Goal: Transaction & Acquisition: Purchase product/service

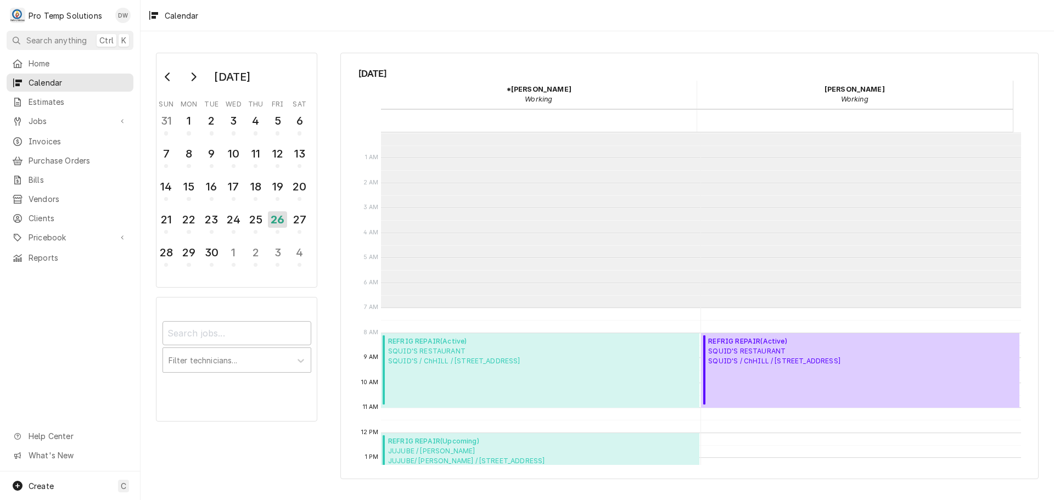
scroll to position [175, 0]
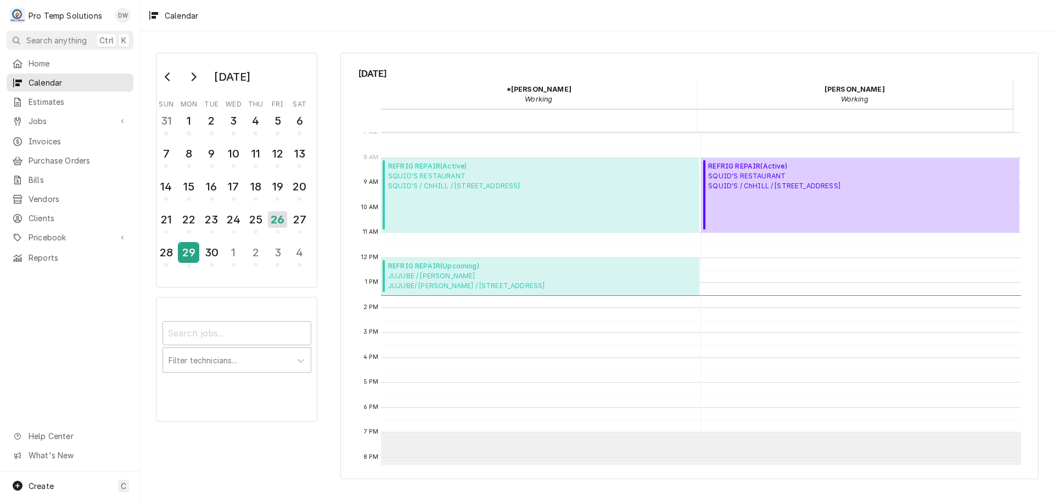
click at [187, 252] on div "29" at bounding box center [188, 252] width 19 height 19
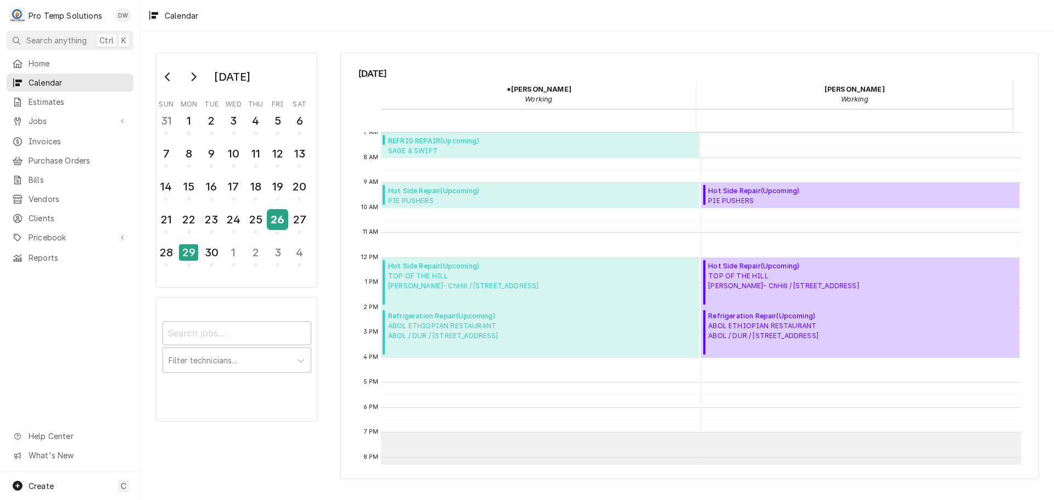
click at [278, 220] on div "26" at bounding box center [277, 219] width 19 height 19
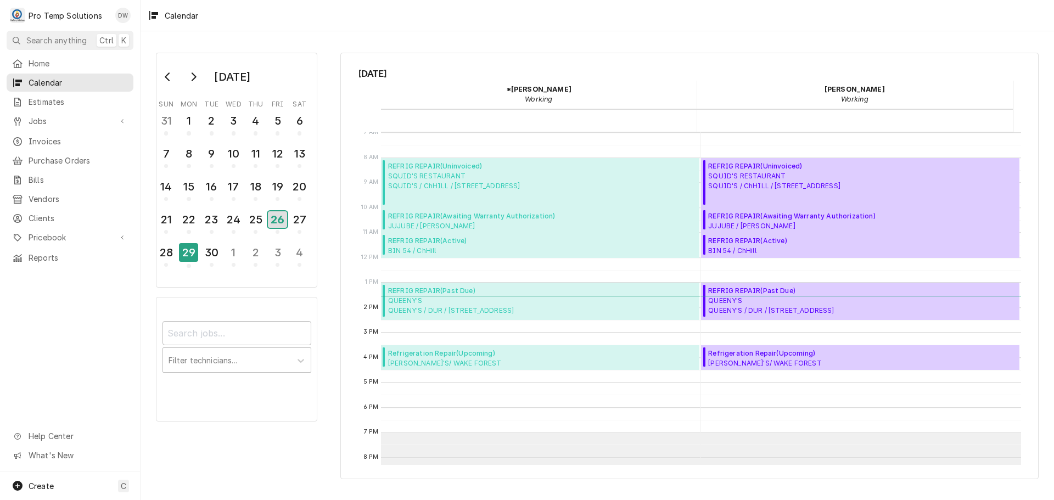
click at [278, 220] on div "26" at bounding box center [277, 219] width 19 height 16
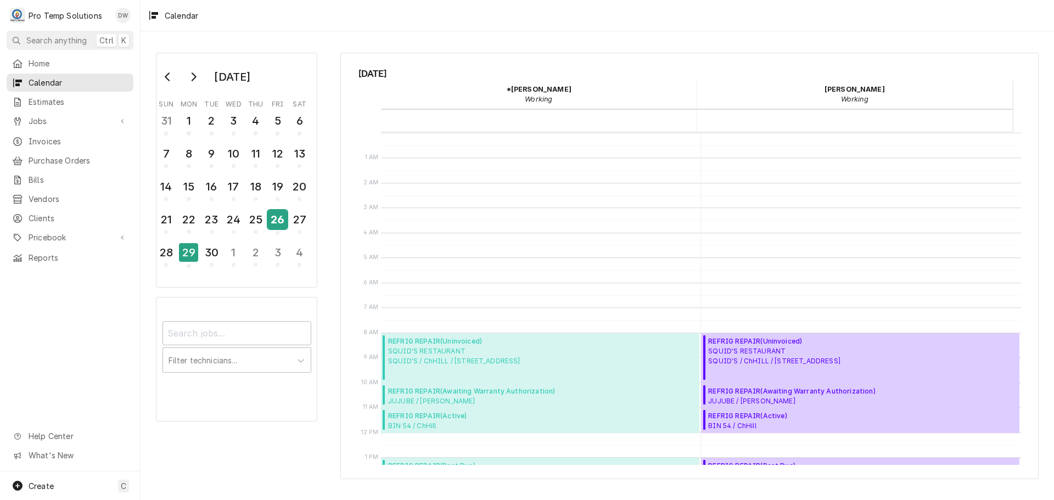
click at [278, 220] on div "26" at bounding box center [277, 219] width 19 height 19
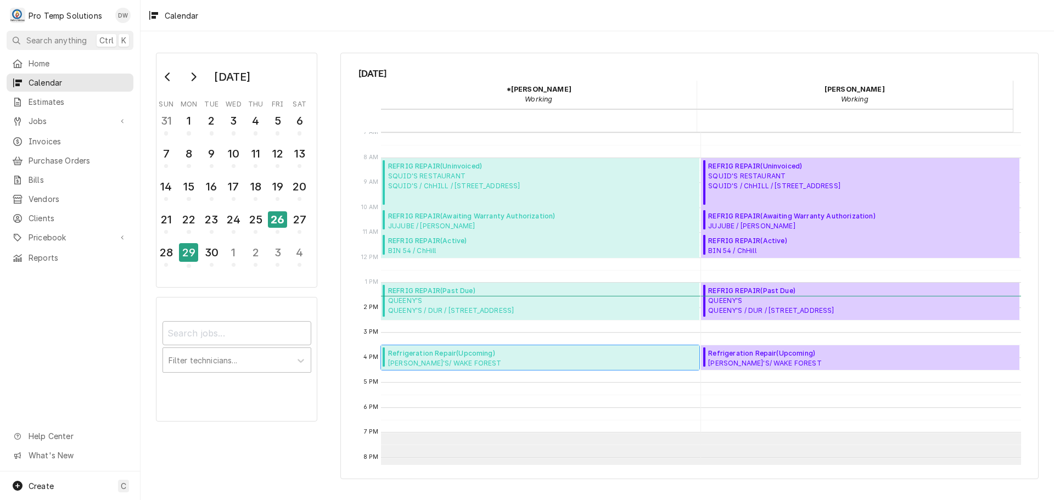
click at [448, 356] on span "Refrigeration Repair ( Upcoming )" at bounding box center [517, 354] width 258 height 10
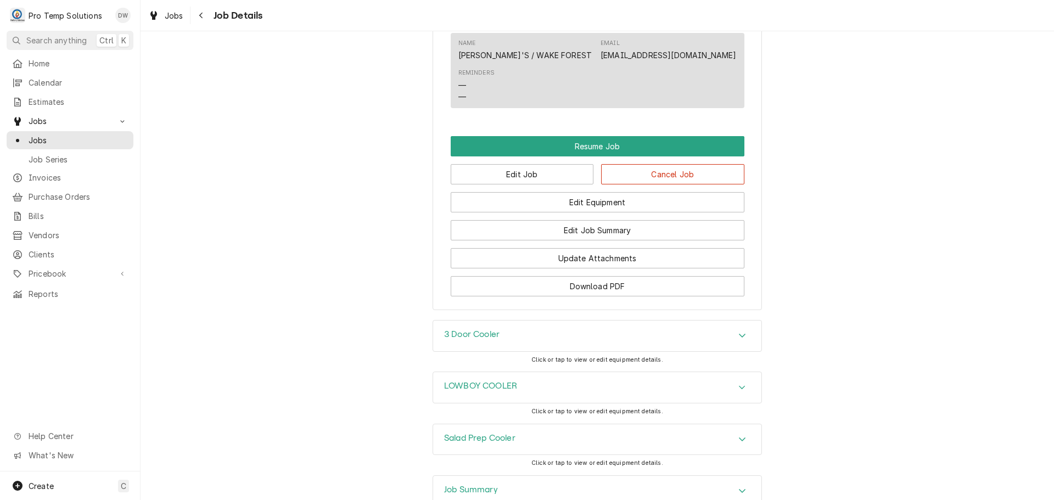
scroll to position [1043, 0]
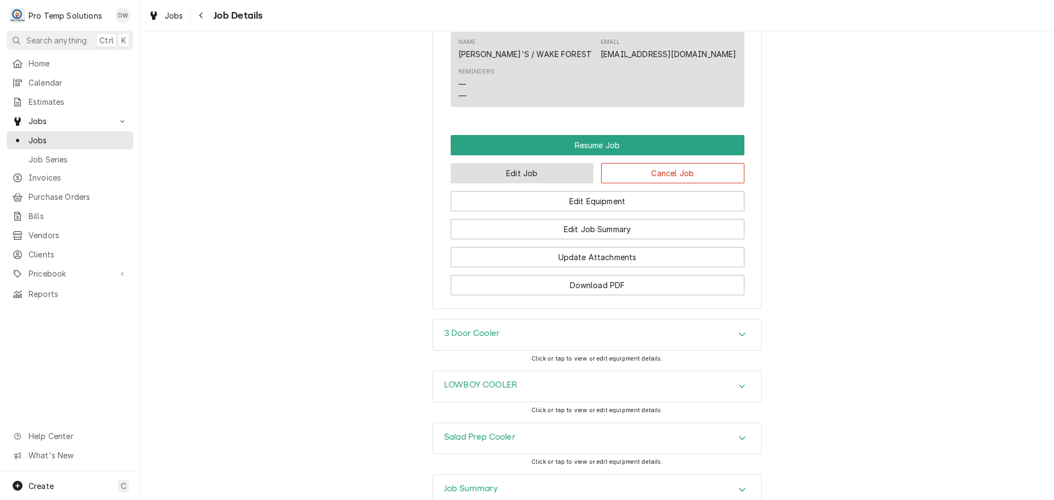
click at [539, 183] on button "Edit Job" at bounding box center [522, 173] width 143 height 20
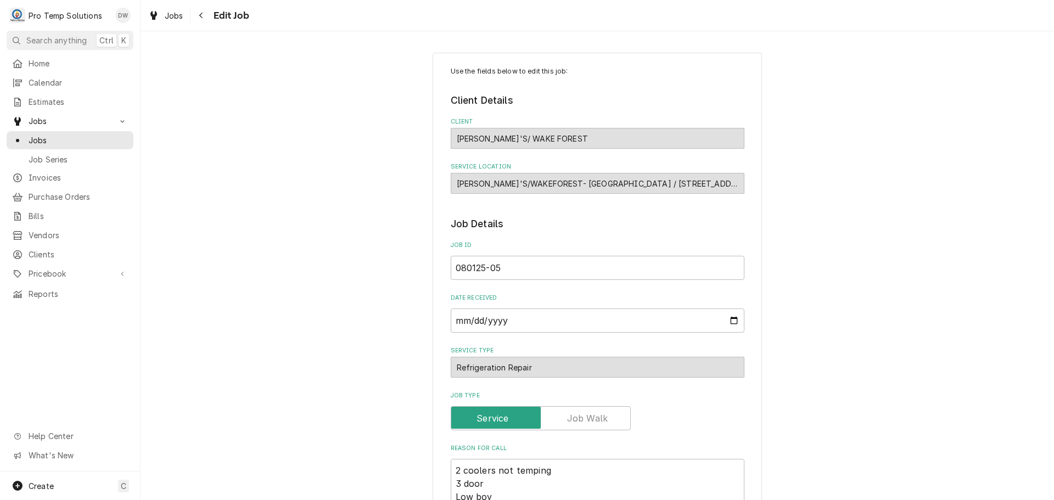
type textarea "x"
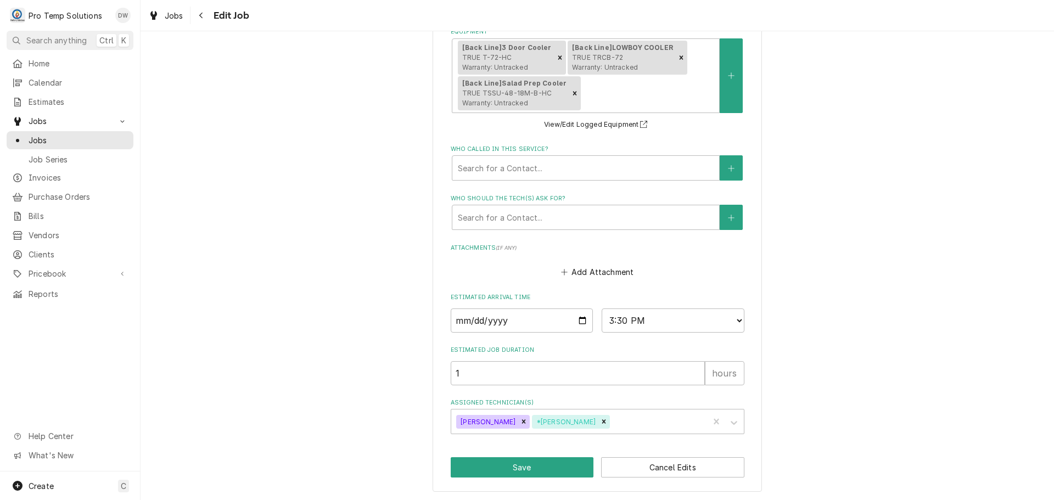
scroll to position [715, 0]
click at [737, 320] on select "AM / PM 6:00 AM 6:15 AM 6:30 AM 6:45 AM 7:00 AM 7:15 AM 7:30 AM 7:45 AM 8:00 AM…" at bounding box center [673, 320] width 143 height 24
select select "16:00:00"
click at [602, 308] on select "AM / PM 6:00 AM 6:15 AM 6:30 AM 6:45 AM 7:00 AM 7:15 AM 7:30 AM 7:45 AM 8:00 AM…" at bounding box center [673, 320] width 143 height 24
click at [513, 465] on button "Save" at bounding box center [522, 466] width 143 height 20
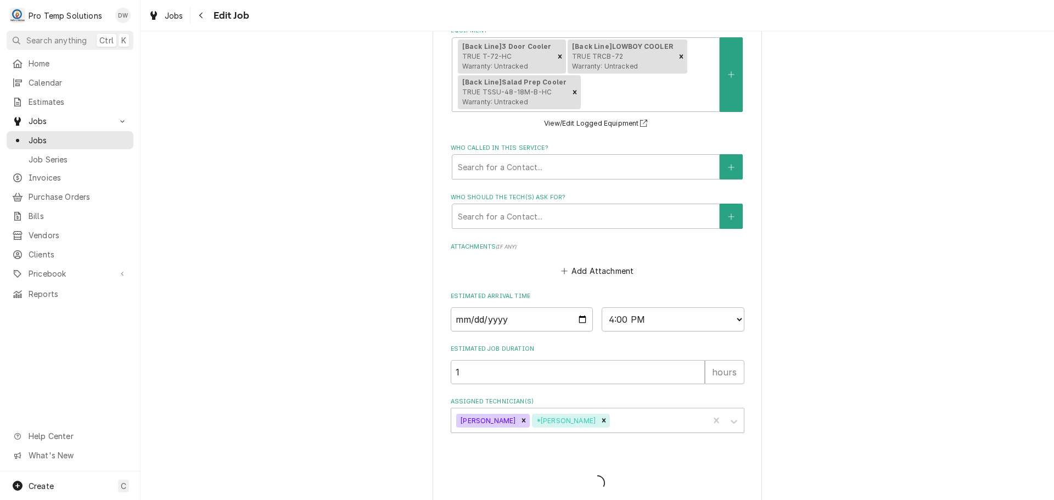
type textarea "x"
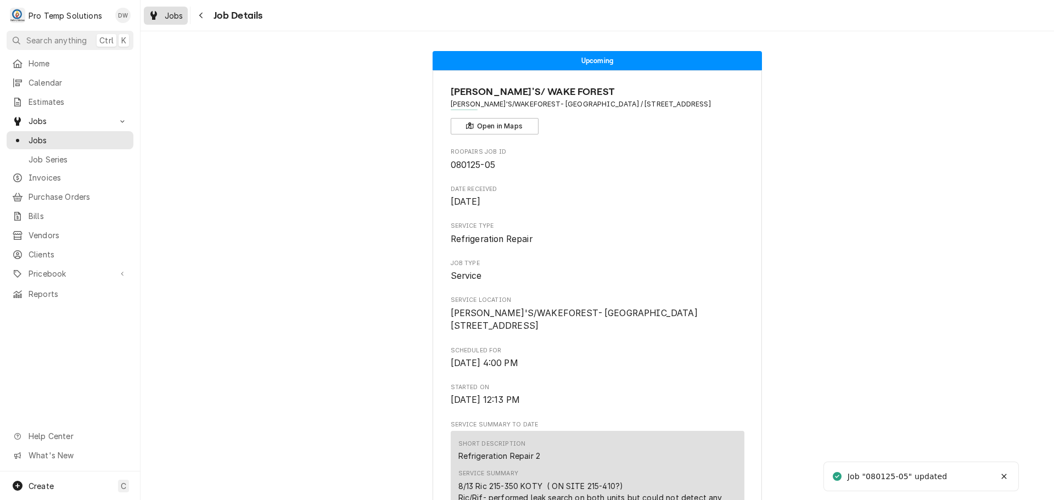
click at [173, 21] on div "Jobs" at bounding box center [166, 16] width 40 height 14
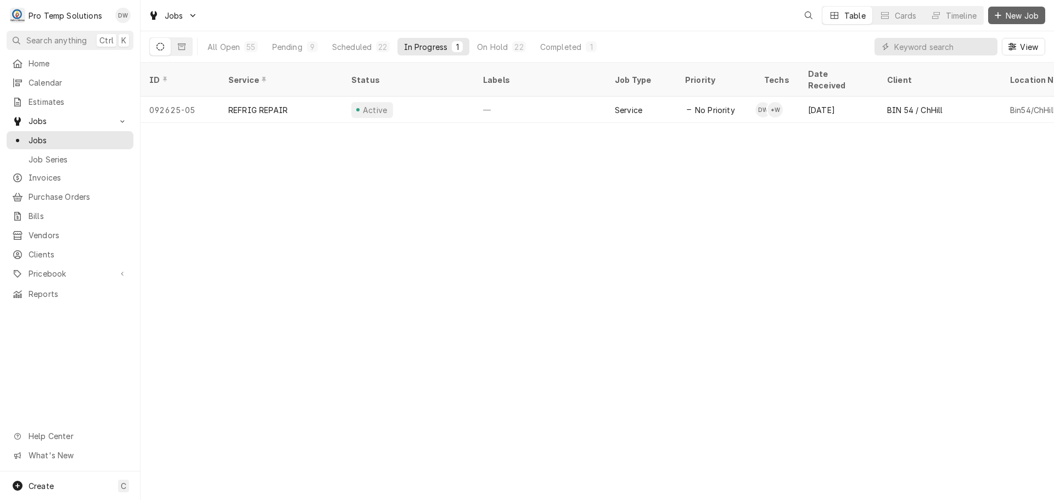
click at [1023, 17] on span "New Job" at bounding box center [1022, 16] width 37 height 12
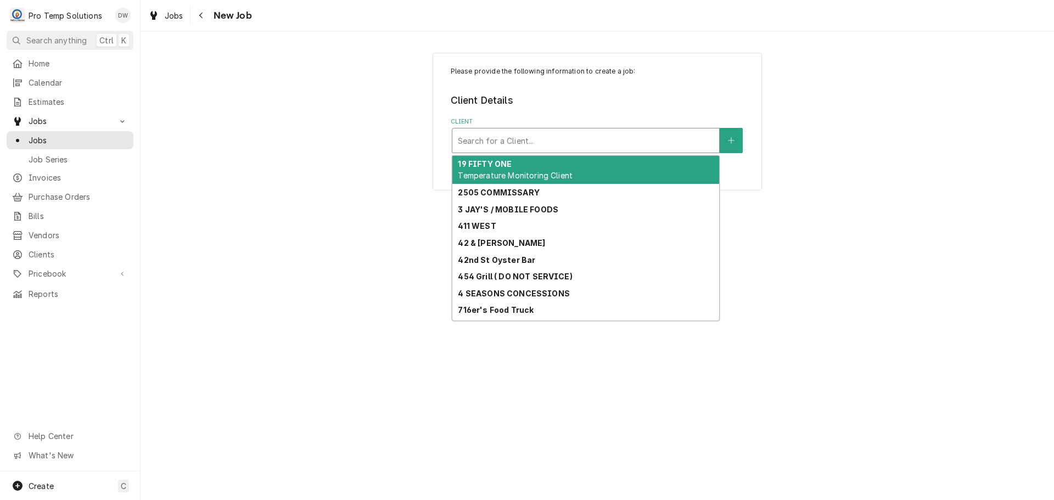
click at [609, 144] on div "Client" at bounding box center [586, 141] width 256 height 20
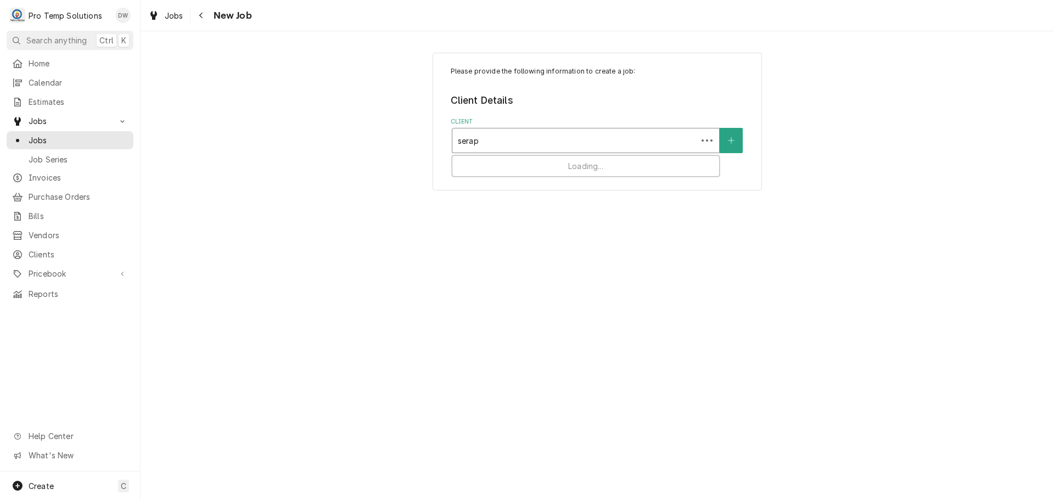
type input "seraph"
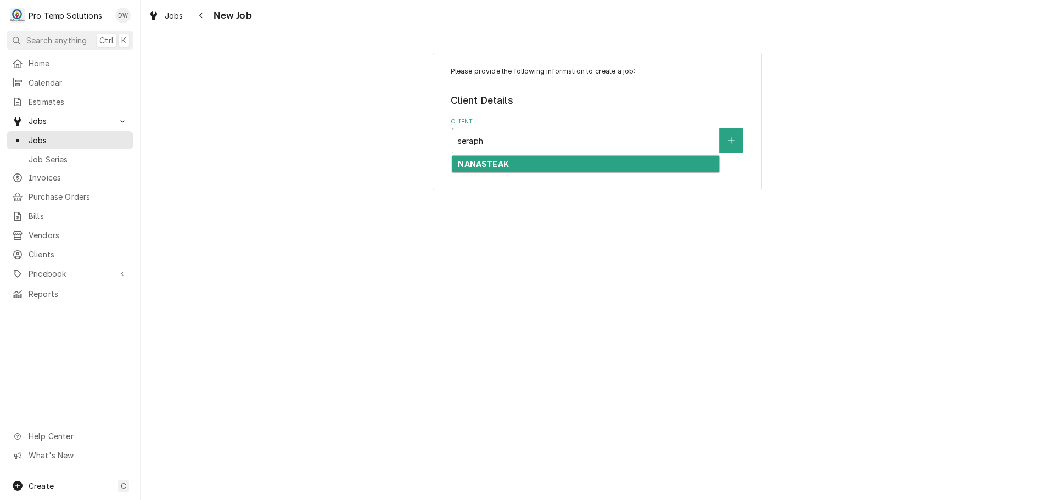
click at [500, 161] on strong "NANASTEAK" at bounding box center [483, 163] width 51 height 9
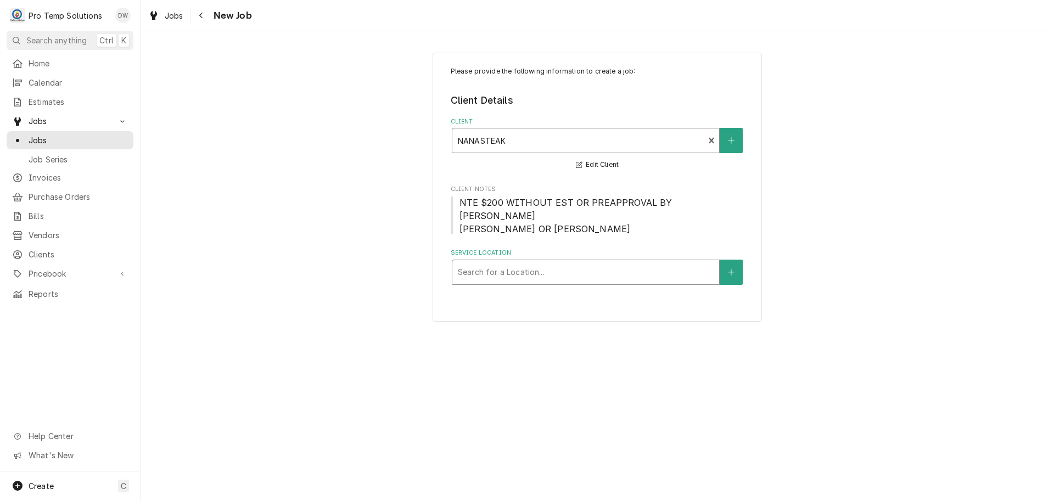
click at [591, 274] on div "Service Location" at bounding box center [586, 273] width 256 height 20
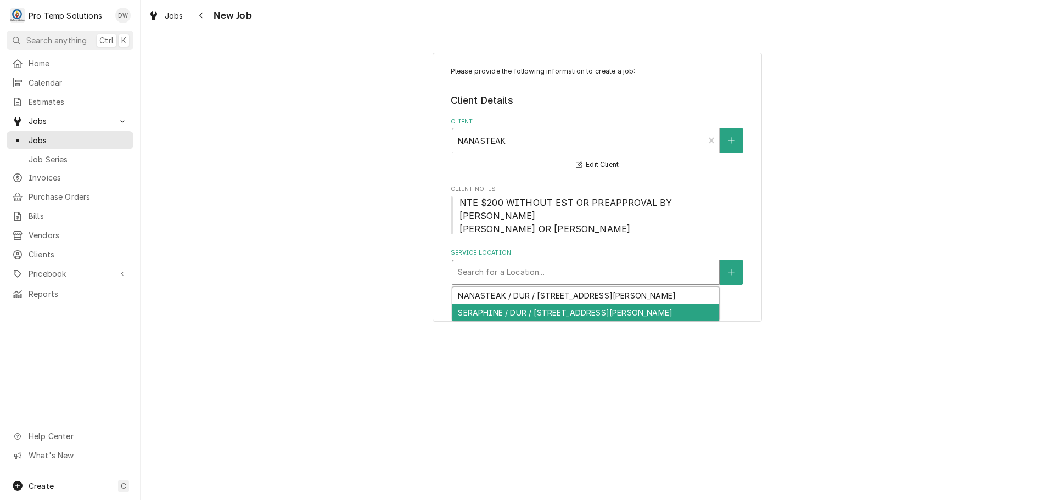
click at [535, 315] on div "SERAPHINE / DUR / 324 Blackwell St #402, Durham, NC 27701" at bounding box center [586, 312] width 267 height 17
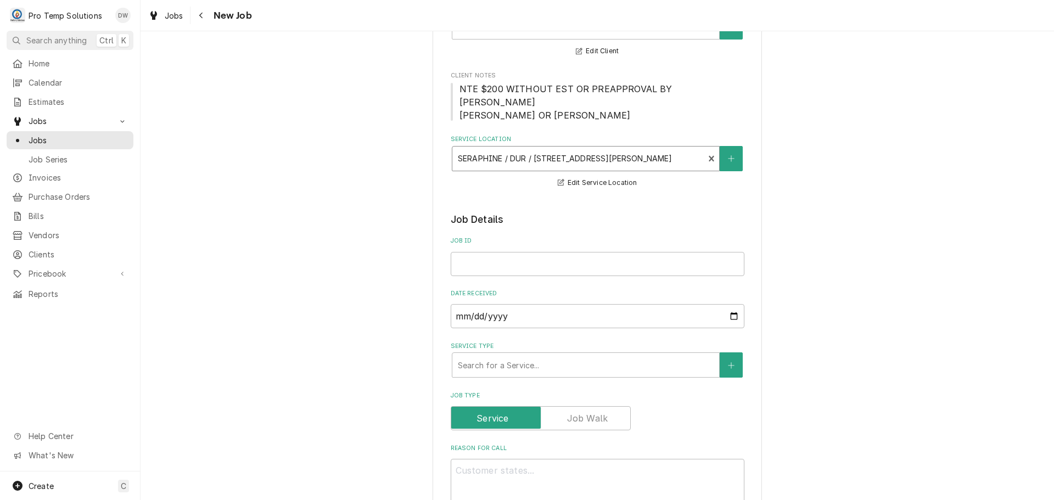
scroll to position [165, 0]
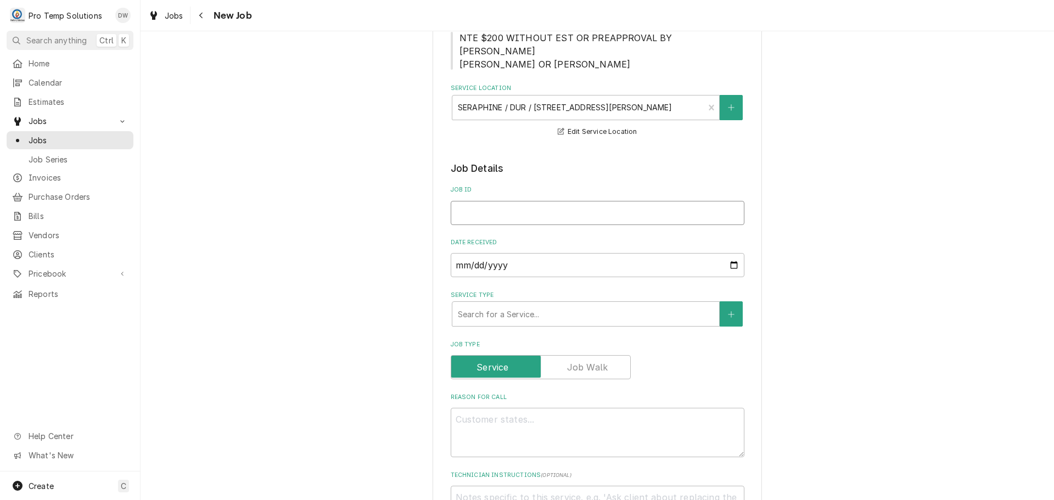
click at [484, 207] on input "Job ID" at bounding box center [598, 213] width 294 height 24
type textarea "x"
type input "0"
type textarea "x"
type input "09"
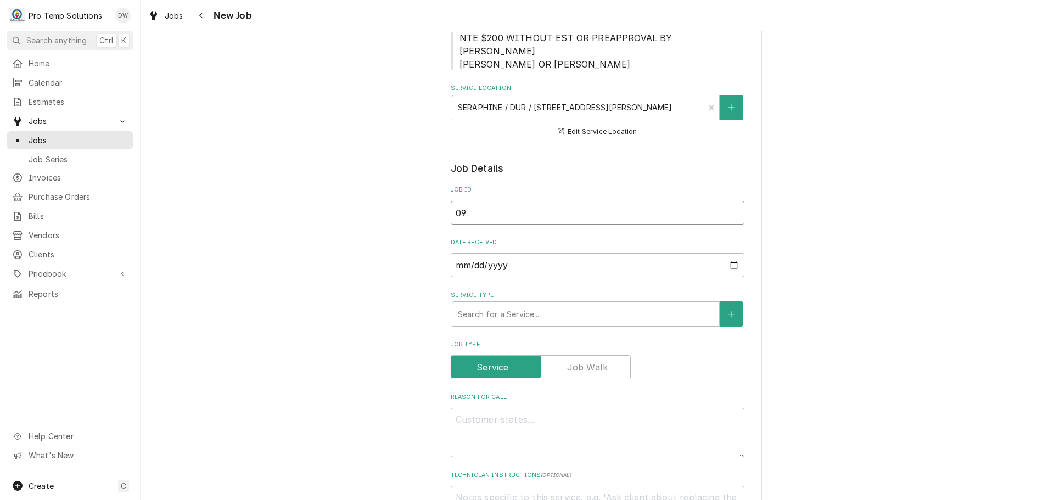
type textarea "x"
type input "092"
type textarea "x"
type input "0926"
type textarea "x"
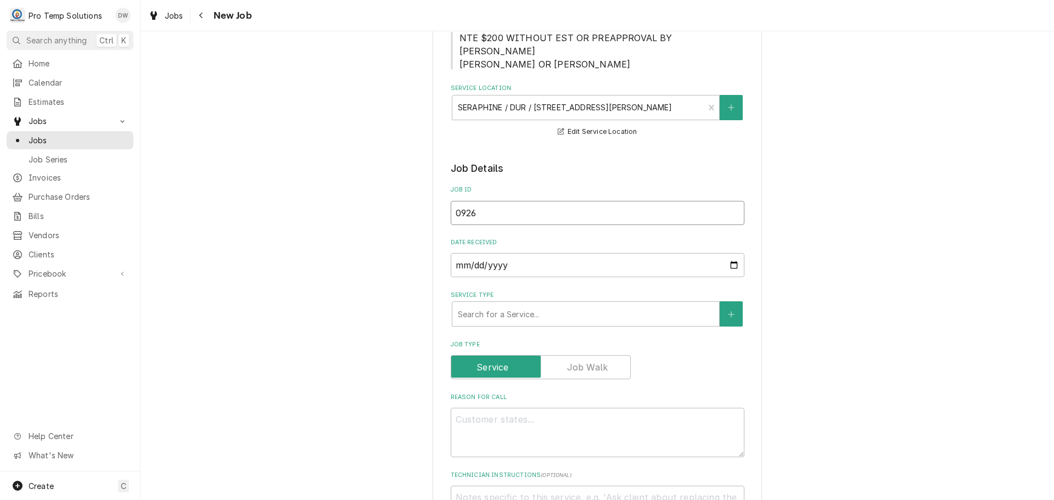
type input "09262"
type textarea "x"
type input "092625"
type textarea "x"
type input "092625-"
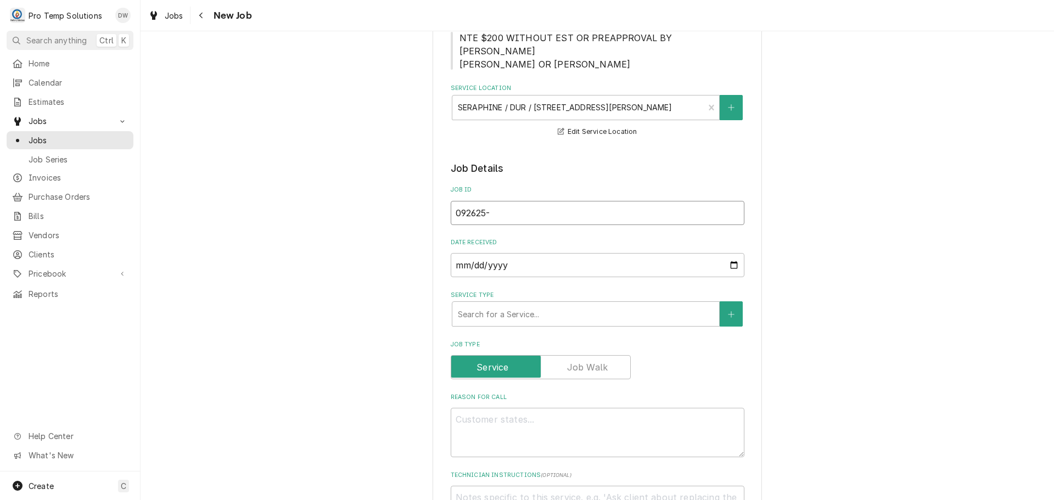
type textarea "x"
type input "092625-0"
type textarea "x"
type input "092625-01"
type textarea "x"
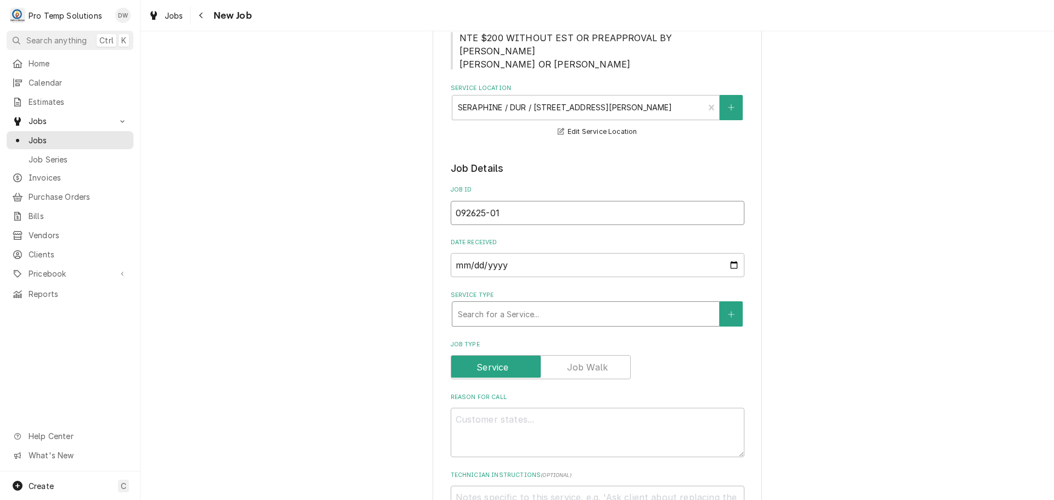
type input "092625-01"
click at [516, 315] on div "Service Type" at bounding box center [586, 314] width 256 height 20
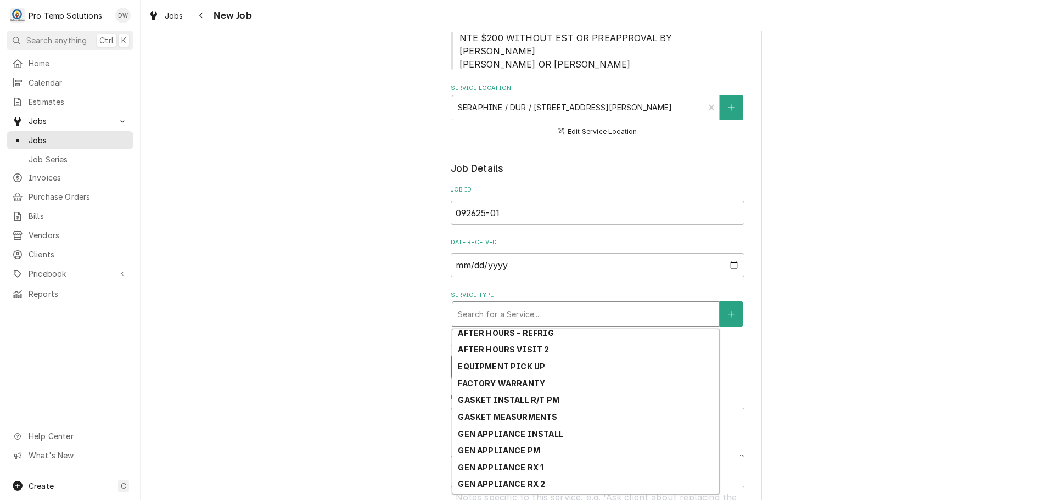
scroll to position [110, 0]
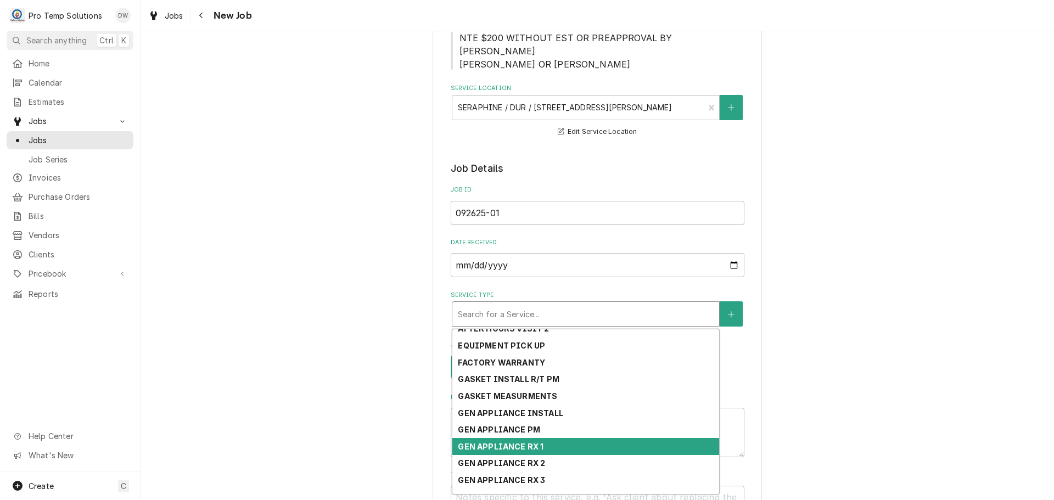
click at [555, 442] on div "GEN APPLIANCE RX 1" at bounding box center [586, 446] width 267 height 17
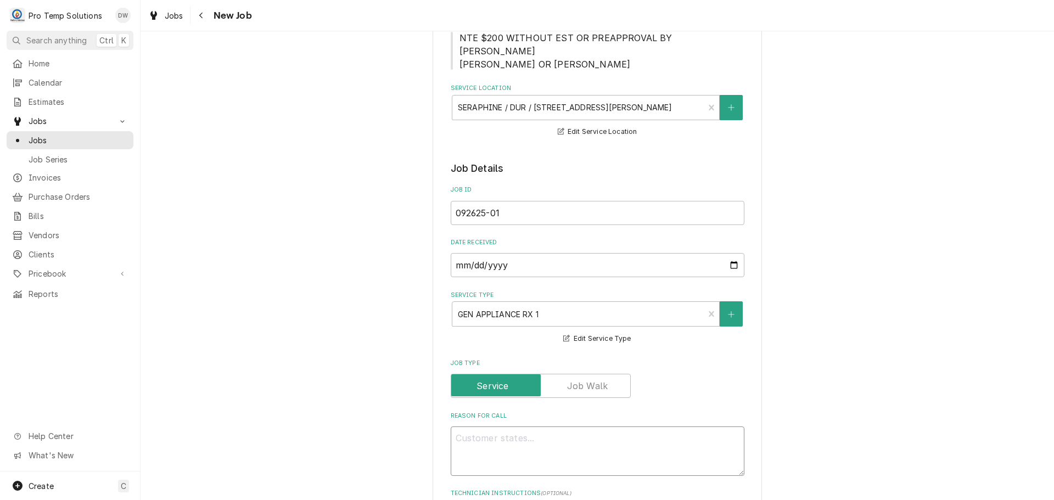
click at [555, 442] on textarea "Reason For Call" at bounding box center [598, 451] width 294 height 49
type textarea "x"
type textarea "b"
type textarea "x"
type textarea "ba"
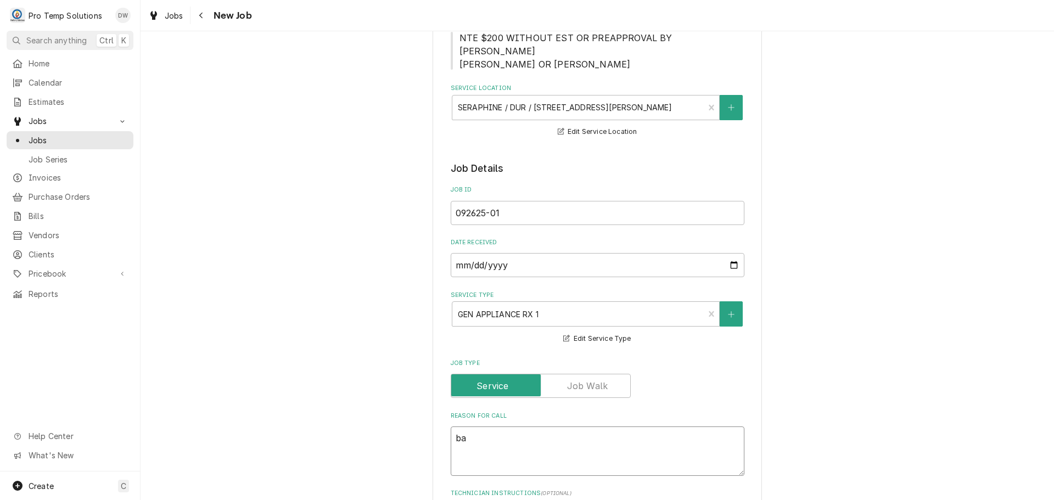
type textarea "x"
type textarea "bar"
type textarea "x"
type textarea "bar"
type textarea "x"
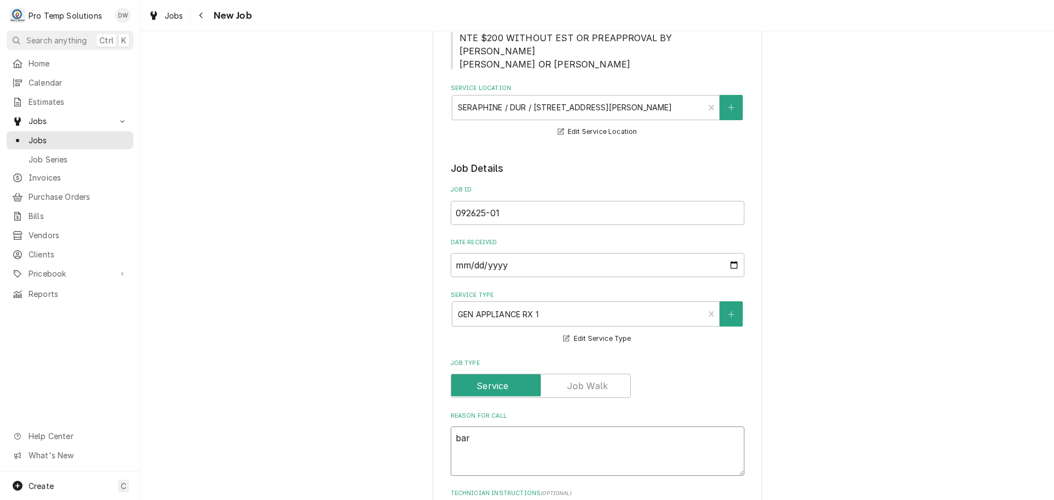
type textarea "bar d"
type textarea "x"
type textarea "bar d/"
type textarea "x"
type textarea "bar d/w"
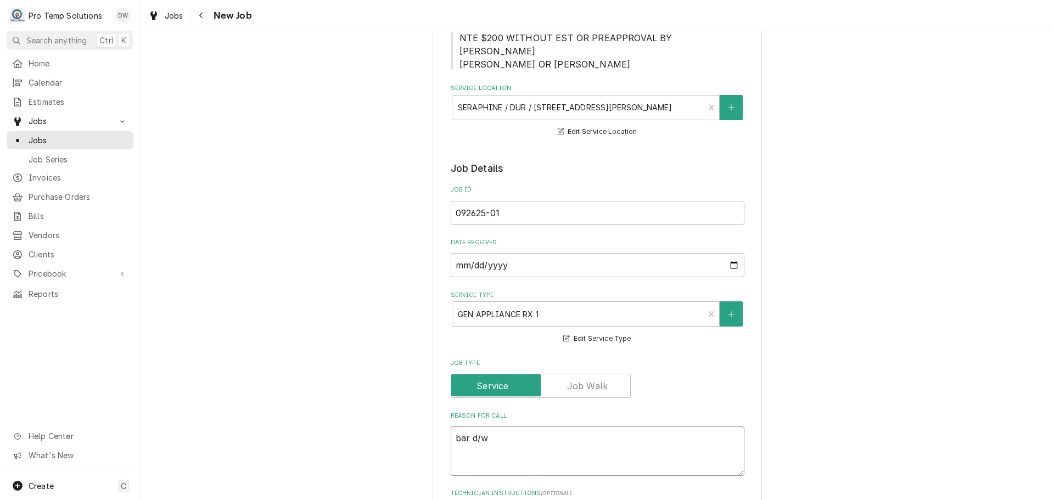
type textarea "x"
type textarea "bar d/"
type textarea "x"
type textarea "bar d"
type textarea "x"
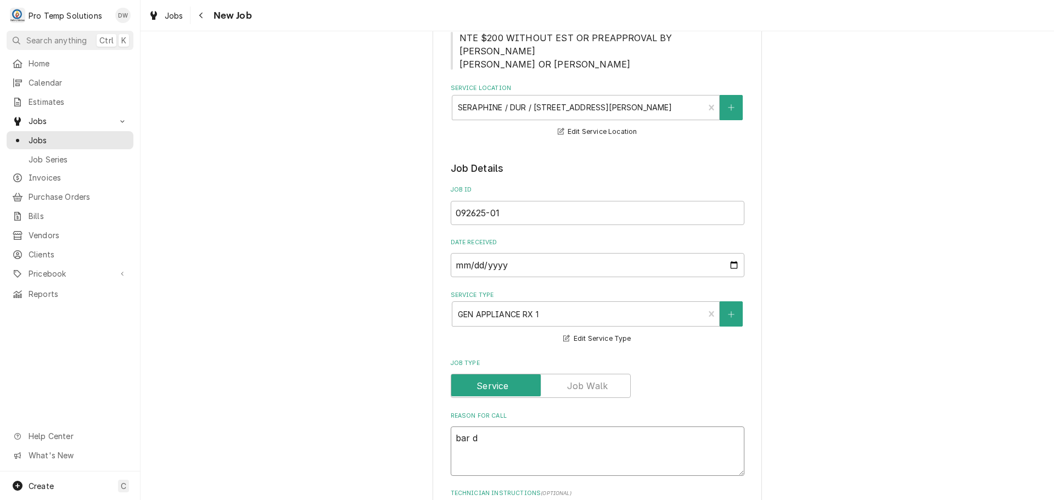
type textarea "bar"
type textarea "x"
type textarea "bar"
type textarea "x"
type textarea "ba"
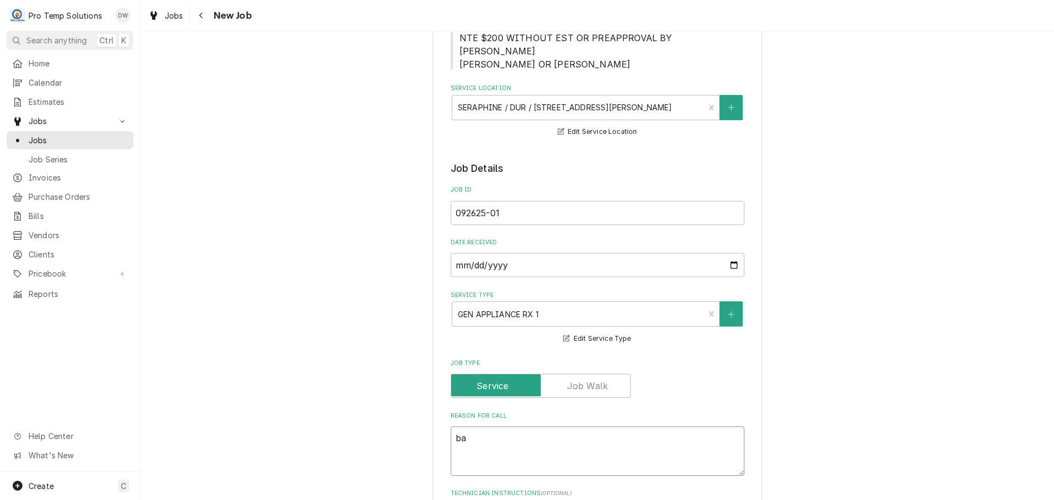
type textarea "x"
type textarea "b"
type textarea "x"
type textarea "B"
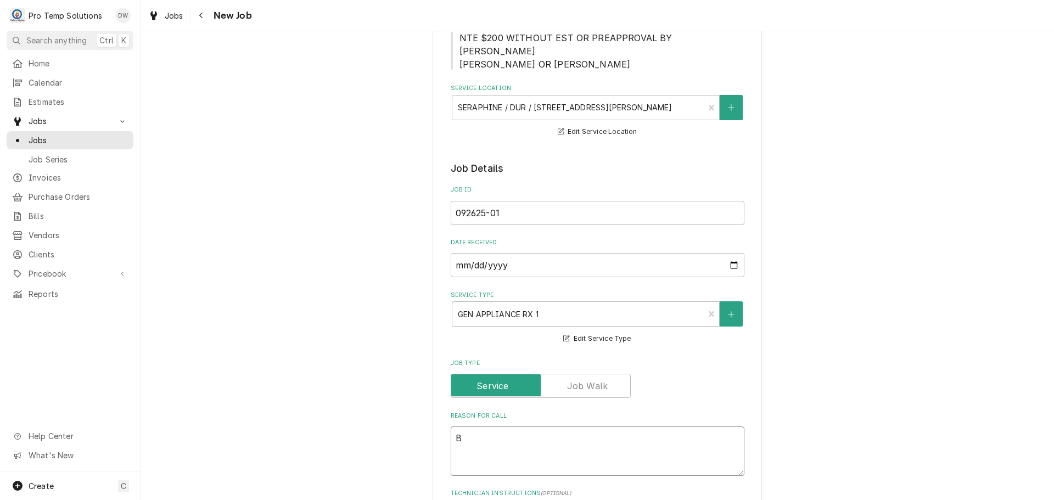
type textarea "x"
type textarea "BA"
type textarea "x"
type textarea "BAR"
type textarea "x"
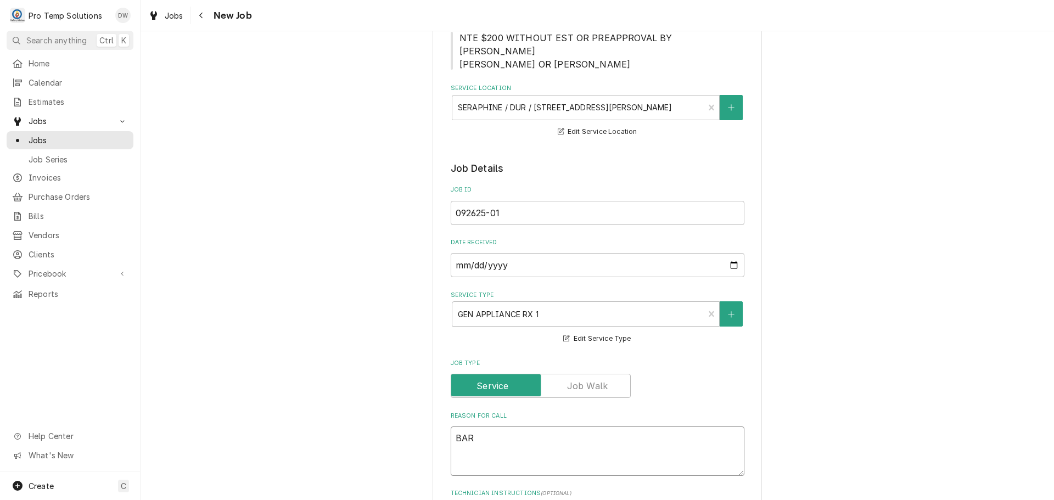
type textarea "BAR"
type textarea "x"
type textarea "BAR D"
type textarea "x"
type textarea "BAR D/"
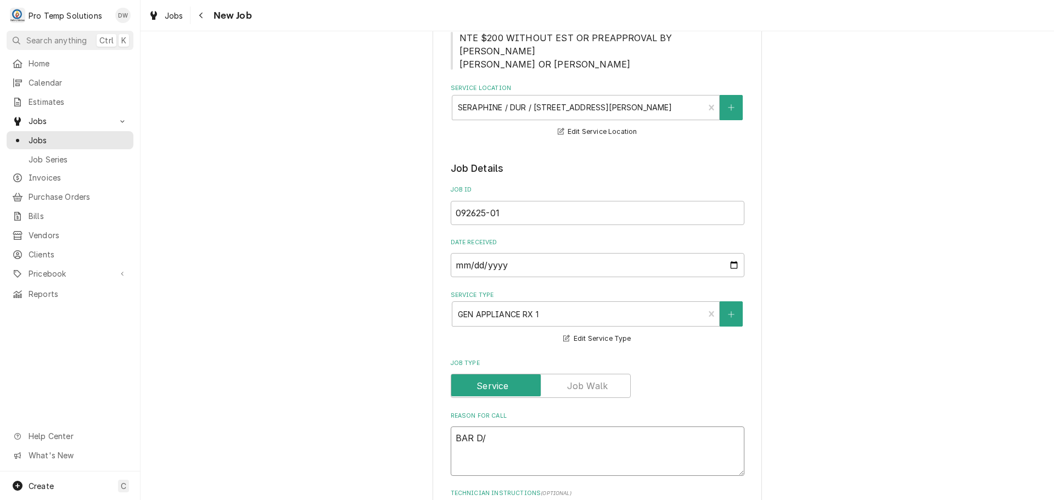
type textarea "x"
type textarea "BAR D/W"
type textarea "x"
type textarea "BAR D/W"
type textarea "x"
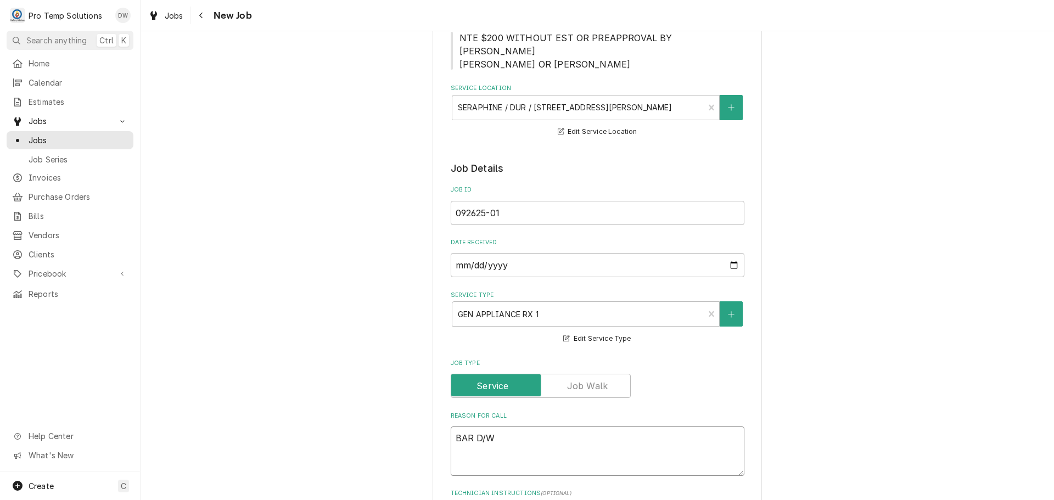
type textarea "BAR D/W T"
type textarea "x"
type textarea "BAR D/W TR"
type textarea "x"
type textarea "BAR D/W TRI"
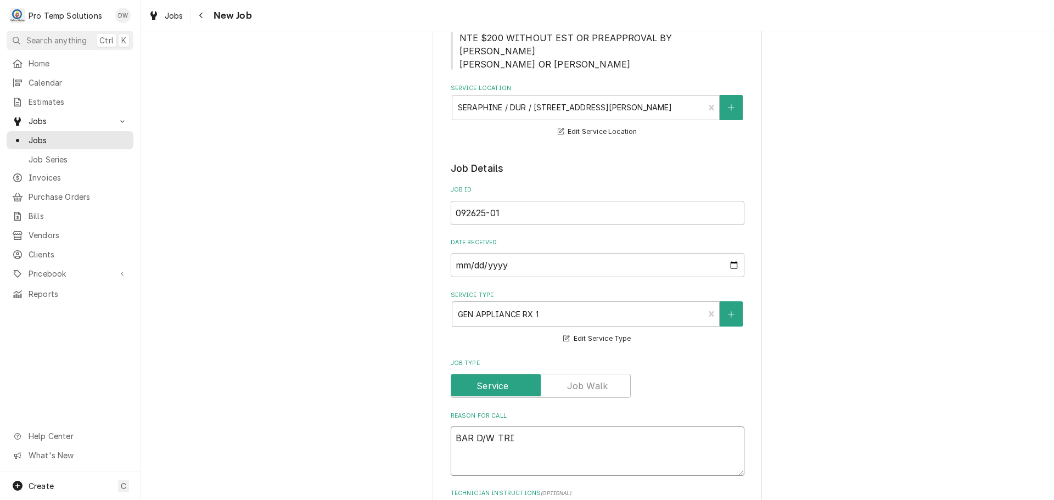
type textarea "x"
type textarea "BAR D/W TRIP"
type textarea "x"
type textarea "BAR D/W TRIPP"
type textarea "x"
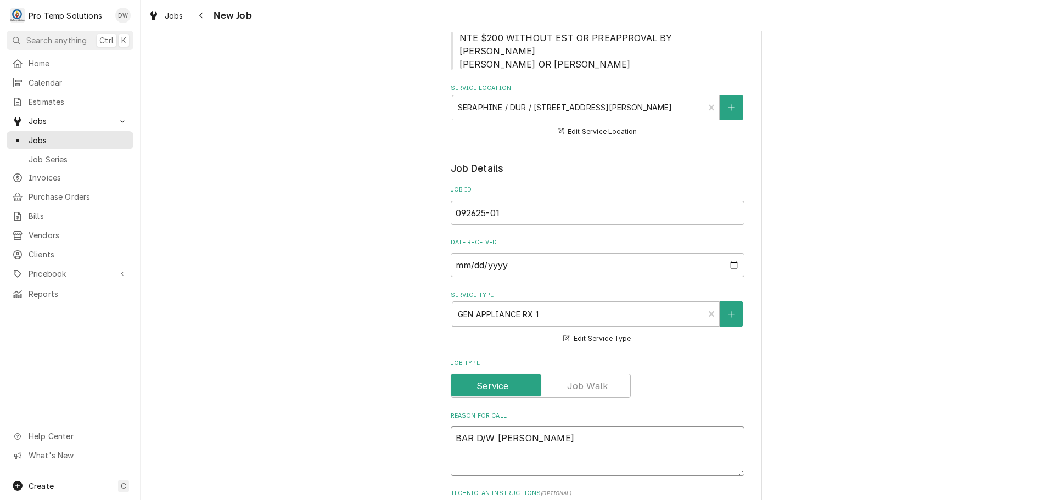
type textarea "BAR D/W TRIPPI"
type textarea "x"
type textarea "BAR D/W TRIPPIN"
type textarea "x"
type textarea "BAR D/W TRIPPING"
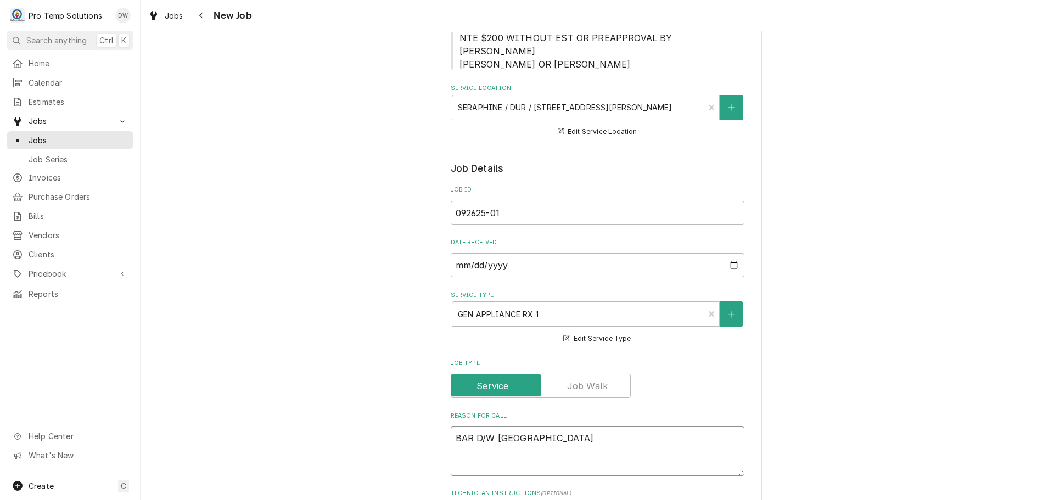
type textarea "x"
type textarea "BAR D/W TRIPPING"
type textarea "x"
type textarea "BAR D/W TRIPPING F"
type textarea "x"
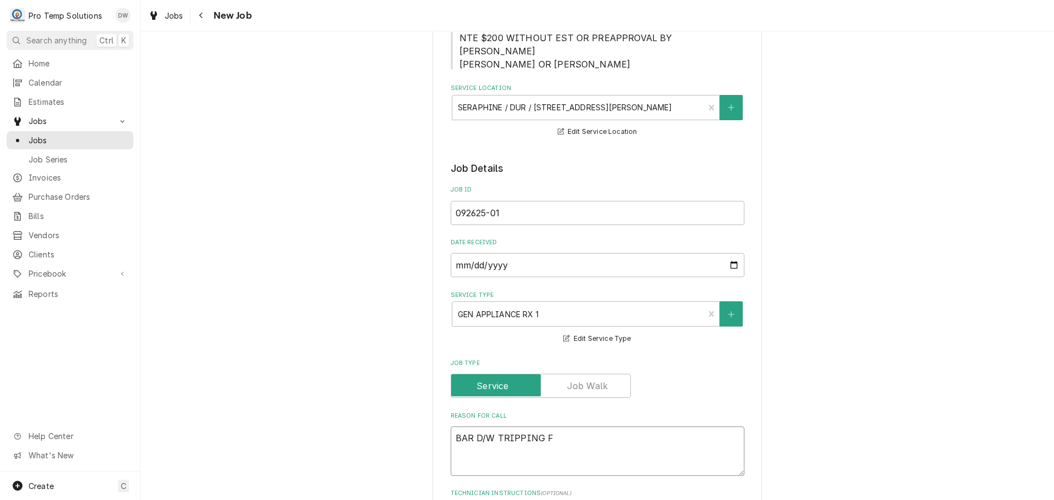
type textarea "BAR D/W TRIPPING FU"
type textarea "x"
type textarea "BAR D/W TRIPPING FUS"
type textarea "x"
type textarea "BAR D/W TRIPPING FUSE"
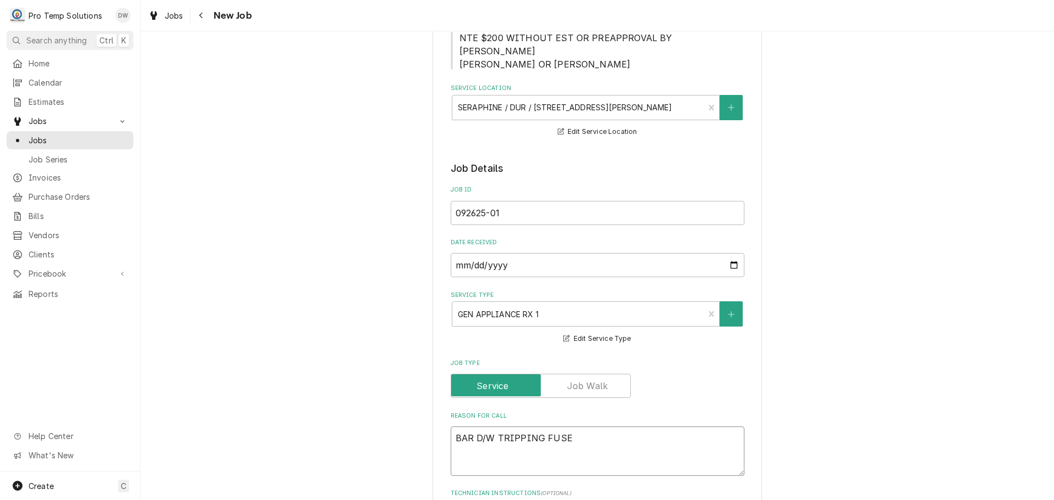
type textarea "x"
type textarea "BAR D/W TRIPPING FUSE"
type textarea "x"
type textarea "BAR D/W TRIPPING FUSE A"
type textarea "x"
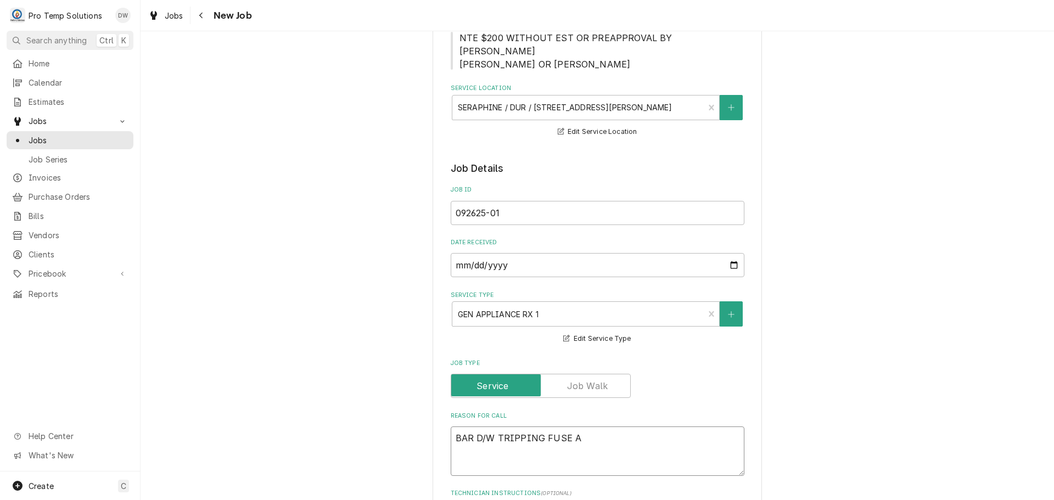
type textarea "BAR D/W TRIPPING FUSE AT"
type textarea "x"
type textarea "BAR D/W TRIPPING FUSE AT"
type textarea "x"
type textarea "BAR D/W TRIPPING FUSE AT B"
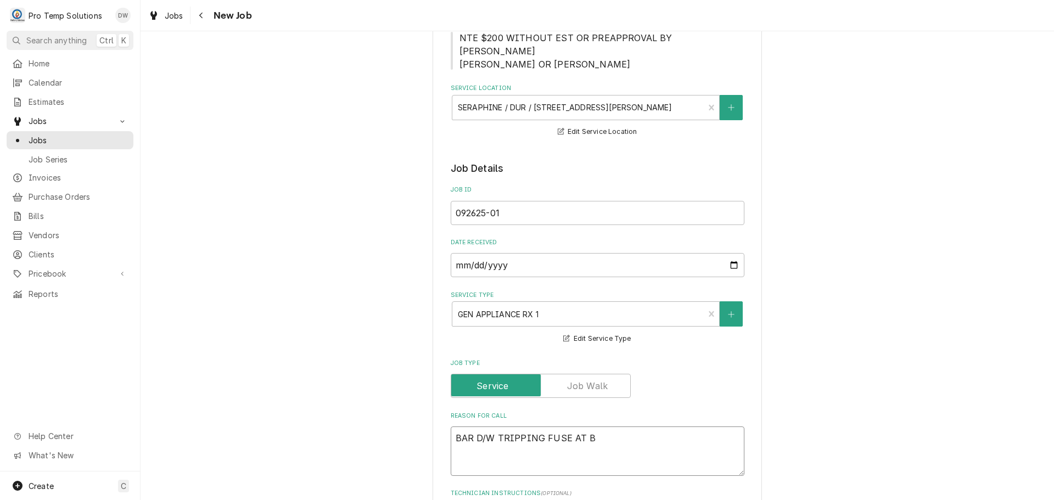
type textarea "x"
type textarea "BAR D/W TRIPPING FUSE AT BR"
type textarea "x"
type textarea "BAR D/W TRIPPING FUSE AT BRE"
type textarea "x"
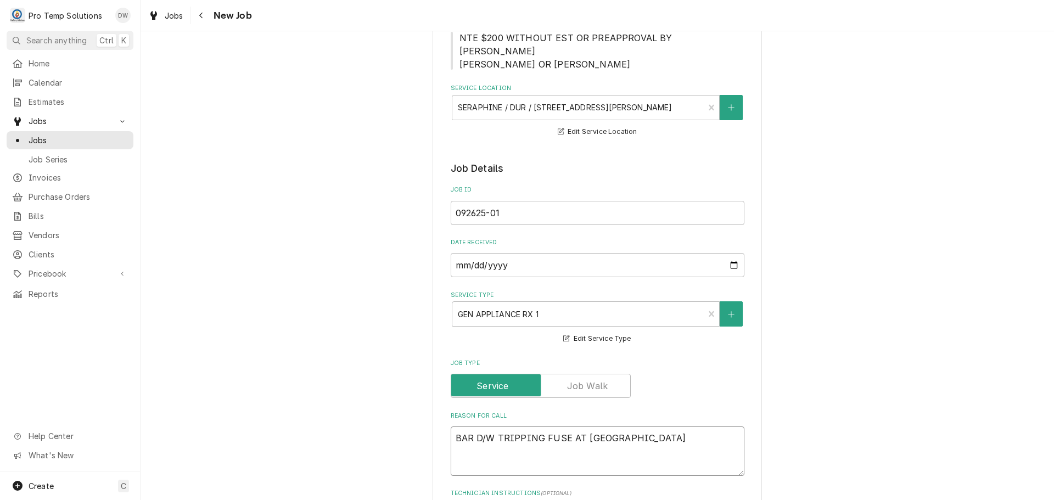
type textarea "BAR D/W TRIPPING FUSE AT BREA"
type textarea "x"
type textarea "BAR D/W TRIPPING FUSE AT BREAK"
type textarea "x"
type textarea "BAR D/W TRIPPING FUSE AT BREAKE"
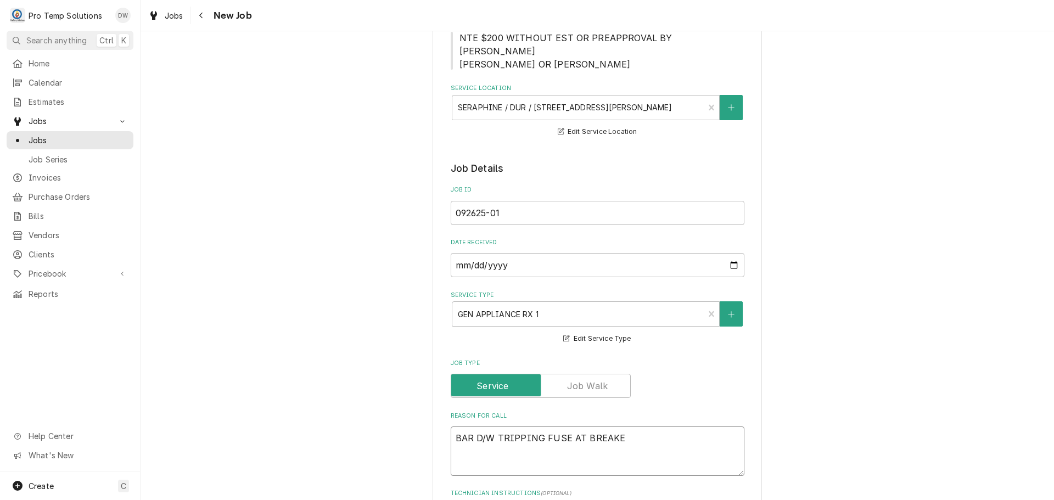
type textarea "x"
type textarea "BAR D/W TRIPPING FUSE AT BREAKER"
type textarea "x"
type textarea "BAR D/W TRIPPING FUSE AT BREAKER"
type textarea "x"
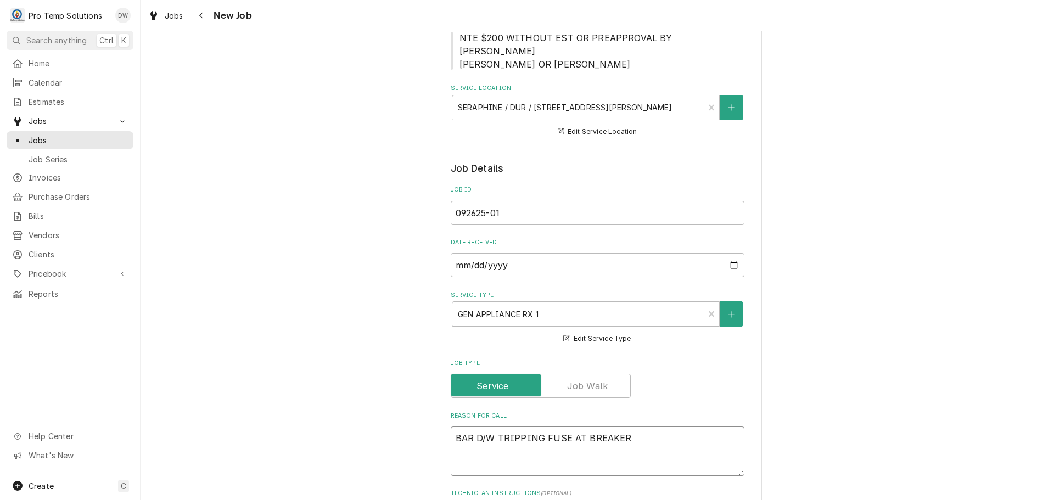
type textarea "BAR D/W TRIPPING FUSE AT BREAKER B"
type textarea "x"
type textarea "BAR D/W TRIPPING FUSE AT BREAKER BX"
type textarea "x"
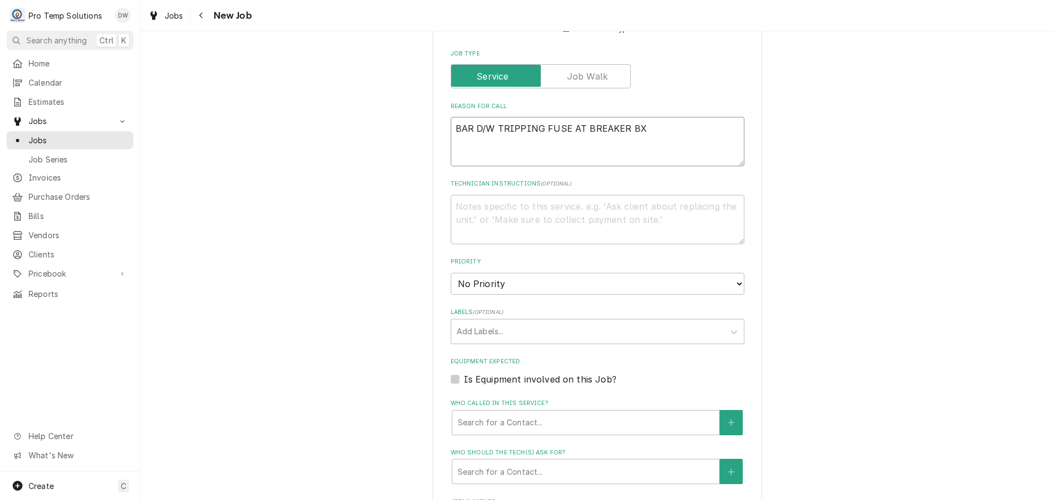
scroll to position [494, 0]
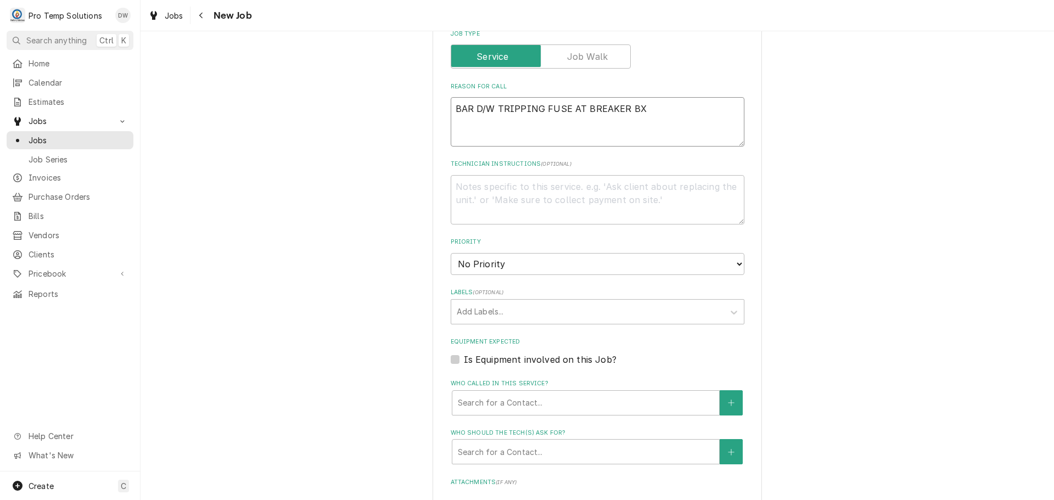
type textarea "BAR D/W TRIPPING FUSE AT BREAKER BX"
click at [464, 361] on label "Is Equipment involved on this Job?" at bounding box center [540, 359] width 153 height 13
click at [464, 361] on input "Equipment Expected" at bounding box center [611, 365] width 294 height 24
checkbox input "true"
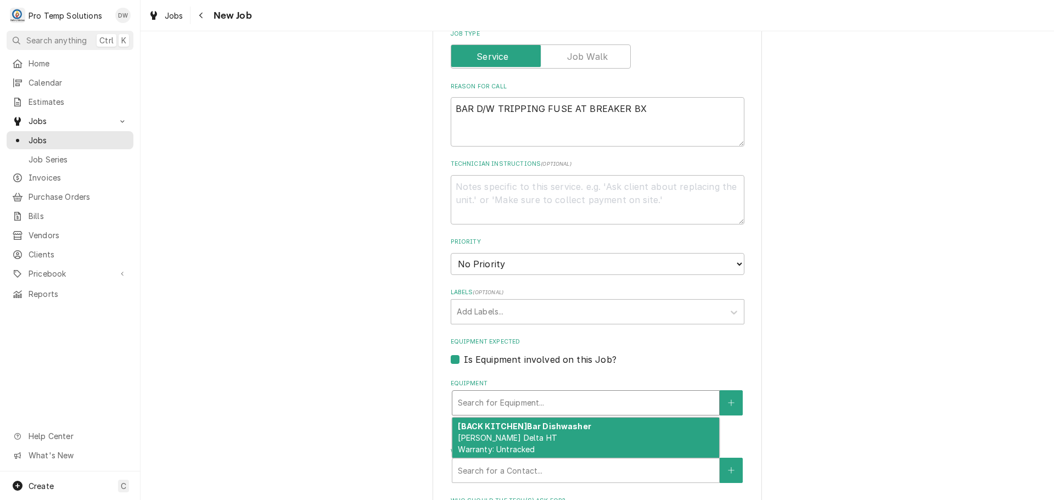
click at [573, 399] on div "Equipment" at bounding box center [586, 403] width 256 height 20
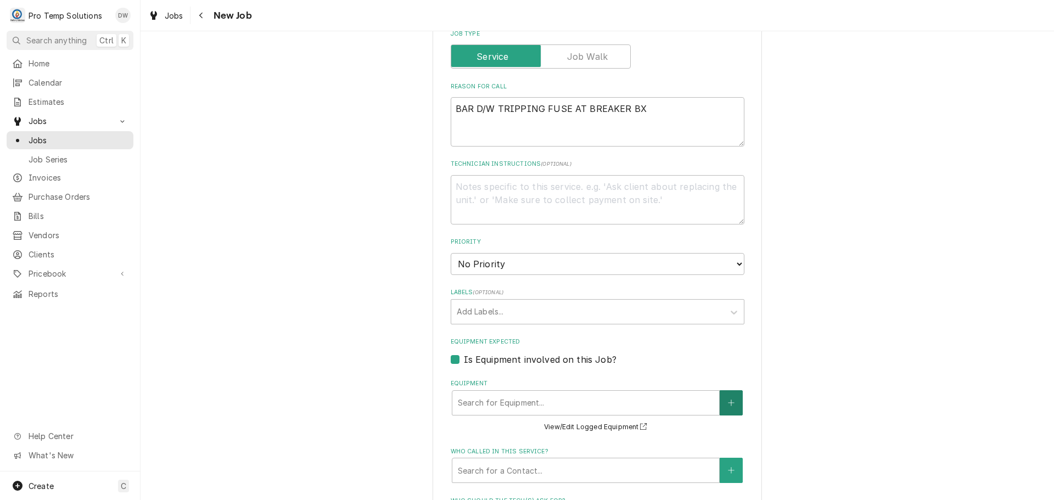
click at [729, 403] on icon "Create New Equipment" at bounding box center [731, 403] width 7 height 8
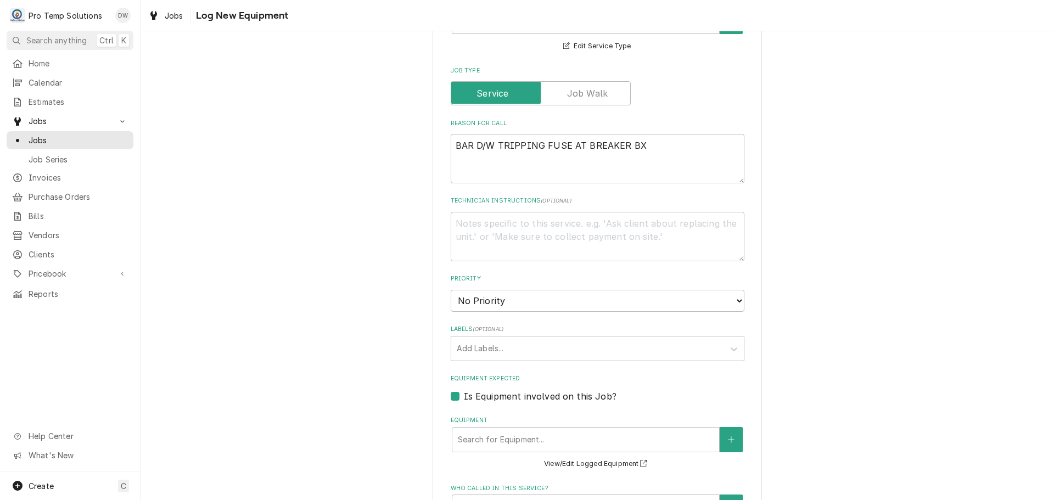
scroll to position [494, 0]
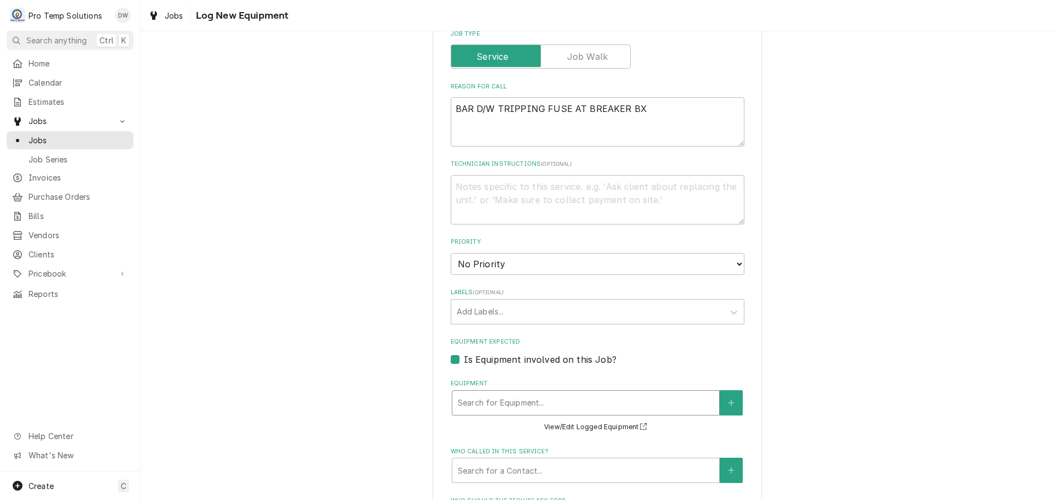
click at [578, 402] on div "Equipment" at bounding box center [586, 403] width 256 height 20
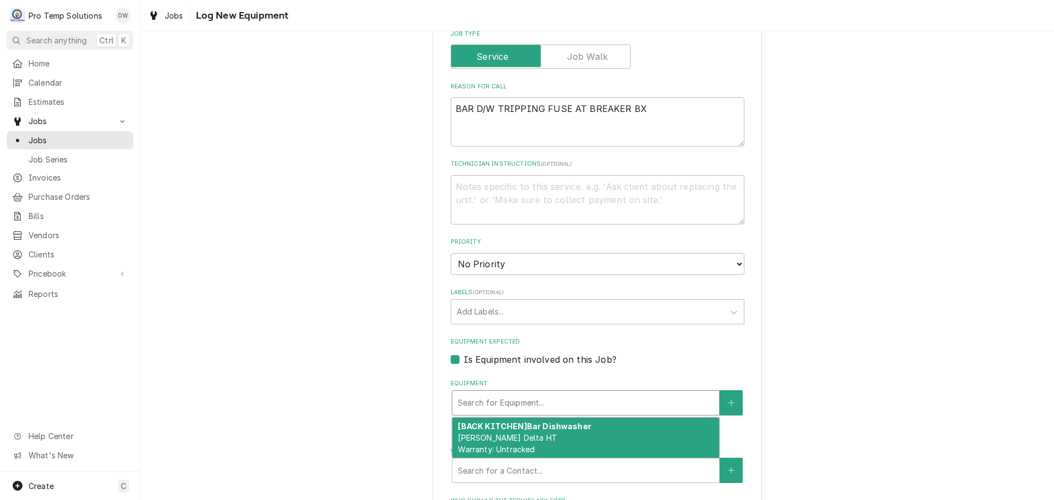
click at [529, 428] on strong "[BACK KITCHEN] Bar Dishwasher" at bounding box center [524, 426] width 133 height 9
type textarea "x"
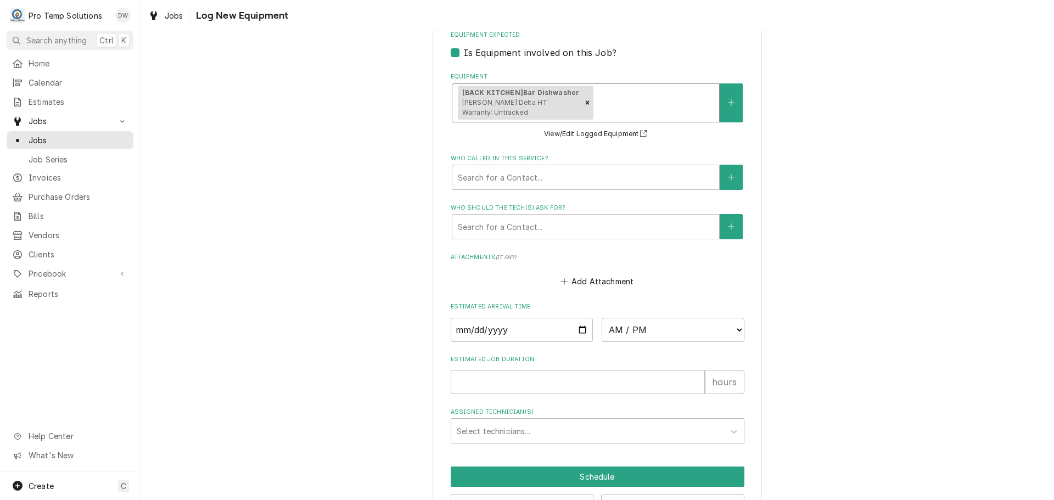
scroll to position [824, 0]
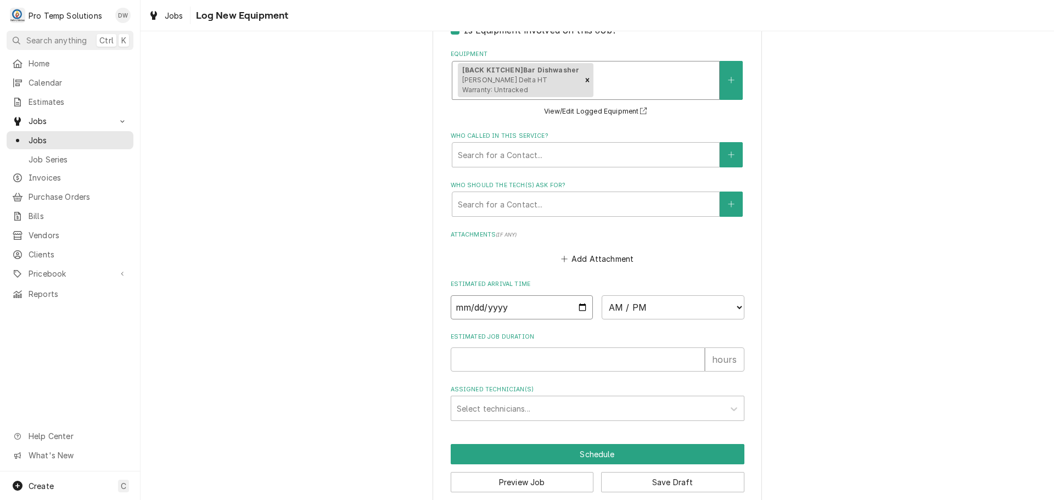
click at [580, 308] on input "Date" at bounding box center [522, 307] width 143 height 24
type input "[DATE]"
type textarea "x"
click at [732, 303] on select "AM / PM 6:00 AM 6:15 AM 6:30 AM 6:45 AM 7:00 AM 7:15 AM 7:30 AM 7:45 AM 8:00 AM…" at bounding box center [673, 307] width 143 height 24
select select "15:00:00"
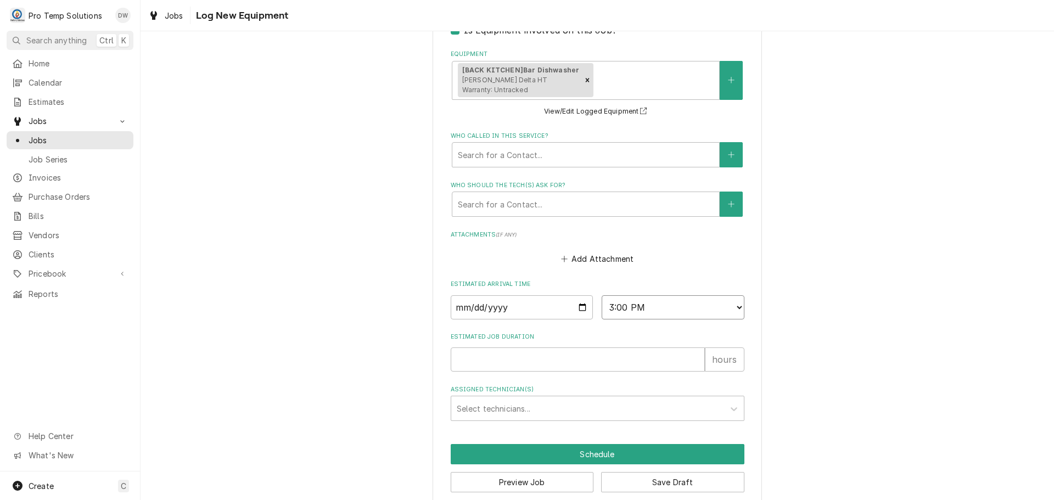
click at [602, 295] on select "AM / PM 6:00 AM 6:15 AM 6:30 AM 6:45 AM 7:00 AM 7:15 AM 7:30 AM 7:45 AM 8:00 AM…" at bounding box center [673, 307] width 143 height 24
click at [569, 354] on input "Estimated Job Duration" at bounding box center [578, 360] width 254 height 24
type textarea "x"
type input "1"
type textarea "x"
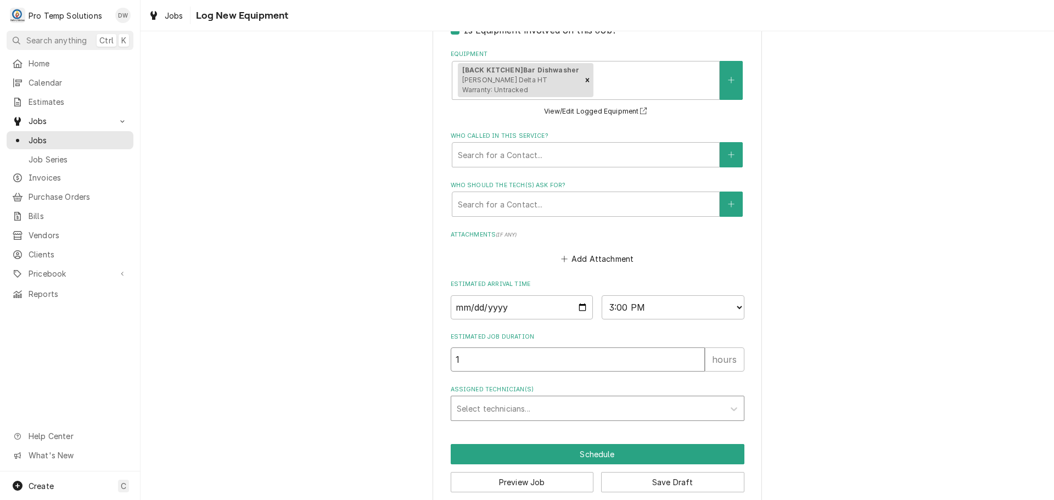
type input "1"
click at [513, 406] on div "Assigned Technician(s)" at bounding box center [588, 409] width 262 height 20
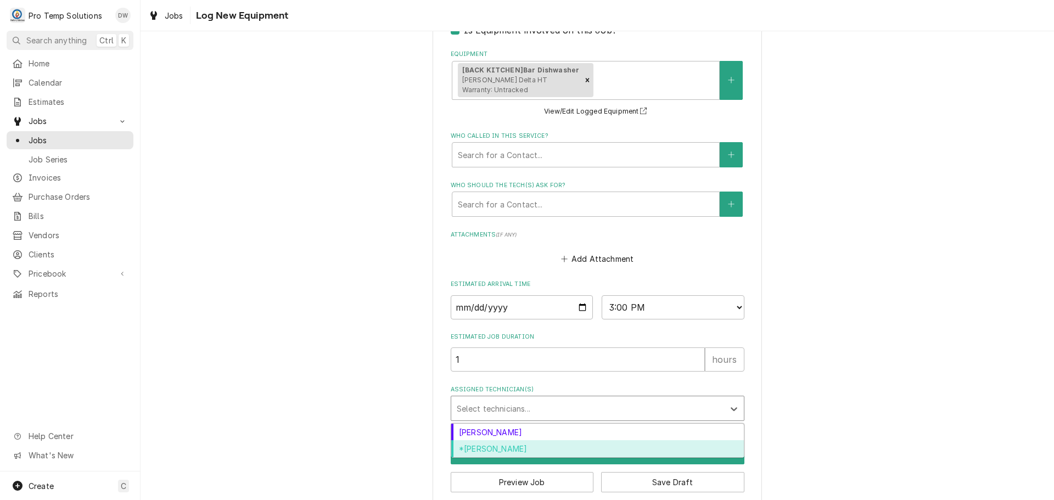
click at [515, 450] on div "*Kevin Williams" at bounding box center [597, 448] width 293 height 17
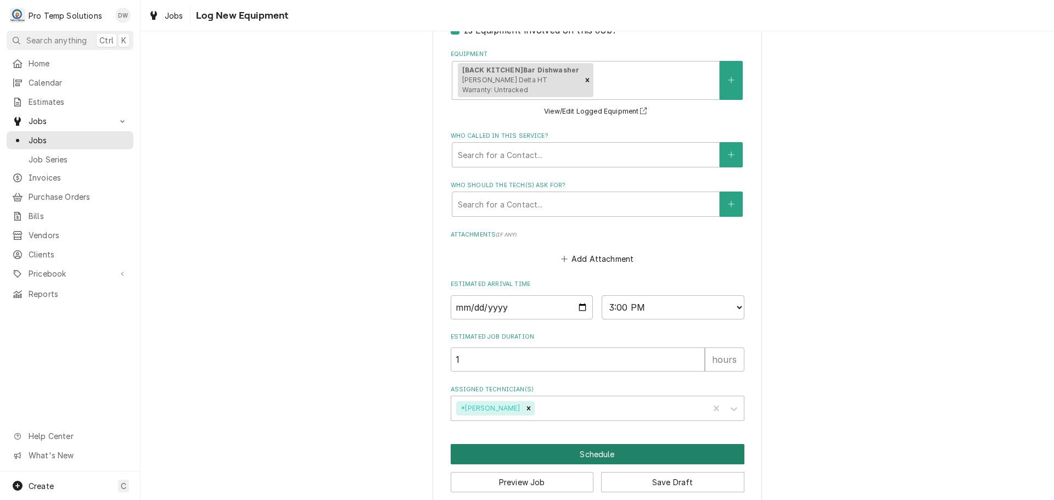
click at [587, 456] on button "Schedule" at bounding box center [598, 454] width 294 height 20
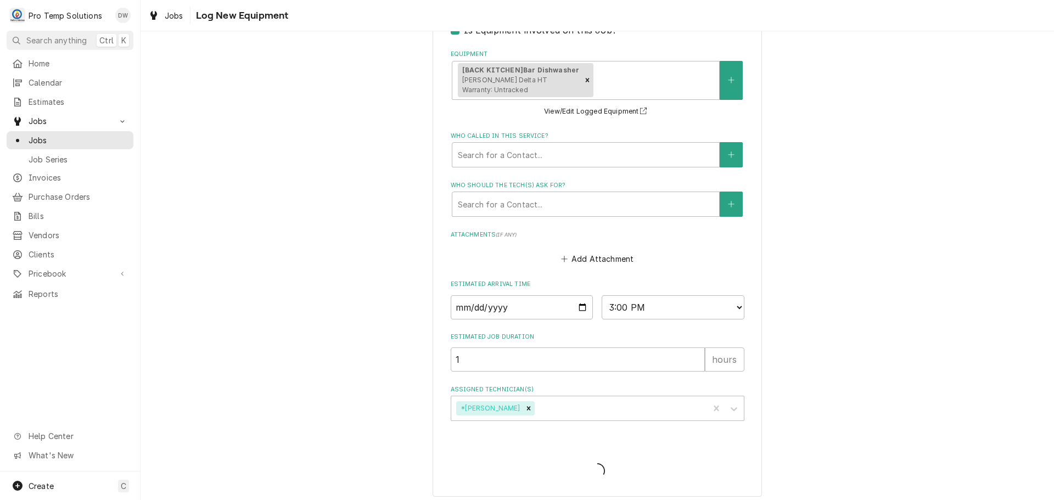
scroll to position [319, 0]
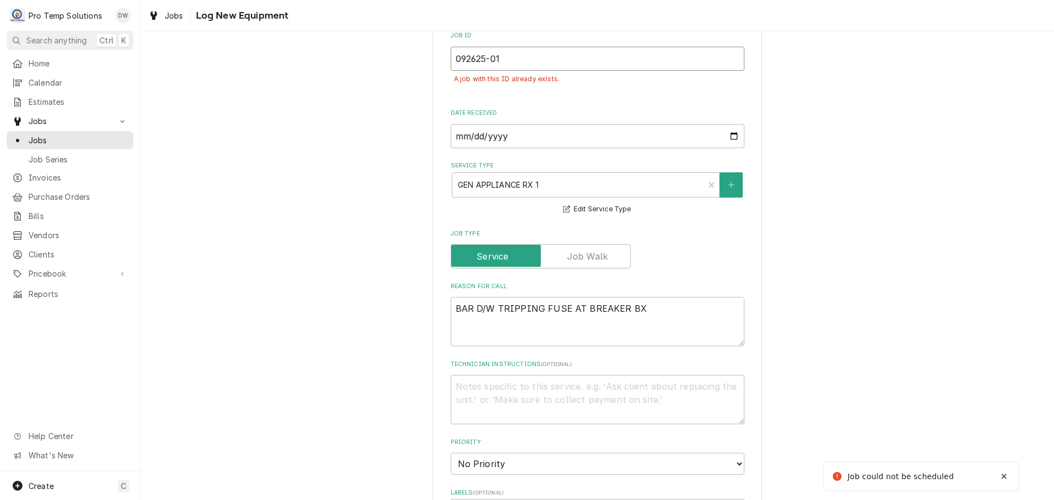
click at [502, 54] on input "092625-01" at bounding box center [598, 59] width 294 height 24
type textarea "x"
type input "092625-0"
type textarea "x"
type input "092625-02"
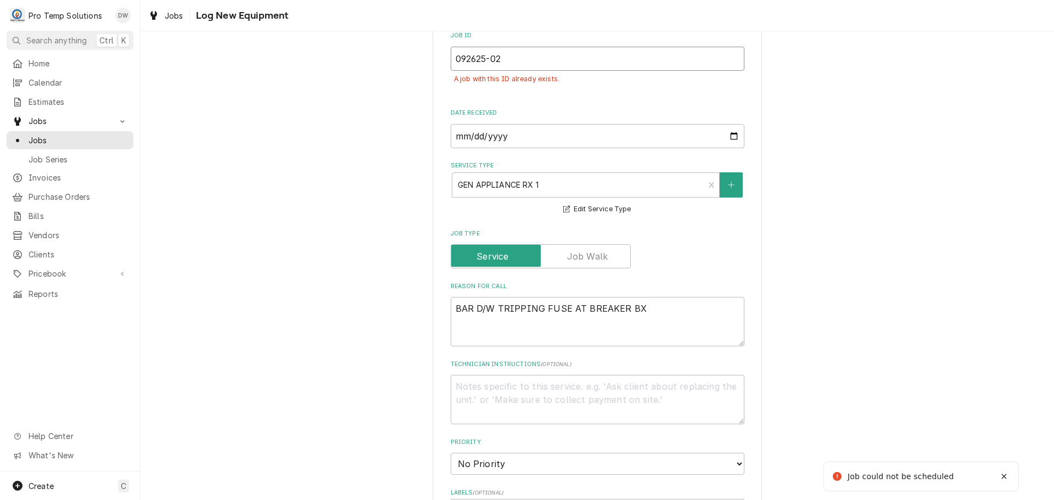
type textarea "x"
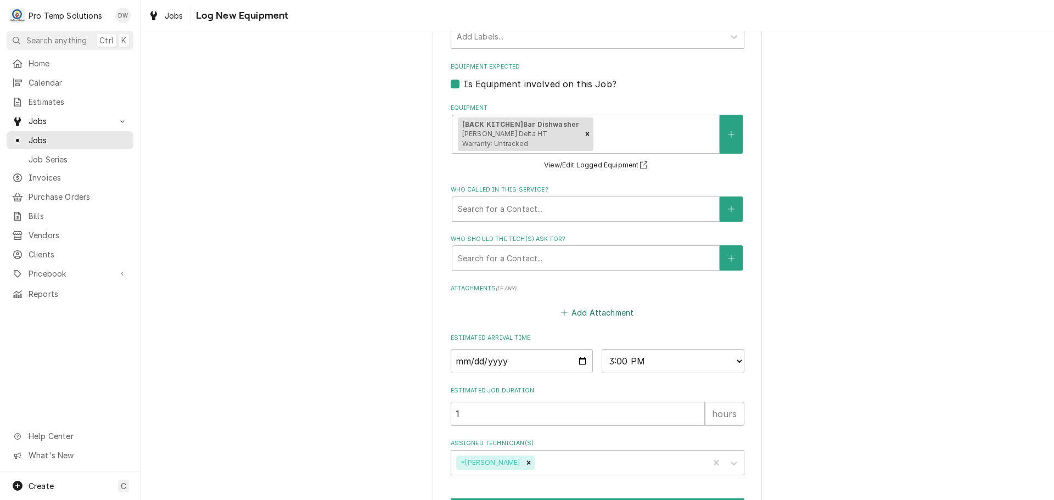
scroll to position [865, 0]
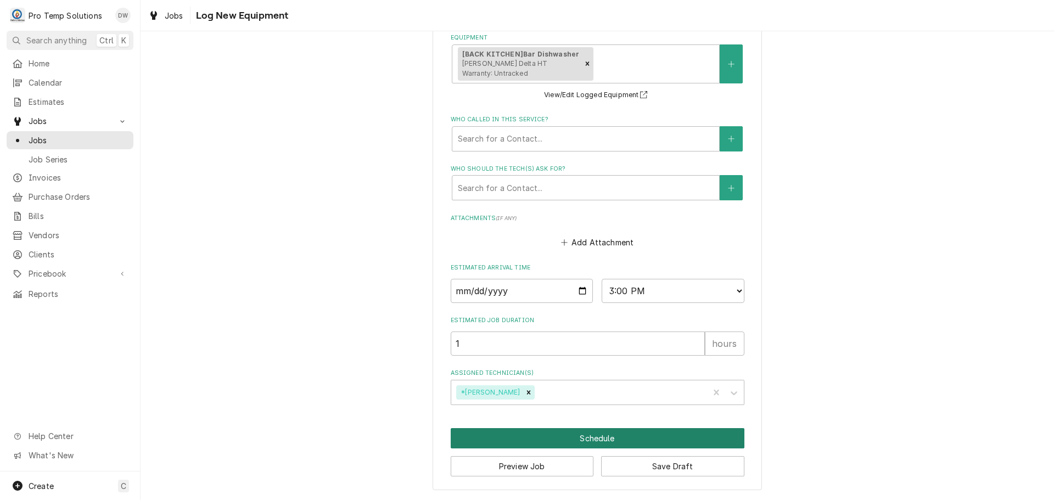
type input "092625-02"
click at [588, 440] on button "Schedule" at bounding box center [598, 438] width 294 height 20
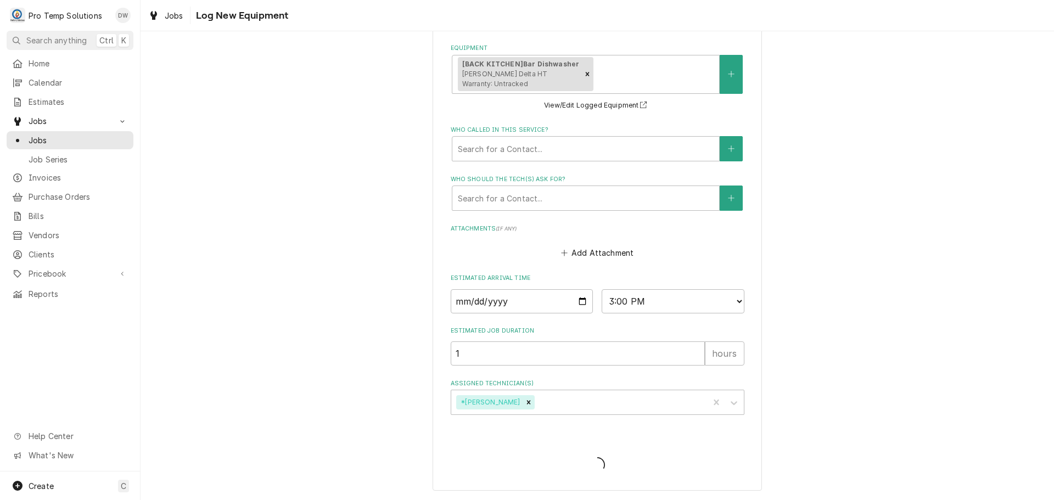
type textarea "x"
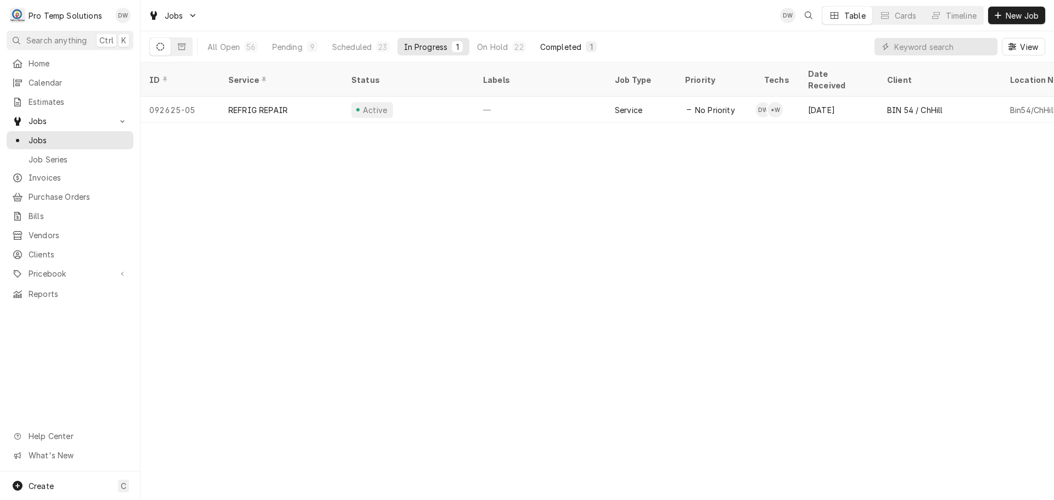
click at [551, 43] on div "Completed" at bounding box center [560, 47] width 41 height 12
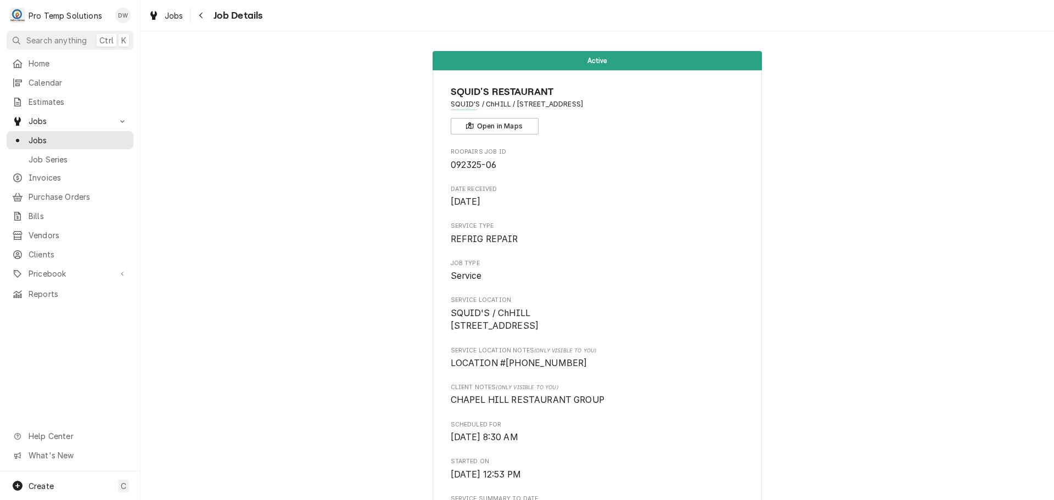
scroll to position [220, 0]
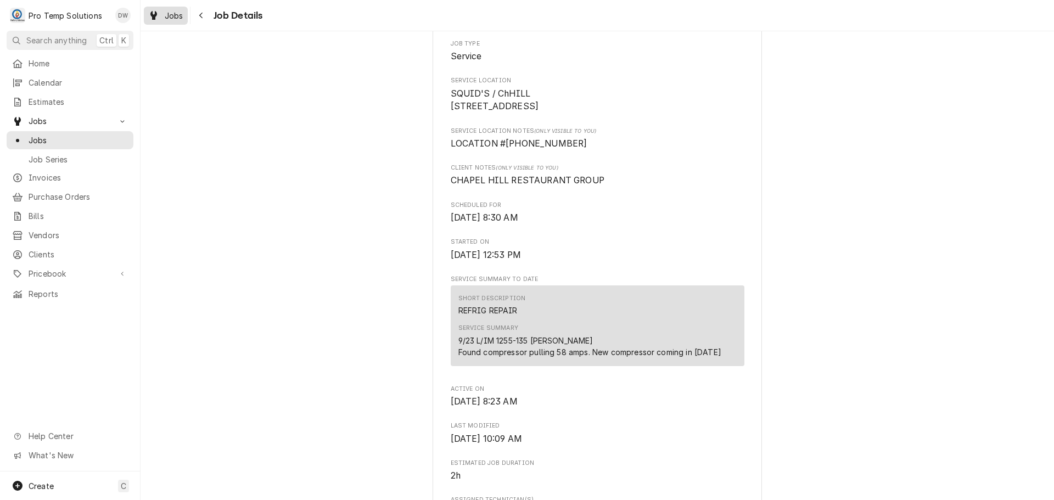
click at [172, 14] on span "Jobs" at bounding box center [174, 16] width 19 height 12
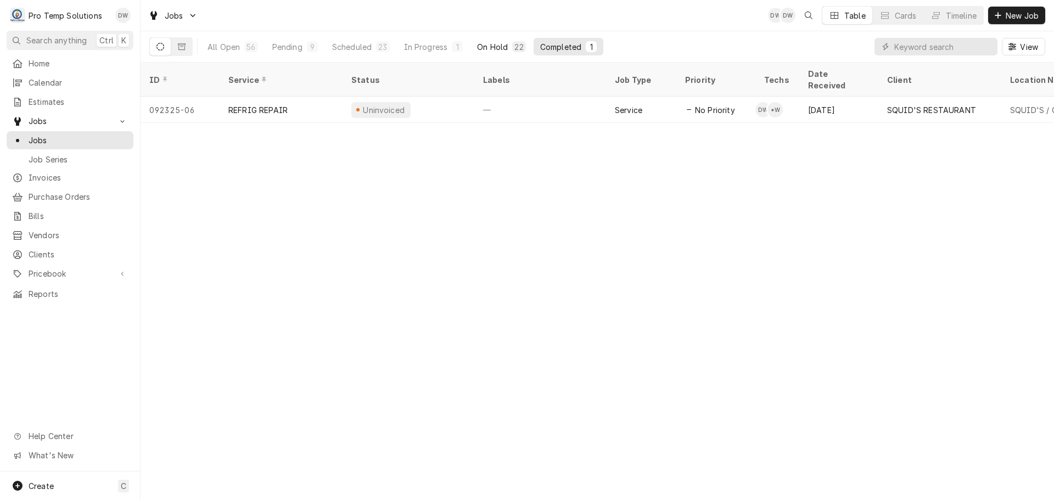
click at [506, 43] on div "On Hold" at bounding box center [492, 47] width 31 height 12
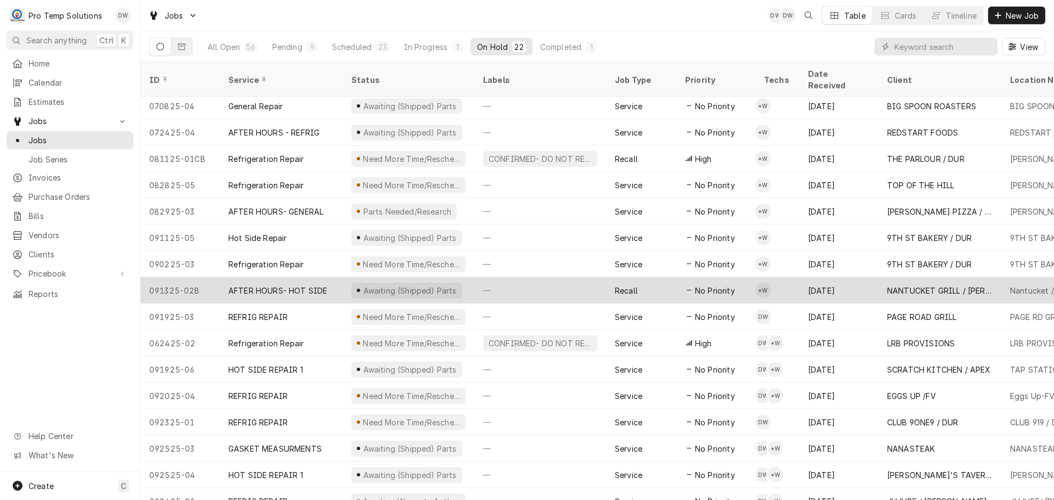
scroll to position [171, 0]
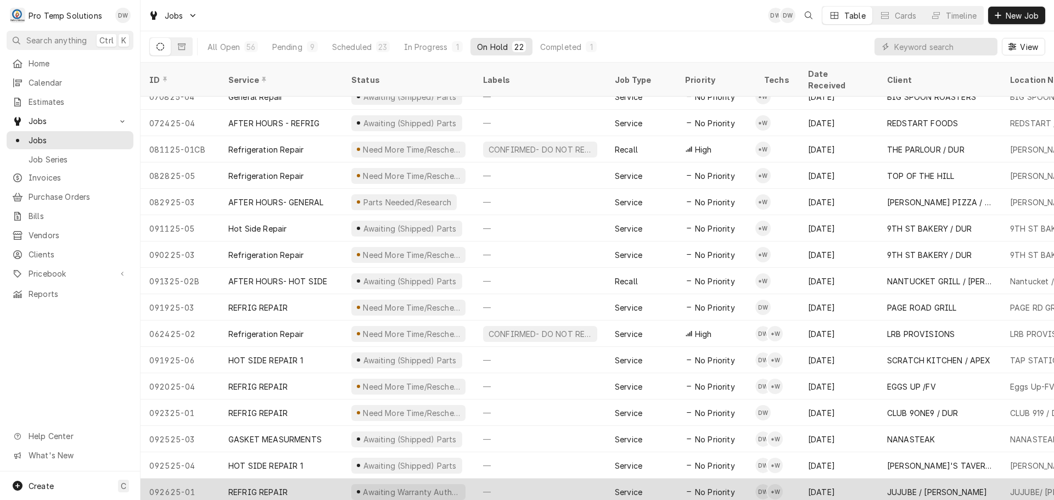
click at [564, 479] on div "—" at bounding box center [540, 492] width 132 height 26
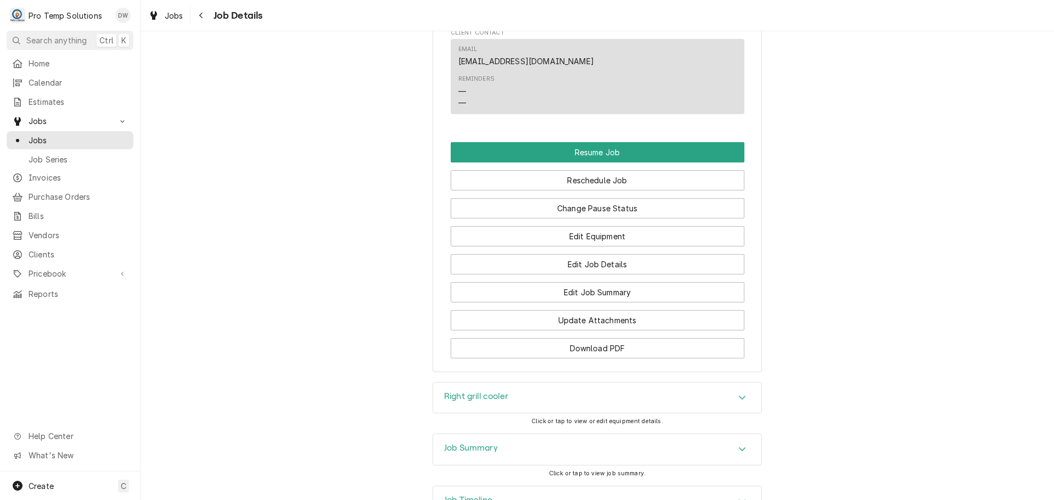
scroll to position [975, 0]
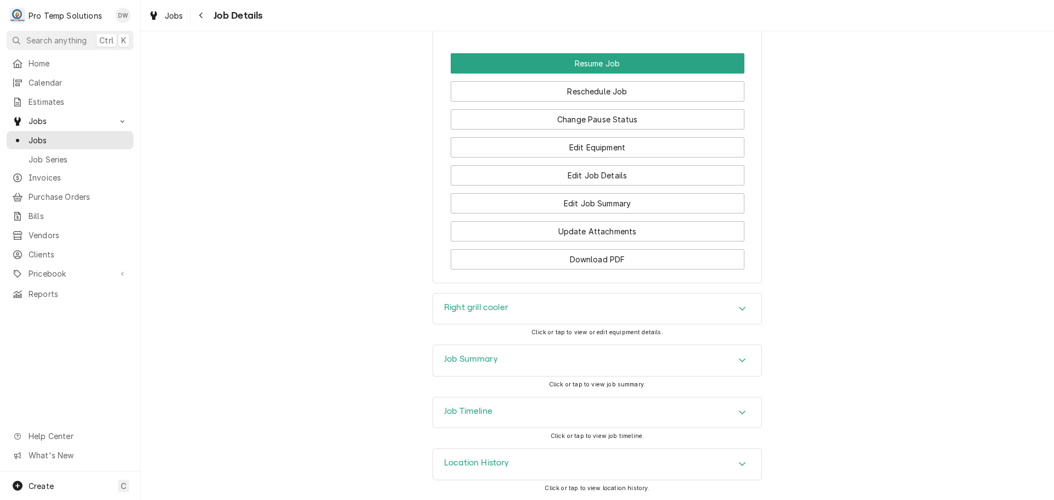
click at [739, 409] on icon "Accordion Header" at bounding box center [743, 412] width 8 height 9
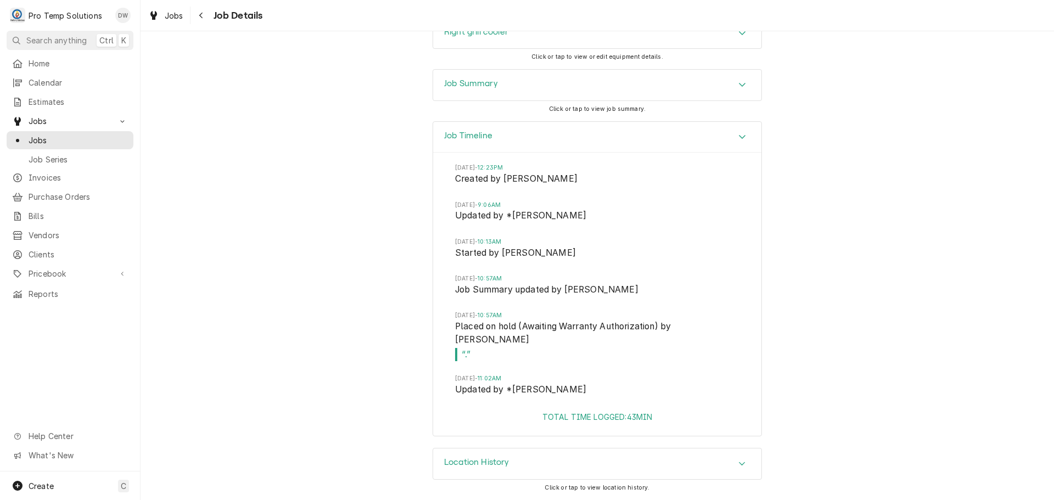
scroll to position [1250, 0]
click at [739, 137] on icon "Accordion Header" at bounding box center [743, 136] width 8 height 9
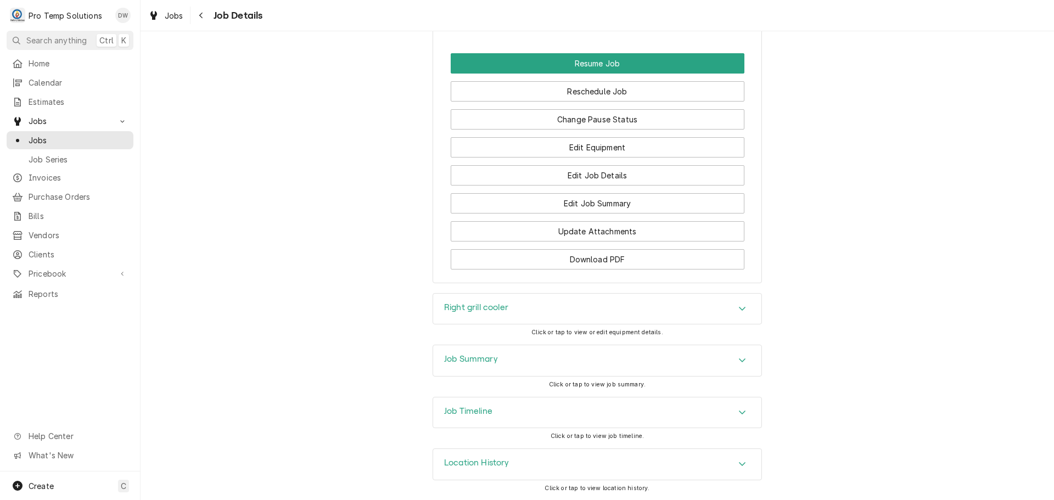
click at [740, 416] on icon "Accordion Header" at bounding box center [743, 412] width 8 height 9
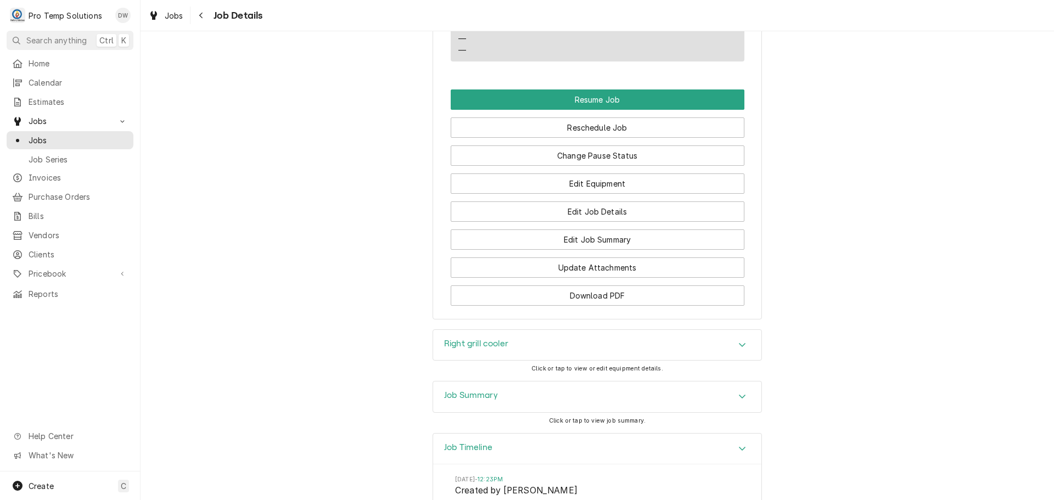
scroll to position [920, 0]
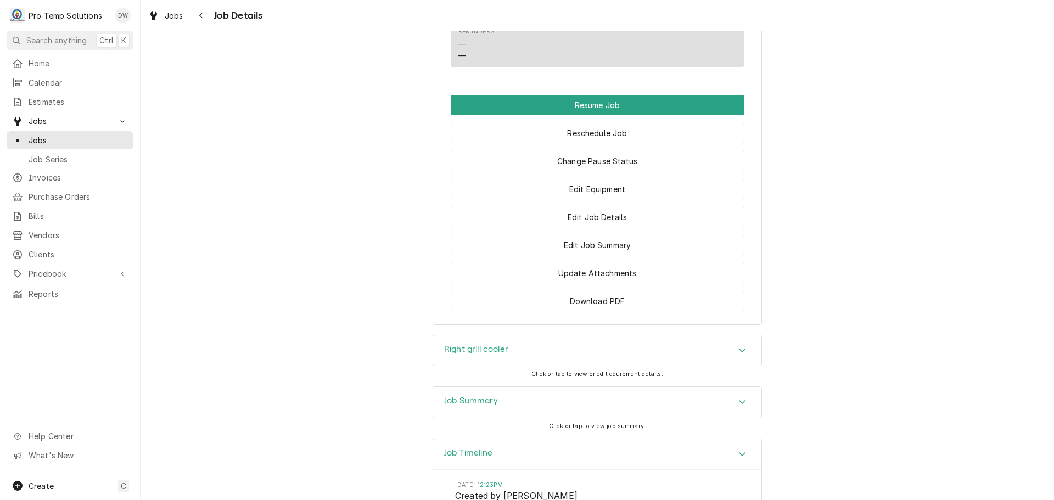
click at [742, 459] on icon "Accordion Header" at bounding box center [743, 454] width 8 height 9
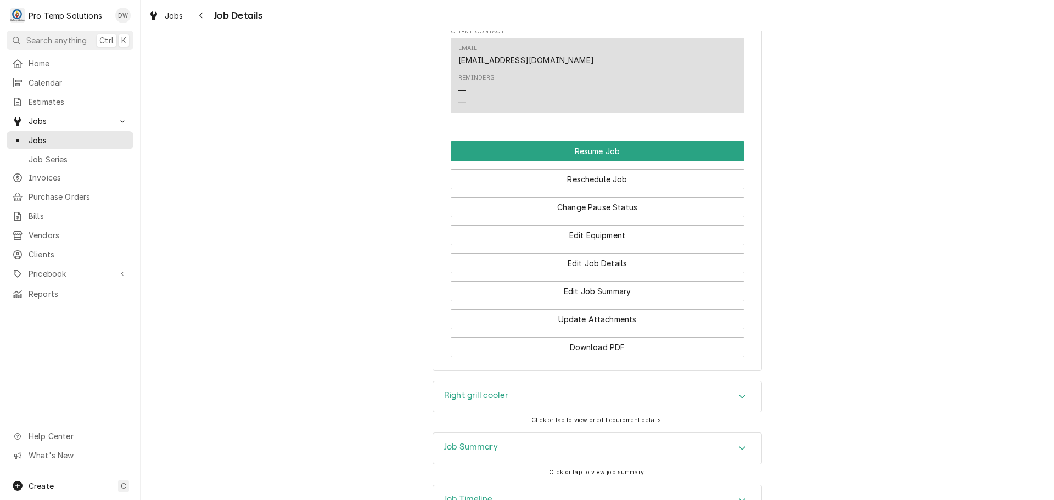
scroll to position [975, 0]
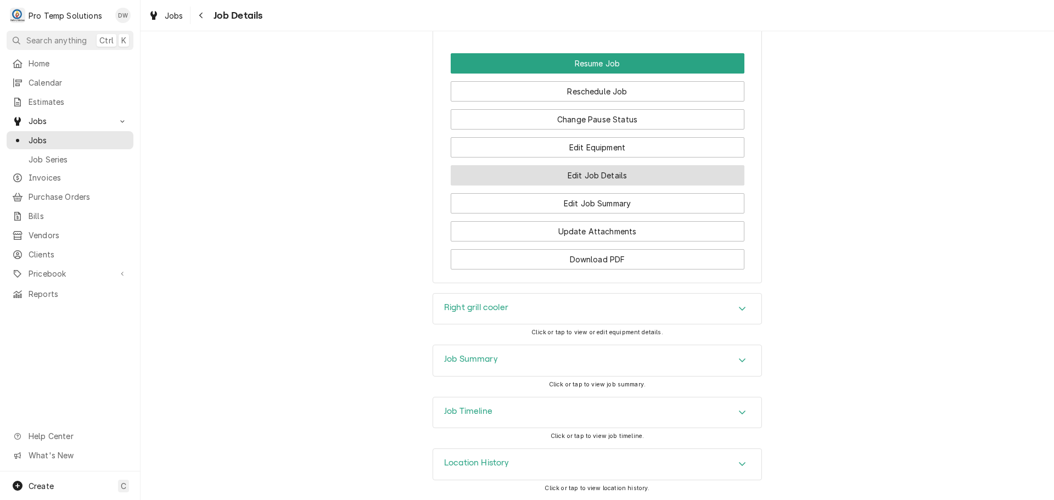
click at [588, 177] on button "Edit Job Details" at bounding box center [598, 175] width 294 height 20
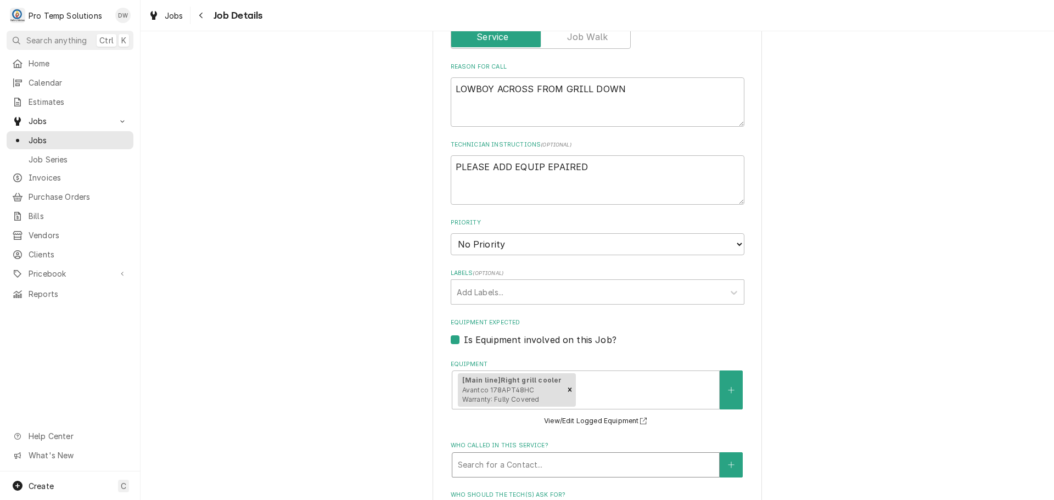
scroll to position [165, 0]
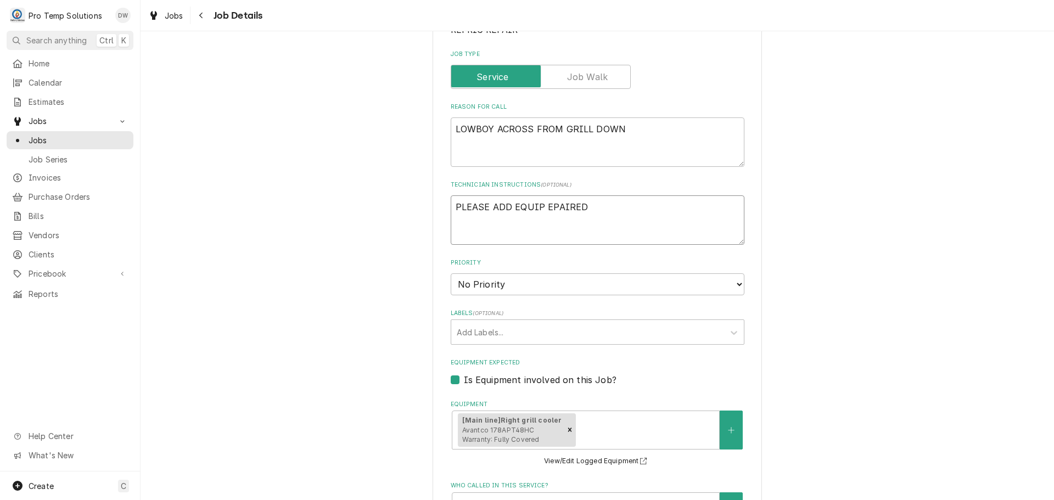
click at [589, 209] on textarea "PLEASE ADD EQUIP EPAIRED" at bounding box center [598, 220] width 294 height 49
type textarea "x"
type textarea "PLEASE ADD EQUIP EPAIRE"
type textarea "x"
type textarea "PLEASE ADD EQUIP EPAIR"
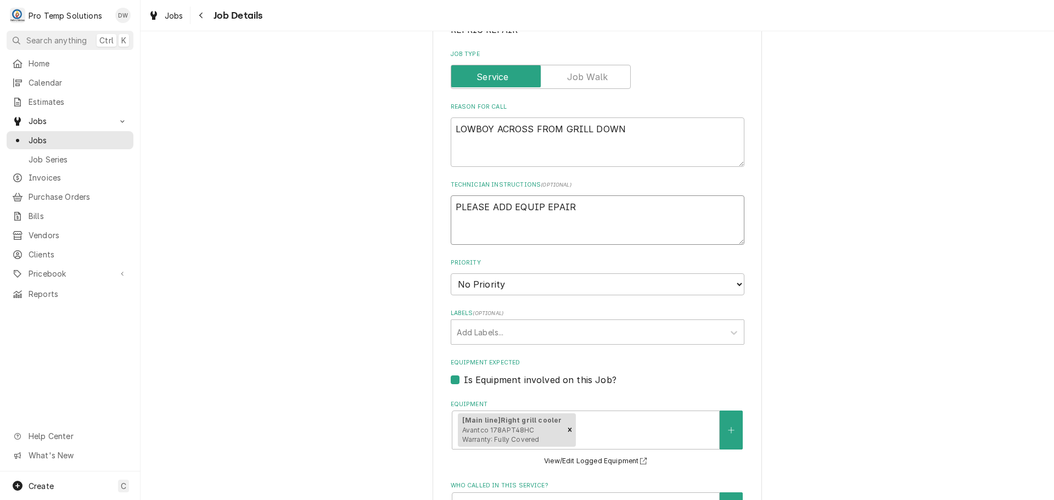
type textarea "x"
type textarea "PLEASE ADD EQUIP EPAI"
type textarea "x"
type textarea "PLEASE ADD EQUIP EPA"
type textarea "x"
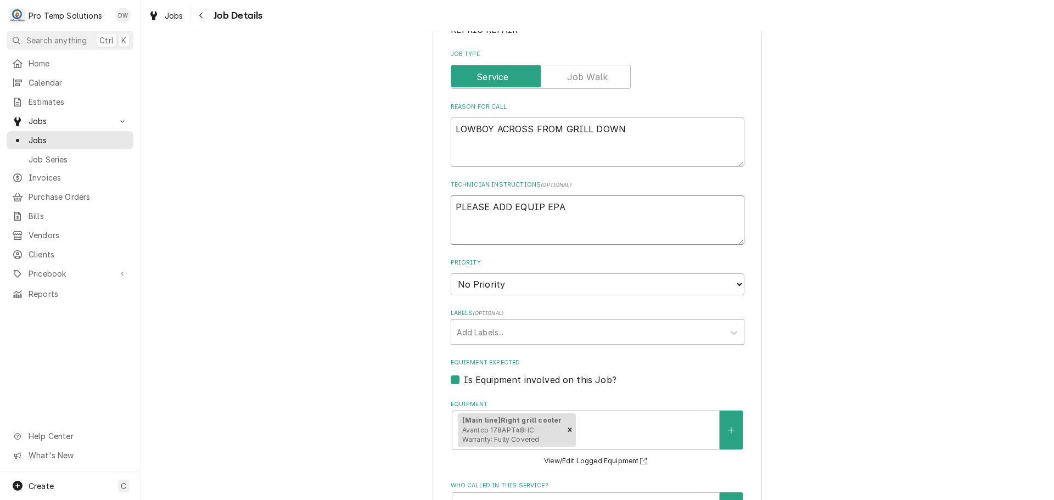
type textarea "PLEASE ADD EQUIP EP"
type textarea "x"
type textarea "PLEASE ADD EQUIP E"
type textarea "x"
type textarea "PLEASE ADD EQUIP"
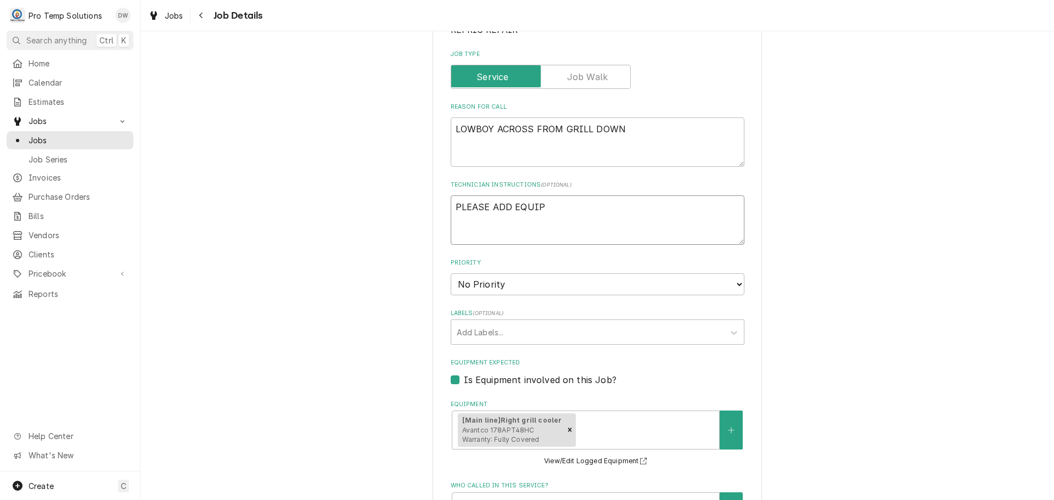
type textarea "x"
type textarea "PLEASE ADD EQUIP"
type textarea "x"
type textarea "PLEASE ADD EQUI"
type textarea "x"
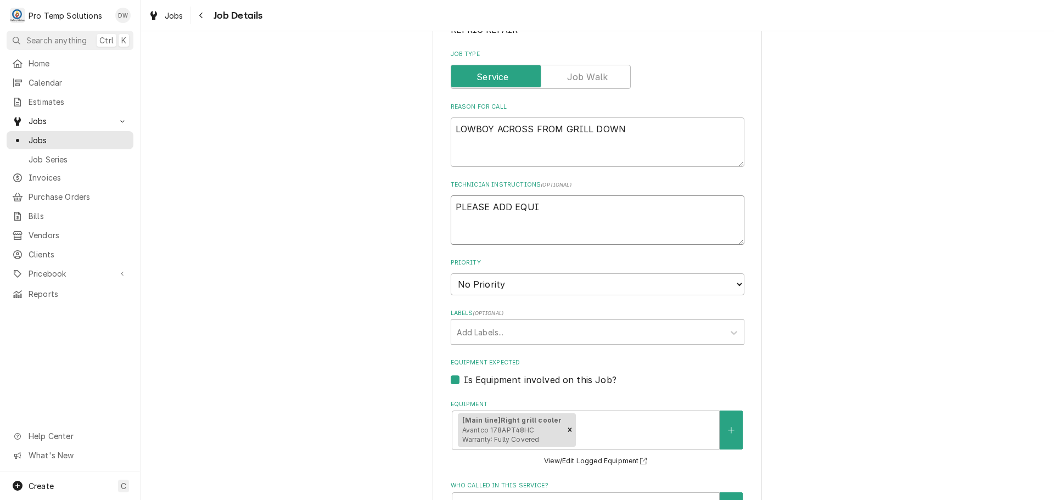
type textarea "PLEASE ADD EQU"
type textarea "x"
type textarea "PLEASE ADD EQ"
type textarea "x"
type textarea "PLEASE ADD E"
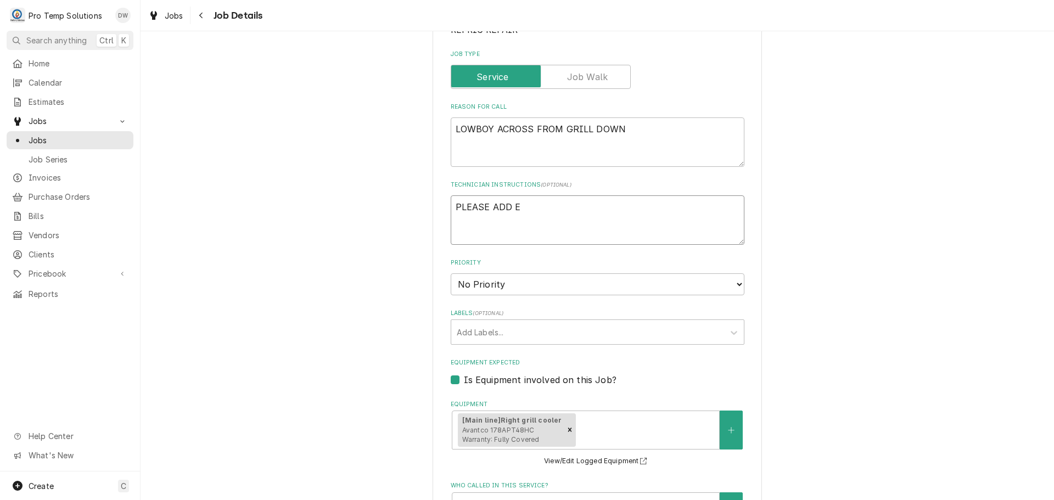
type textarea "x"
type textarea "PLEASE ADD"
type textarea "x"
type textarea "PLEASE ADD"
type textarea "x"
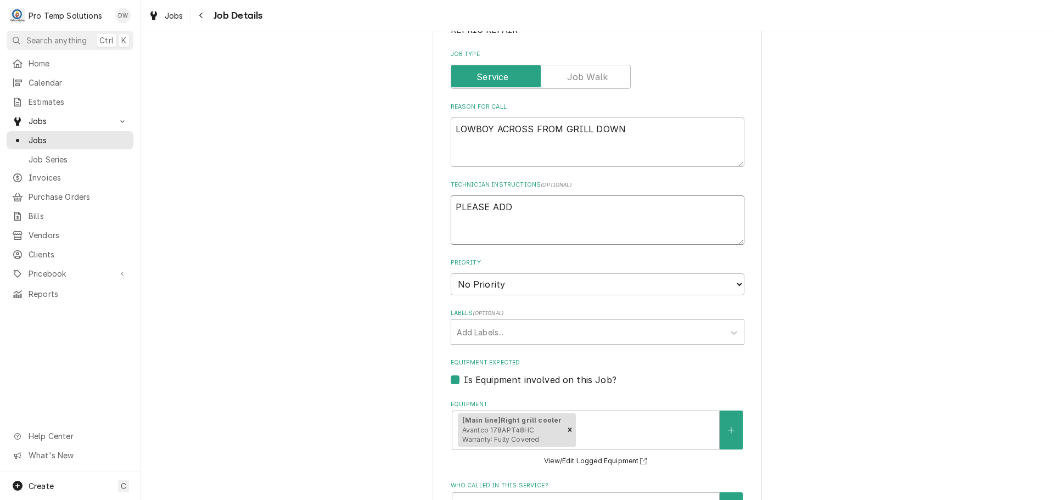
type textarea "PLEASE AD"
type textarea "x"
type textarea "PLEASE A"
type textarea "x"
type textarea "PLEASE"
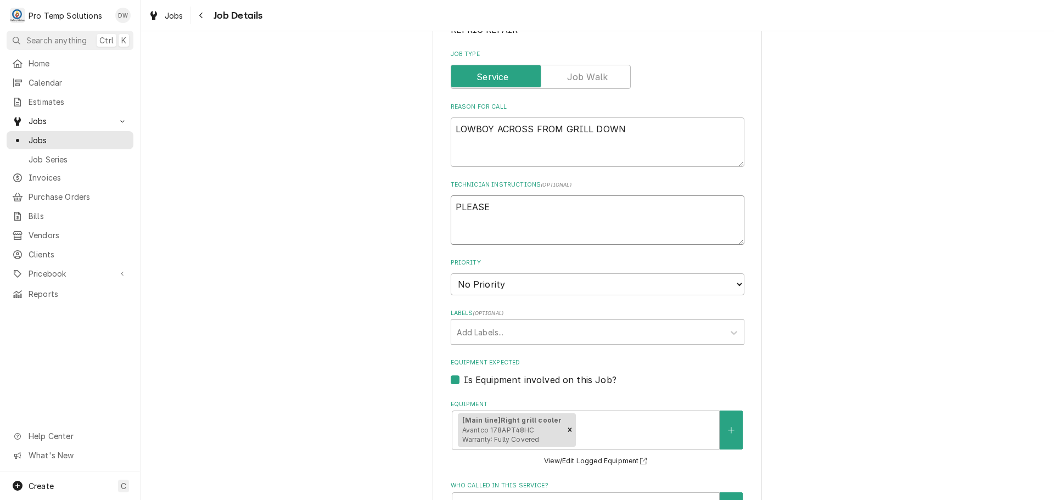
type textarea "x"
type textarea "PLEASE"
type textarea "x"
type textarea "PLEAS"
type textarea "x"
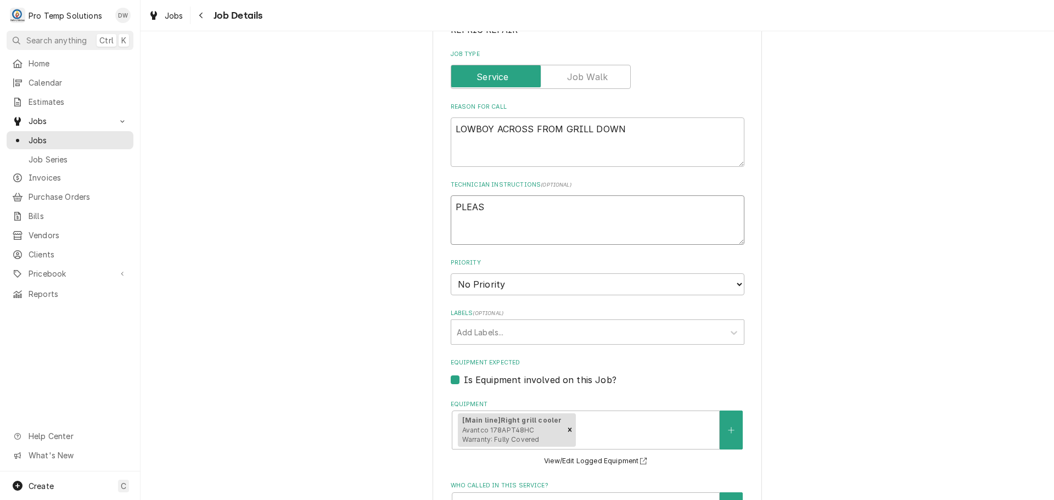
type textarea "PLEA"
type textarea "x"
type textarea "PLE"
type textarea "x"
type textarea "PL"
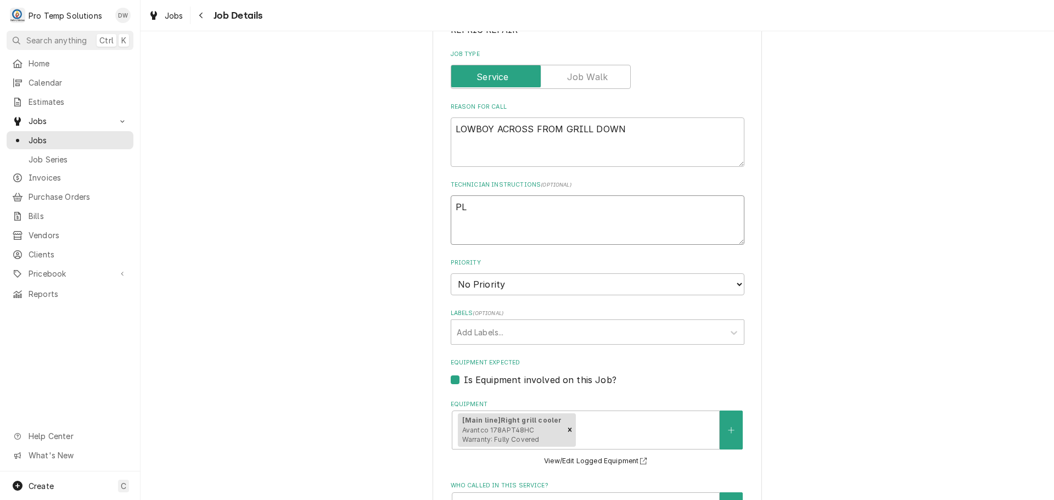
type textarea "x"
type textarea "P"
type textarea "x"
type textarea "R"
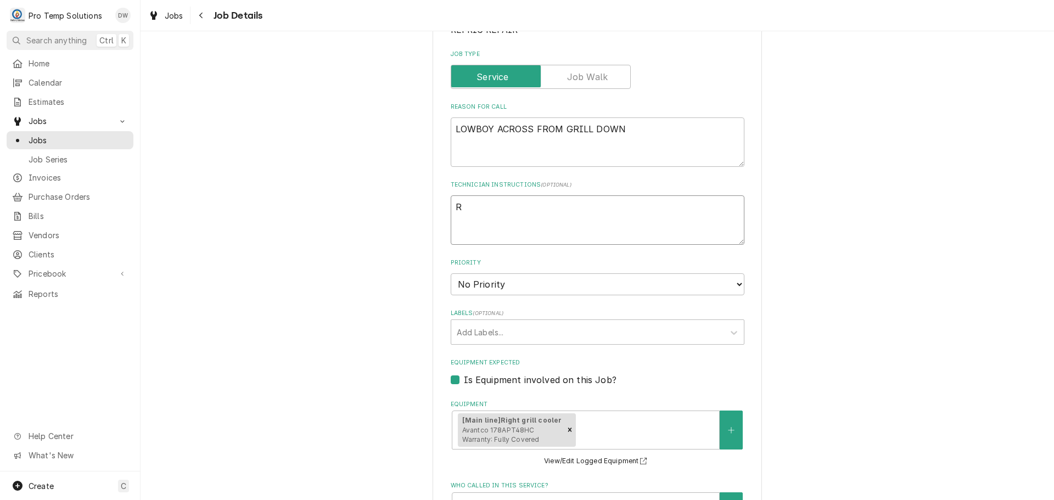
type textarea "x"
type textarea "RE"
type textarea "x"
type textarea "REA"
type textarea "x"
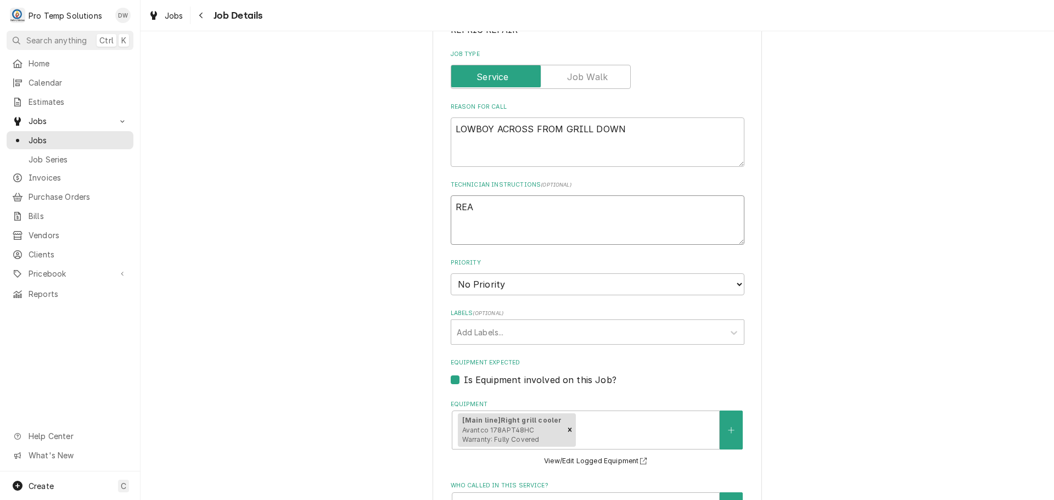
type textarea "READ"
type textarea "x"
type textarea "READY"
type textarea "x"
type textarea "READY"
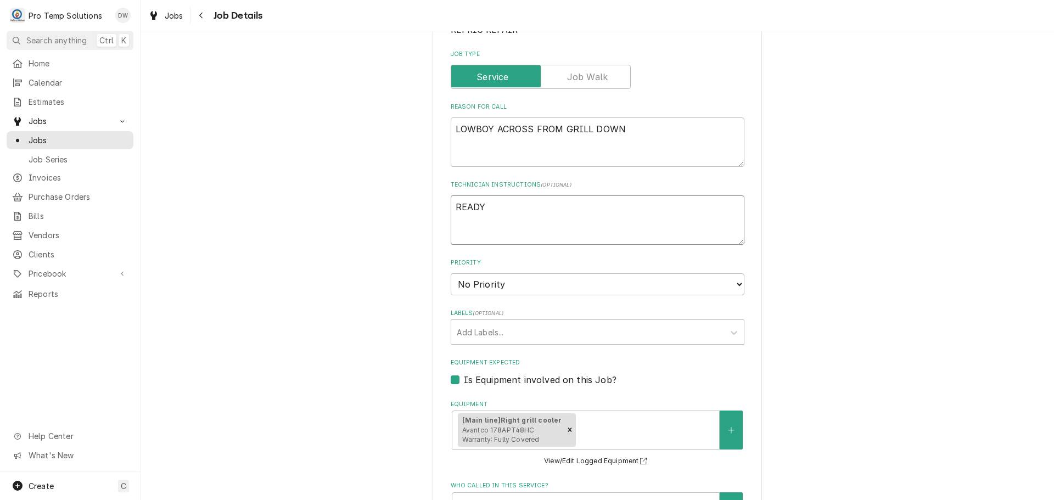
type textarea "x"
type textarea "READY K"
type textarea "x"
type textarea "READY KI"
type textarea "x"
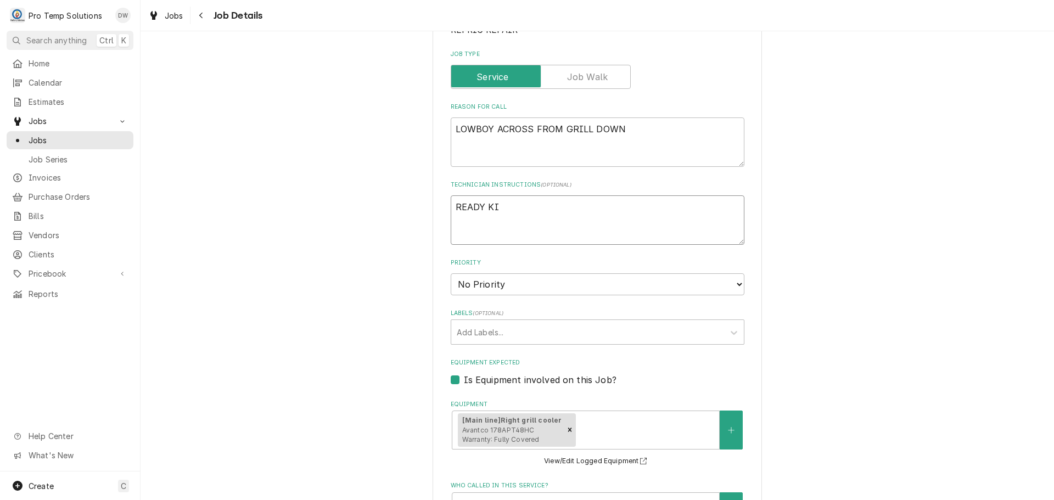
type textarea "READY KIT"
type textarea "x"
type textarea "READY KITC"
type textarea "x"
type textarea "READY KITCH"
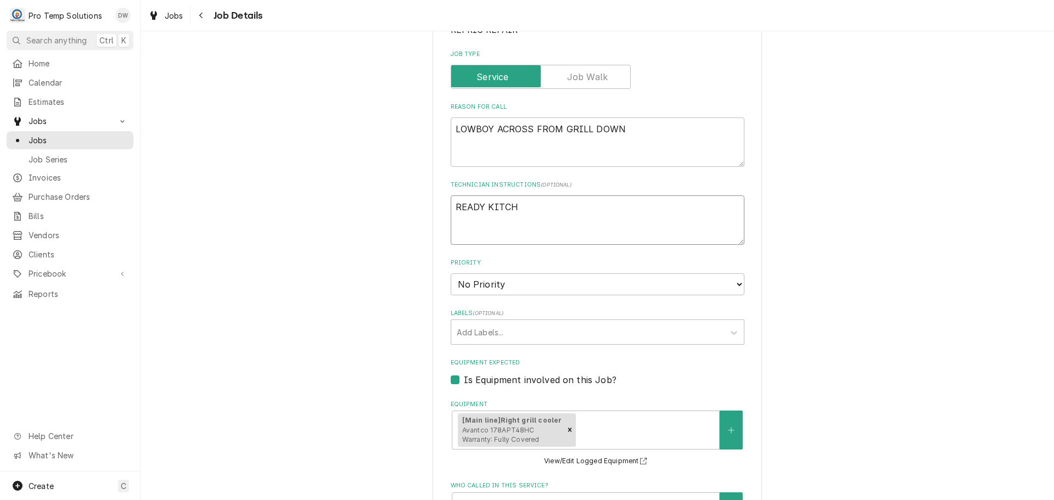
type textarea "x"
type textarea "READY KITCHE"
type textarea "x"
type textarea "READY KITCHEN"
type textarea "x"
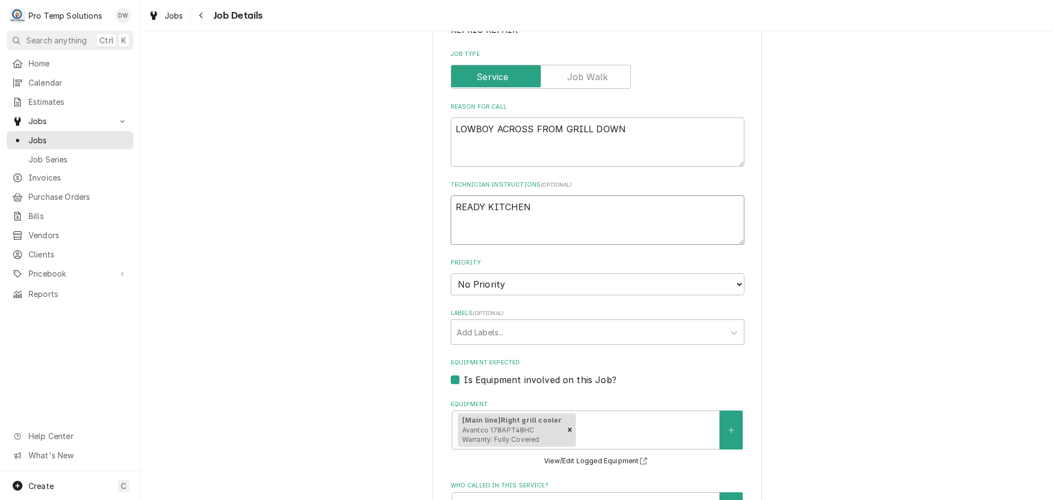
type textarea "READY KITCHEN"
type textarea "x"
type textarea "READY KITCHEN W"
type textarea "x"
type textarea "READY KITCHEN WO"
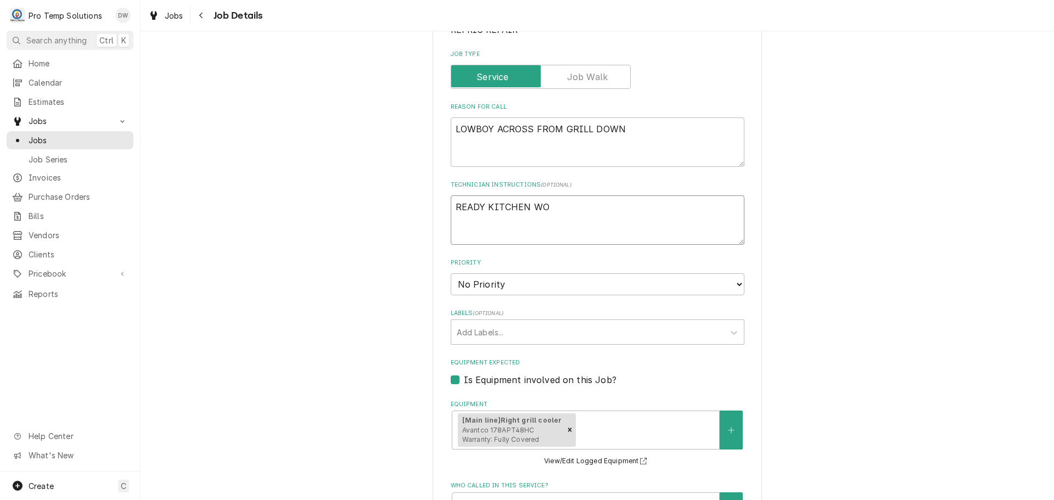
type textarea "x"
type textarea "READY KITCHEN WO#"
type textarea "x"
type textarea "READY KITCHEN WO#9"
type textarea "x"
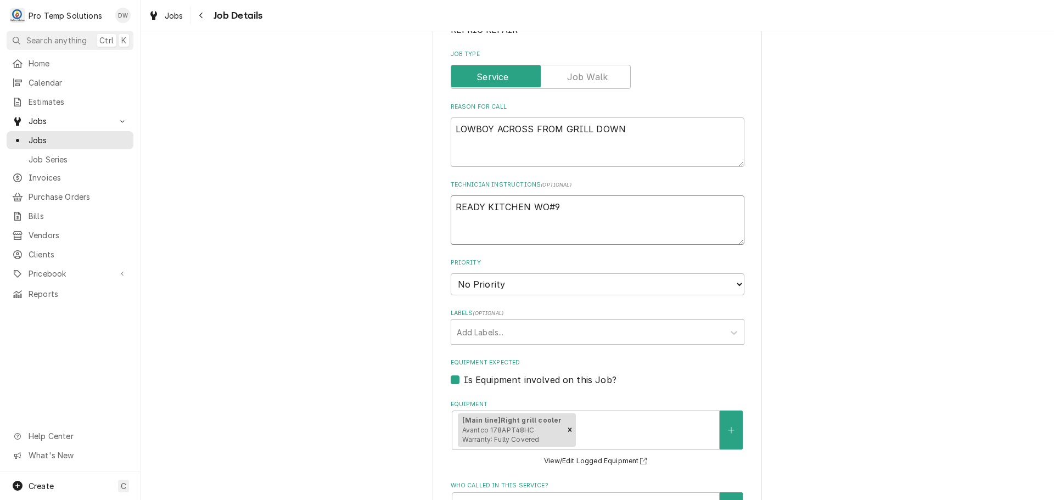
type textarea "READY KITCHEN WO#90"
type textarea "x"
type textarea "READY KITCHEN WO#901"
type textarea "x"
type textarea "READY KITCHEN WO#9013"
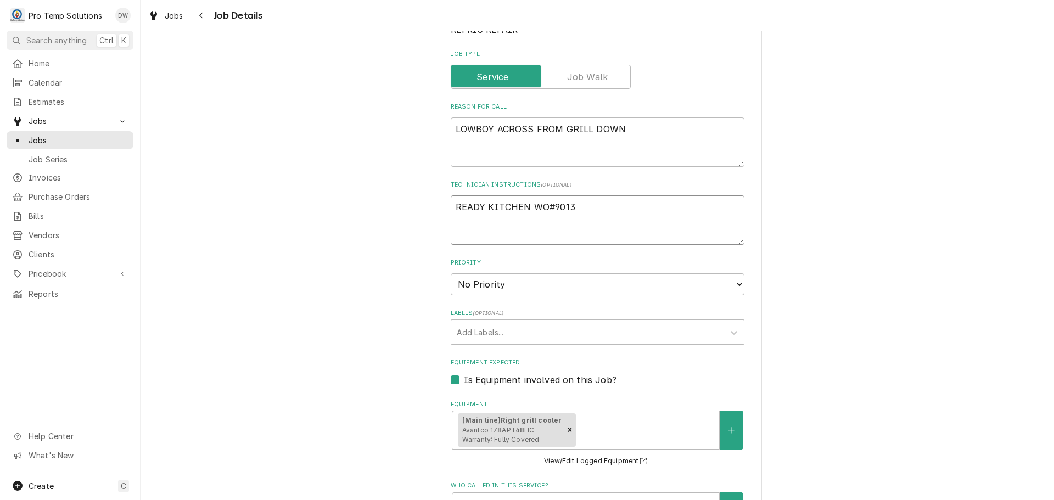
type textarea "x"
type textarea "READY KITCHEN WO#90137"
type textarea "x"
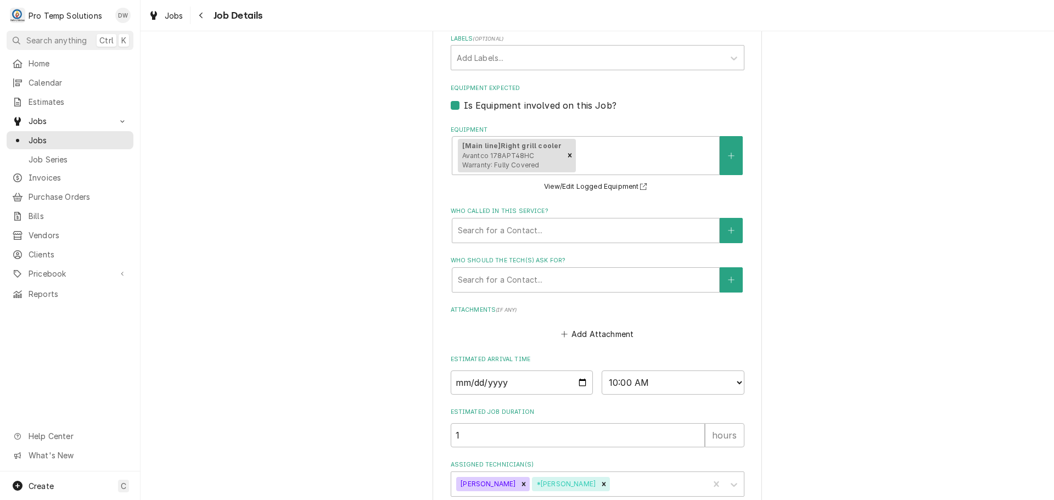
scroll to position [503, 0]
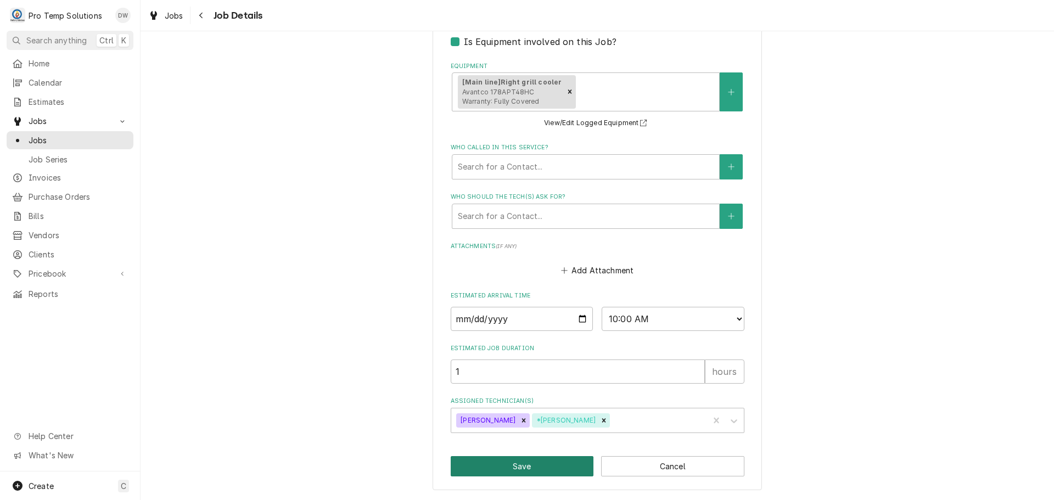
type textarea "READY KITCHEN WO#90137"
click at [507, 466] on button "Save" at bounding box center [522, 466] width 143 height 20
type textarea "x"
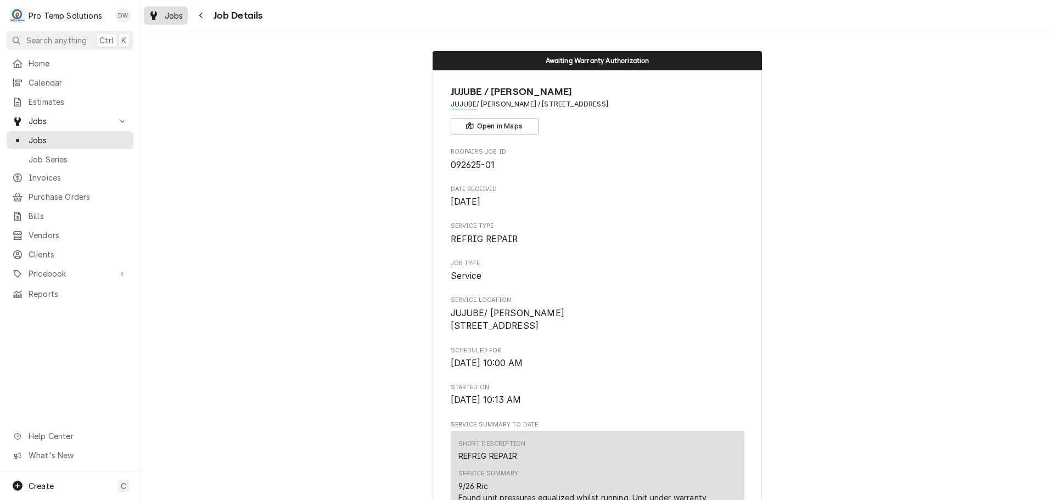
click at [171, 16] on span "Jobs" at bounding box center [174, 16] width 19 height 12
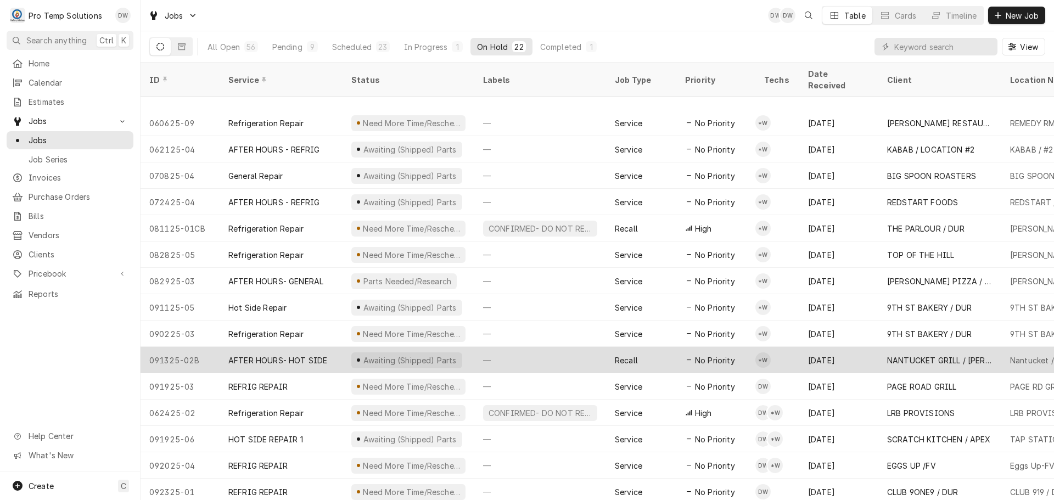
scroll to position [171, 0]
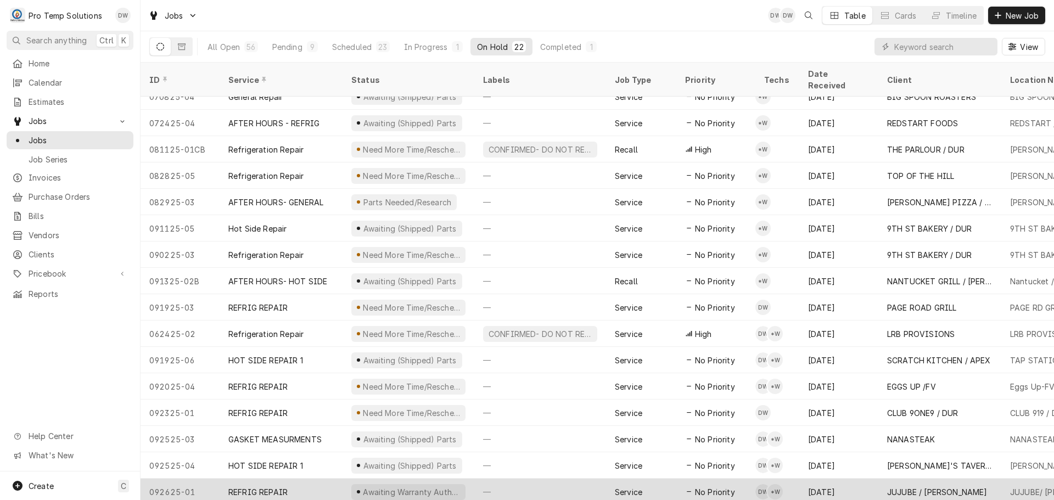
click at [546, 479] on div "—" at bounding box center [540, 492] width 132 height 26
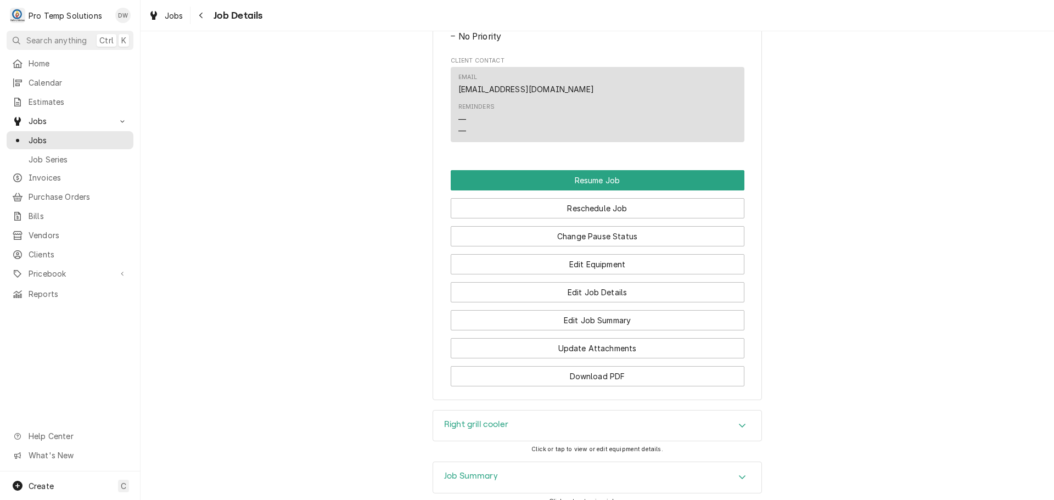
scroll to position [975, 0]
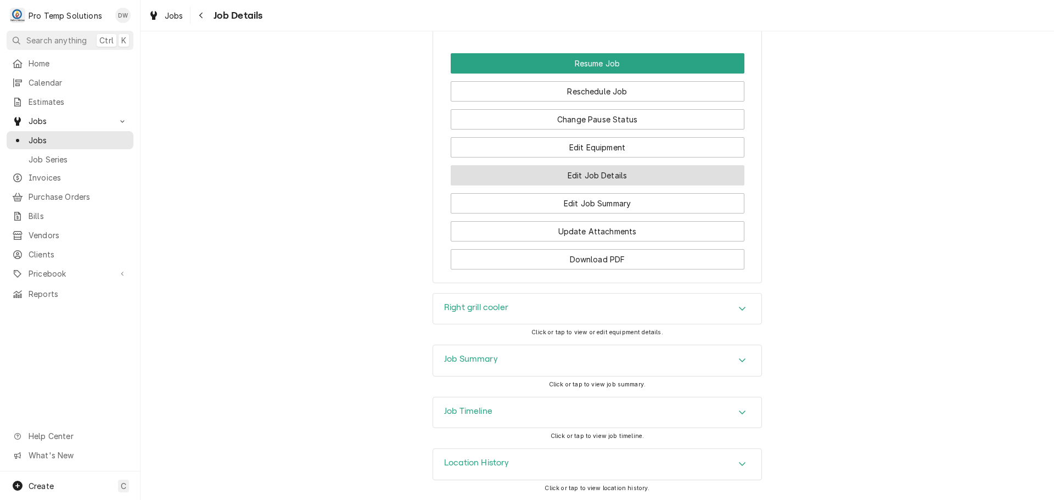
click at [585, 178] on button "Edit Job Details" at bounding box center [598, 175] width 294 height 20
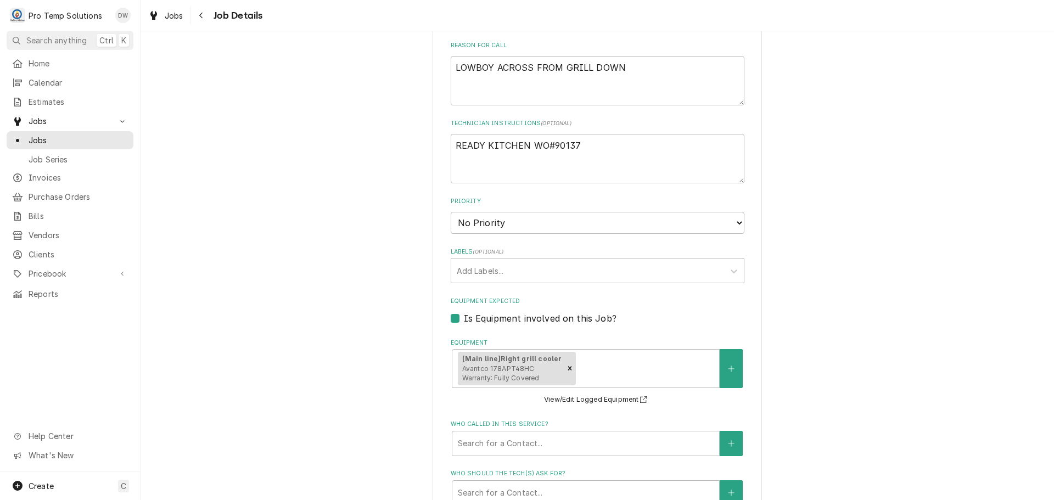
scroll to position [503, 0]
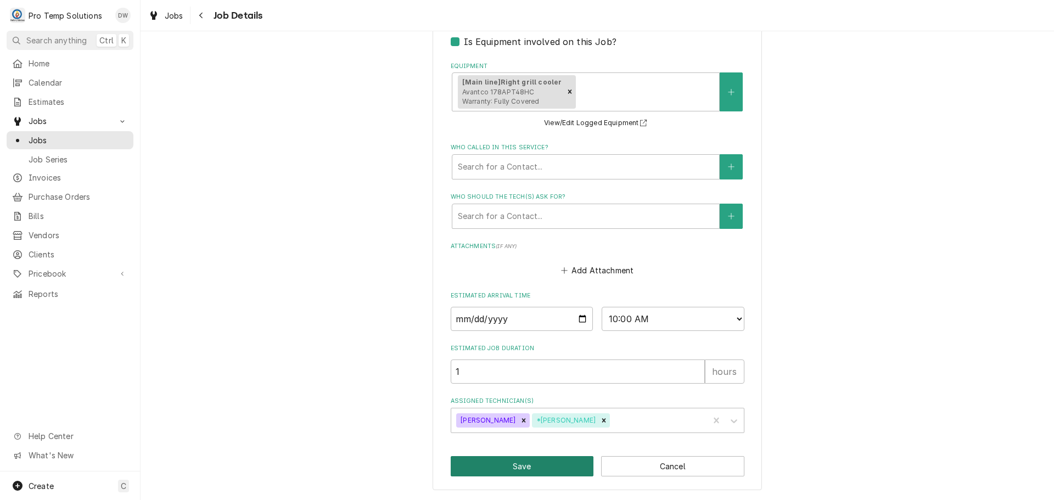
click at [513, 464] on button "Save" at bounding box center [522, 466] width 143 height 20
type textarea "x"
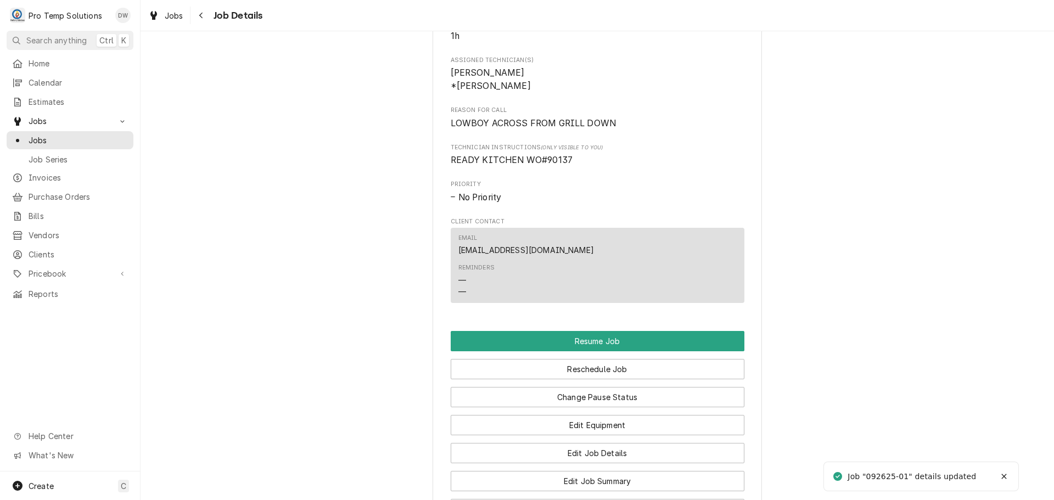
scroll to position [934, 0]
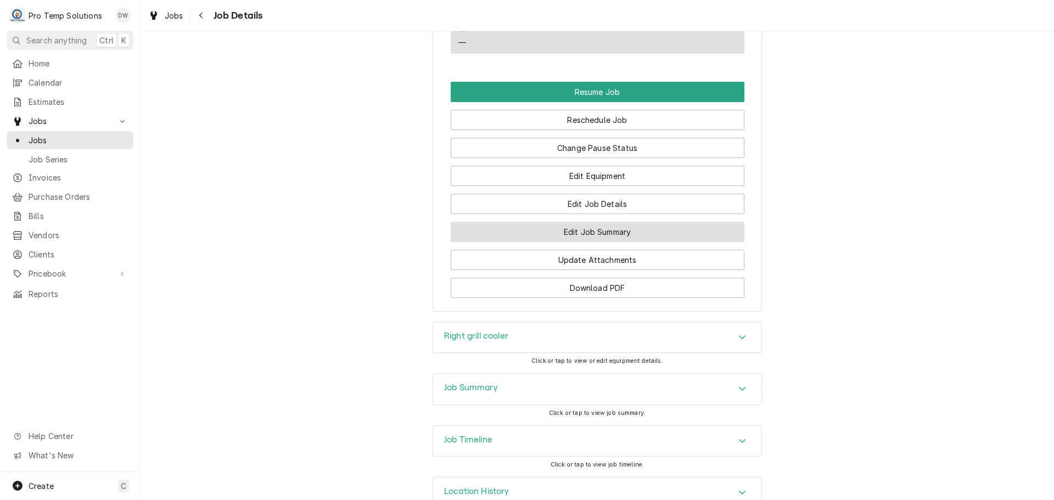
click at [596, 242] on button "Edit Job Summary" at bounding box center [598, 232] width 294 height 20
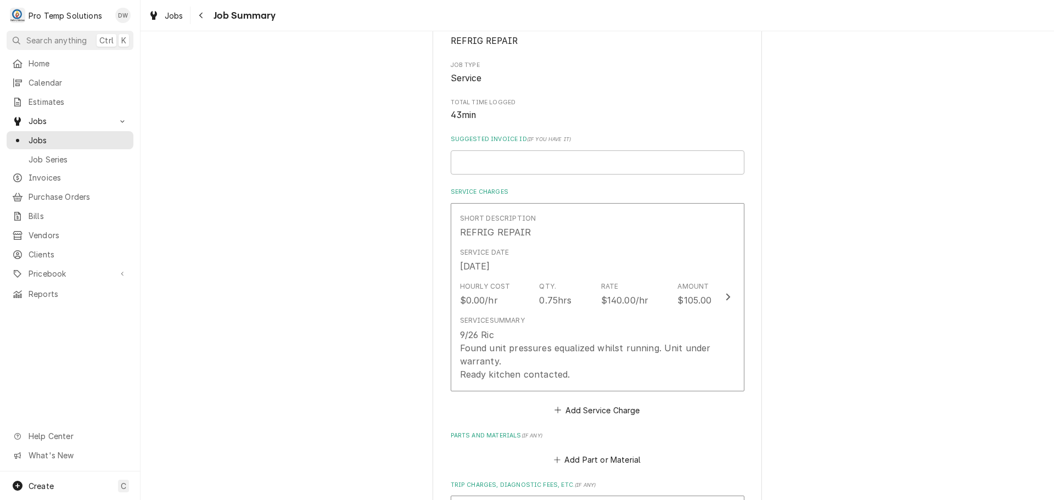
scroll to position [165, 0]
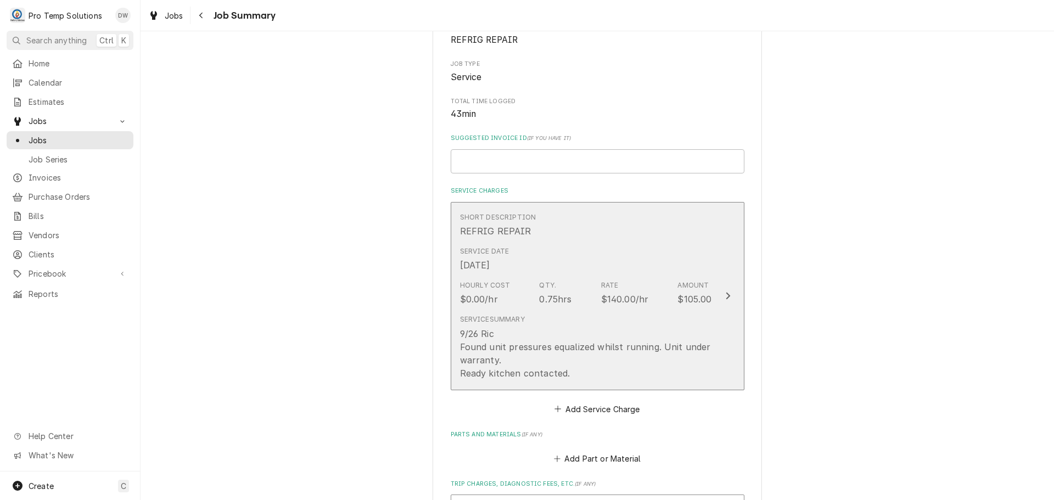
click at [726, 294] on icon "Update Line Item" at bounding box center [728, 296] width 4 height 7
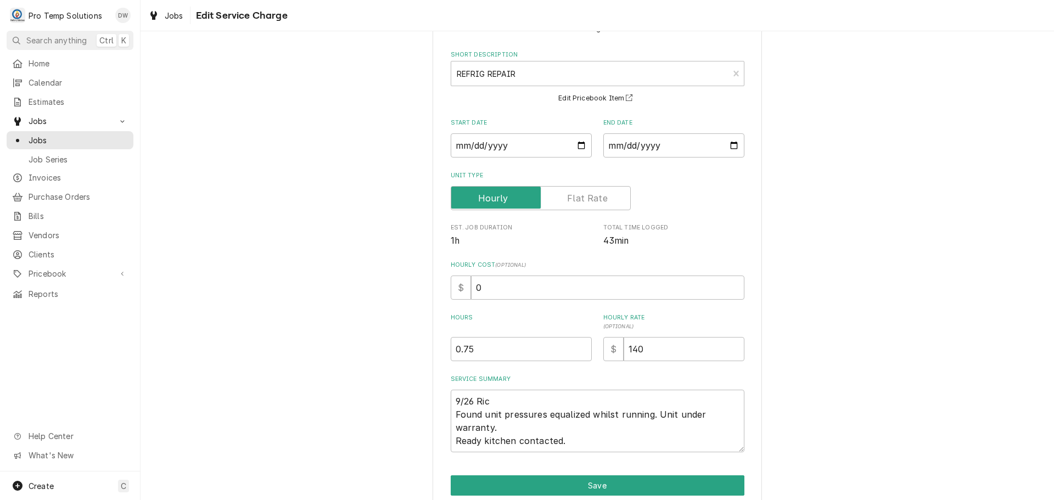
scroll to position [90, 0]
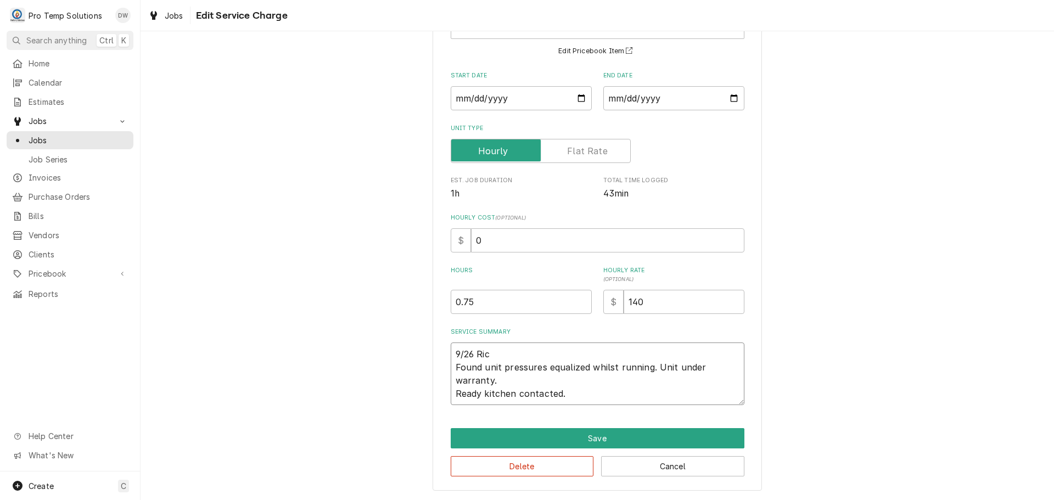
click at [592, 397] on textarea "9/26 Ric Found unit pressures equalized whilst running. Unit under warranty. Re…" at bounding box center [598, 374] width 294 height 63
type textarea "x"
type textarea "9/26 Ric Found unit pressures equalized whilst running. Unit under warranty. Re…"
type textarea "x"
type textarea "9/26 Ric Found unit pressures equalized whilst running. Unit under warranty. Re…"
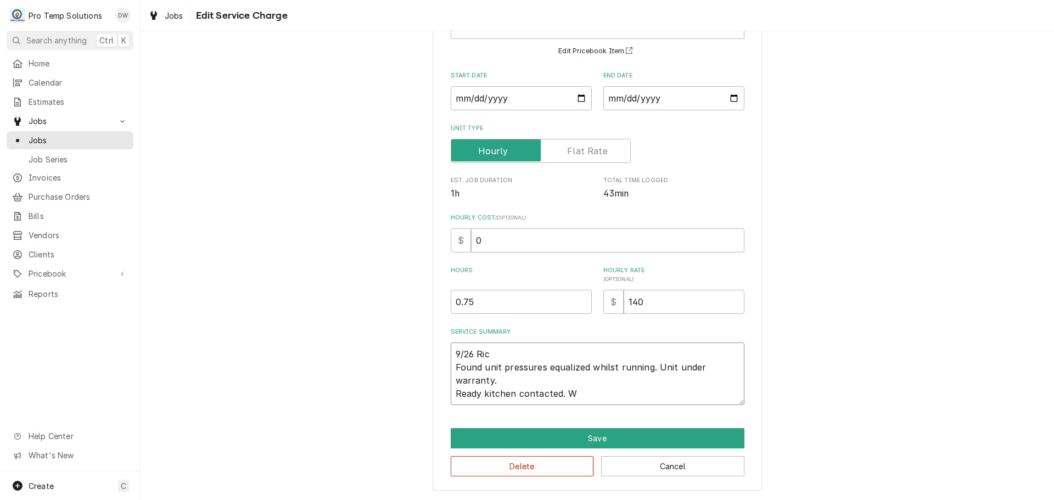
type textarea "x"
type textarea "9/26 Ric Found unit pressures equalized whilst running. Unit under warranty. Re…"
type textarea "x"
type textarea "9/26 Ric Found unit pressures equalized whilst running. Unit under warranty. Re…"
type textarea "x"
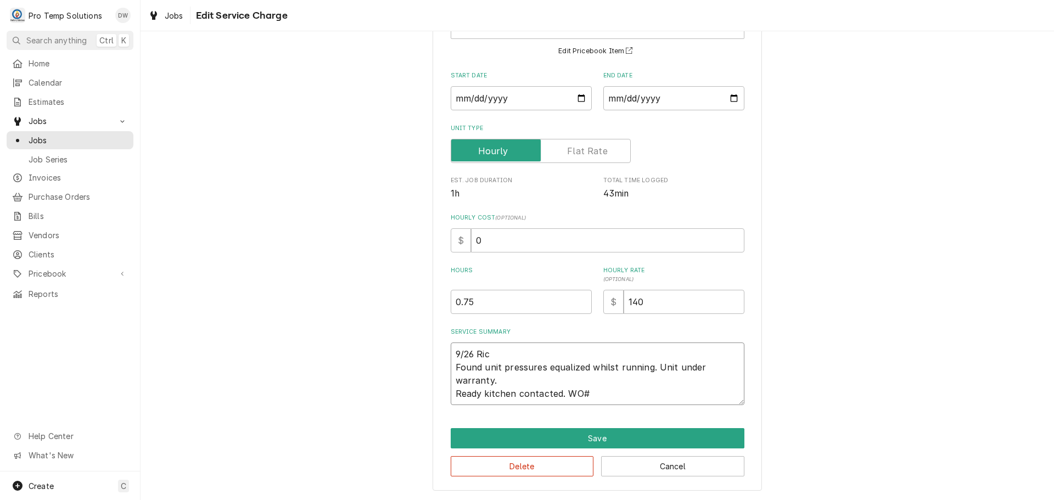
type textarea "9/26 Ric Found unit pressures equalized whilst running. Unit under warranty. Re…"
type textarea "x"
type textarea "9/26 Ric Found unit pressures equalized whilst running. Unit under warranty. Re…"
type textarea "x"
type textarea "9/26 Ric Found unit pressures equalized whilst running. Unit under warranty. Re…"
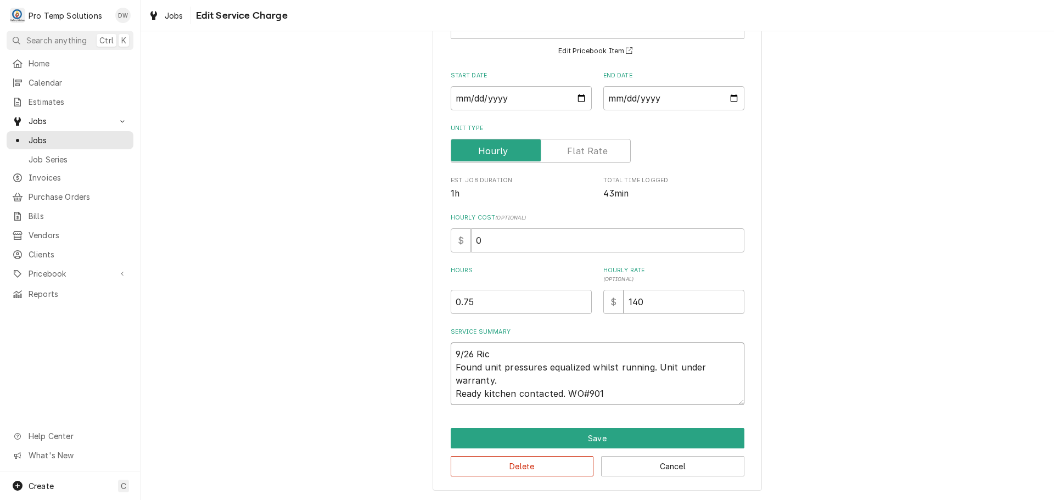
type textarea "x"
type textarea "9/26 Ric Found unit pressures equalized whilst running. Unit under warranty. Re…"
type textarea "x"
type textarea "9/26 Ric Found unit pressures equalized whilst running. Unit under warranty. Re…"
click at [501, 346] on textarea "9/26 Ric Found unit pressures equalized whilst running. Unit under warranty. Re…" at bounding box center [598, 374] width 294 height 63
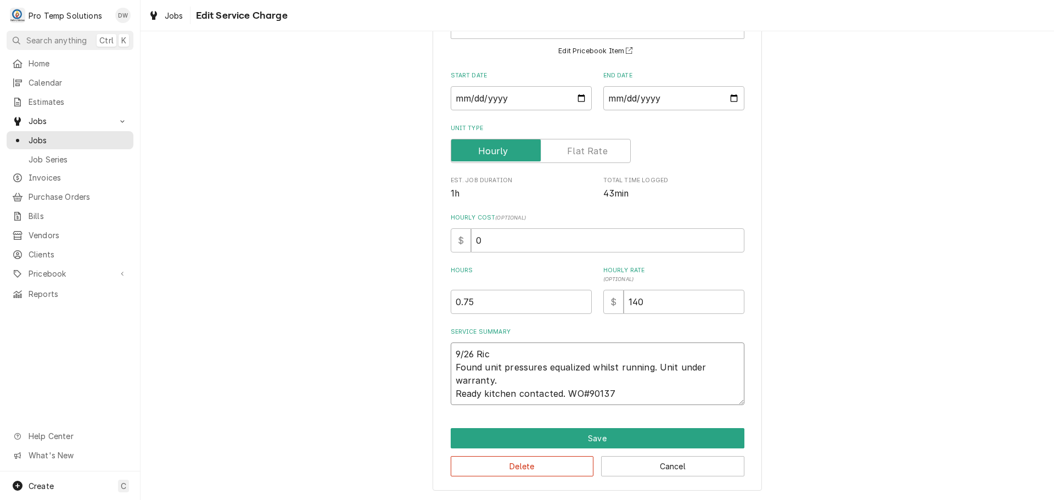
type textarea "x"
type textarea "9/26 Ric Found unit pressures equalized whilst running. Unit under warranty. Re…"
type textarea "x"
type textarea "9/26 Ric 1 Found unit pressures equalized whilst running. Unit under warranty. …"
type textarea "x"
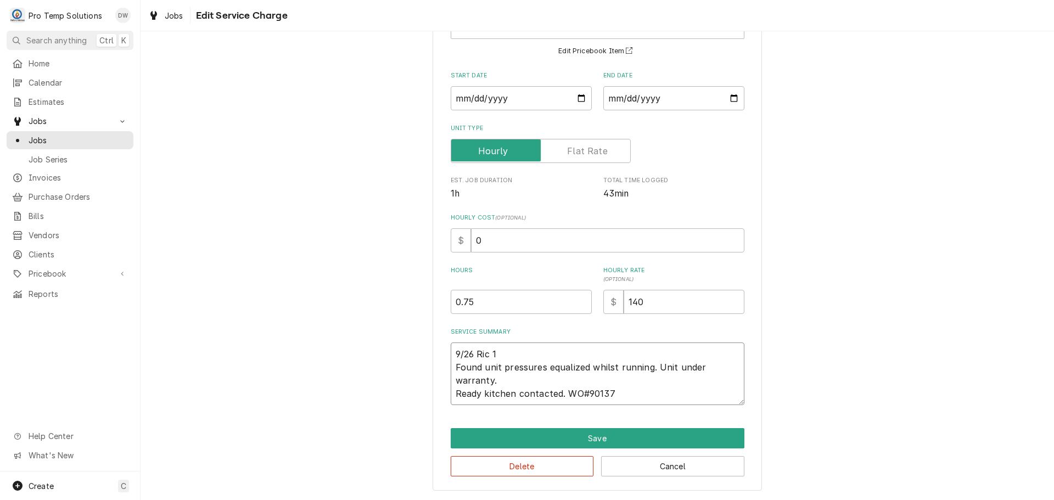
type textarea "9/26 Ric 10 Found unit pressures equalized whilst running. Unit under warranty.…"
type textarea "x"
type textarea "9/26 Ric 101 Found unit pressures equalized whilst running. Unit under warranty…"
type textarea "x"
type textarea "9/26 Ric 1015 Found unit pressures equalized whilst running. Unit under warrant…"
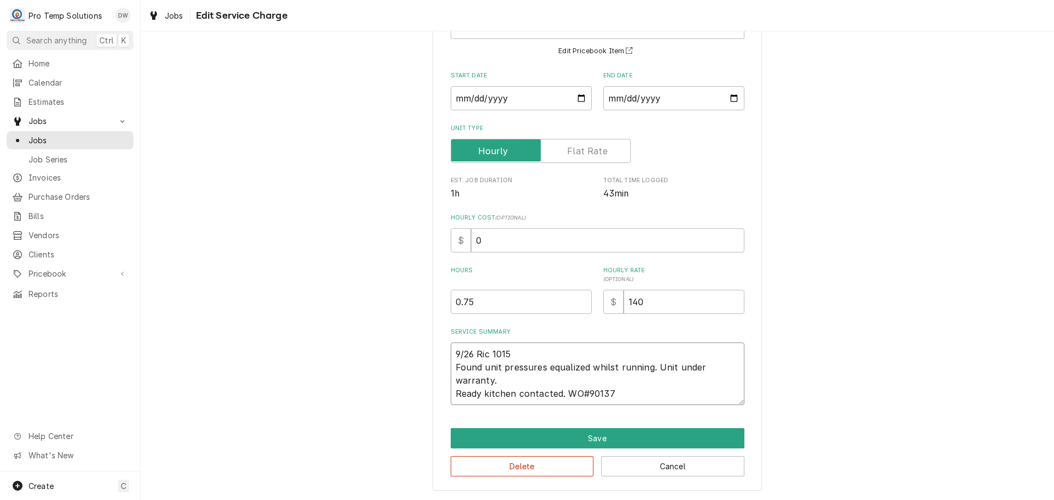
type textarea "x"
type textarea "9/26 Ric 1015- Found unit pressures equalized whilst running. Unit under warran…"
type textarea "x"
type textarea "9/26 Ric 1015-1 Found unit pressures equalized whilst running. Unit under warra…"
type textarea "x"
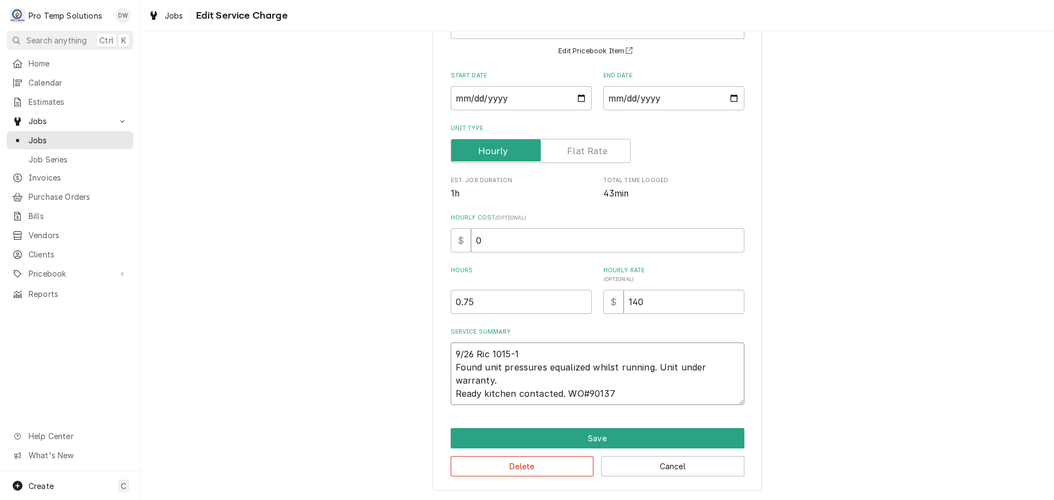
type textarea "9/26 Ric 1015-11 Found unit pressures equalized whilst running. Unit under warr…"
type textarea "x"
type textarea "9/26 Ric 1015-110 Found unit pressures equalized whilst running. Unit under war…"
type textarea "x"
type textarea "9/26 Ric [DATE]-[DATE] Found unit pressures equalized whilst running. Unit unde…"
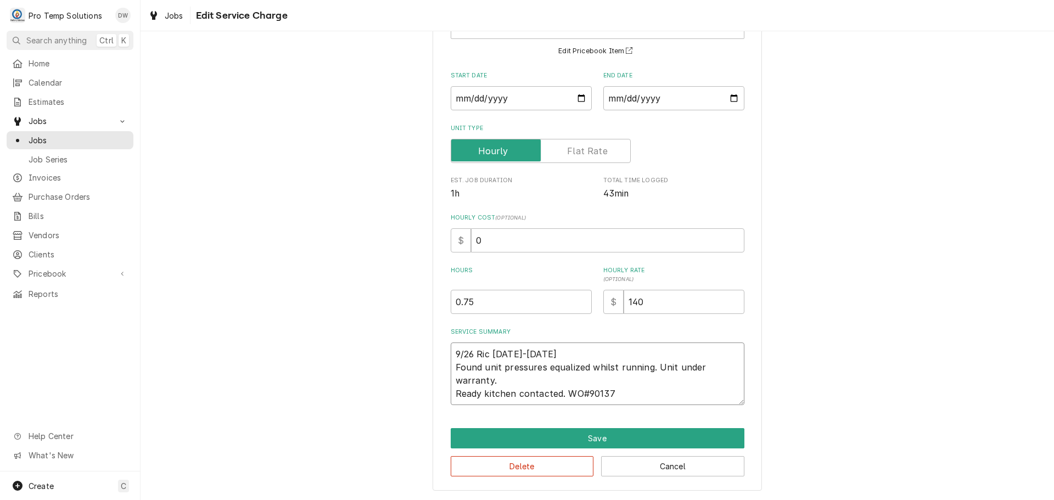
type textarea "x"
type textarea "9/26 Ric [DATE]-[DATE] Found unit pressures equalized whilst running. Unit unde…"
type textarea "x"
type textarea "9/26 Ric [DATE]-[DATE] K Found unit pressures equalized whilst running. Unit un…"
type textarea "x"
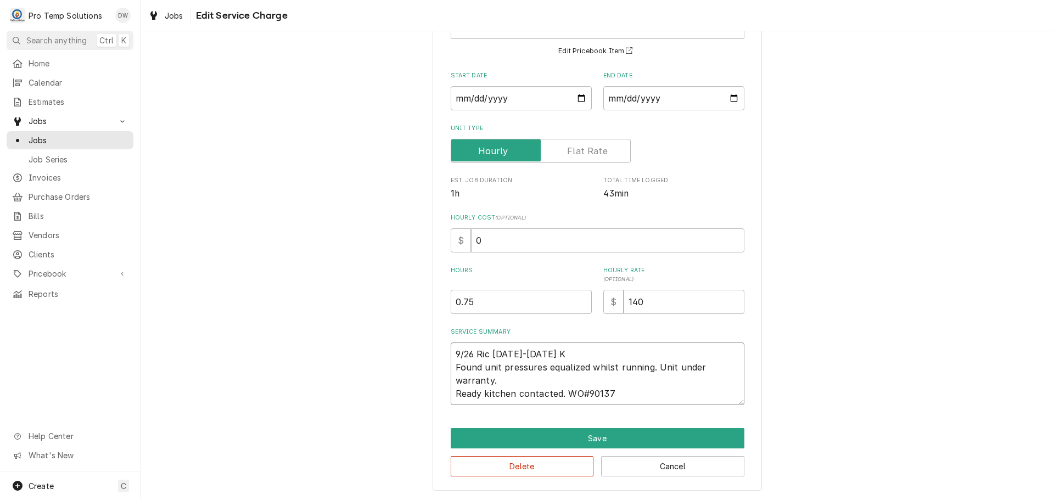
type textarea "9/26 Ric [DATE]-[DATE] KE Found unit pressures equalized whilst running. Unit u…"
type textarea "x"
type textarea "9/26 Ric [DATE]-[DATE] KEV Found unit pressures equalized whilst running. Unit …"
type textarea "x"
type textarea "9/26 Ric [DATE]-[DATE] KEVI Found unit pressures equalized whilst running. Unit…"
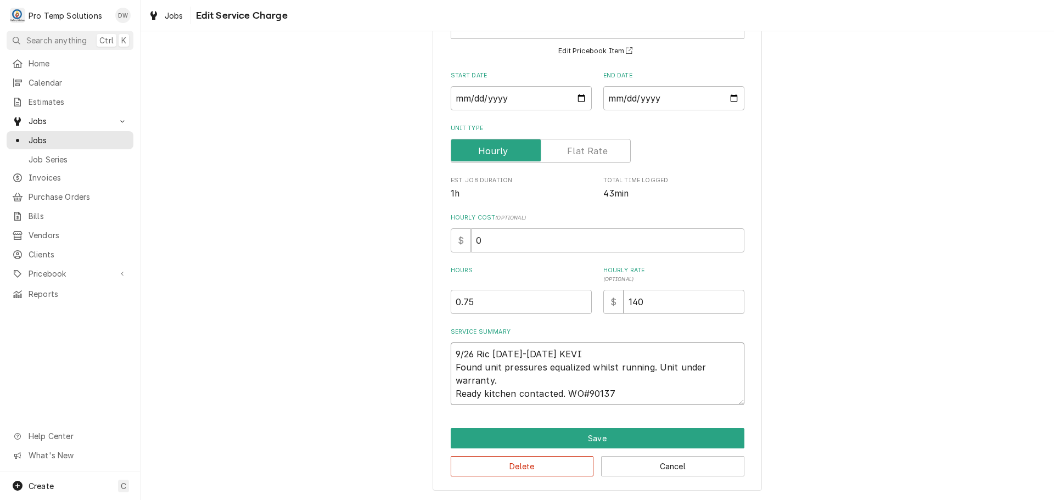
type textarea "x"
type textarea "9/26 Ric [DATE]-[DATE] [PERSON_NAME] Found unit pressures equalized whilst runn…"
type textarea "x"
type textarea "9/26 Ric [DATE]-[DATE] [PERSON_NAME] Found unit pressures equalized whilst runn…"
type textarea "x"
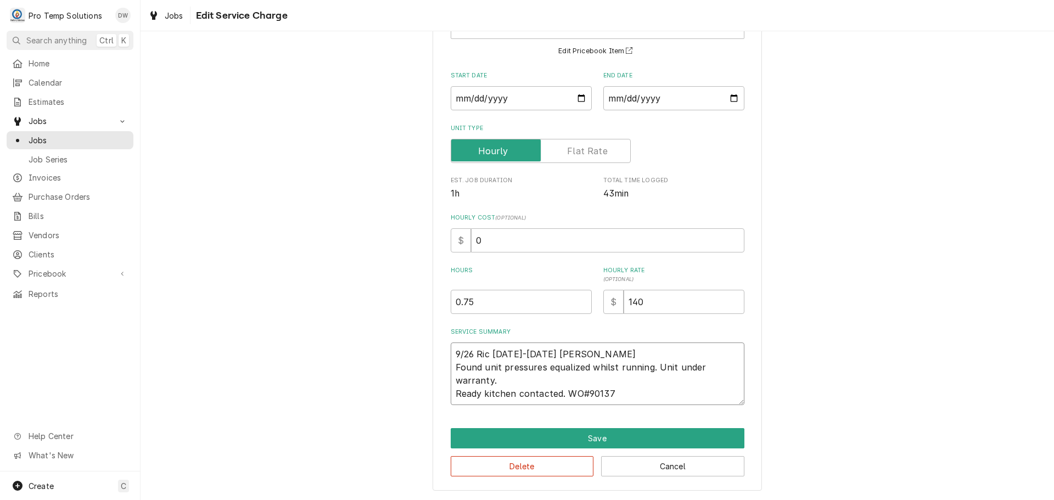
type textarea "9/26 Ric [DATE]-[DATE] [PERSON_NAME] Found unit pressures equalized whilst runn…"
type textarea "x"
type textarea "9/26 Ric [DATE]-[DATE] [PERSON_NAME] Found unit pressures equalized whilst runn…"
type textarea "x"
type textarea "9/26 Ric [DATE]-[DATE] [PERSON_NAME] Found unit pressures equalized whilst runn…"
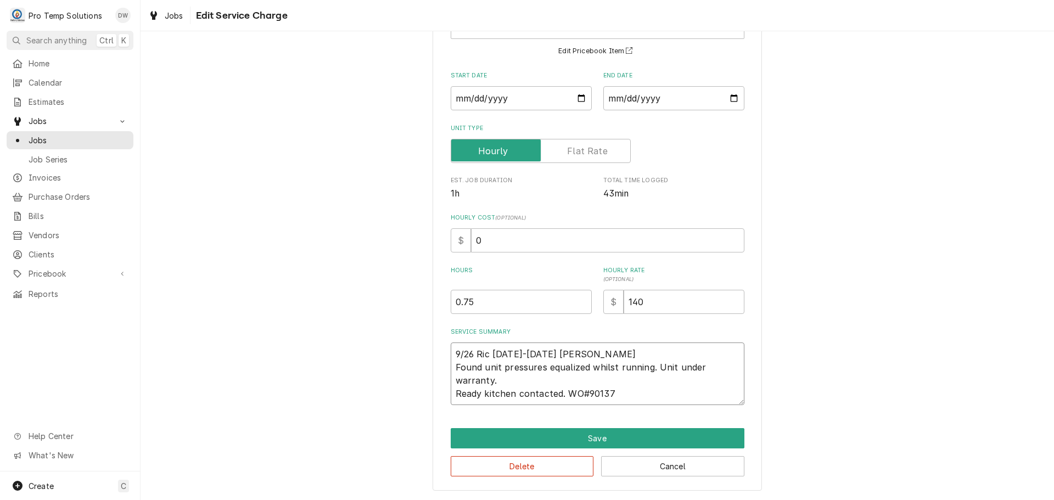
type textarea "x"
type textarea "9/26 Ric [DATE]-[DATE] [PERSON_NAME] Found unit pressures equalized whilst runn…"
type textarea "x"
type textarea "9/26 Ric [DATE]-[DATE] [PERSON_NAME] Found unit pressures equalized whilst runn…"
click at [452, 393] on textarea "9/26 Ric [DATE]-[DATE] [PERSON_NAME] Found unit pressures equalized whilst runn…" at bounding box center [598, 374] width 294 height 63
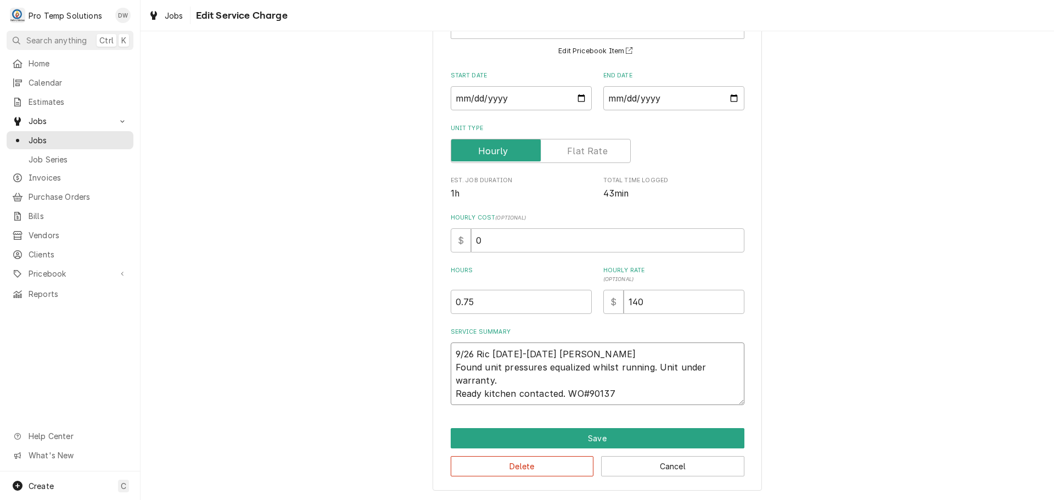
type textarea "x"
type textarea "9/26 Ric [DATE]-[DATE] [PERSON_NAME] Found unit pressures equalized whilst runn…"
click at [617, 394] on textarea "9/26 Ric [DATE]-[DATE] [PERSON_NAME] Found unit pressures equalized whilst runn…" at bounding box center [598, 374] width 294 height 63
type textarea "x"
type textarea "9/26 Ric [DATE]-[DATE] [PERSON_NAME] Found unit pressures equalized whilst runn…"
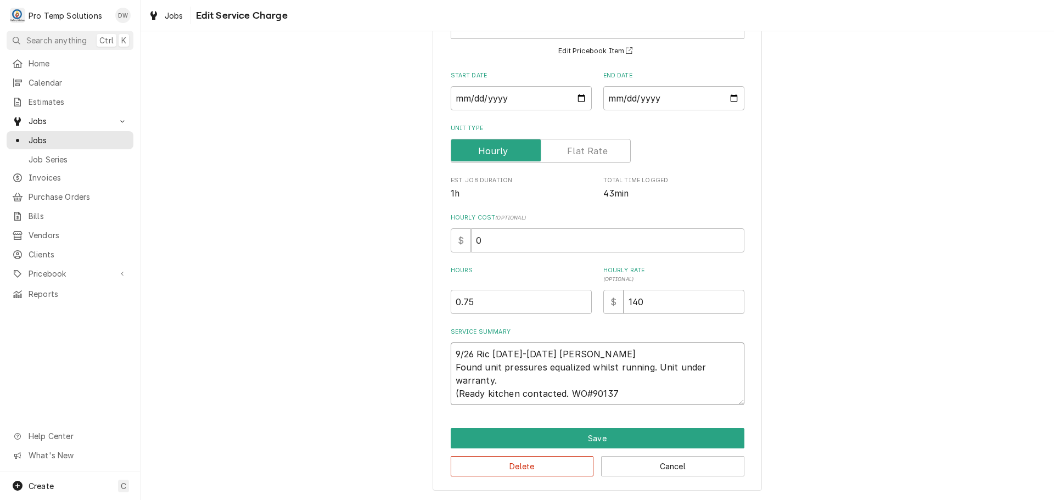
type textarea "x"
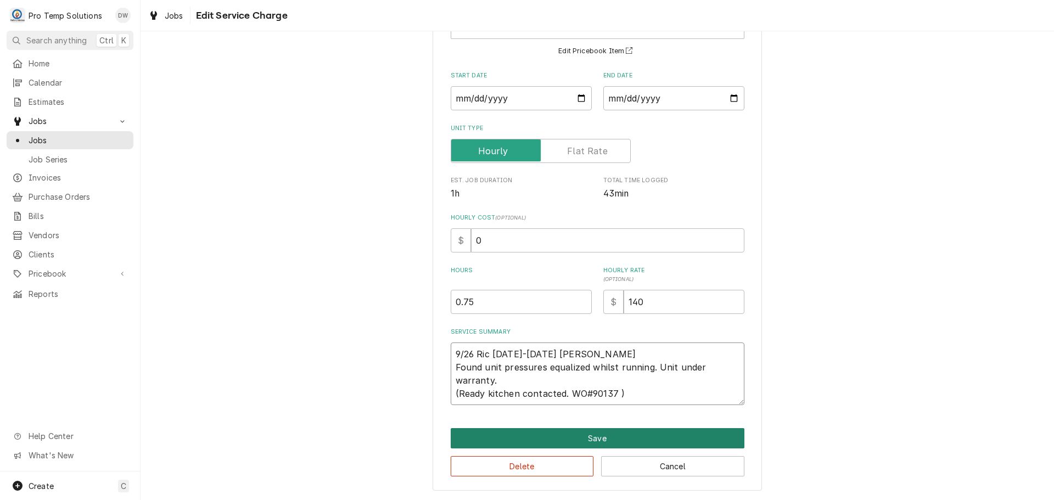
type textarea "9/26 Ric [DATE]-[DATE] [PERSON_NAME] Found unit pressures equalized whilst runn…"
click at [587, 438] on button "Save" at bounding box center [598, 438] width 294 height 20
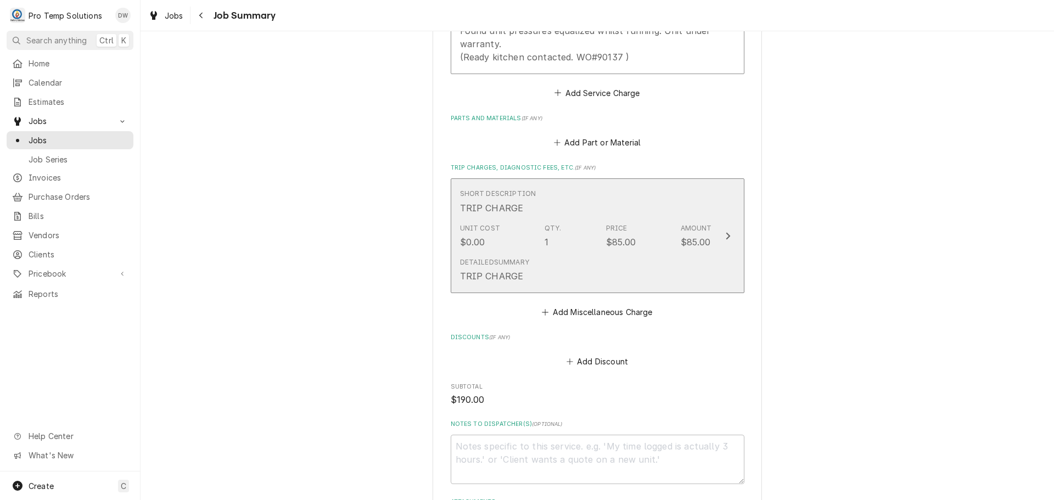
scroll to position [659, 0]
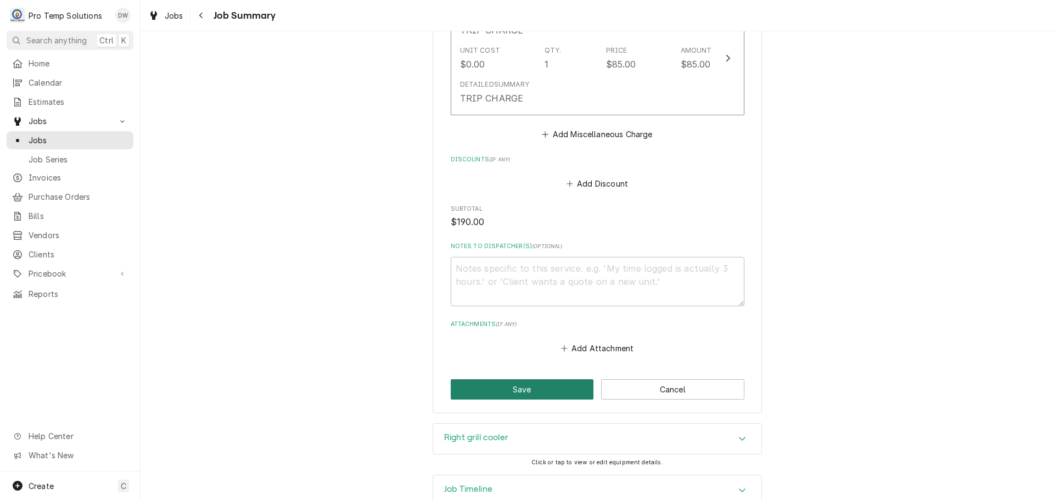
click at [515, 387] on button "Save" at bounding box center [522, 389] width 143 height 20
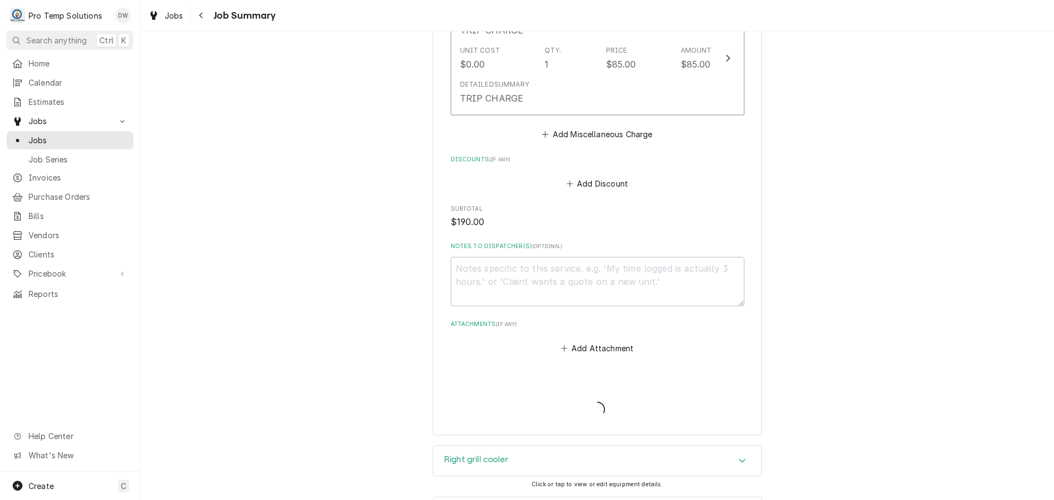
type textarea "x"
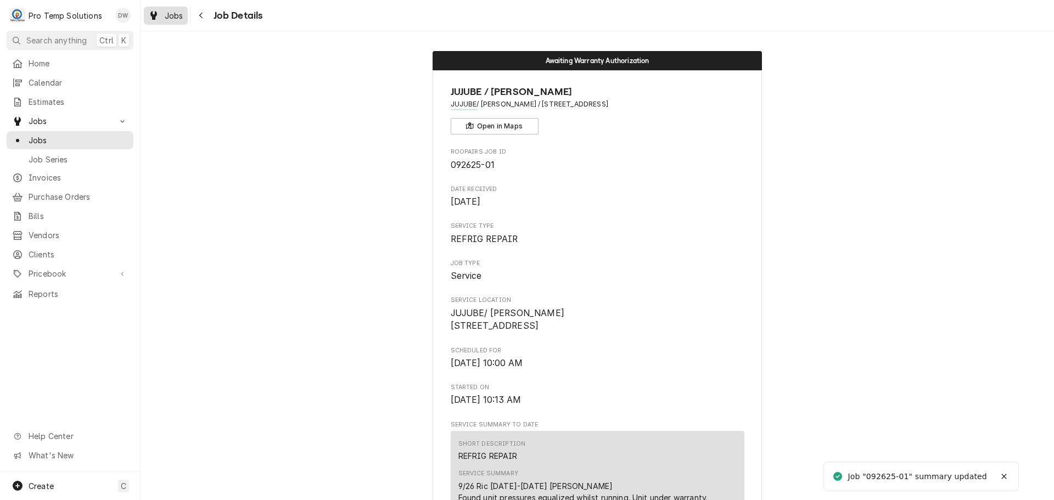
click at [169, 15] on span "Jobs" at bounding box center [174, 16] width 19 height 12
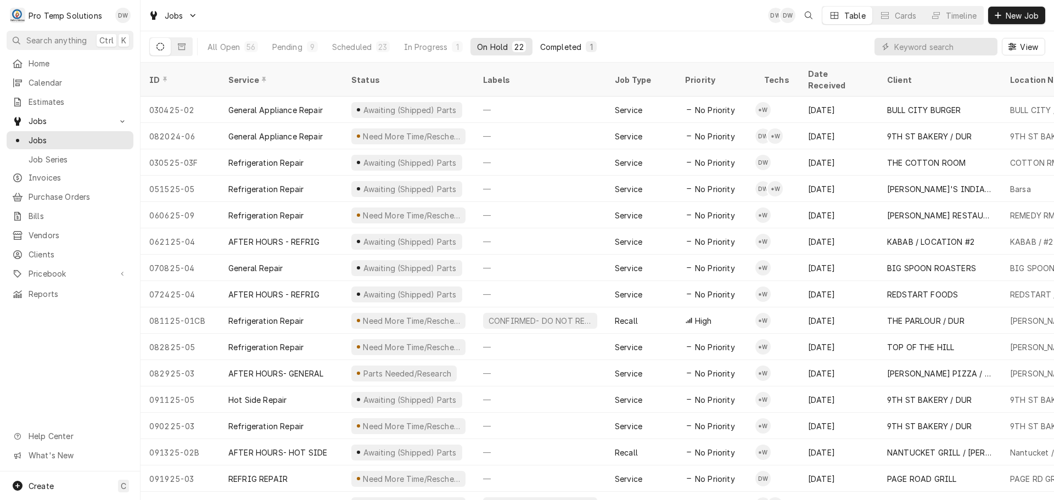
click at [563, 42] on div "Completed" at bounding box center [560, 47] width 41 height 12
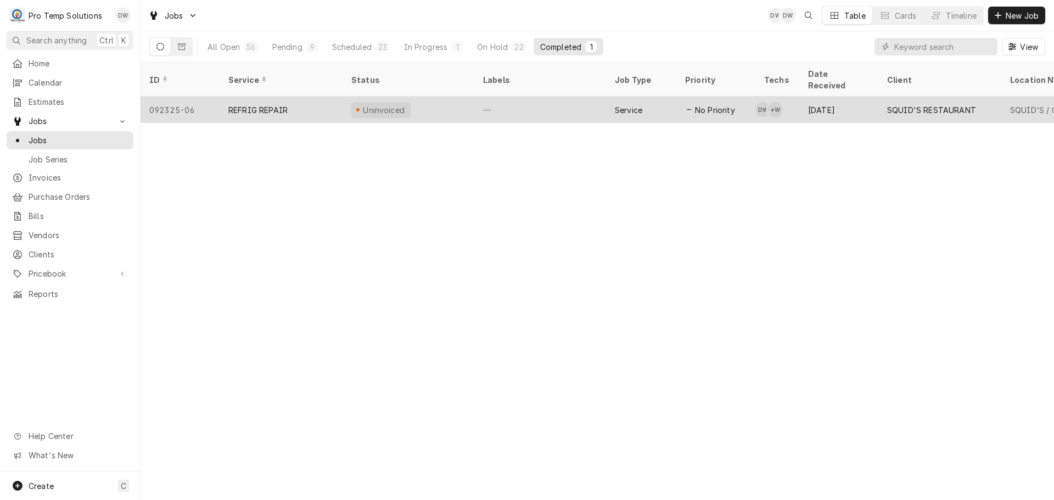
click at [566, 100] on div "—" at bounding box center [540, 110] width 132 height 26
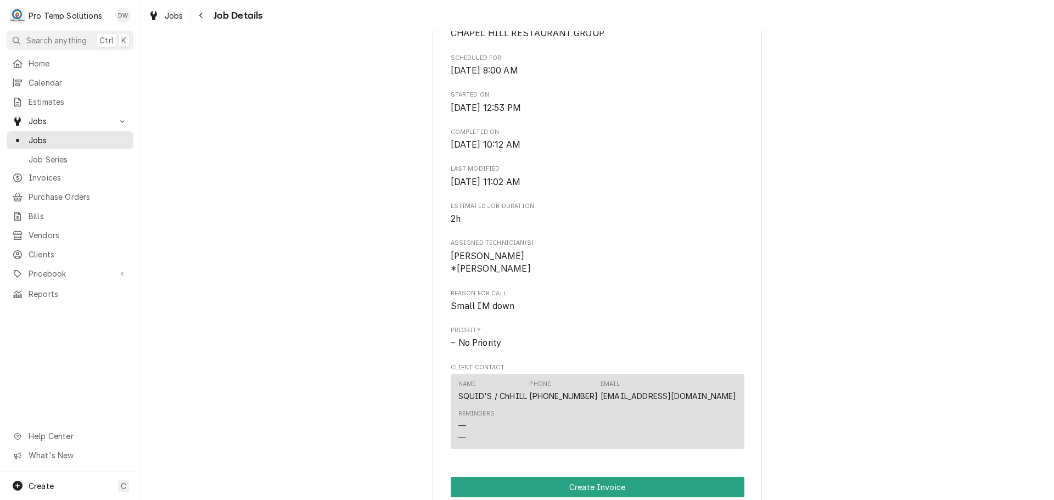
scroll to position [549, 0]
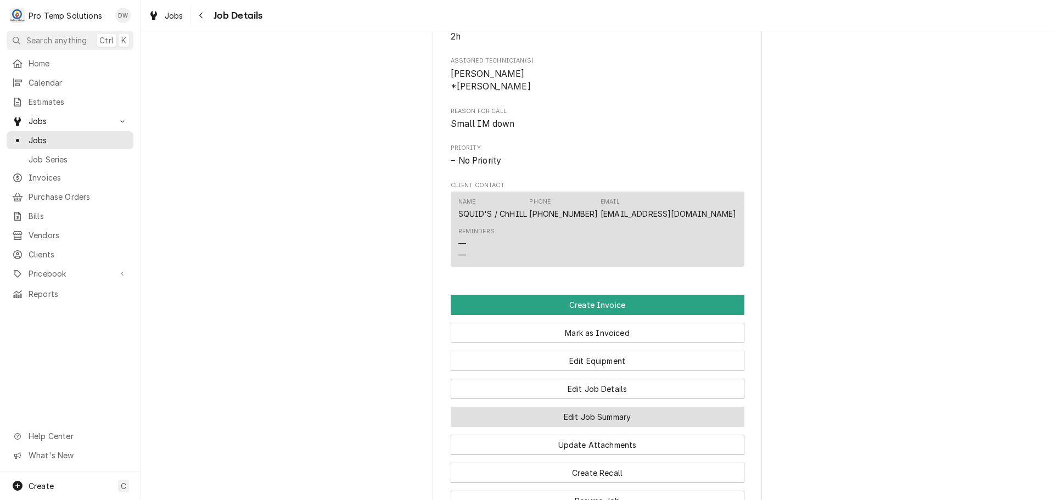
click at [596, 427] on button "Edit Job Summary" at bounding box center [598, 417] width 294 height 20
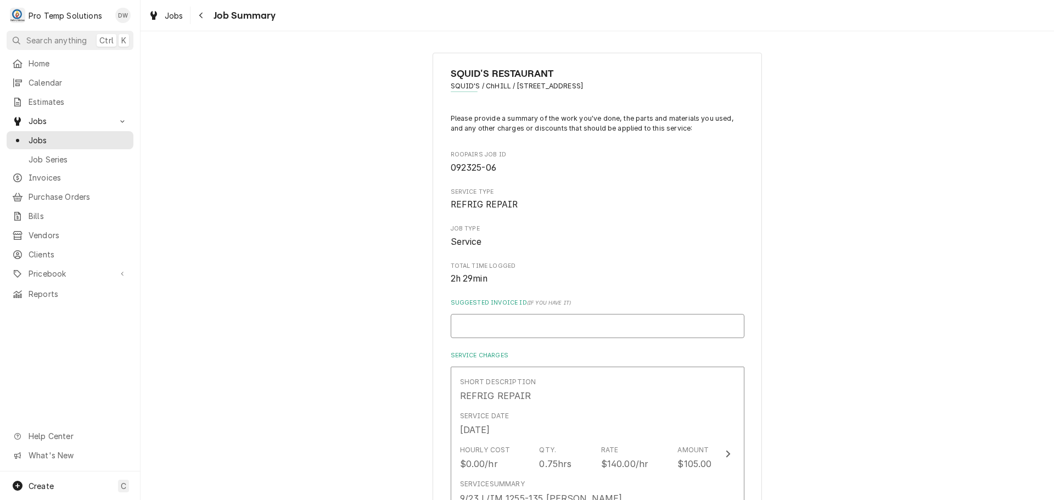
click at [560, 327] on input "Suggested Invoice ID ( if you have it )" at bounding box center [598, 326] width 294 height 24
type textarea "x"
type input "#"
type textarea "x"
type input "#0"
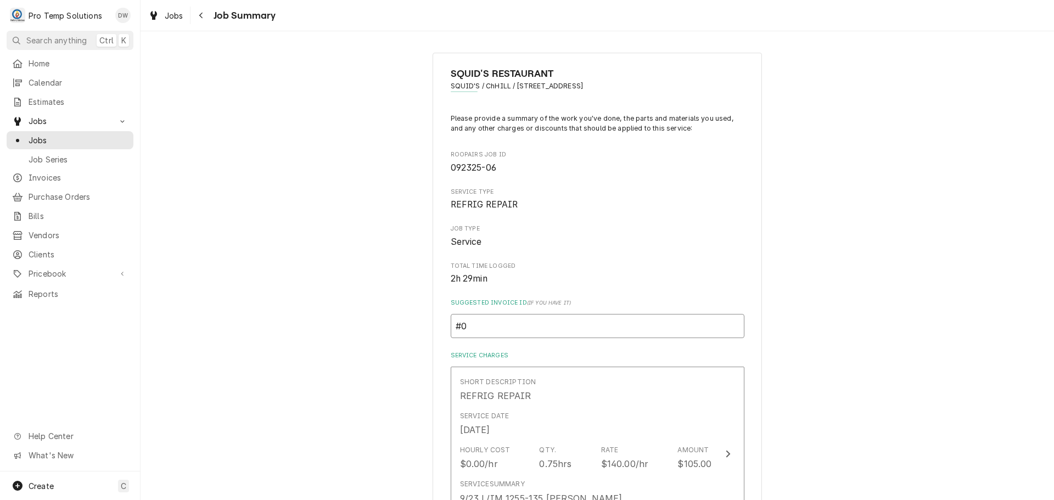
type textarea "x"
type input "#09"
type textarea "x"
type input "#092"
type textarea "x"
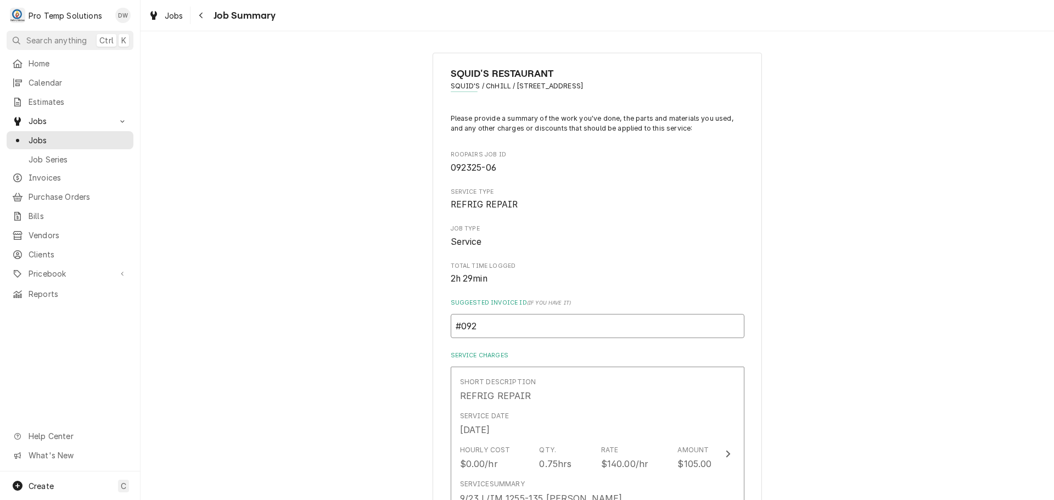
type input "#0926"
type textarea "x"
type input "#09262"
type textarea "x"
type input "#092625"
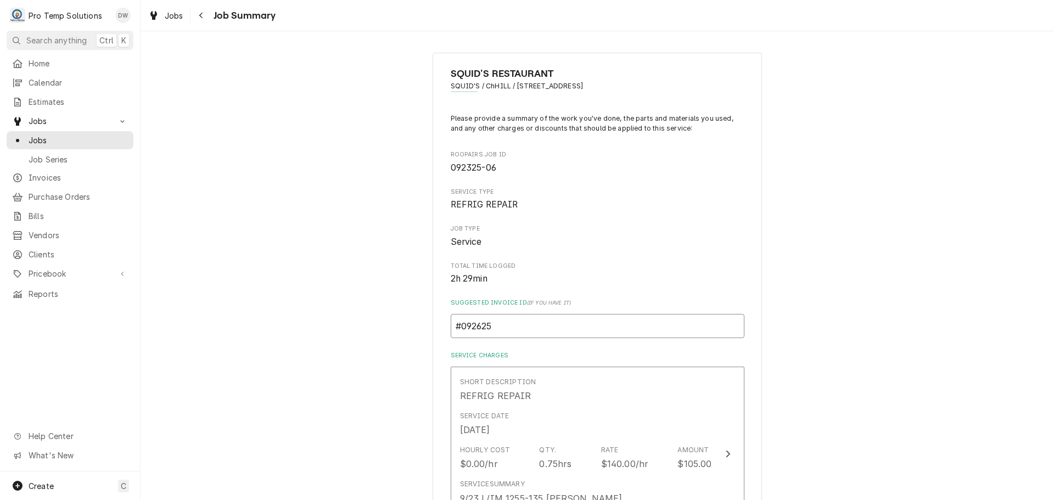
type textarea "x"
type input "#0926250"
type textarea "x"
type input "#09262500"
type textarea "x"
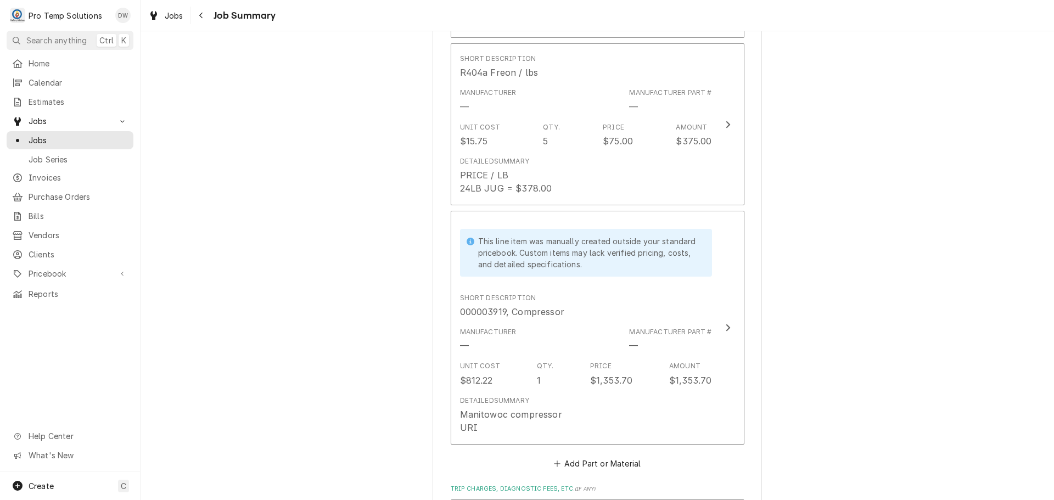
scroll to position [879, 0]
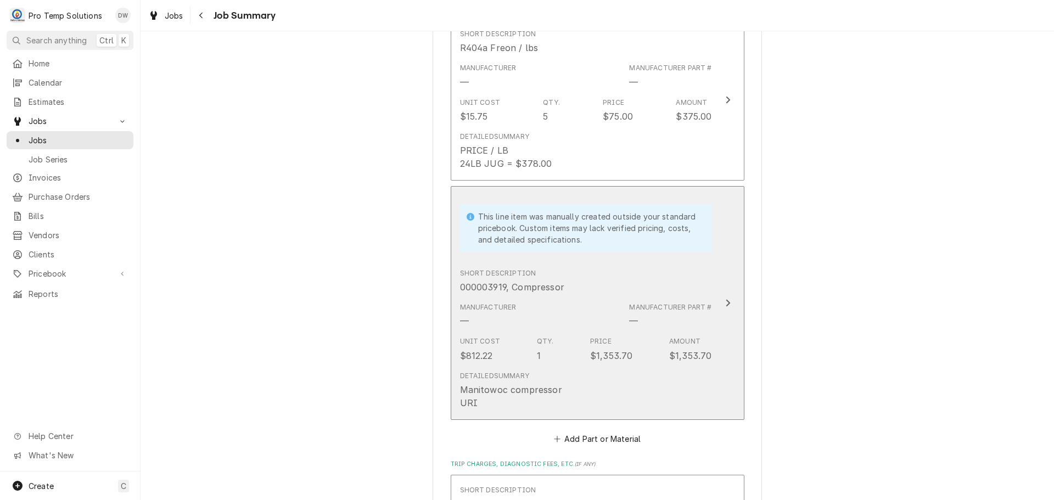
type input "#092625001"
click at [726, 302] on icon "Update Line Item" at bounding box center [728, 302] width 4 height 7
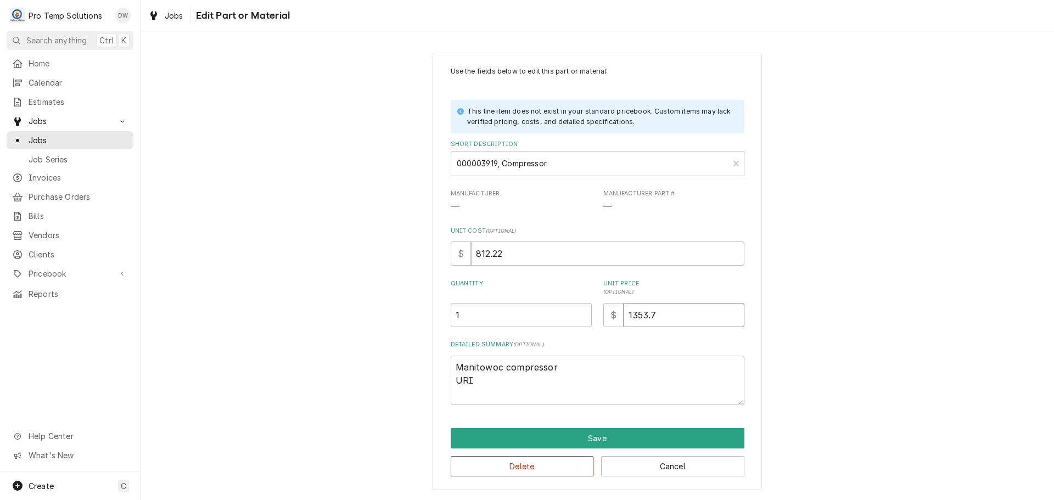
click at [668, 309] on input "1353.7" at bounding box center [684, 315] width 121 height 24
type textarea "x"
type input "1353"
type textarea "x"
type input "135"
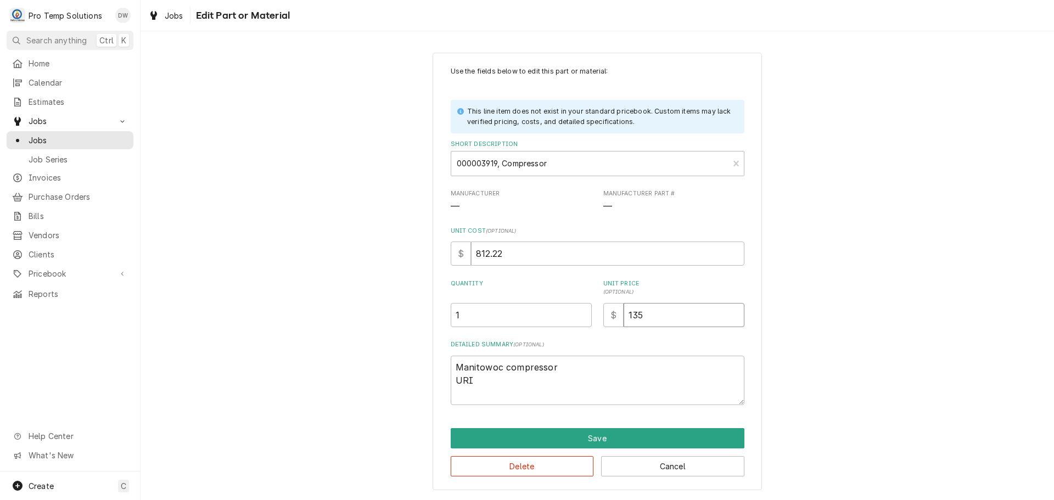
type textarea "x"
type input "13"
type textarea "x"
type input "135"
type textarea "x"
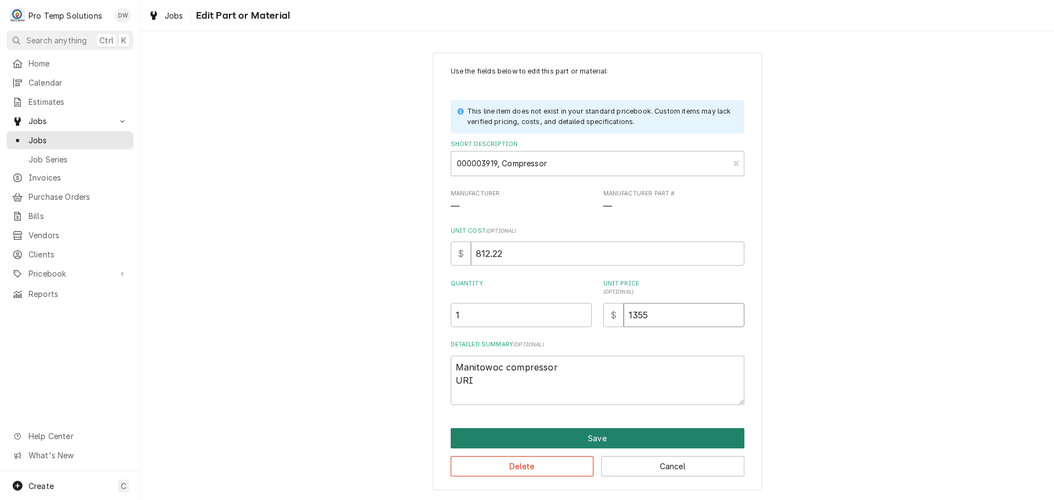
type input "1355"
click at [595, 435] on button "Save" at bounding box center [598, 438] width 294 height 20
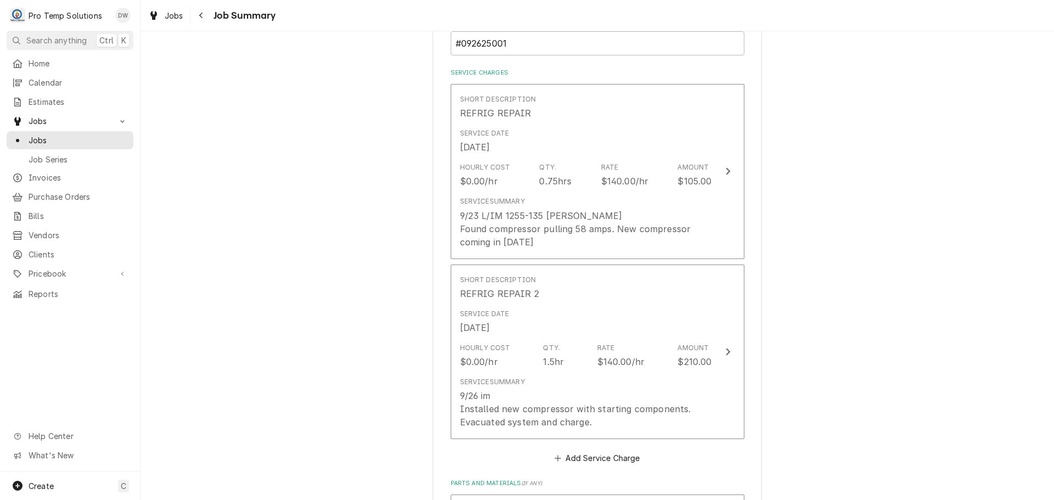
scroll to position [275, 0]
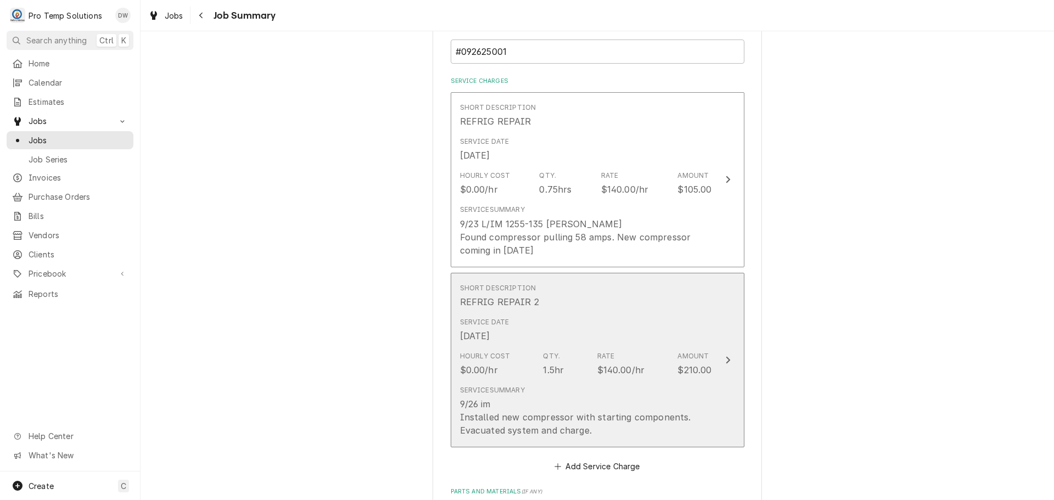
click at [725, 359] on icon "Update Line Item" at bounding box center [727, 360] width 5 height 9
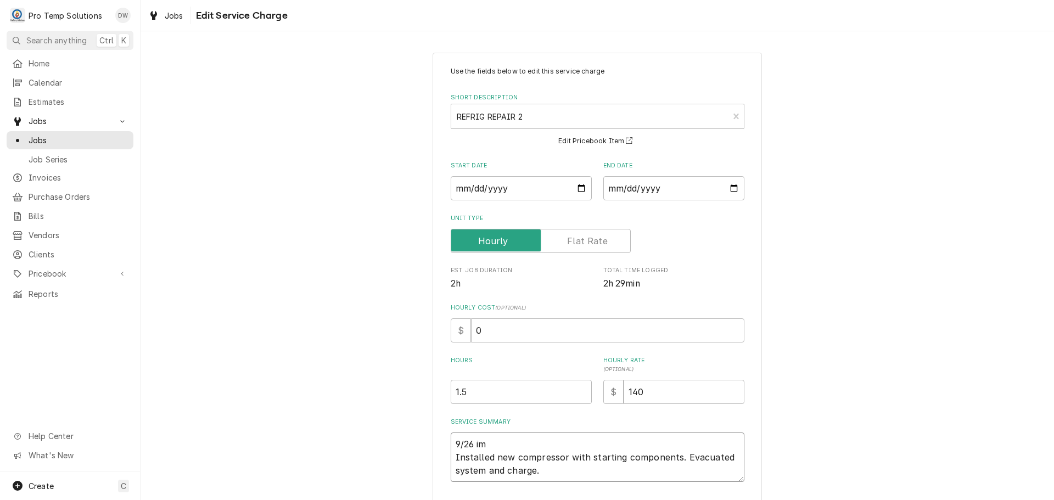
click at [485, 443] on textarea "9/26 im Installed new compressor with starting components. Evacuated system and…" at bounding box center [598, 457] width 294 height 49
type textarea "x"
type textarea "9/26 i Installed new compressor with starting components. Evacuated system and …"
type textarea "x"
type textarea "9/26 Installed new compressor with starting components. Evacuated system and ch…"
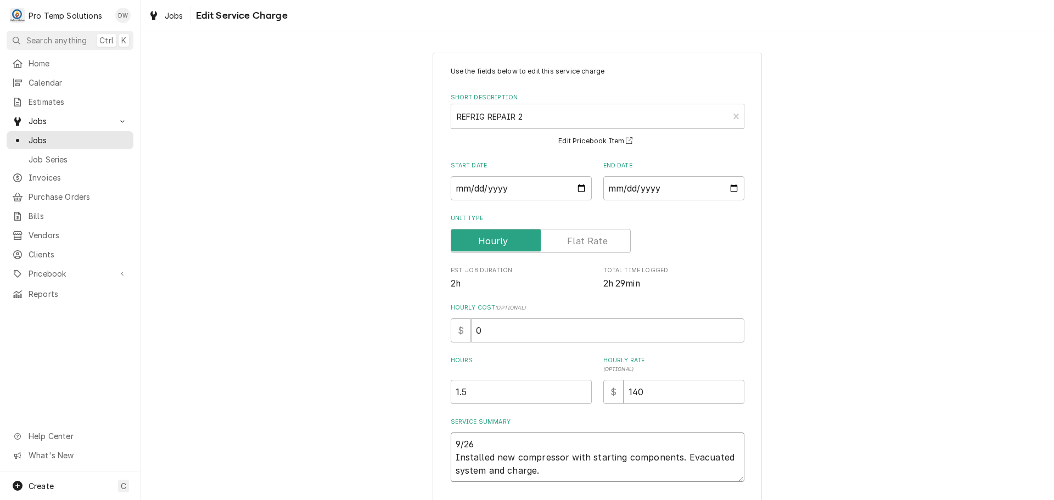
type textarea "x"
type textarea "9/26 I Installed new compressor with starting components. Evacuated system and …"
type textarea "x"
type textarea "9/26 IM Installed new compressor with starting components. Evacuated system and…"
type textarea "x"
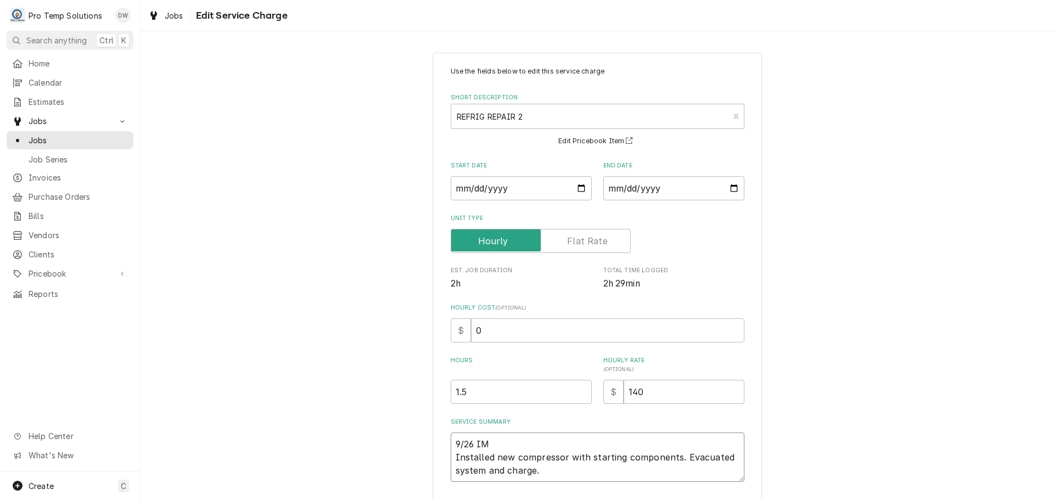
type textarea "9/26 IM Installed new compressor with starting components. Evacuated system and…"
type textarea "x"
type textarea "9/26 IM 8 Installed new compressor with starting components. Evacuated system a…"
type textarea "x"
type textarea "9/26 IM 82 Installed new compressor with starting components. Evacuated system …"
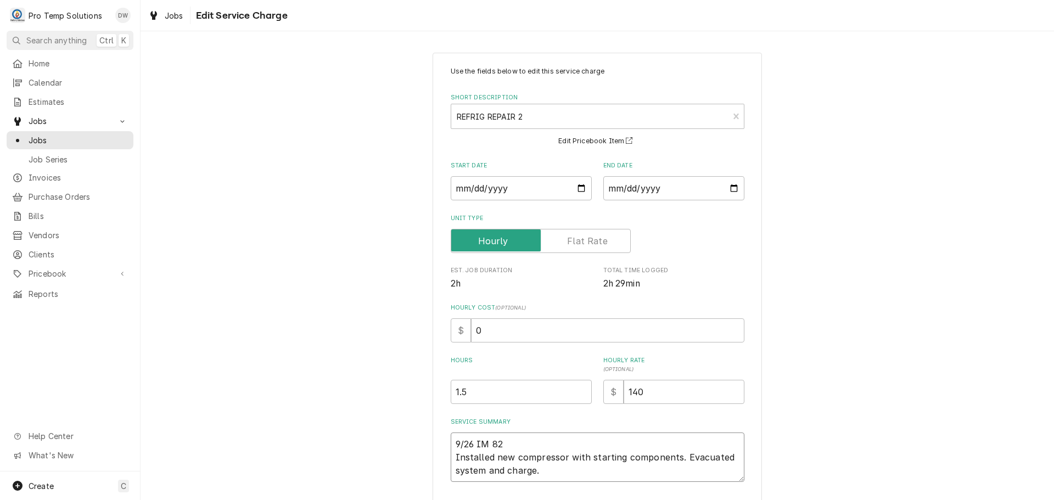
type textarea "x"
type textarea "9/26 IM 820 Installed new compressor with starting components. Evacuated system…"
type textarea "x"
type textarea "9/26 IM 820- Installed new compressor with starting components. Evacuated syste…"
type textarea "x"
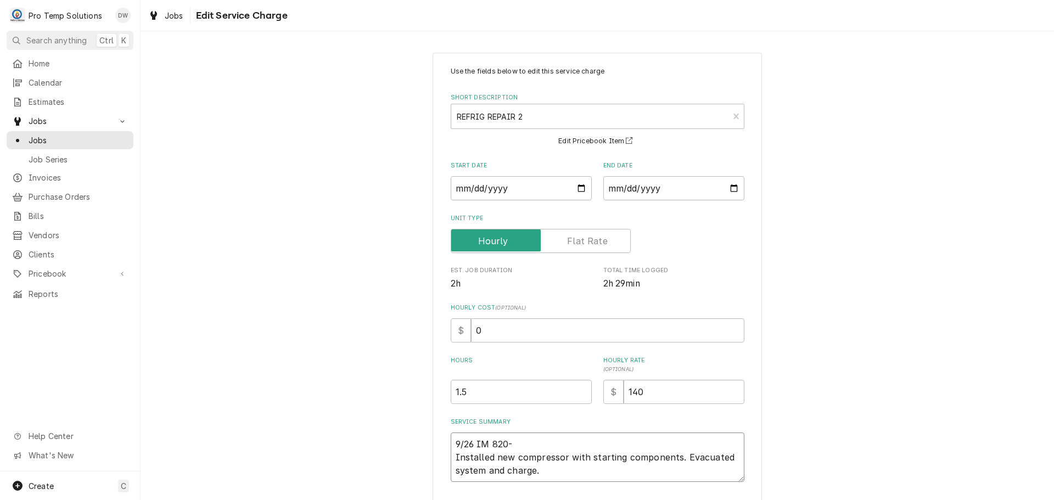
type textarea "9/26 IM 820-1 Installed new compressor with starting components. Evacuated syst…"
type textarea "x"
type textarea "9/26 IM 820-10 Installed new compressor with starting components. Evacuated sys…"
type textarea "x"
type textarea "9/26 IM 820-101 Installed new compressor with starting components. Evacuated sy…"
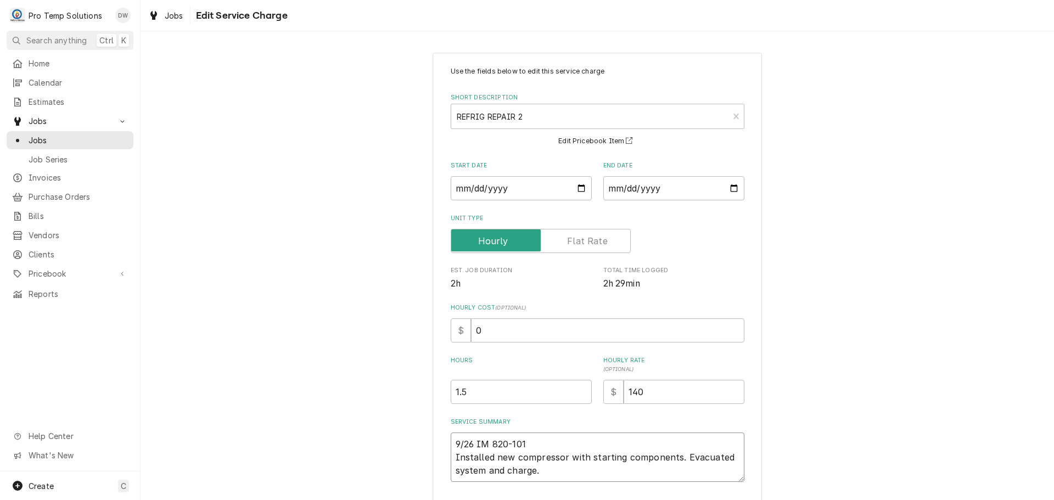
type textarea "x"
type textarea "9/26 IM 820-1015 Installed new compressor with starting components. Evacuated s…"
type textarea "x"
type textarea "9/26 IM 820-1015 Installed new compressor with starting components. Evacuated s…"
type textarea "x"
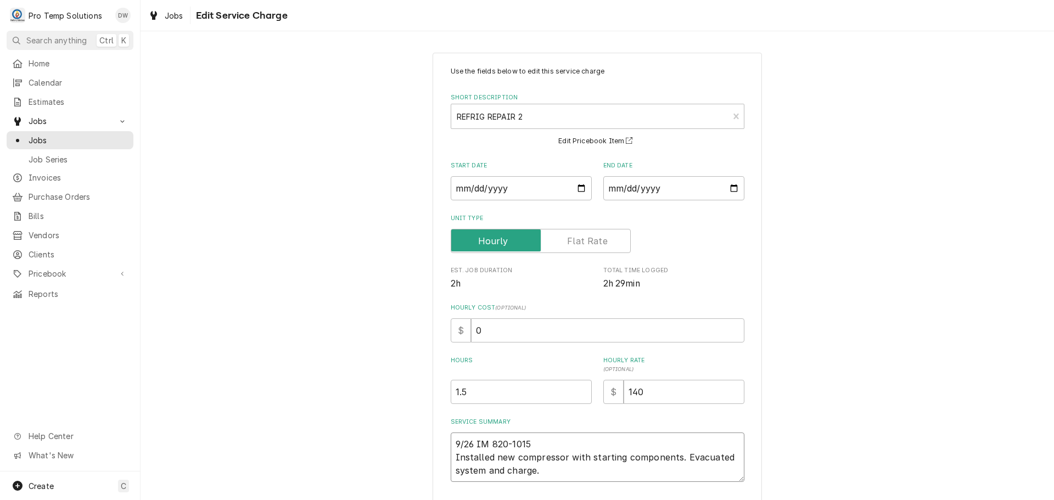
type textarea "9/26 IM 820-1015 K Installed new compressor with starting components. Evacuated…"
type textarea "x"
type textarea "9/26 IM 820-1015 KO Installed new compressor with starting components. Evacuate…"
type textarea "x"
type textarea "9/26 IM 820-1015 KOT Installed new compressor with starting components. Evacuat…"
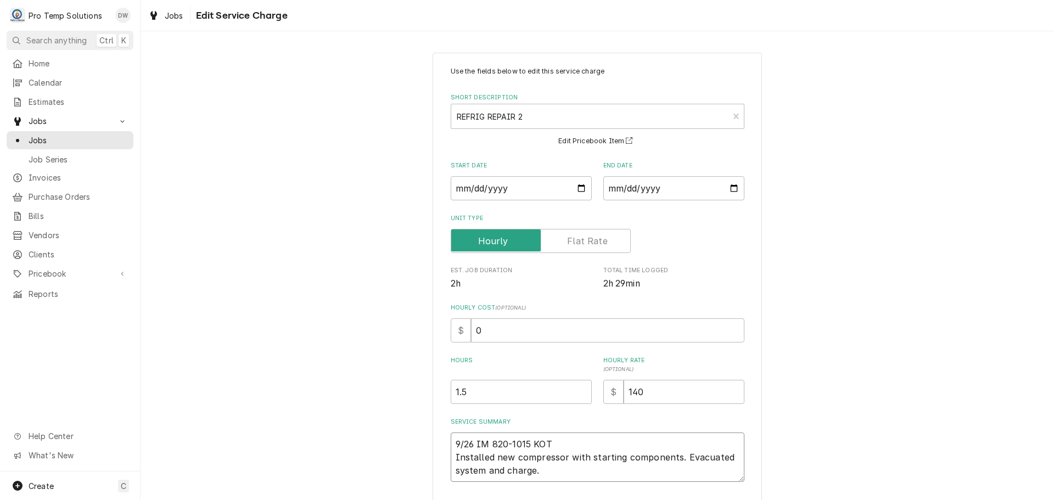
type textarea "x"
type textarea "9/26 IM 820-1015 KOTY Installed new compressor with starting components. Evacua…"
type textarea "x"
type textarea "9/26 IM 820-1015 KOTY Installed new compressor with starting components. Evacua…"
type textarea "x"
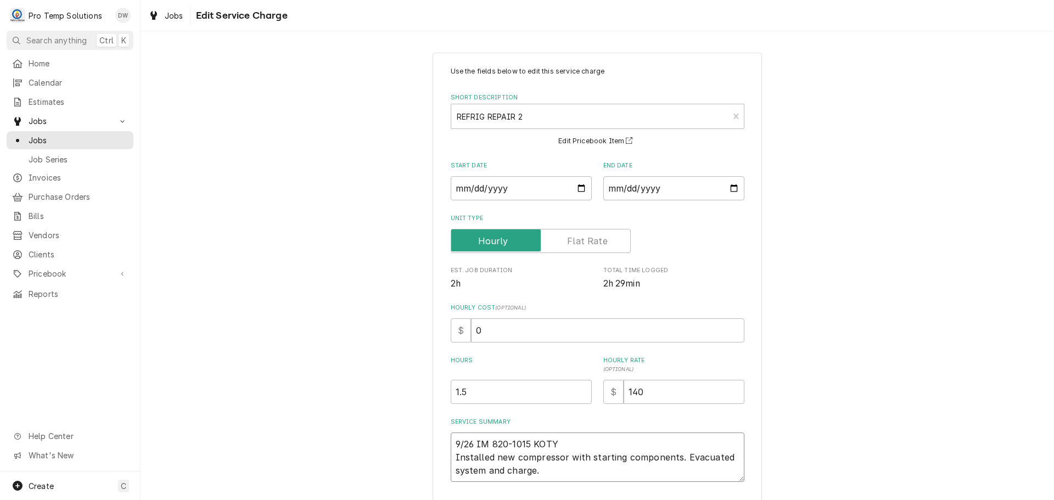
type textarea "9/26 IM 820-1015 KOTY 8 Installed new compressor with starting components. Evac…"
type textarea "x"
type textarea "9/26 IM 820-1015 KOTY 84 Installed new compressor with starting components. Eva…"
type textarea "x"
type textarea "9/26 IM 820-1015 KOTY 840 Installed new compressor with starting components. Ev…"
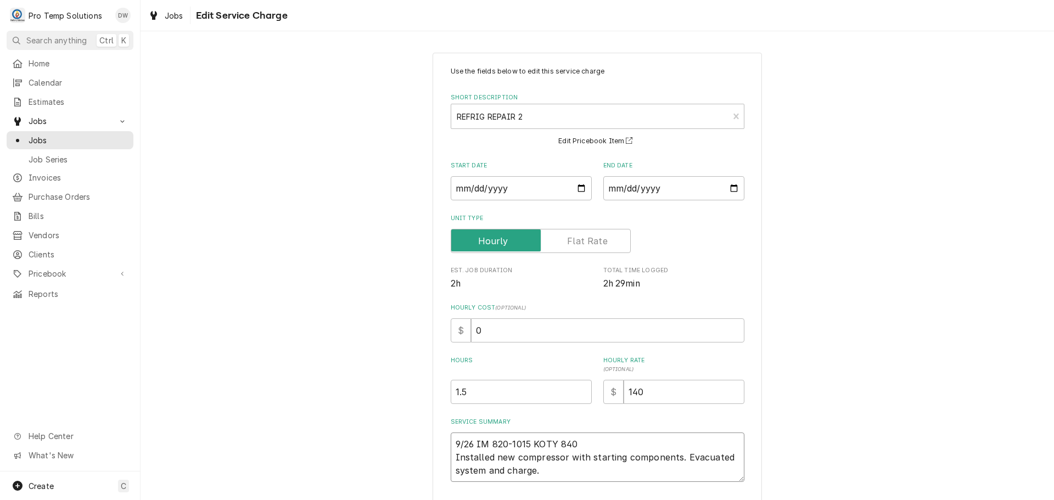
type textarea "x"
type textarea "9/26 IM 820-1015 KOTY 840- Installed new compressor with starting components. E…"
type textarea "x"
type textarea "9/26 IM 820-1015 KOTY 840-1 Installed new compressor with starting components. …"
type textarea "x"
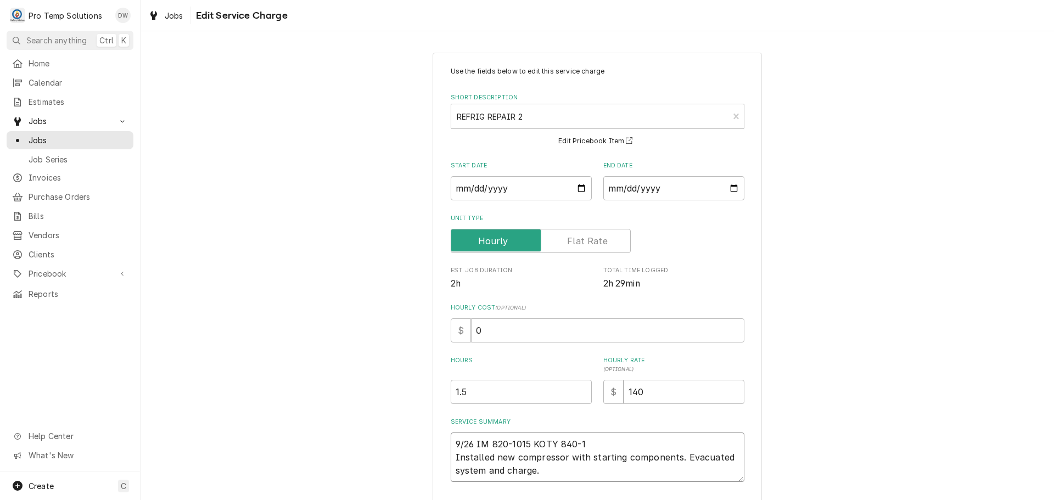
type textarea "9/26 IM 820-1015 KOTY 840-10 Installed new compressor with starting components.…"
type textarea "x"
type textarea "9/26 IM 820-1015 KOTY 840-101 Installed new compressor with starting components…"
type textarea "x"
type textarea "9/26 IM 820-1015 KOTY 840-1015 Installed new compressor with starting component…"
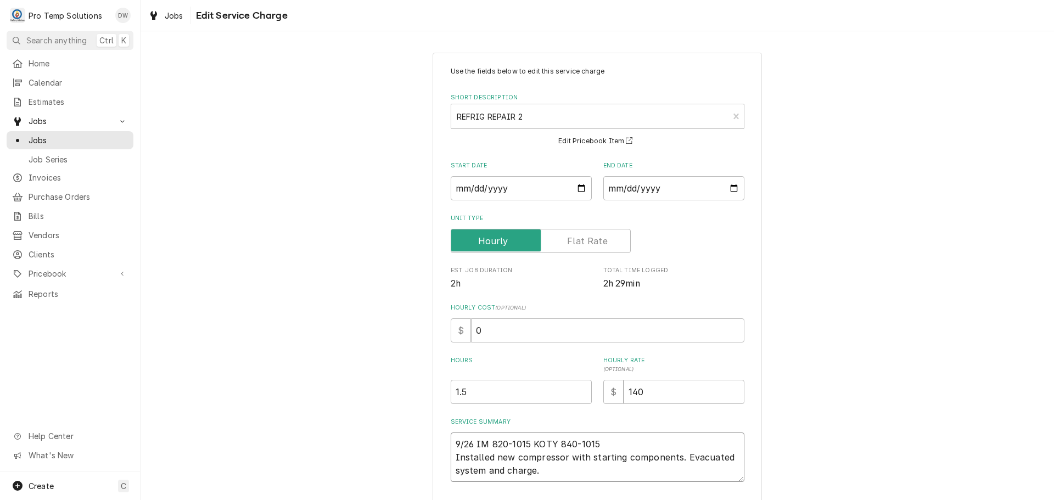
type textarea "x"
type textarea "9/26 IM 820-1015 KOTY 840-1015 Installed new compressor with starting component…"
type textarea "x"
type textarea "9/26 IM 820-1015 KOTY 840-1015 K Installed new compressor with starting compone…"
type textarea "x"
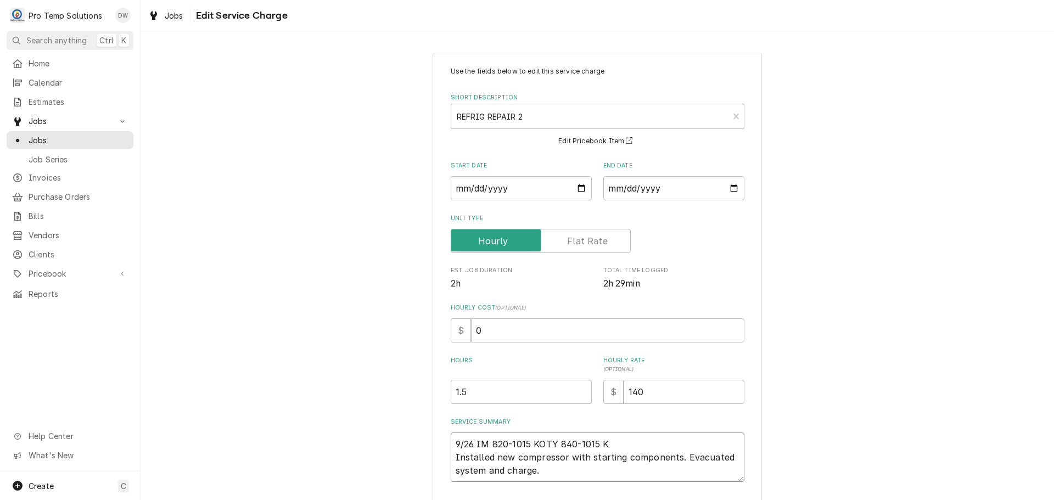
type textarea "9/26 IM 820-1015 KOTY 840-1015 KE Installed new compressor with starting compon…"
type textarea "x"
type textarea "9/26 IM 820-1015 KOTY 840-1015 KEV Installed new compressor with starting compo…"
type textarea "x"
type textarea "9/26 IM 820-1015 KOTY 840-1015 KEVI Installed new compressor with starting comp…"
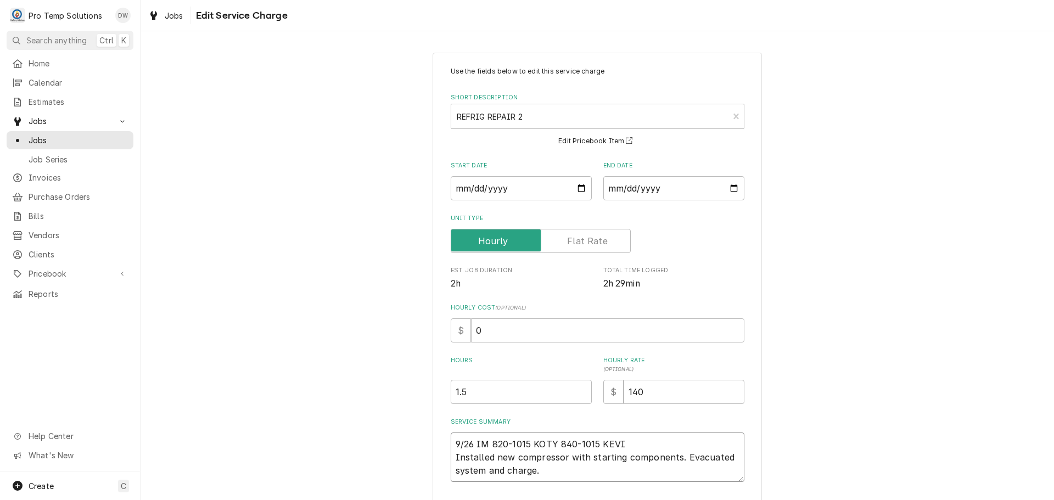
type textarea "x"
type textarea "9/26 IM 820-1015 KOTY 840-1015 KEVIN Installed new compressor with starting com…"
type textarea "x"
type textarea "9/26 IM 820-1015 KOTY 840-1015 KEVIN Installed new compressor with starting com…"
type textarea "x"
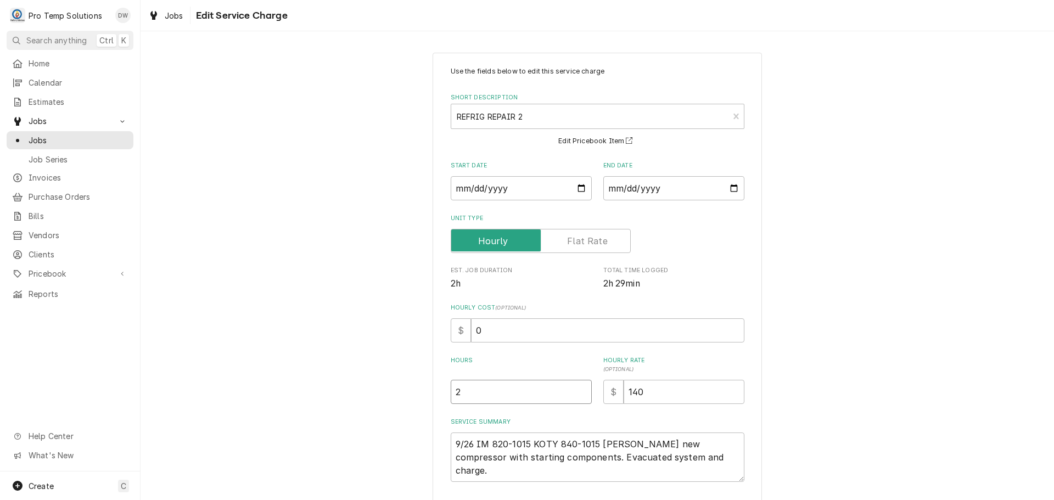
type input "2"
click at [578, 388] on input "2" at bounding box center [521, 392] width 141 height 24
click at [499, 331] on input "0" at bounding box center [607, 331] width 273 height 24
type textarea "x"
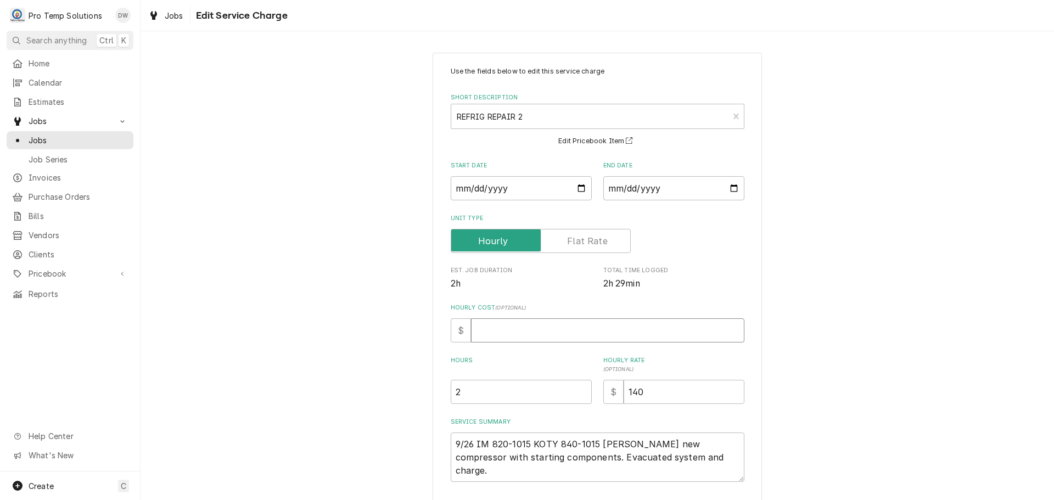
type input "1"
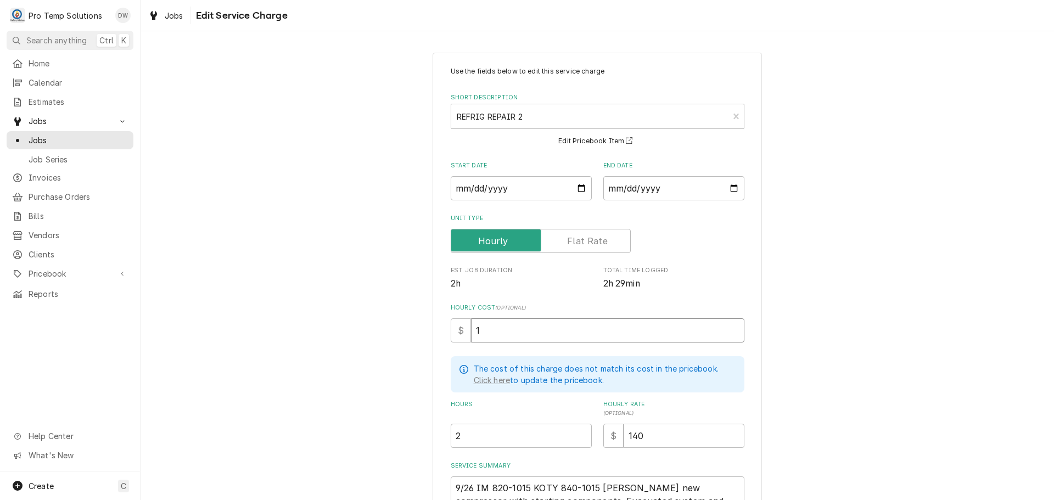
type textarea "x"
type input "18"
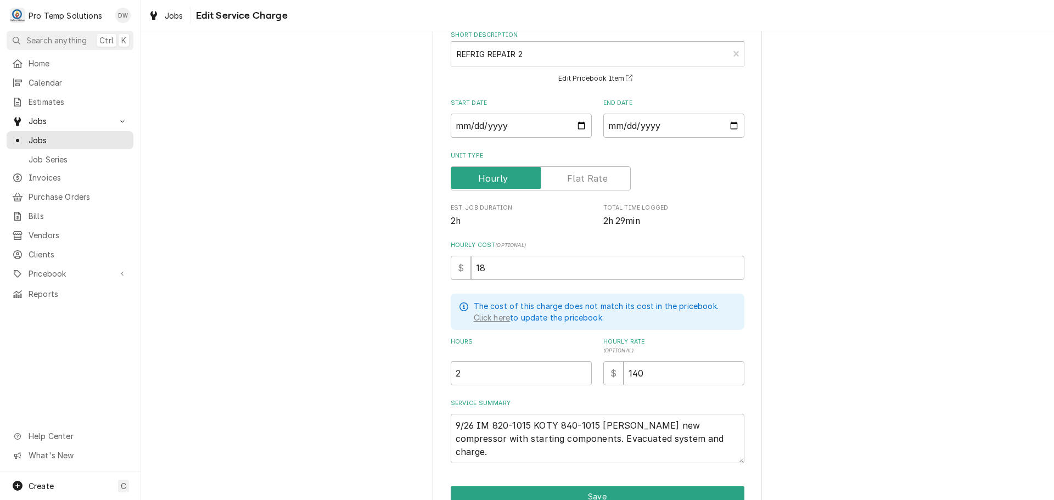
scroll to position [120, 0]
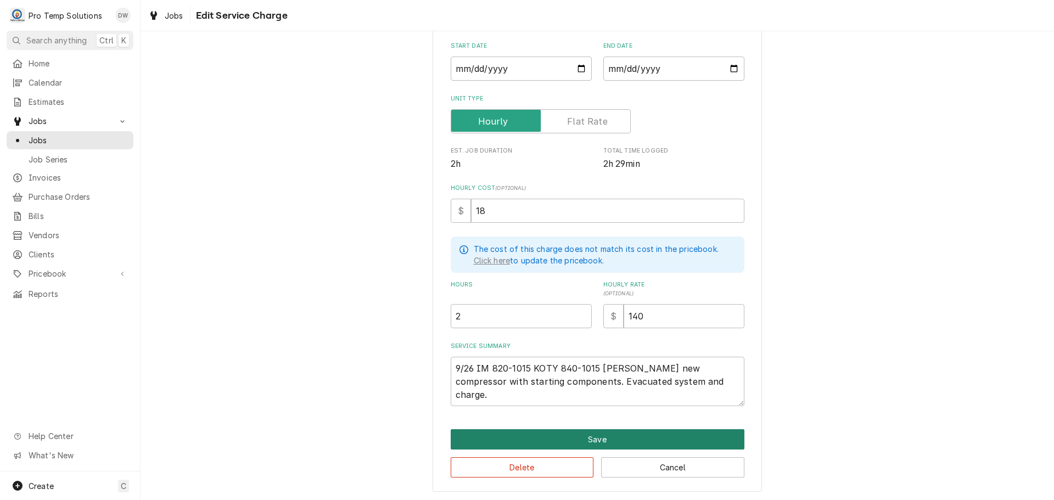
click at [603, 437] on button "Save" at bounding box center [598, 439] width 294 height 20
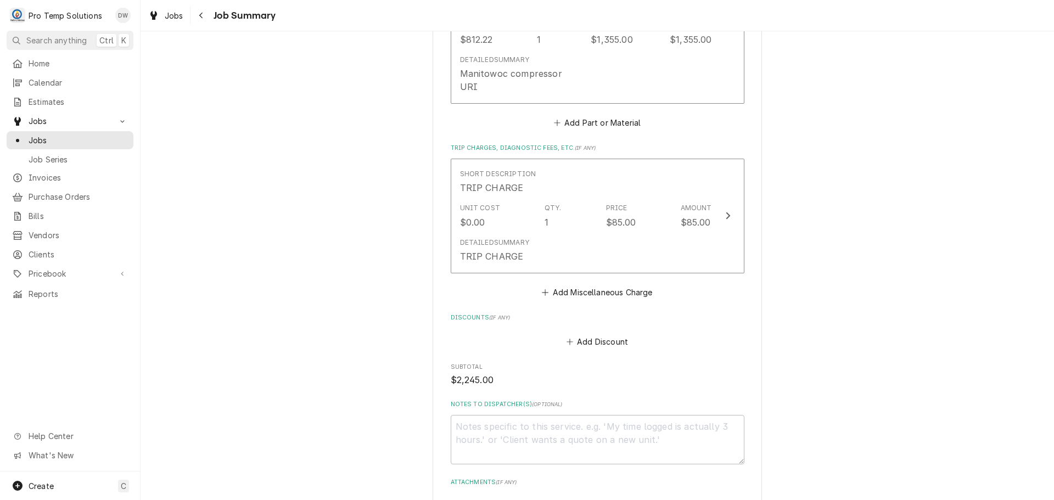
scroll to position [1208, 0]
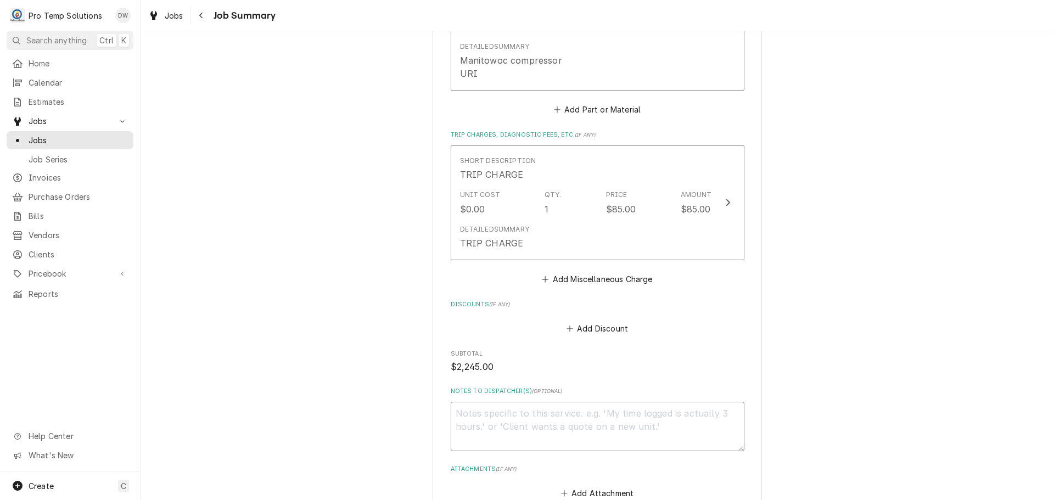
click at [478, 413] on textarea "Notes to Dispatcher(s) ( optional )" at bounding box center [598, 426] width 294 height 49
type textarea "x"
type textarea "#"
type textarea "x"
type textarea "#0"
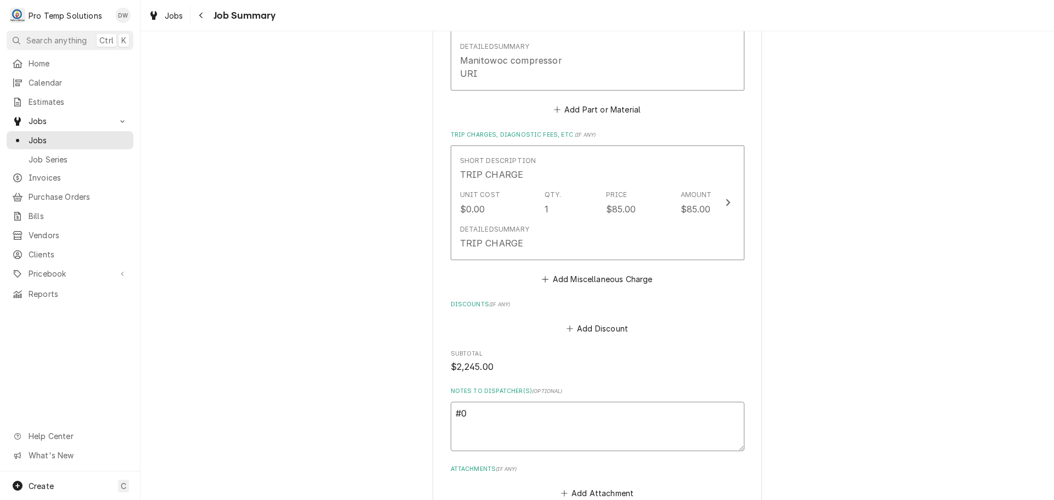
type textarea "x"
type textarea "#09"
type textarea "x"
type textarea "#092"
type textarea "x"
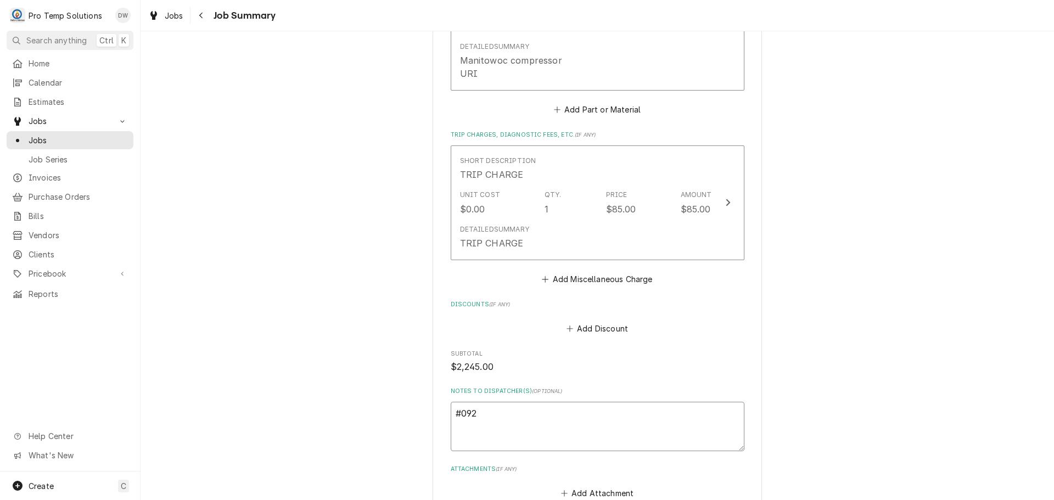
type textarea "#0926"
type textarea "x"
type textarea "#09262"
type textarea "x"
type textarea "#092625"
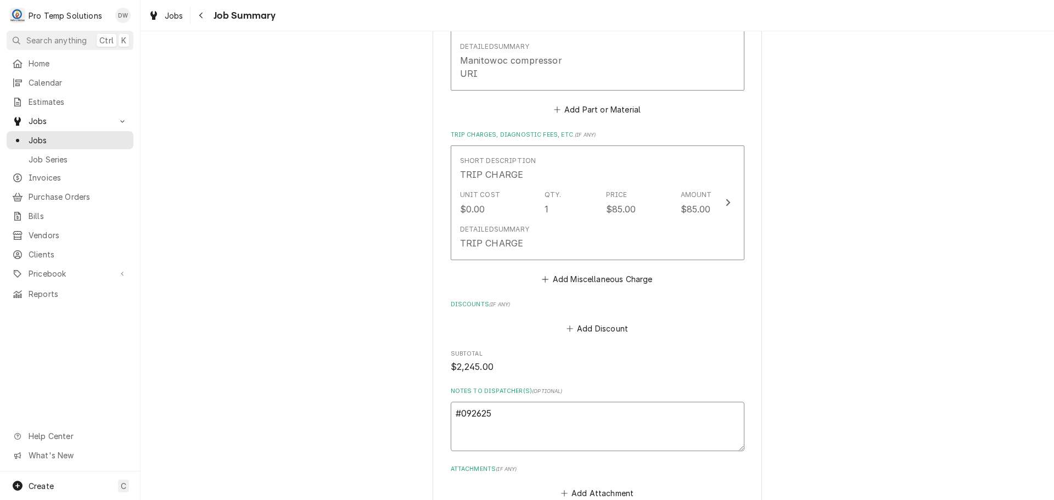
type textarea "x"
type textarea "#0926250"
type textarea "x"
type textarea "#09262500"
type textarea "x"
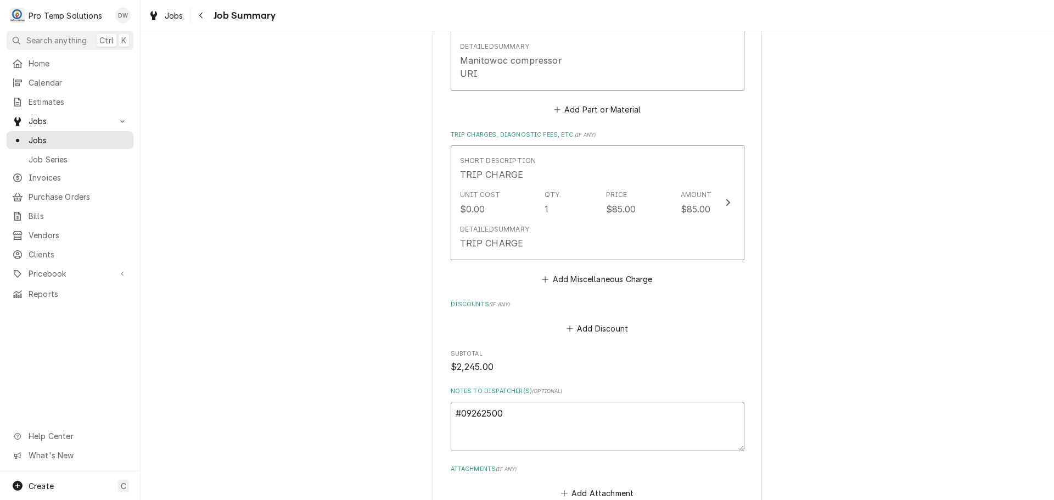
type textarea "#092625001"
type textarea "x"
type textarea "#092625001"
type textarea "x"
type textarea "#092625001 J"
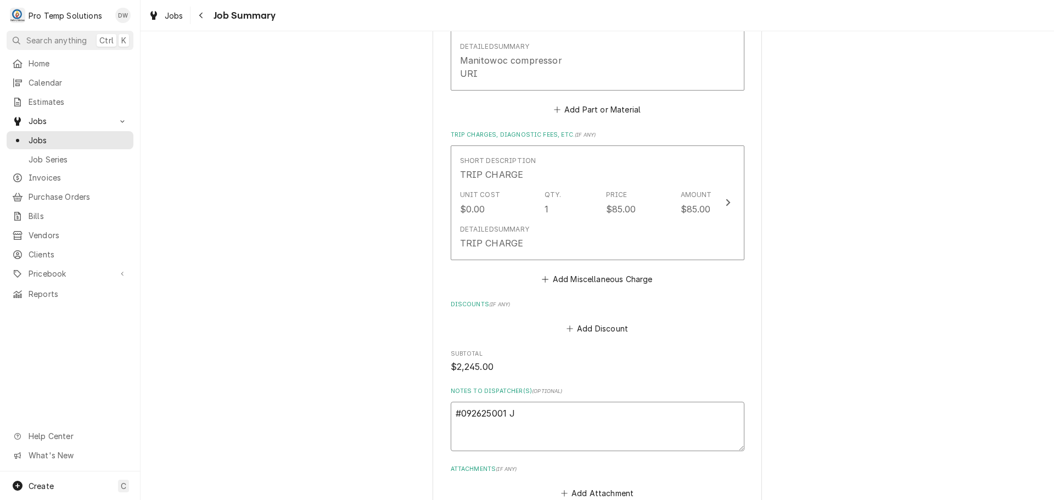
type textarea "x"
type textarea "#092625001 JU"
type textarea "x"
type textarea "#092625001 JUJ"
type textarea "x"
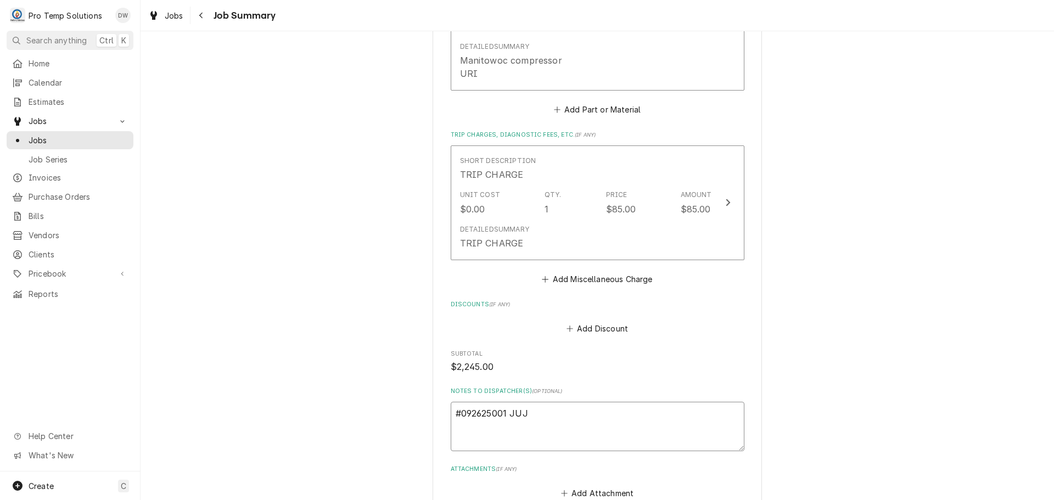
type textarea "#092625001 JUJU"
type textarea "x"
type textarea "#092625001 JUJ"
type textarea "x"
type textarea "#092625001 JU"
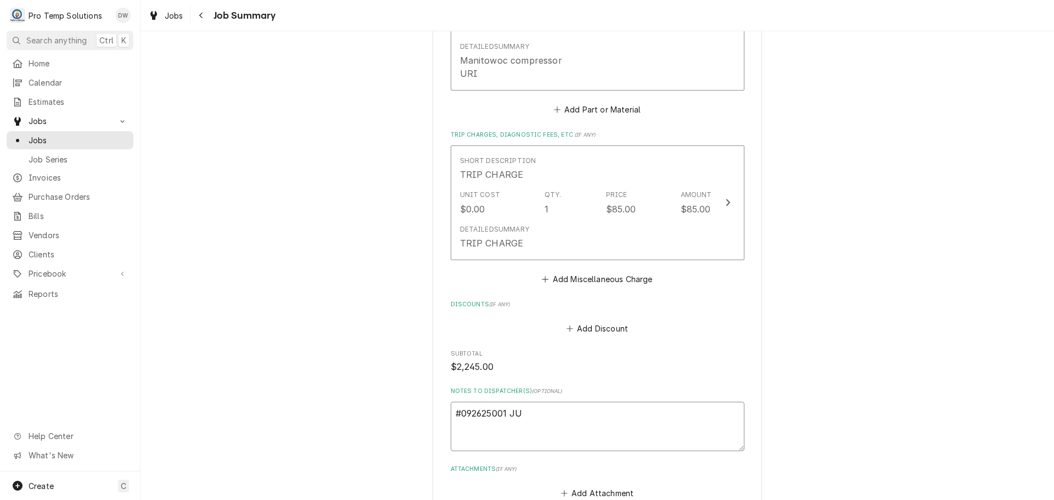
type textarea "x"
type textarea "#092625001 J"
type textarea "x"
type textarea "#092625001"
type textarea "x"
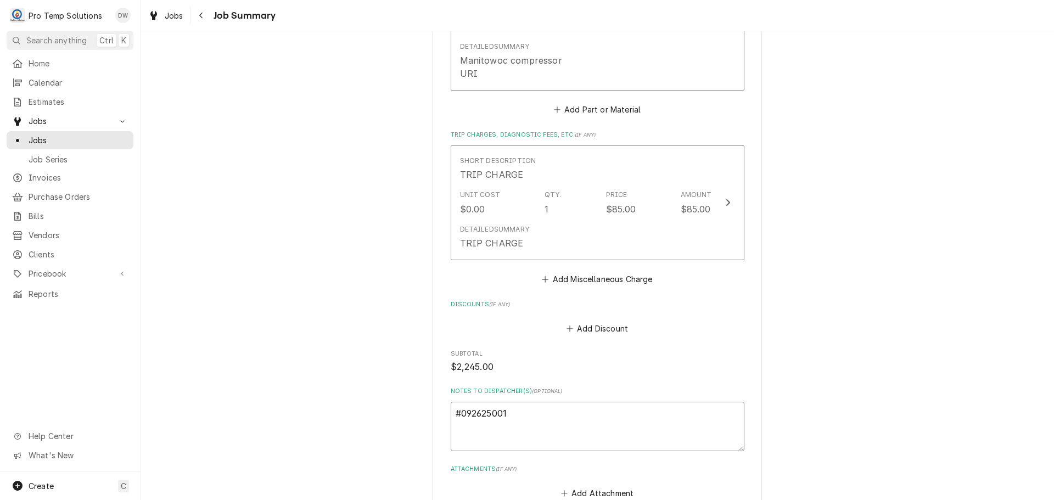
type textarea "#092625001"
type textarea "x"
type textarea "#092625001"
type textarea "x"
type textarea "#092625001 S"
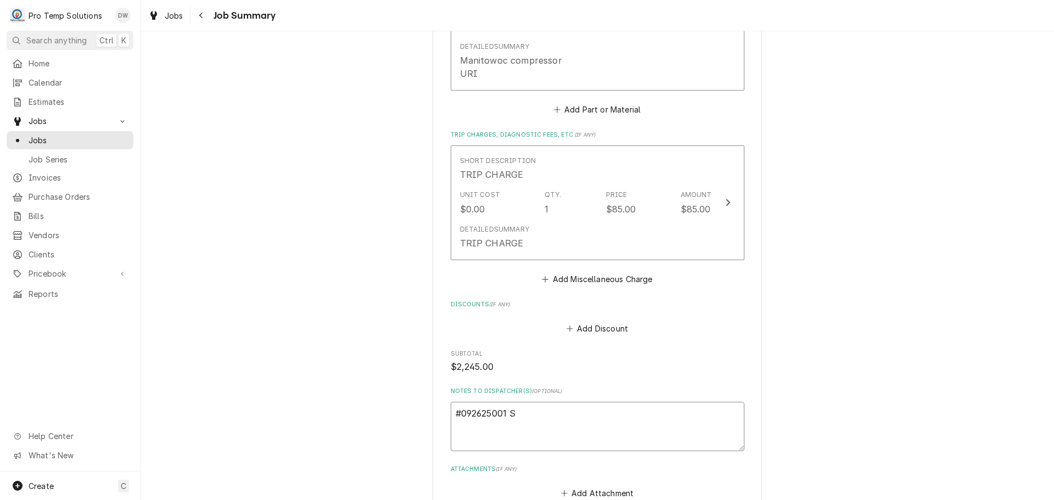
type textarea "x"
type textarea "#092625001 SQ"
type textarea "x"
type textarea "#092625001 SQU"
type textarea "x"
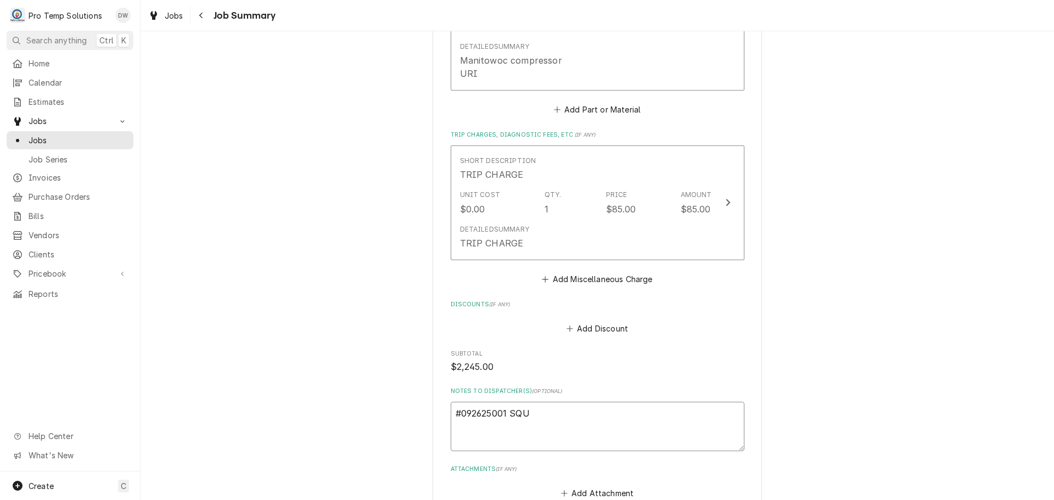
type textarea "#092625001 SQUI"
type textarea "x"
type textarea "#092625001 SQUID"
type textarea "x"
type textarea "#092625001 SQUIDS"
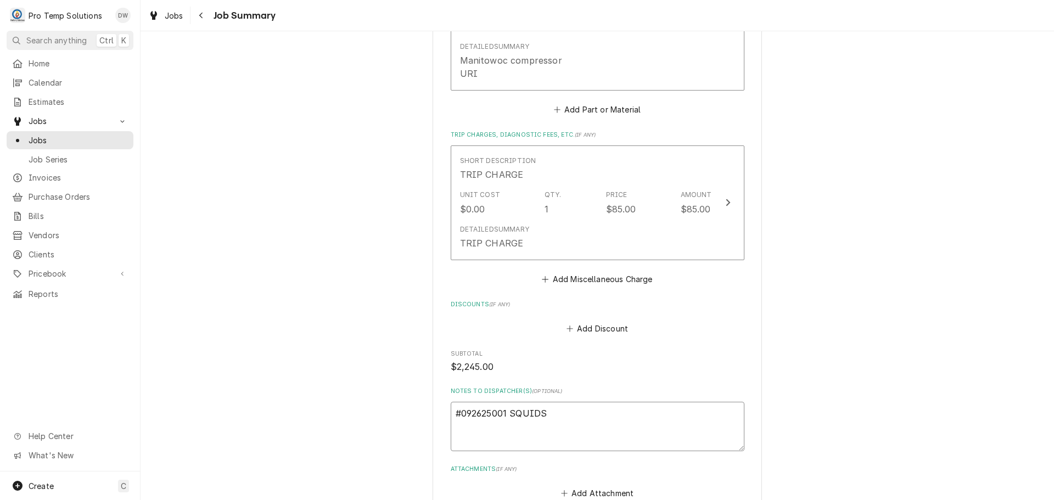
type textarea "x"
type textarea "#092625001 SQUIDS-"
type textarea "x"
type textarea "#092625001 SQUIDS-"
type textarea "x"
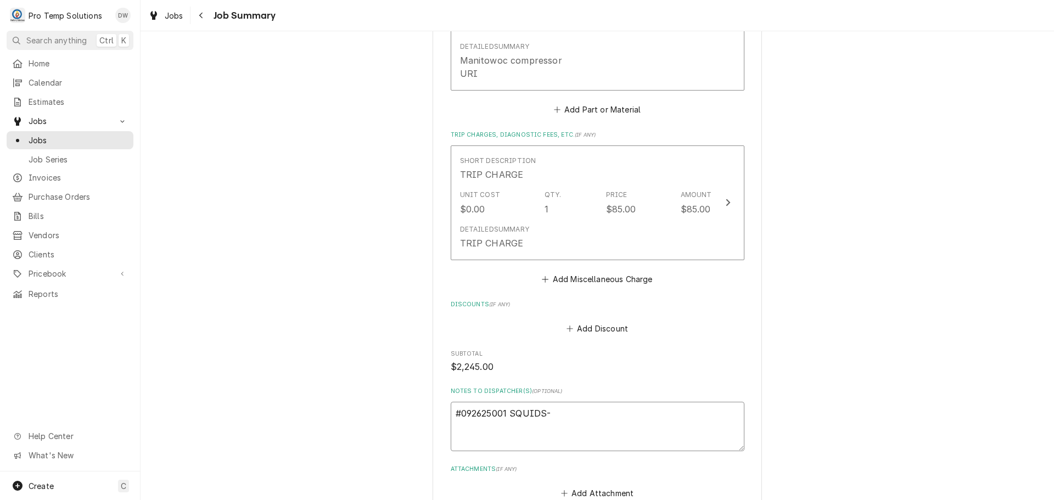
type textarea "#092625001 SQUIDS- I"
type textarea "x"
type textarea "#092625001 SQUIDS- IM"
type textarea "x"
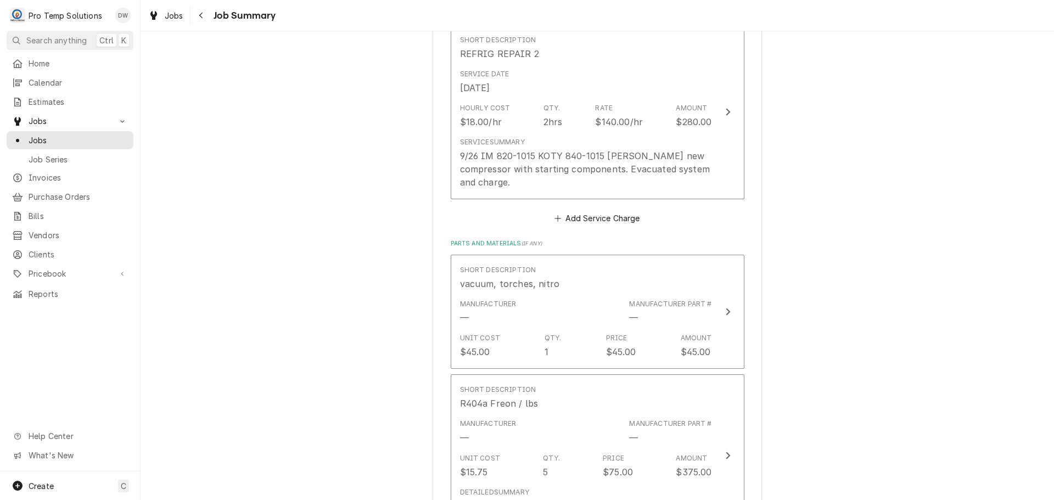
scroll to position [439, 0]
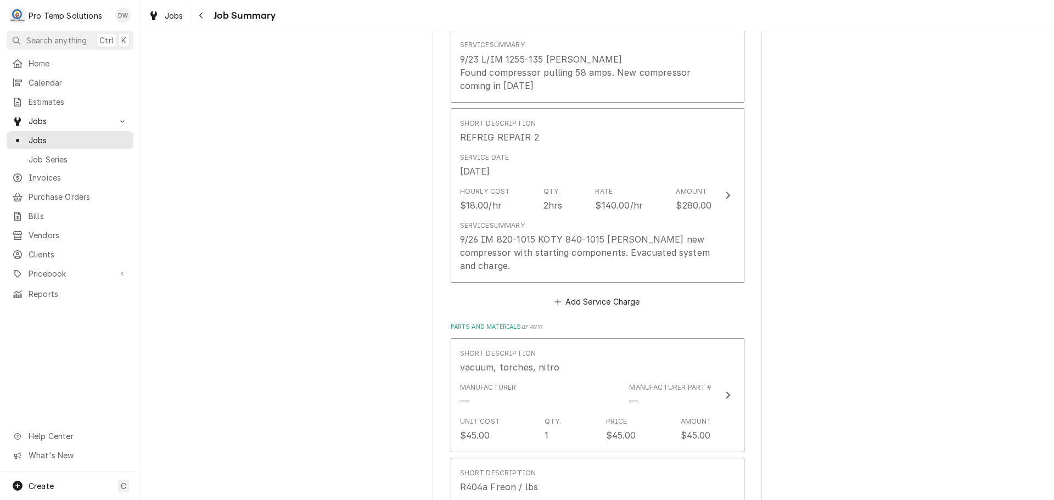
type textarea "#092625001 SQUIDS- IM"
click at [426, 405] on div "SQUID'S RESTAURANT SQUID'S / ChHILL / 1201 Fordham Blvd, Chapel Hill, NC 27514 …" at bounding box center [598, 470] width 914 height 1734
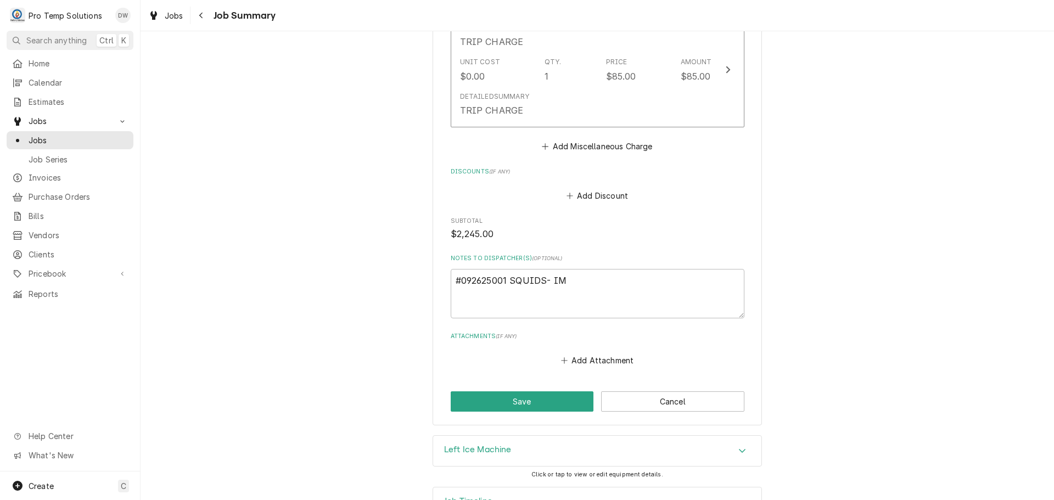
scroll to position [1380, 0]
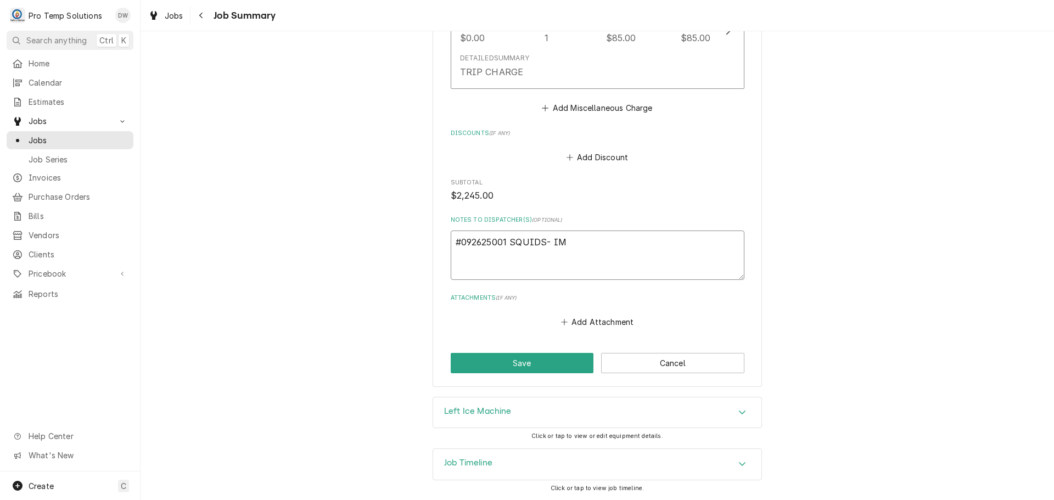
click at [592, 248] on textarea "#092625001 SQUIDS- IM" at bounding box center [598, 255] width 294 height 49
type textarea "x"
type textarea "#092625001 SQUIDS- IM C"
type textarea "x"
type textarea "#092625001 SQUIDS- IM CO"
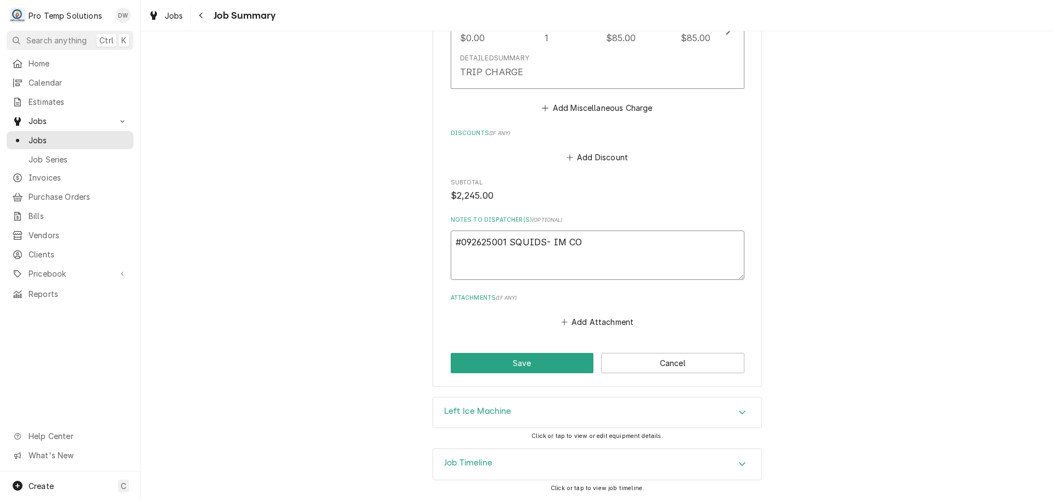
type textarea "x"
type textarea "#092625001 SQUIDS- IM COM"
type textarea "x"
type textarea "#092625001 SQUIDS- IM COMP"
type textarea "x"
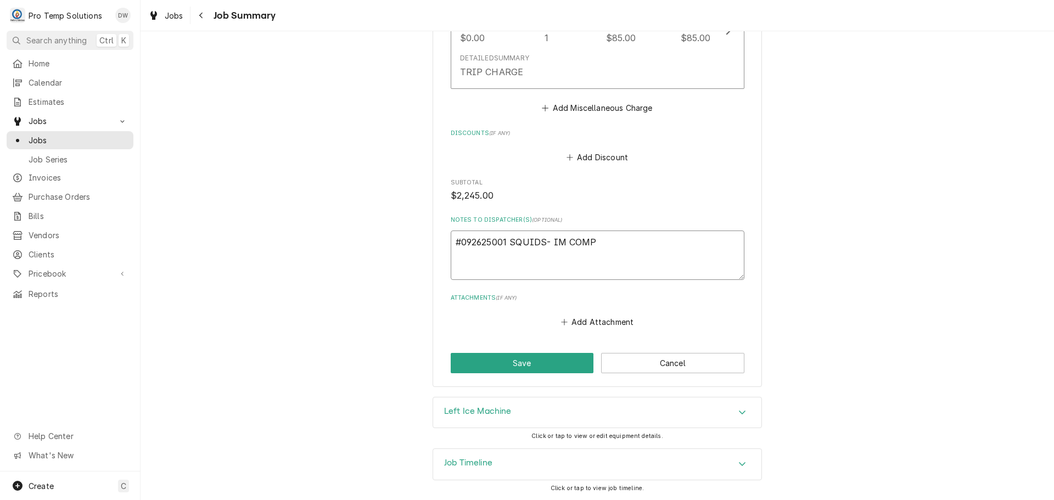
type textarea "#092625001 SQUIDS- IM COMPR"
type textarea "x"
type textarea "#092625001 SQUIDS- IM COMPRE"
type textarea "x"
type textarea "#092625001 SQUIDS- IM COMPRES"
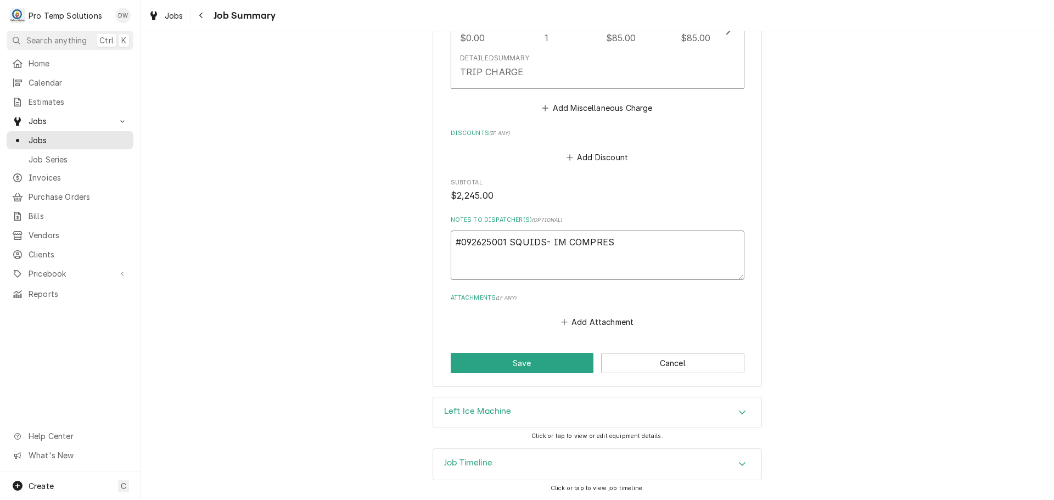
type textarea "x"
type textarea "#092625001 SQUIDS- IM COMPRESS"
type textarea "x"
type textarea "#092625001 SQUIDS- IM COMPRESSO"
type textarea "x"
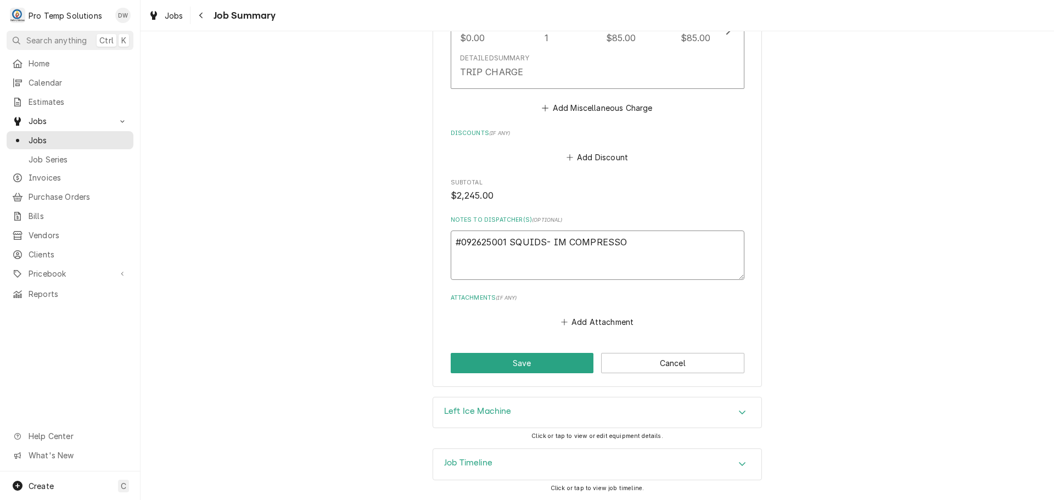
type textarea "#092625001 SQUIDS- IM COMPRESSOR"
type textarea "x"
type textarea "#092625001 SQUIDS- IM COMPRESSOR"
click at [520, 358] on button "Save" at bounding box center [522, 363] width 143 height 20
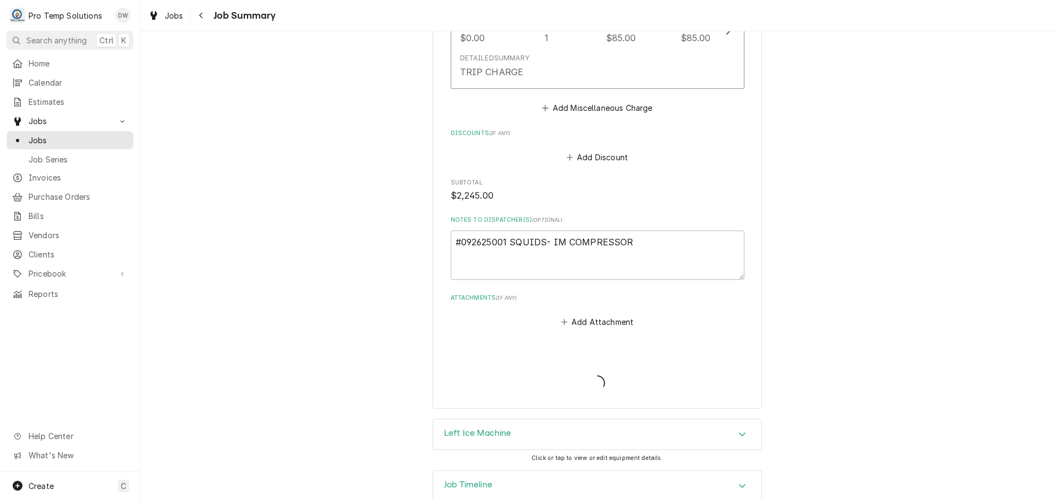
type textarea "x"
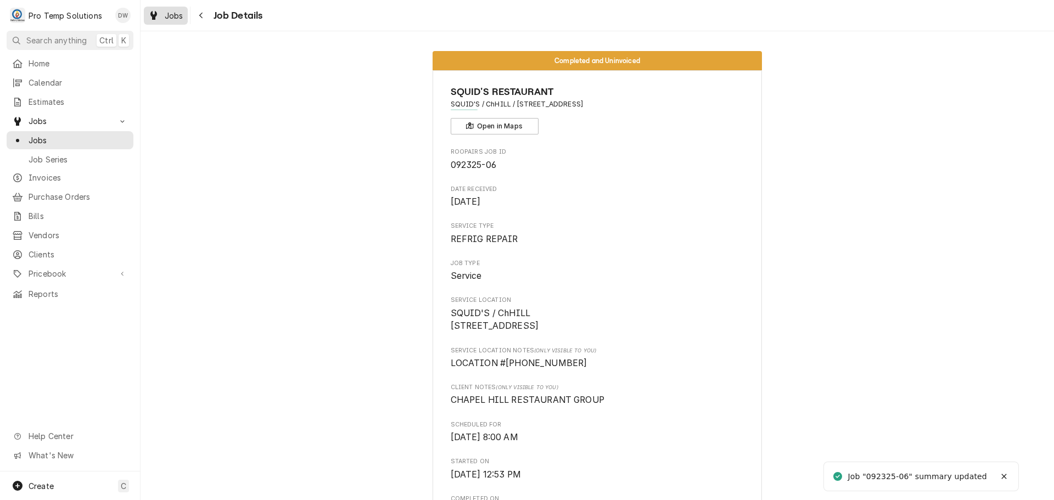
click at [174, 12] on span "Jobs" at bounding box center [174, 16] width 19 height 12
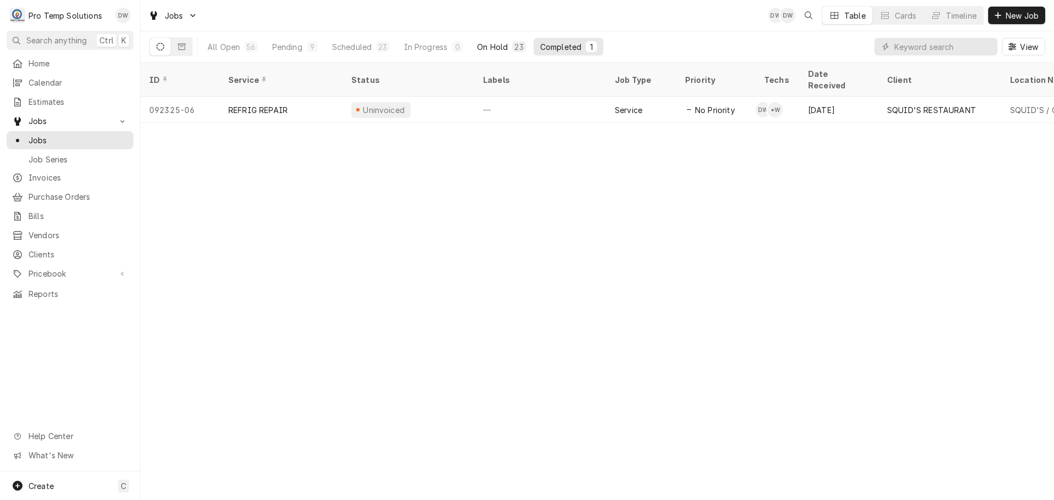
click at [487, 47] on div "On Hold" at bounding box center [492, 47] width 31 height 12
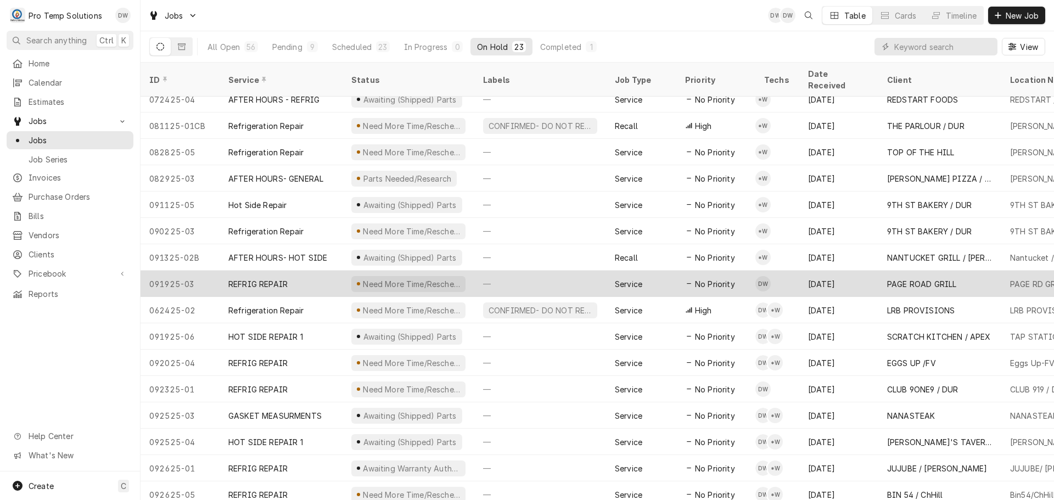
scroll to position [198, 0]
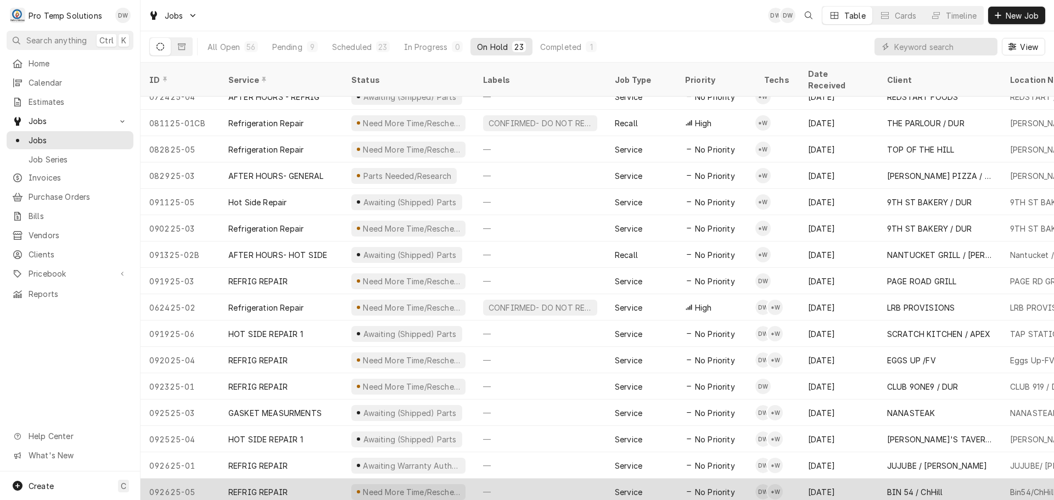
click at [564, 479] on div "—" at bounding box center [540, 492] width 132 height 26
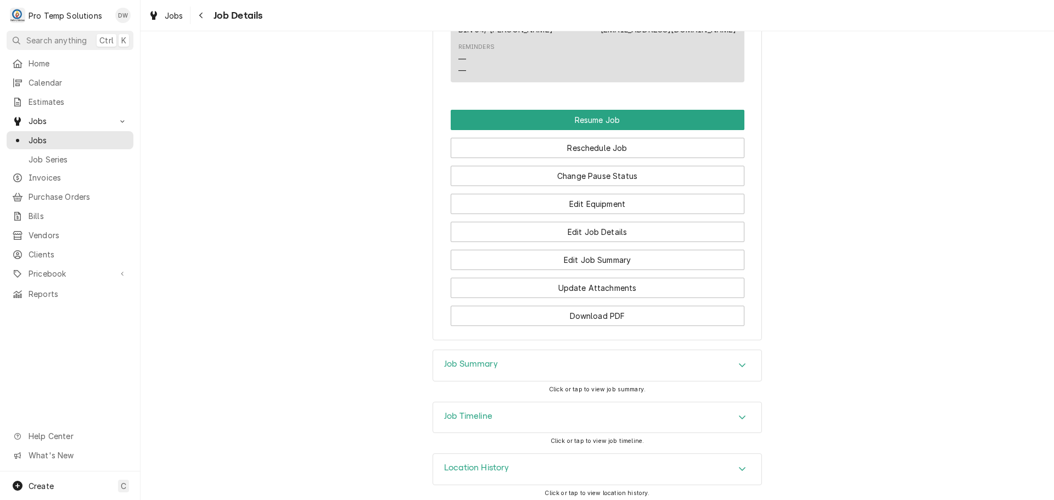
scroll to position [886, 0]
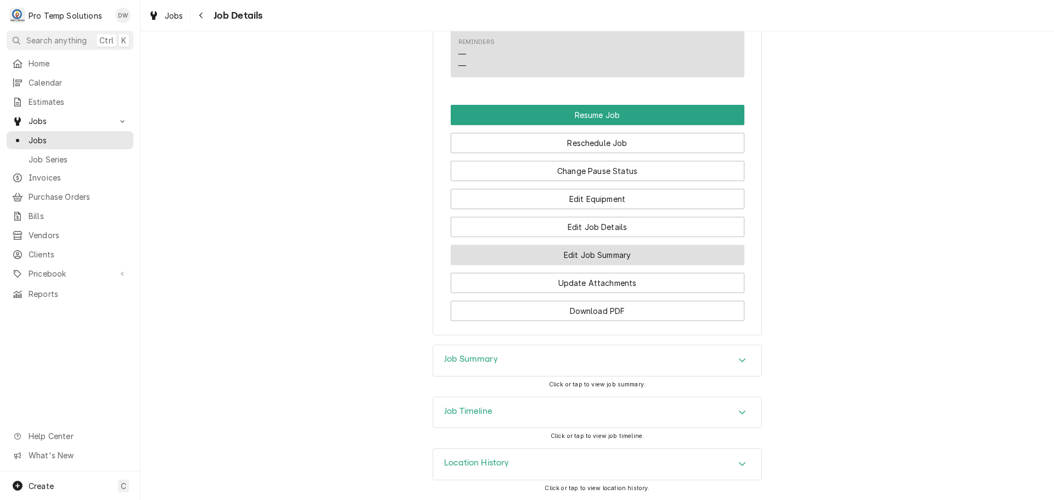
click at [589, 254] on button "Edit Job Summary" at bounding box center [598, 255] width 294 height 20
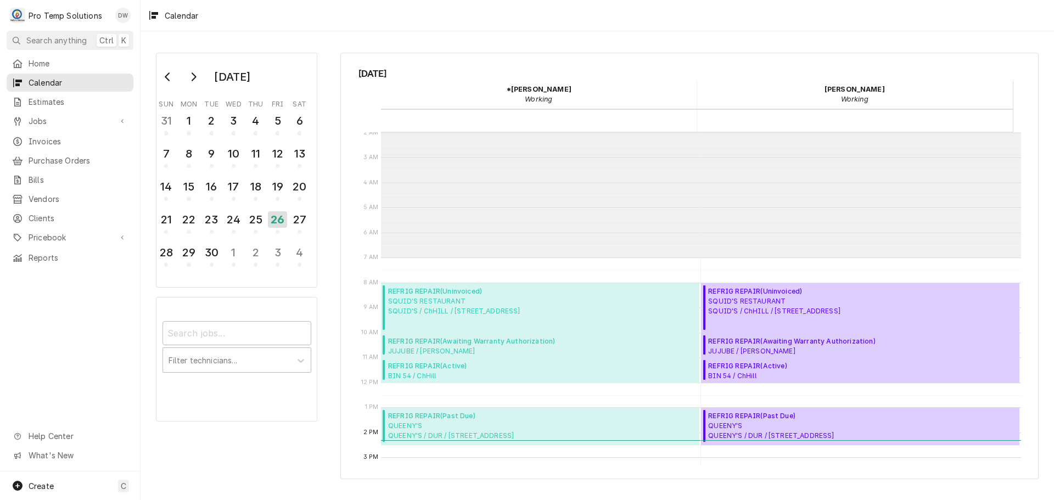
scroll to position [175, 0]
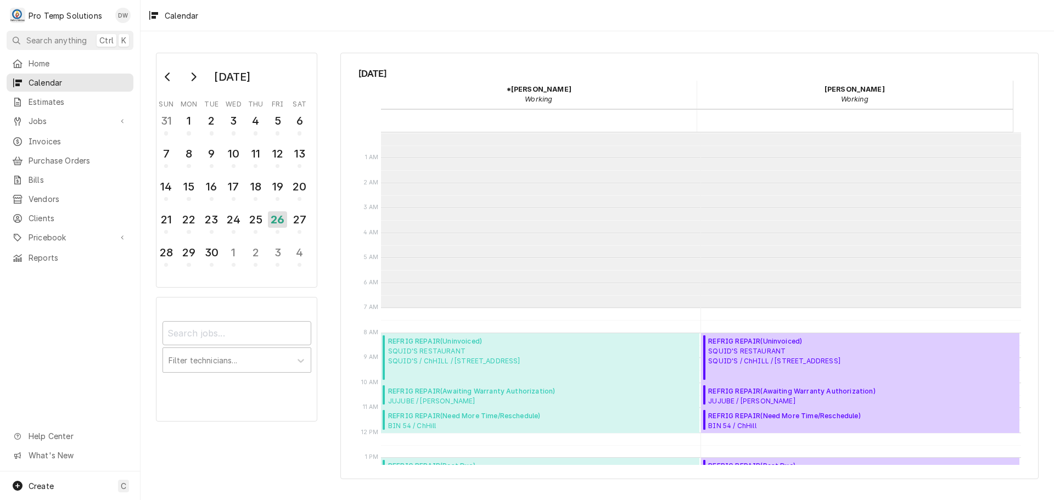
scroll to position [175, 0]
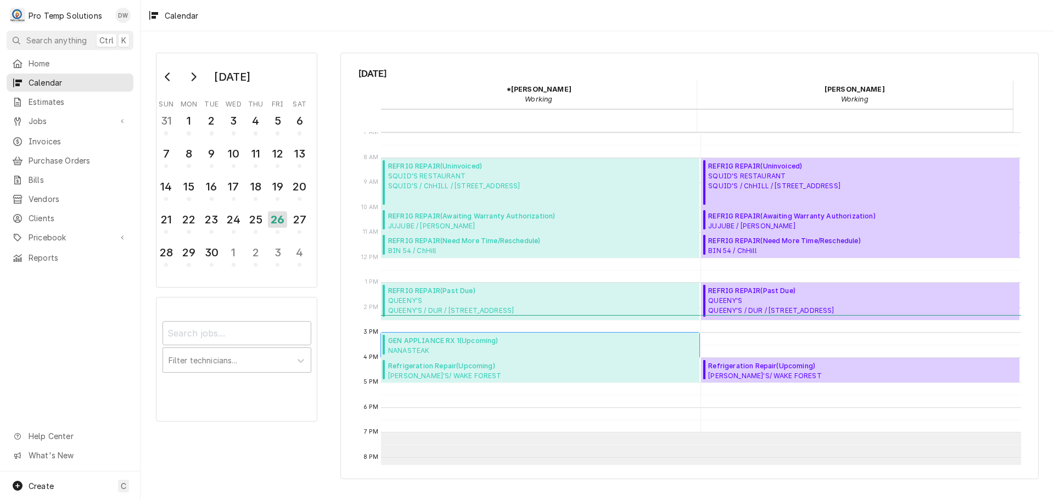
click at [439, 344] on span "GEN APPLIANCE RX 1 ( Upcoming )" at bounding box center [481, 341] width 186 height 10
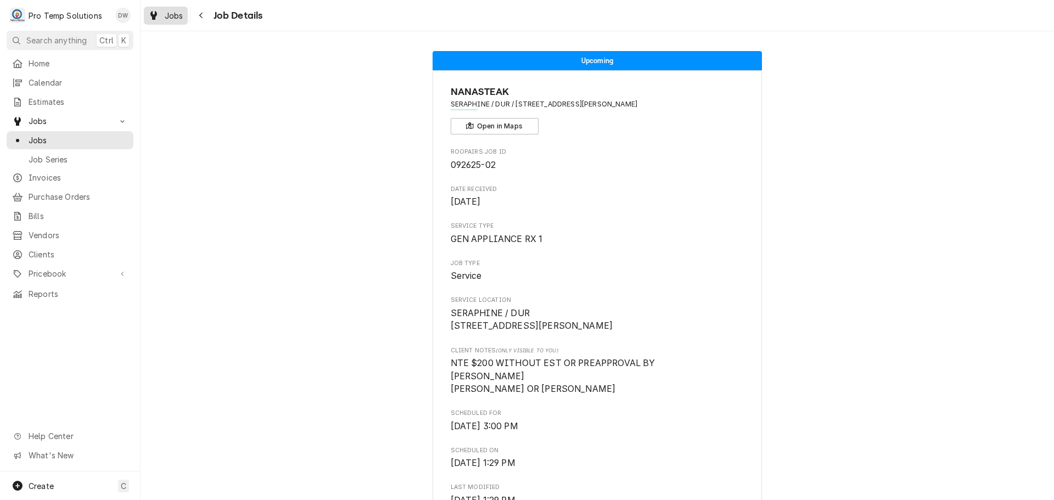
click at [168, 12] on span "Jobs" at bounding box center [174, 16] width 19 height 12
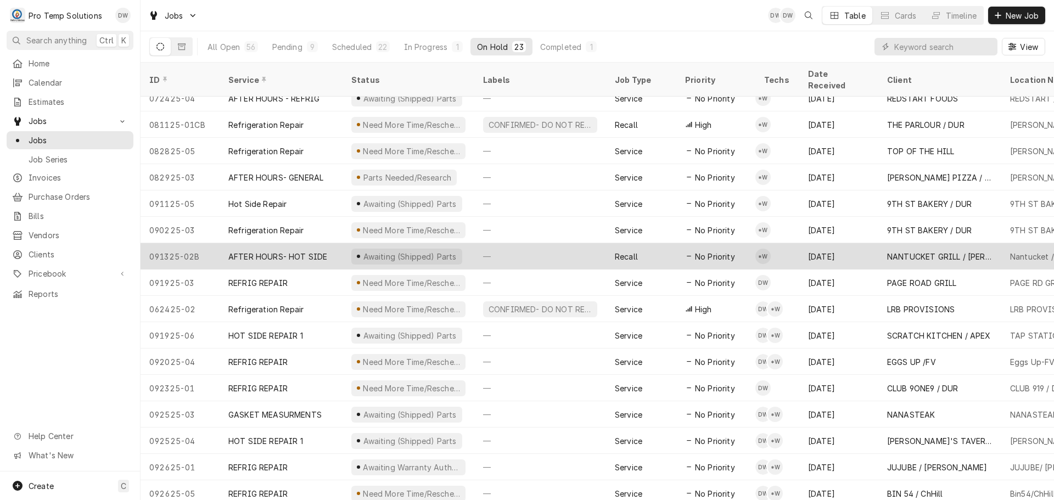
scroll to position [198, 0]
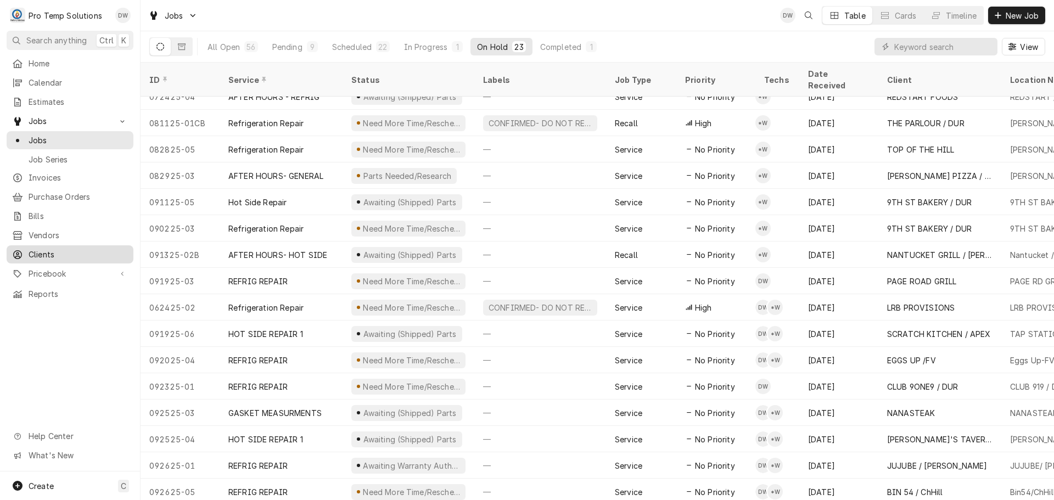
click at [32, 249] on span "Clients" at bounding box center [78, 255] width 99 height 12
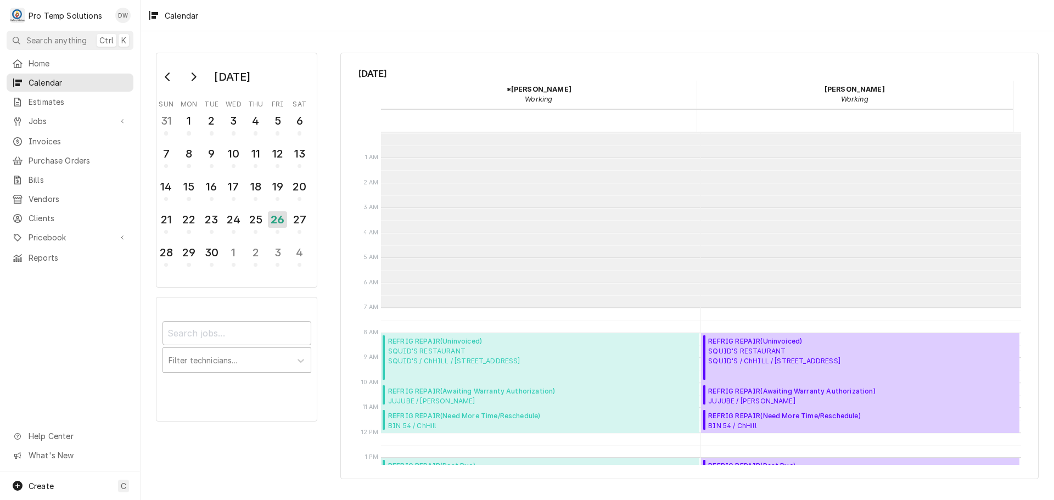
scroll to position [175, 0]
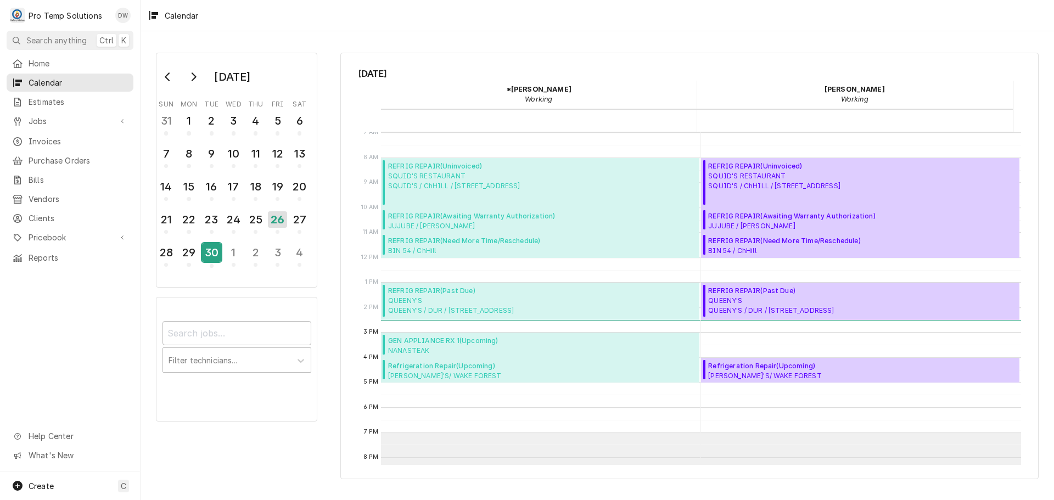
click at [210, 255] on div "30" at bounding box center [211, 252] width 19 height 19
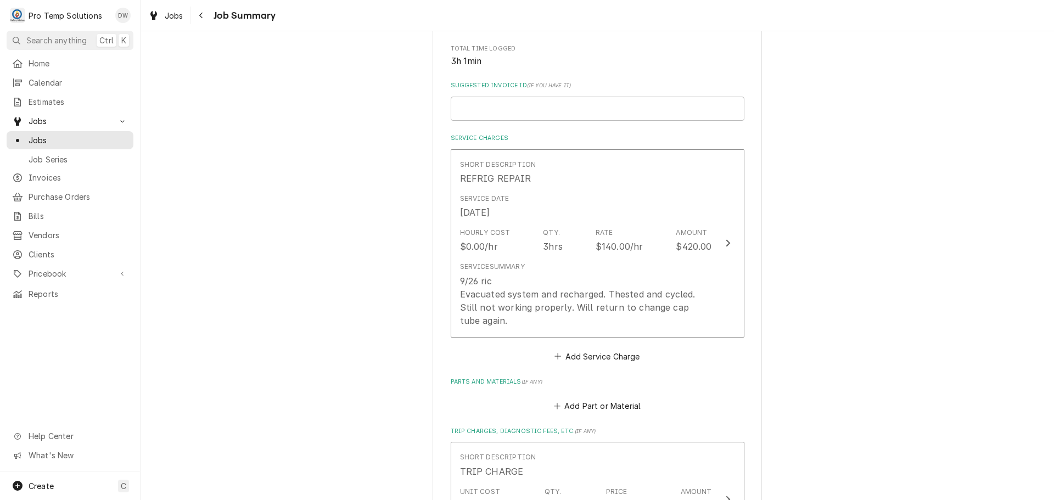
scroll to position [220, 0]
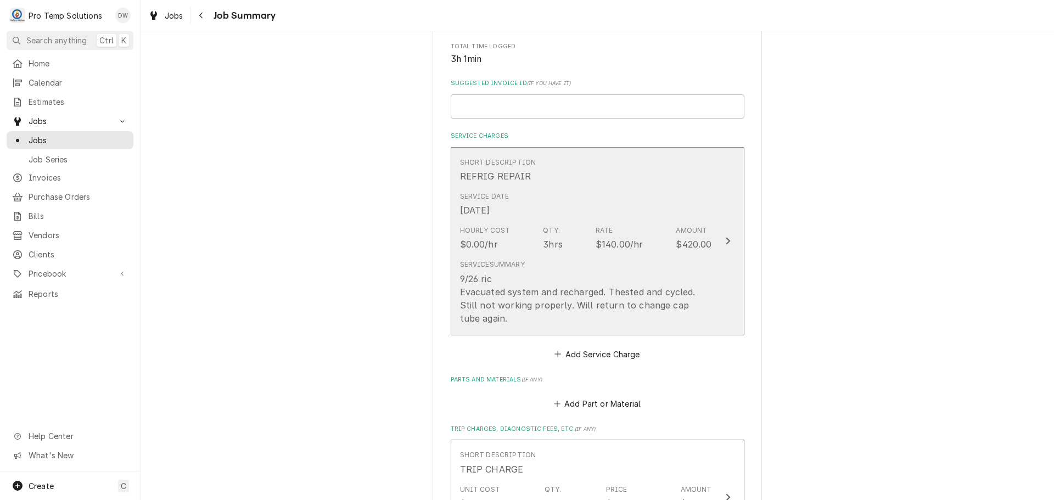
click at [727, 235] on div "Update Line Item" at bounding box center [728, 241] width 14 height 13
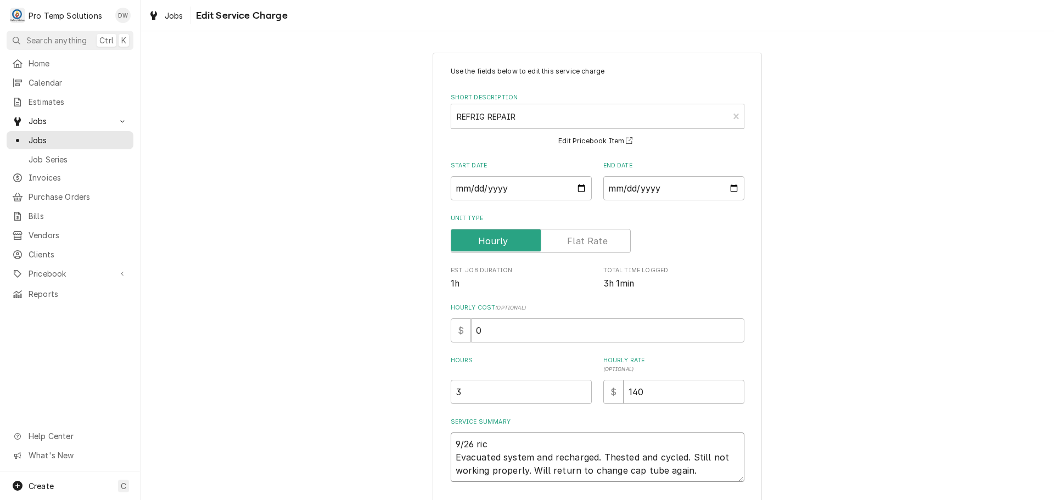
click at [490, 436] on textarea "9/26 ric Evacuated system and recharged. Thested and cycled. Still not working …" at bounding box center [598, 457] width 294 height 49
type textarea "x"
type textarea "9/26 ri Evacuated system and recharged. Thested and cycled. Still not working p…"
type textarea "x"
type textarea "9/26 r Evacuated system and recharged. Thested and cycled. Still not working pr…"
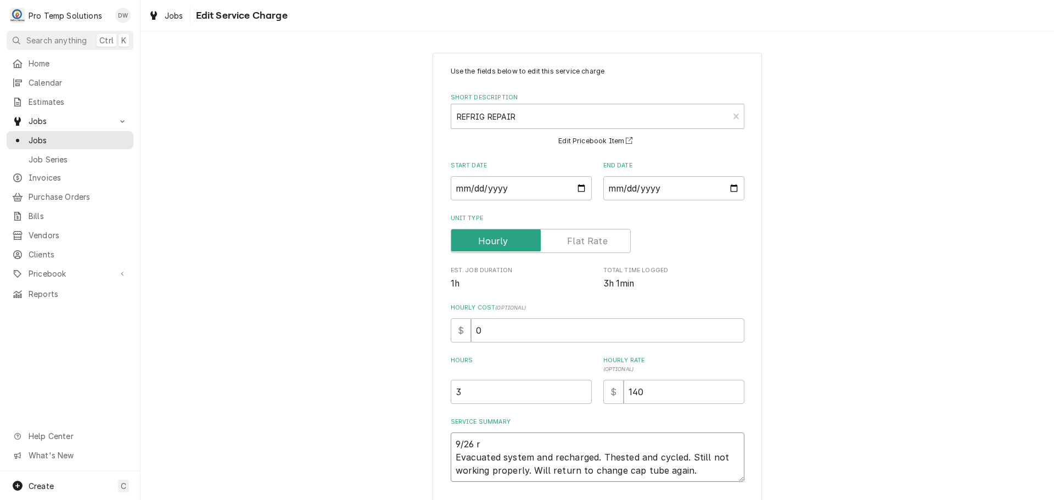
type textarea "x"
type textarea "9/26 Evacuated system and recharged. Thested and cycled. Still not working prop…"
type textarea "x"
type textarea "9/26 R Evacuated system and recharged. Thested and cycled. Still not working pr…"
type textarea "x"
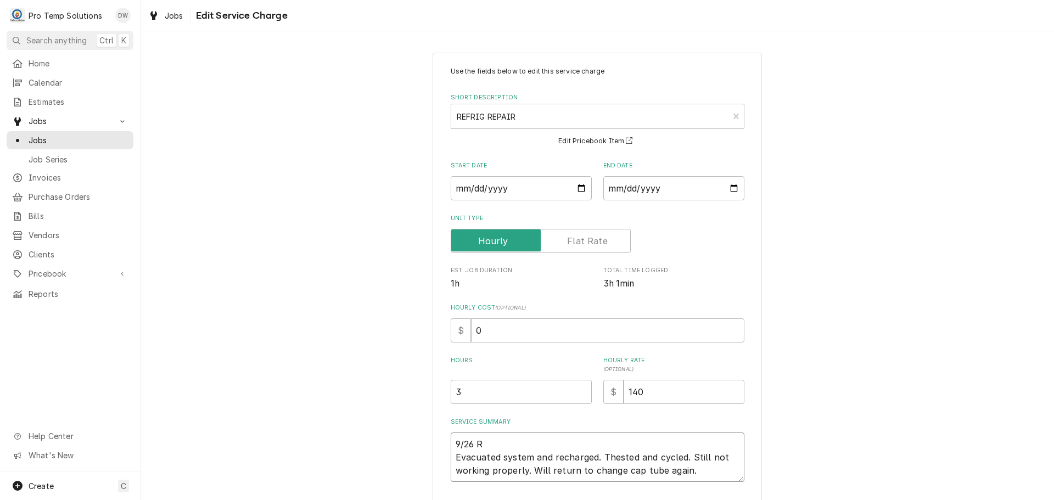
type textarea "9/26 RI Evacuated system and recharged. Thested and cycled. Still not working p…"
type textarea "x"
type textarea "9/26 RIC Evacuated system and recharged. Thested and cycled. Still not working …"
type textarea "x"
type textarea "9/26 RIC Evacuated system and recharged. Thested and cycled. Still not working …"
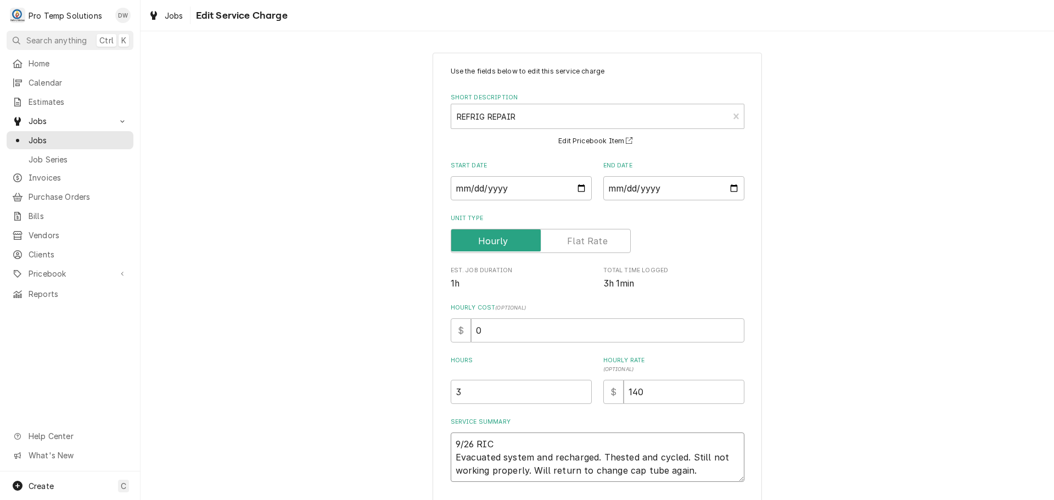
type textarea "x"
type textarea "9/26 RIC 1 Evacuated system and recharged. Thested and cycled. Still not workin…"
type textarea "x"
type textarea "9/26 RIC 11 Evacuated system and recharged. Thested and cycled. Still not worki…"
type textarea "x"
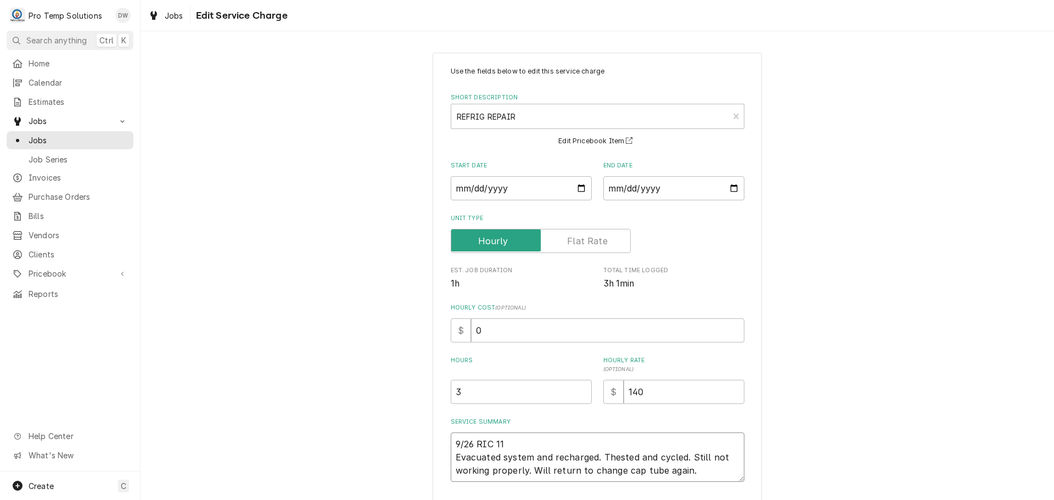
type textarea "9/26 RIC 110 Evacuated system and recharged. Thested and cycled. Still not work…"
type textarea "x"
type textarea "9/26 RIC 1100 Evacuated system and recharged. Thested and cycled. Still not wor…"
type textarea "x"
type textarea "9/26 RIC 1100- Evacuated system and recharged. Thested and cycled. Still not wo…"
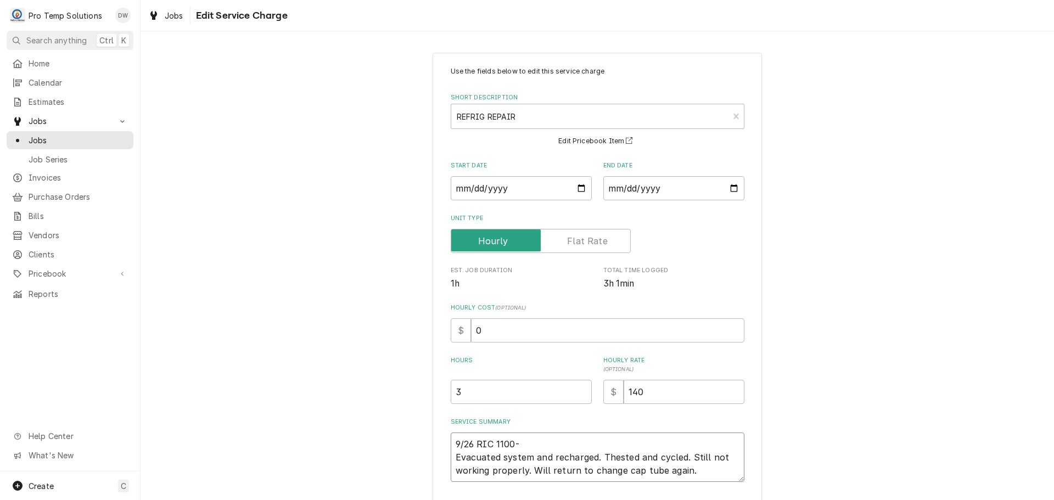
type textarea "x"
type textarea "9/26 RIC 1100-2 Evacuated system and recharged. Thested and cycled. Still not w…"
type textarea "x"
type textarea "9/26 RIC 1100-20 Evacuated system and recharged. Thested and cycled. Still not …"
type textarea "x"
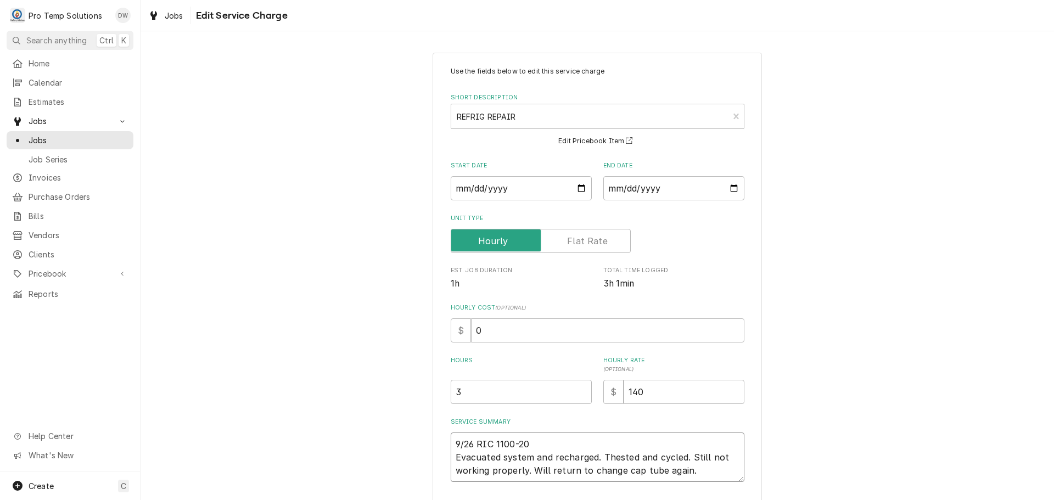
type textarea "9/26 RIC 1100-200 Evacuated system and recharged. Thested and cycled. Still not…"
type textarea "x"
type textarea "9/26 RIC 1100-200 Evacuated system and recharged. Thested and cycled. Still not…"
type textarea "x"
type textarea "9/26 RIC 1100-200 K Evacuated system and recharged. Thested and cycled. Still n…"
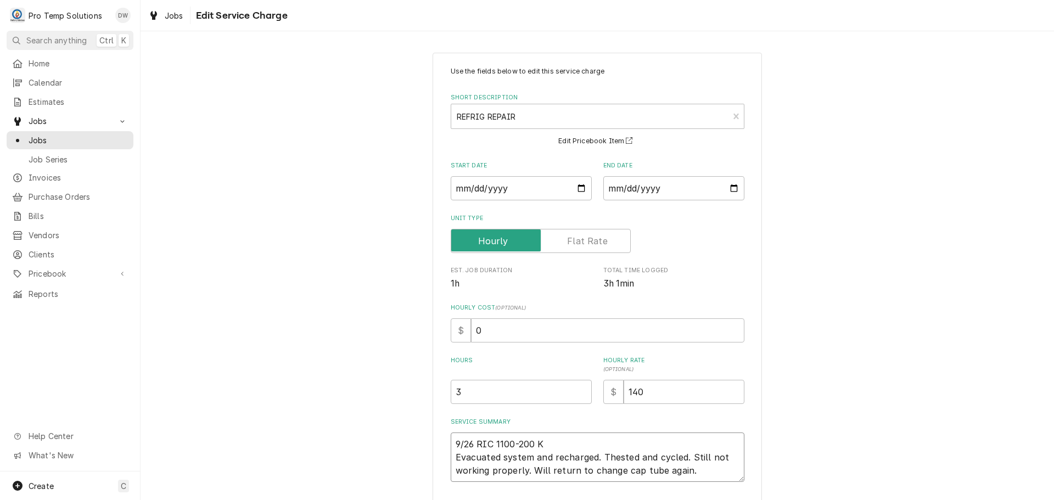
type textarea "x"
type textarea "9/26 RIC 1100-200 KE Evacuated system and recharged. Thested and cycled. Still …"
type textarea "x"
type textarea "9/26 RIC 1100-200 KEV Evacuated system and recharged. Thested and cycled. Still…"
type textarea "x"
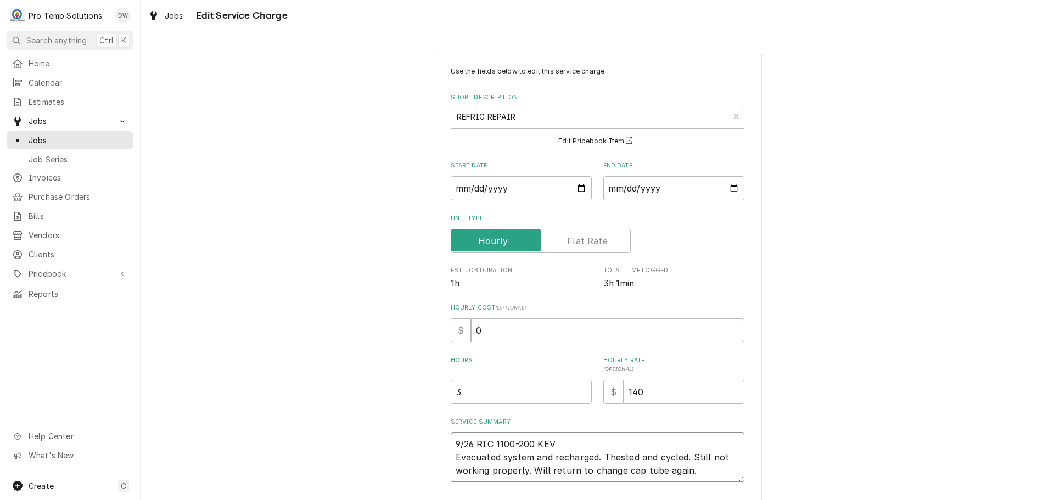
type textarea "9/26 RIC 1100-200 KEVI Evacuated system and recharged. Thested and cycled. Stil…"
type textarea "x"
type textarea "9/26 RIC 1100-200 KEVIN Evacuated system and recharged. Thested and cycled. Sti…"
type textarea "x"
type textarea "9/26 RIC 1100-200 KEVIN Evacuated system and recharged. Thested and cycled. Sti…"
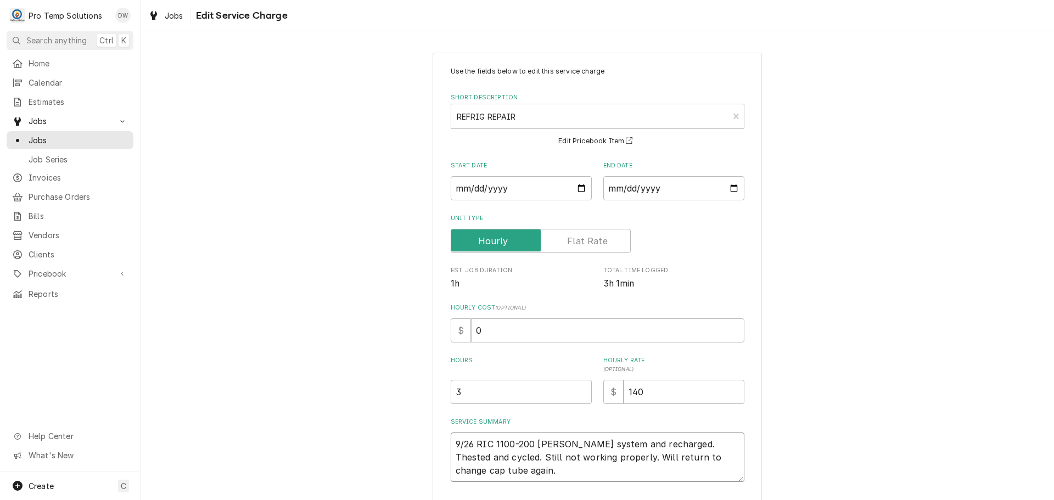
type textarea "x"
type textarea "9/26 RIC 1100-200 KEVIN 1 Evacuated system and recharged. Thested and cycled. S…"
type textarea "x"
type textarea "9/26 RIC 1100-200 KEVIN 11 Evacuated system and recharged. Thested and cycled. …"
type textarea "x"
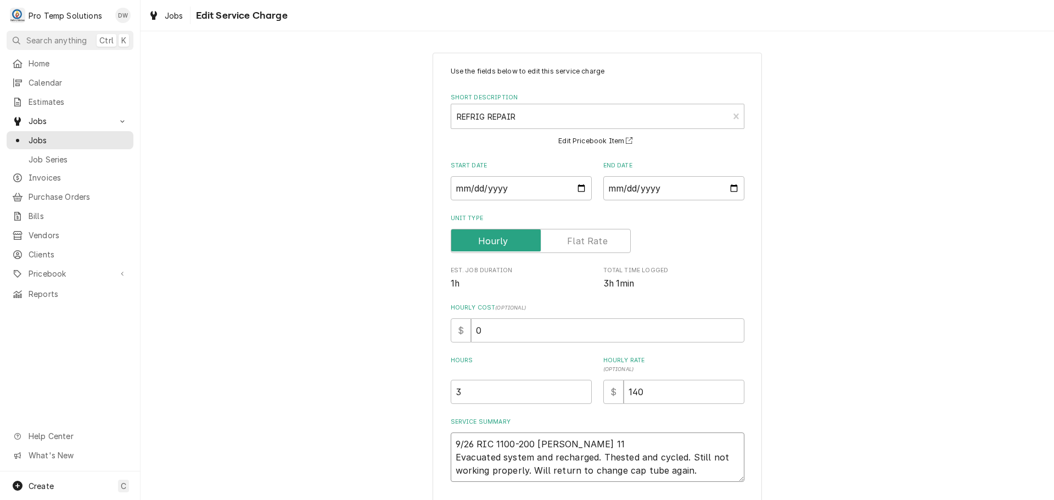
type textarea "9/26 RIC 1100-200 KEVIN 110 Evacuated system and recharged. Thested and cycled.…"
type textarea "x"
type textarea "9/26 RIC 1100-200 KEVIN 1100 Evacuated system and recharged. Thested and cycled…"
type textarea "x"
type textarea "9/26 RIC 1100-200 KEVIN 1100- Evacuated system and recharged. Thested and cycle…"
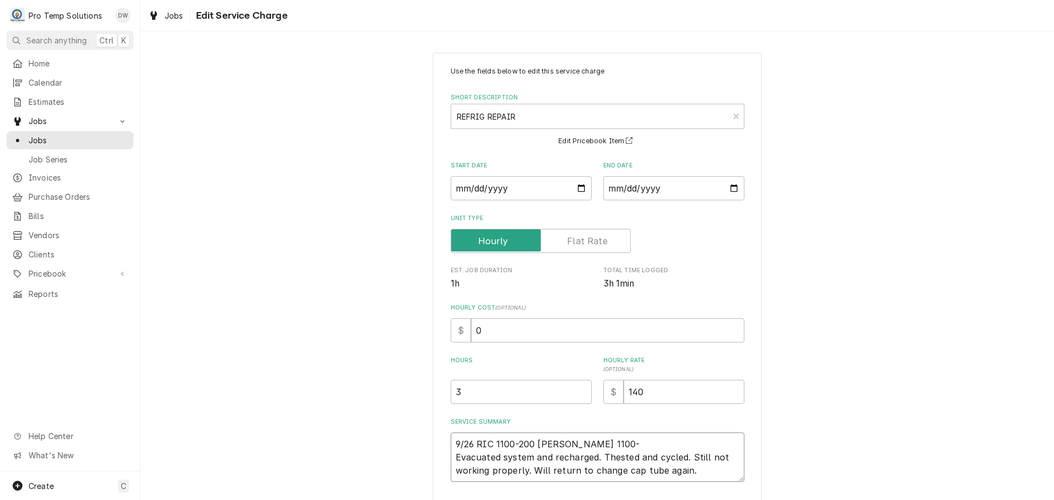
type textarea "x"
type textarea "9/26 RIC 1100-200 KEVIN 1100-1 Evacuated system and recharged. Thested and cycl…"
type textarea "x"
type textarea "9/26 RIC 1100-200 KEVIN 1100-15 Evacuated system and recharged. Thested and cyc…"
type textarea "x"
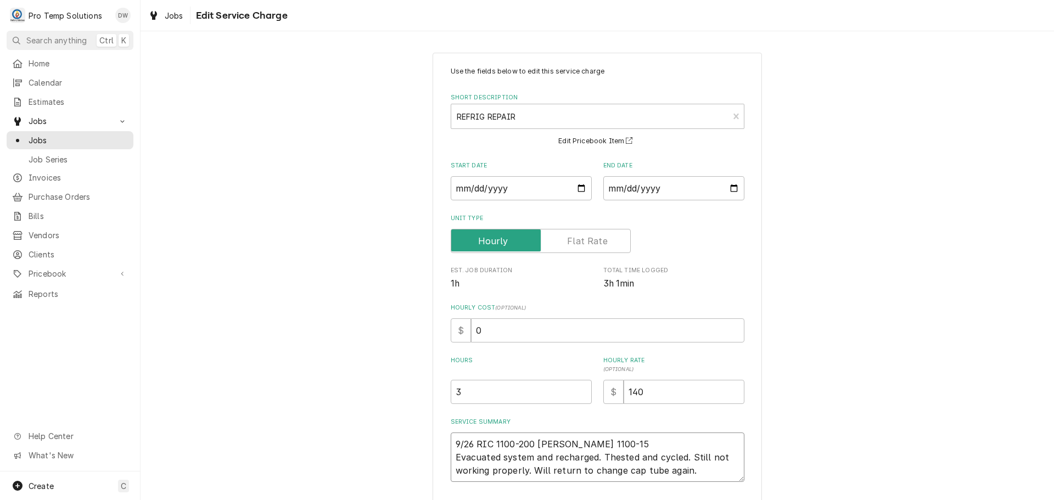
type textarea "9/26 RIC 1100-200 KEVIN 1100-155 Evacuated system and recharged. Thested and cy…"
type textarea "x"
type textarea "9/26 RIC 1100-200 KEVIN 1100-155 Evacuated system and recharged. Thested and cy…"
type textarea "x"
type textarea "9/26 RIC 1100-200 KEVIN 1100-155 K Evacuated system and recharged. Thested and …"
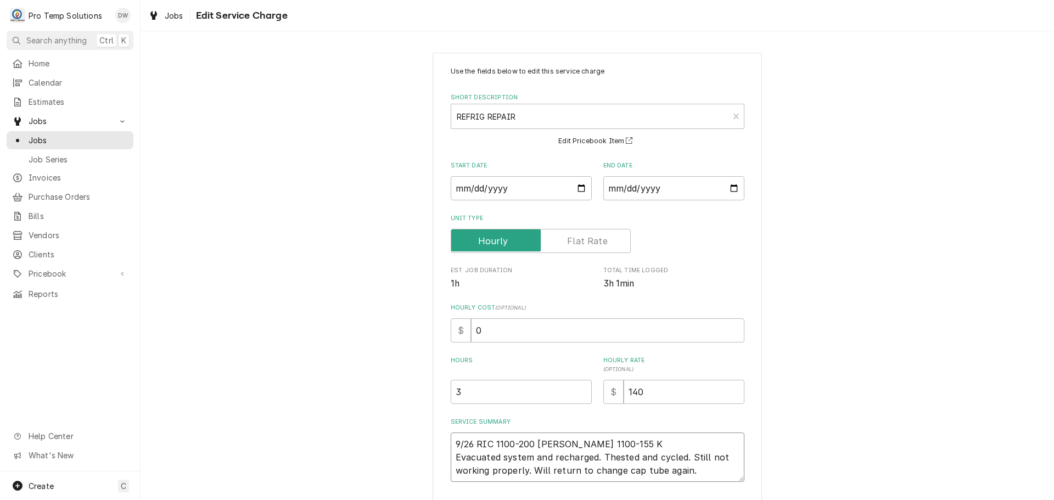
type textarea "x"
type textarea "9/26 RIC 1100-200 KEVIN 1100-155 KO Evacuated system and recharged. Thested and…"
type textarea "x"
type textarea "9/26 RIC 1100-200 KEVIN 1100-155 KOT Evacuated system and recharged. Thested an…"
type textarea "x"
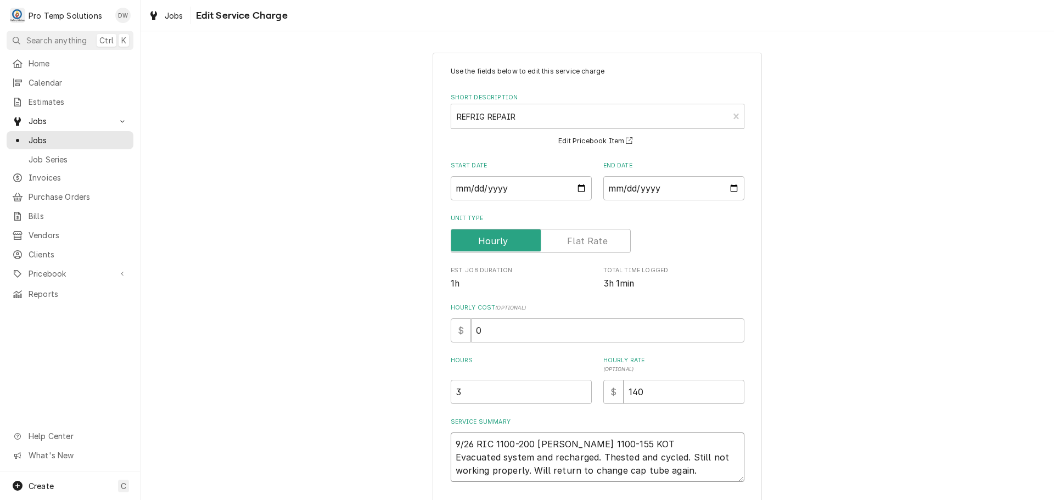
type textarea "9/26 RIC 1100-200 KEVIN 1100-155 KOTY Evacuated system and recharged. Thested a…"
type textarea "x"
type textarea "9/26 RIC 1100-200 KEVIN 1100-155 KOTY Evacuated system and recharged. Thested a…"
type textarea "x"
type textarea "9/26 RIC 1100-200 KEVIN 1100-155 KOTY ( Evacuated system and recharged. Thested…"
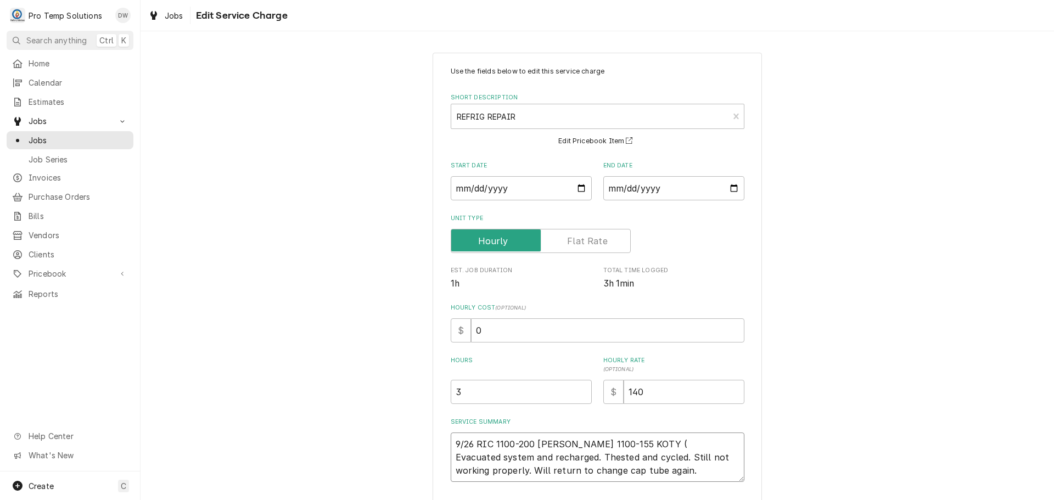
type textarea "x"
type textarea "9/26 RIC 1100-200 KEVIN 1100-155 KOTY ( Evacuated system and recharged. Thested…"
type textarea "x"
type textarea "9/26 RIC 1100-200 KEVIN 1100-155 KOTY ( K Evacuated system and recharged. Thest…"
type textarea "x"
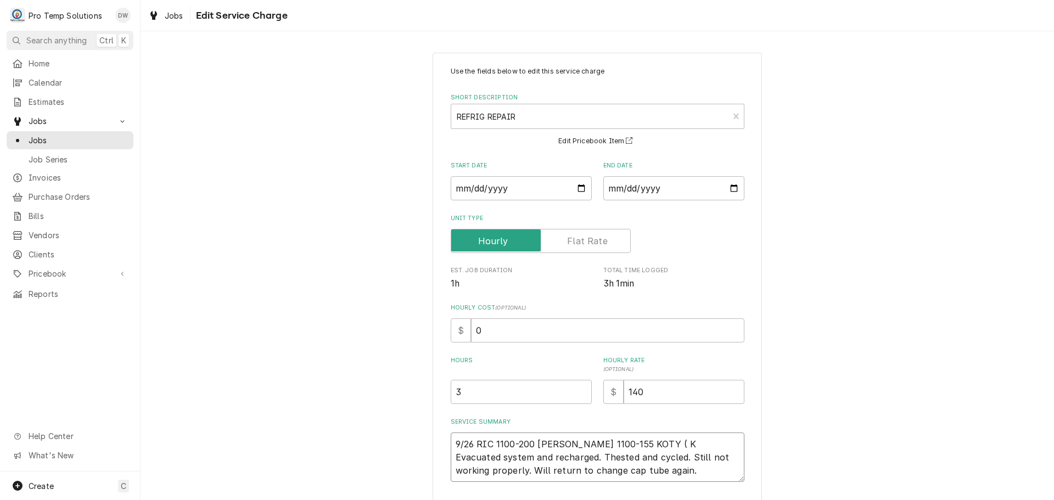
type textarea "9/26 RIC 1100-200 KEVIN 1100-155 KOTY ( KE Evacuated system and recharged. Thes…"
type textarea "x"
type textarea "9/26 RIC 1100-200 KEVIN 1100-155 KOTY ( KE Evacuated system and recharged. Thes…"
type textarea "x"
type textarea "9/26 RIC 1100-200 KEVIN 1100-155 KOTY ( KE O Evacuated system and recharged. Th…"
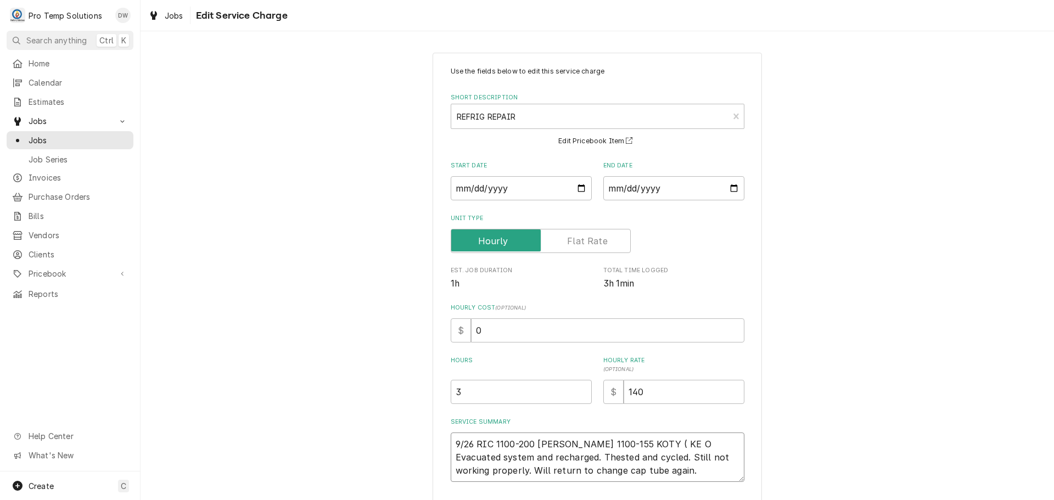
type textarea "x"
type textarea "9/26 RIC 1100-200 KEVIN 1100-155 KOTY ( KE ON Evacuated system and recharged. T…"
type textarea "x"
type textarea "9/26 RIC 1100-200 KEVIN 1100-155 KOTY ( KE ON Evacuated system and recharged. T…"
type textarea "x"
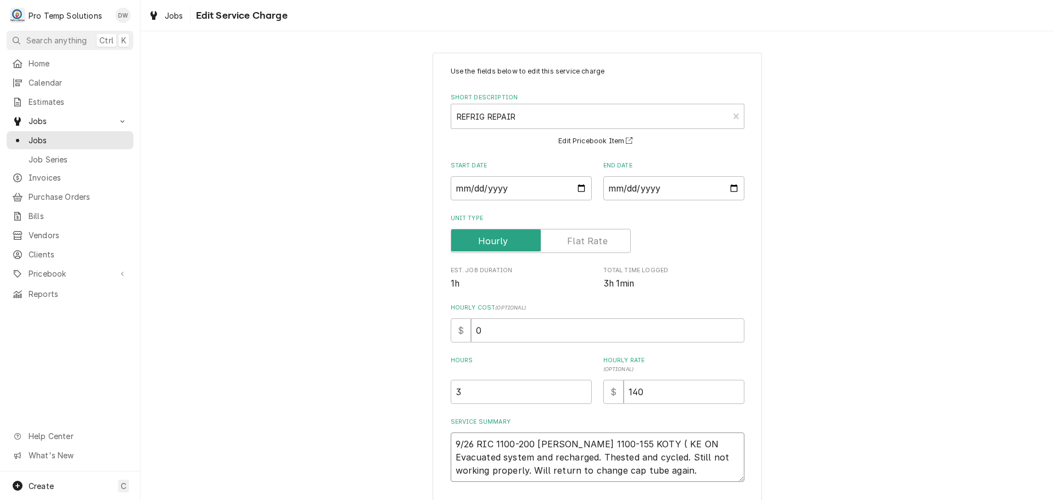
type textarea "9/26 RIC 1100-200 KEVIN 1100-155 KOTY ( KE ON S Evacuated system and recharged.…"
type textarea "x"
type textarea "9/26 RIC 1100-200 KEVIN 1100-155 KOTY ( KE ON SI Evacuated system and recharged…"
type textarea "x"
type textarea "9/26 RIC 1100-200 KEVIN 1100-155 KOTY ( KE ON SIT Evacuated system and recharge…"
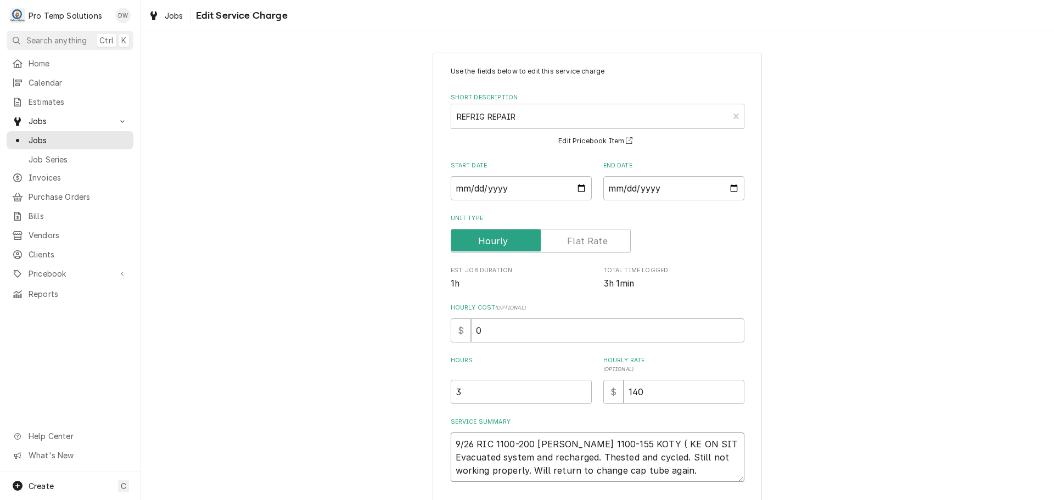
type textarea "x"
type textarea "9/26 RIC 1100-200 KEVIN 1100-155 KOTY ( KE ON SITE Evacuated system and recharg…"
type textarea "x"
type textarea "9/26 RIC 1100-200 KEVIN 1100-155 KOTY ( KE ON SITE Evacuated system and recharg…"
type textarea "x"
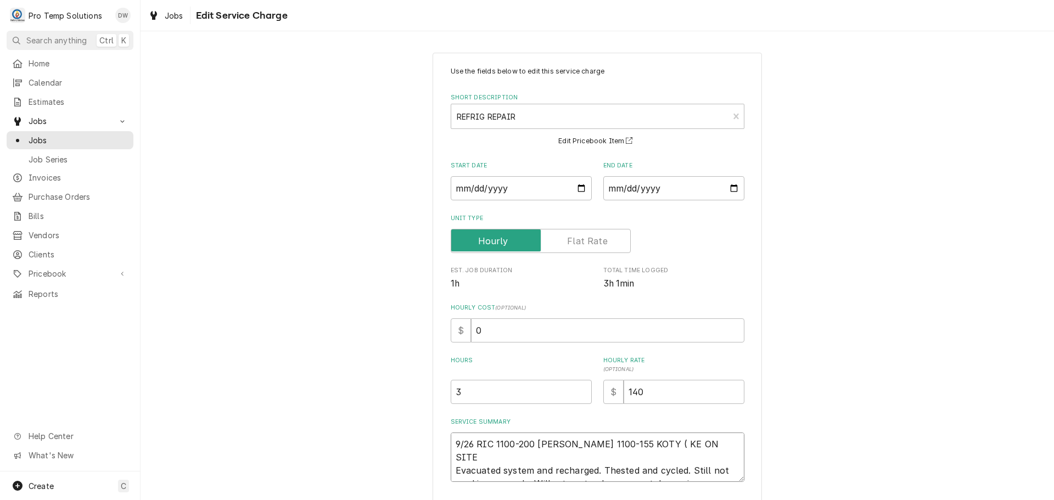
type textarea "9/26 RIC 1100-200 KEVIN 1100-155 KOTY ( KE ON SITE 1 Evacuated system and recha…"
type textarea "x"
type textarea "9/26 RIC 1100-200 KEVIN 1100-155 KOTY ( KE ON SITE 11 Evacuated system and rech…"
type textarea "x"
type textarea "9/26 RIC 1100-200 KEVIN 1100-155 KOTY ( KE ON SITE 11- Evacuated system and rec…"
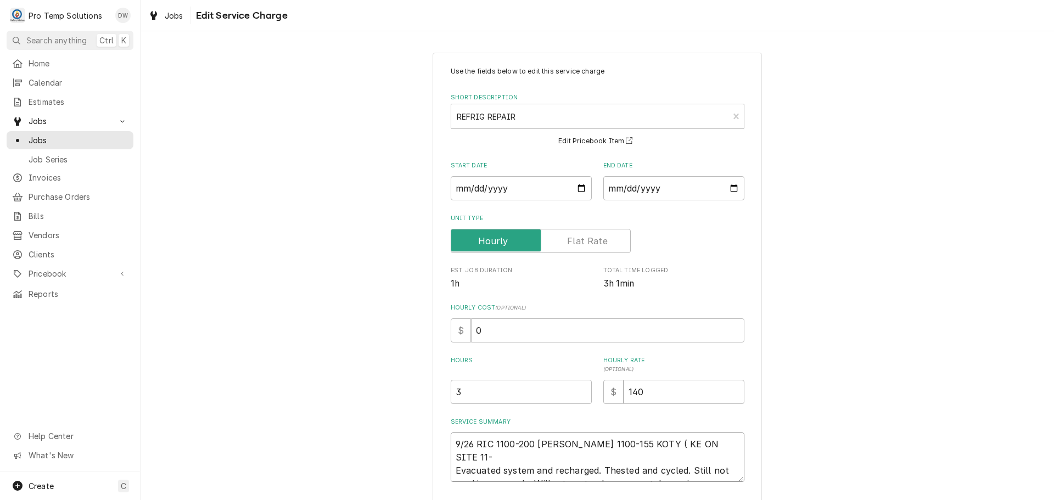
type textarea "x"
type textarea "9/26 RIC 1100-200 KEVIN 1100-155 KOTY ( KE ON SITE 11-2 Evacuated system and re…"
type textarea "x"
type textarea "9/26 RIC 1100-200 KEVIN 1100-155 KOTY ( KE ON SITE 11-21 Evacuated system and r…"
type textarea "x"
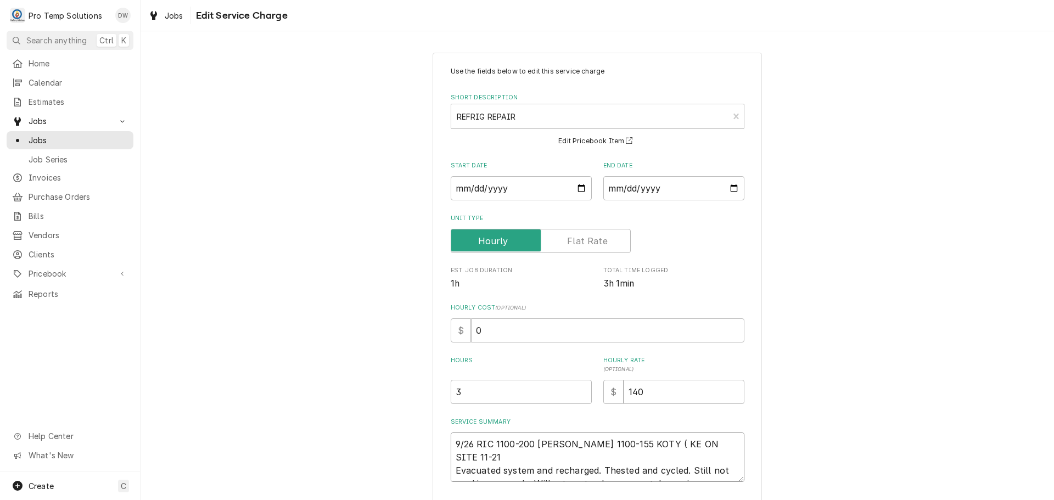
type textarea "9/26 RIC 1100-200 KEVIN 1100-155 KOTY ( KE ON SITE 11-215 Evacuated system and …"
type textarea "x"
type textarea "9/26 RIC 1100-200 KEVIN 1100-155 KOTY ( KE ON SITE 11-215) Evacuated system and…"
click at [609, 458] on textarea "9/26 RIC 1100-200 KEVIN 1100-155 KOTY ( KE ON SITE 11-215) Evacuated system and…" at bounding box center [598, 457] width 294 height 49
type textarea "x"
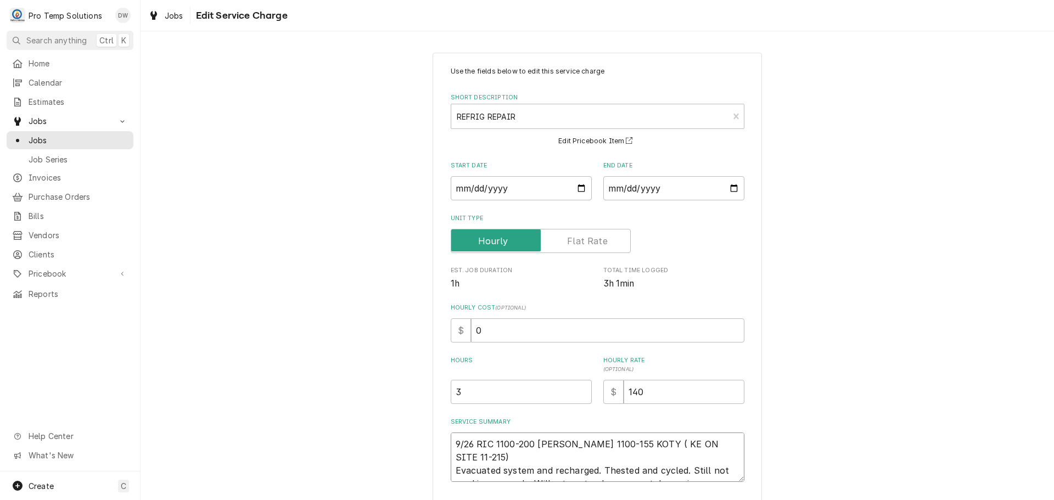
type textarea "9/26 RIC 1100-200 KEVIN 1100-155 KOTY ( KE ON SITE 11-215) Evacuated system and…"
click at [647, 458] on textarea "9/26 RIC 1100-200 KEVIN 1100-155 KOTY ( KE ON SITE 11-215) Evacuated system and…" at bounding box center [598, 457] width 294 height 49
type textarea "x"
type textarea "9/26 RIC 1100-200 KEVIN 1100-155 KOTY ( KE ON SITE 11-215) Evacuated system and…"
type textarea "x"
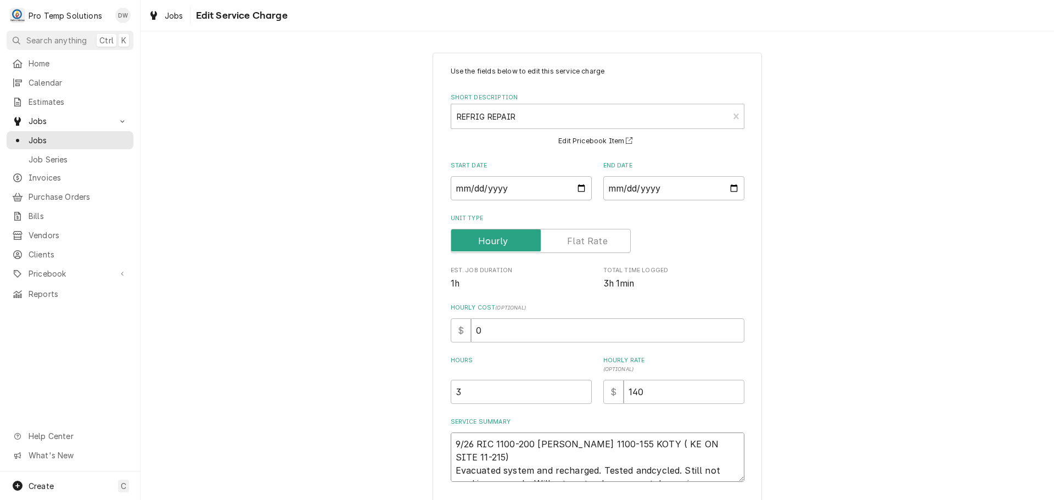
type textarea "9/26 RIC 1100-200 KEVIN 1100-155 KOTY ( KE ON SITE 11-215) Evacuated system and…"
type textarea "x"
type textarea "9/26 RIC 1100-200 KEVIN 1100-155 KOTY ( KE ON SITE 11-215) Evacuated system and…"
type textarea "x"
type textarea "9/26 RIC 1100-200 KEVIN 1100-155 KOTY ( KE ON SITE 11-215) Evacuated system and…"
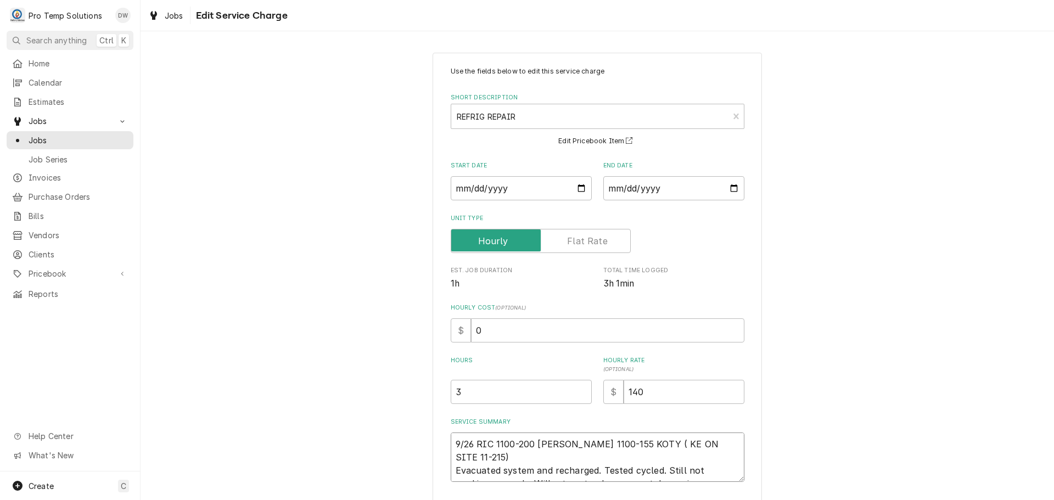
type textarea "x"
type textarea "9/26 RIC 1100-200 KEVIN 1100-155 KOTY ( KE ON SITE 11-215) Evacuated system and…"
type textarea "x"
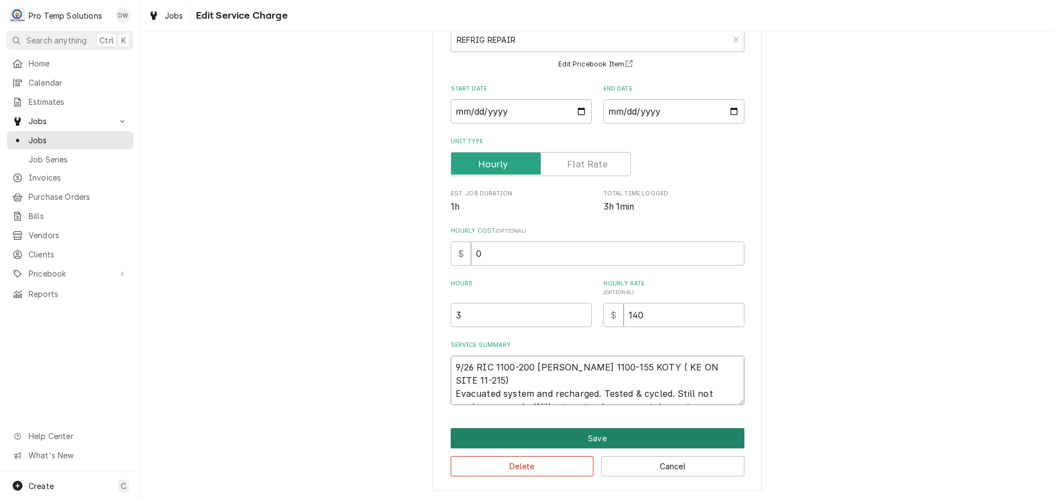
type textarea "9/26 RIC 1100-200 KEVIN 1100-155 KOTY ( KE ON SITE 11-215) Evacuated system and…"
click at [593, 436] on button "Save" at bounding box center [598, 438] width 294 height 20
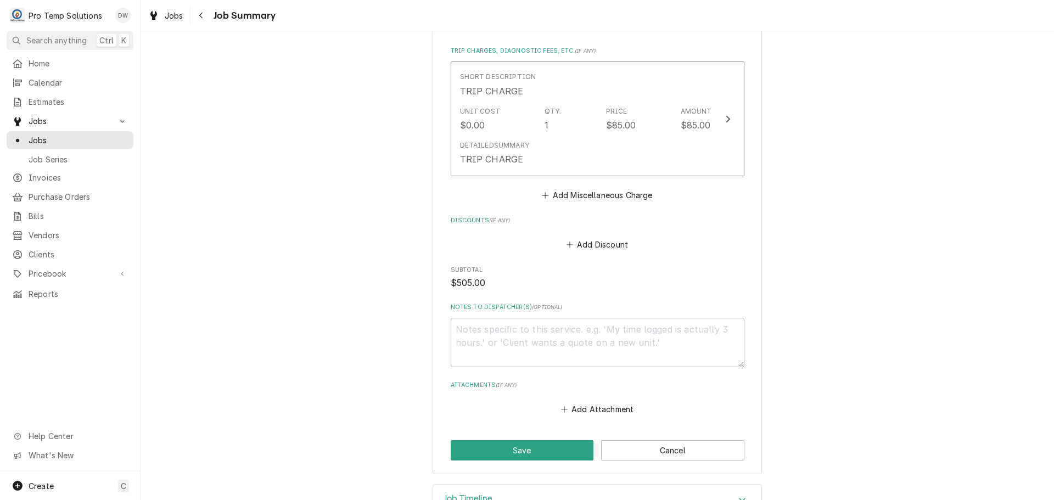
scroll to position [634, 0]
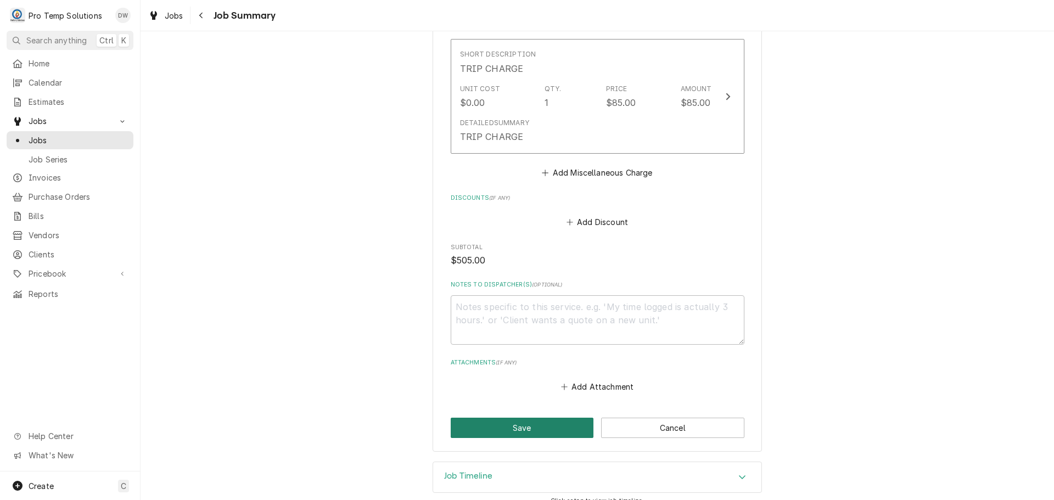
click at [512, 418] on button "Save" at bounding box center [522, 428] width 143 height 20
type textarea "x"
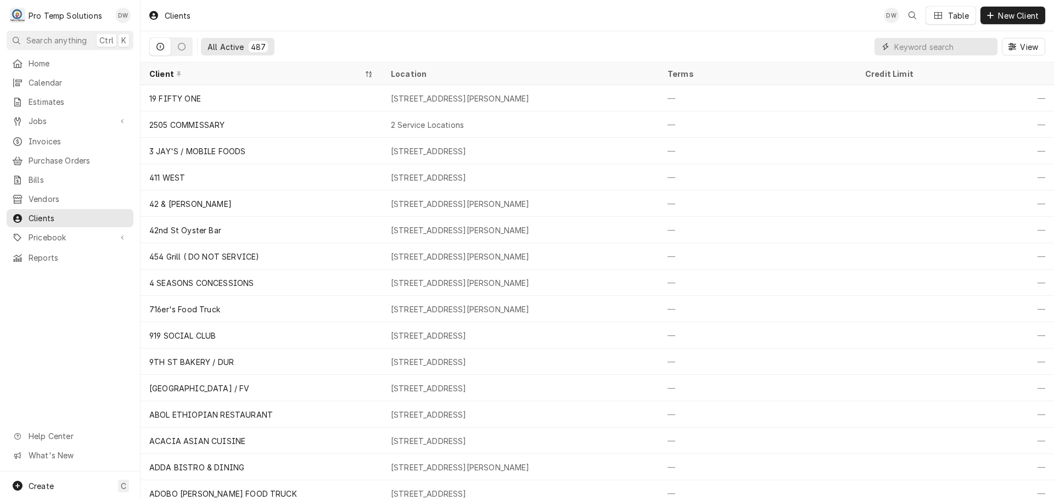
click at [940, 46] on input "Dynamic Content Wrapper" at bounding box center [944, 47] width 98 height 18
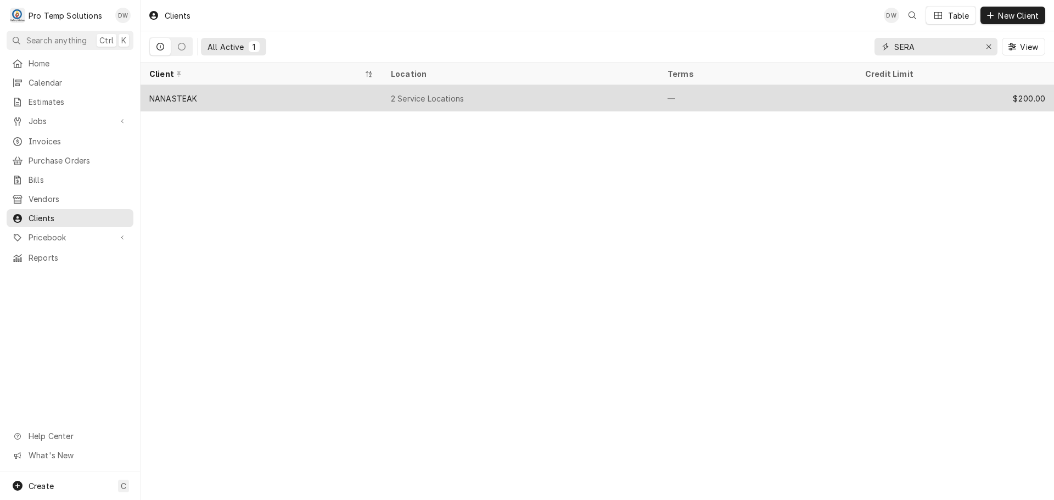
type input "SERA"
click at [548, 96] on div "2 Service Locations" at bounding box center [520, 98] width 277 height 26
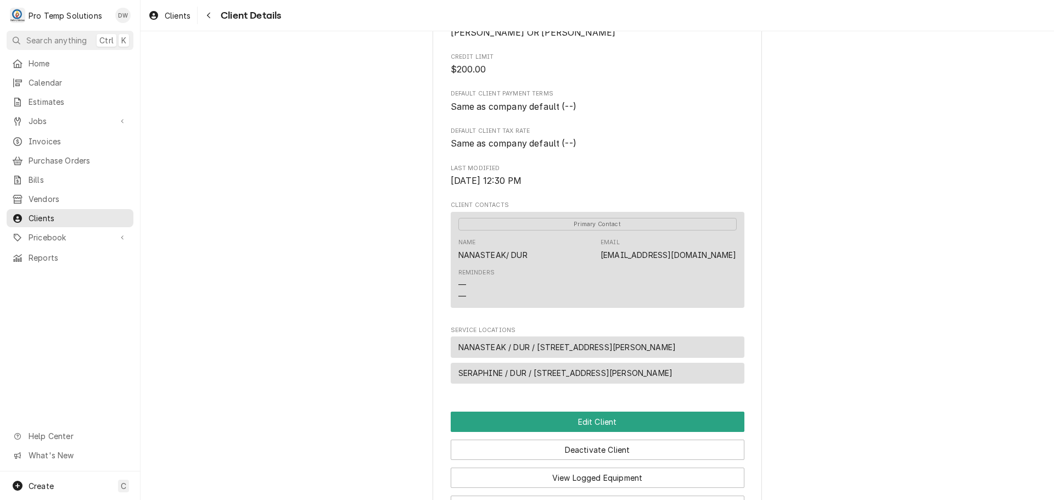
scroll to position [275, 0]
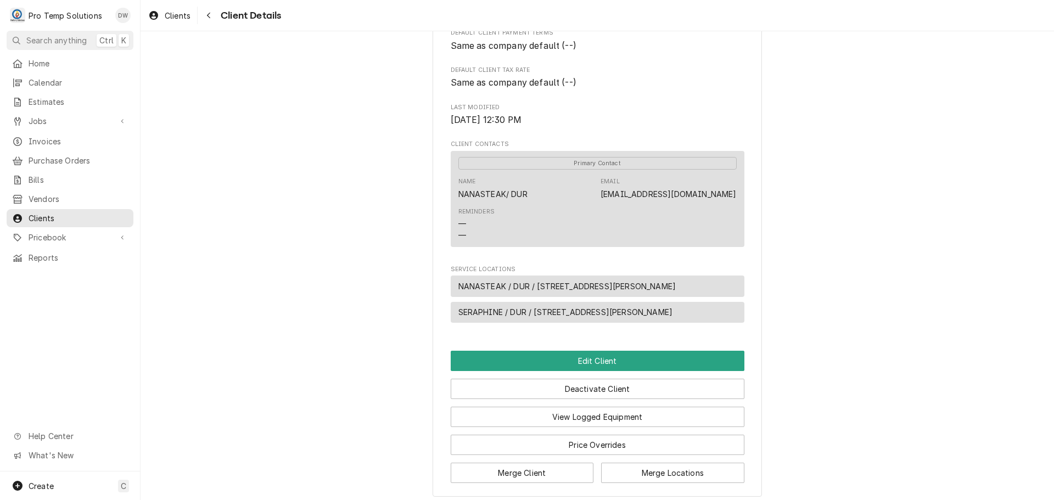
click at [707, 323] on div "SERAPHINE / DUR / [STREET_ADDRESS][PERSON_NAME]" at bounding box center [598, 312] width 294 height 21
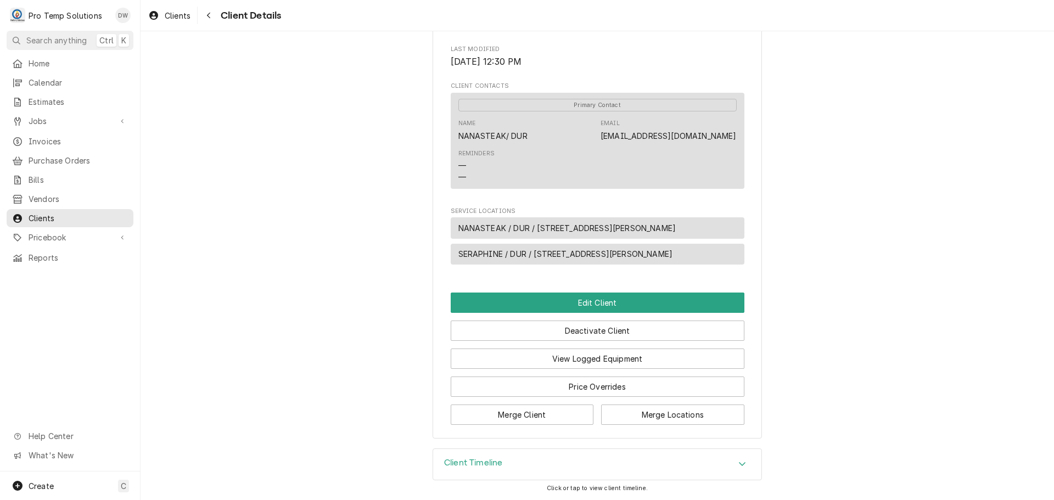
scroll to position [346, 0]
click at [589, 305] on button "Edit Client" at bounding box center [598, 303] width 294 height 20
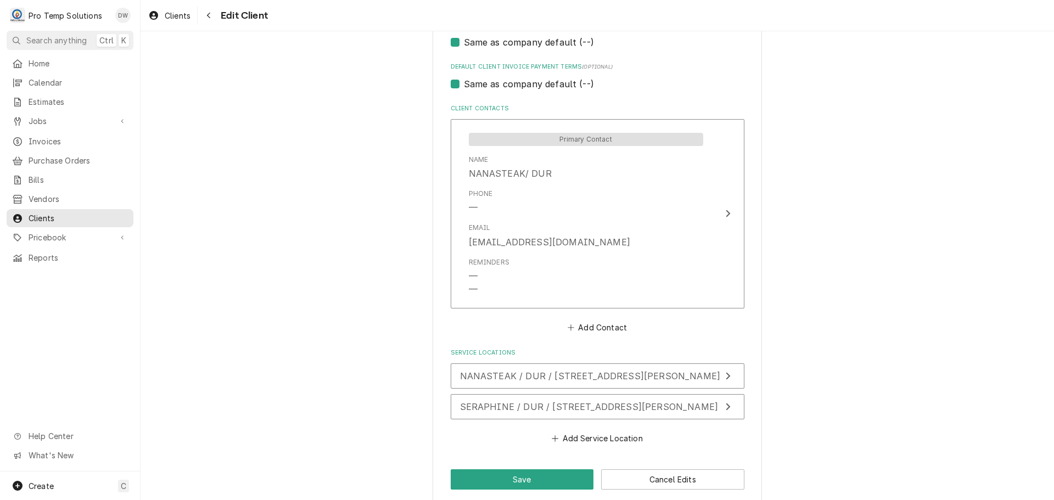
scroll to position [714, 0]
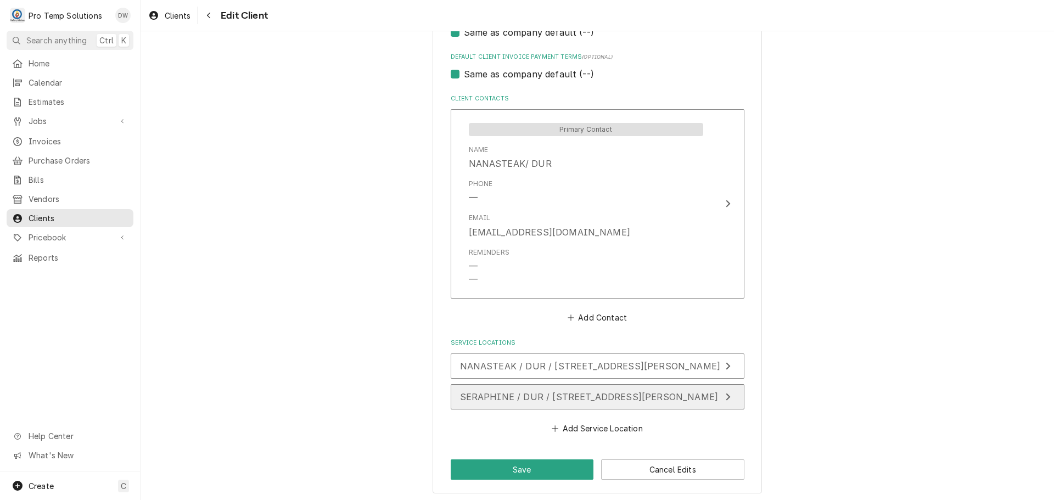
click at [725, 393] on icon "Update Service Location" at bounding box center [727, 397] width 5 height 9
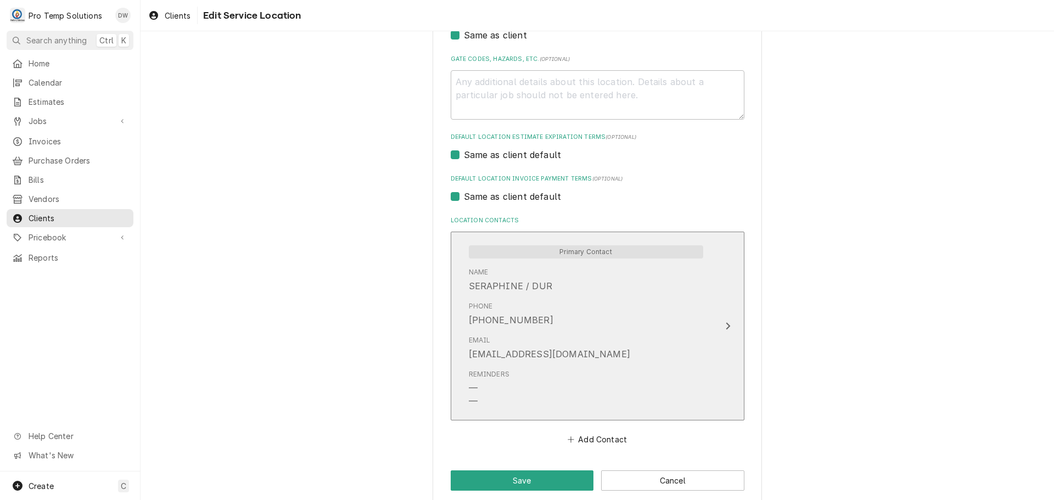
scroll to position [370, 0]
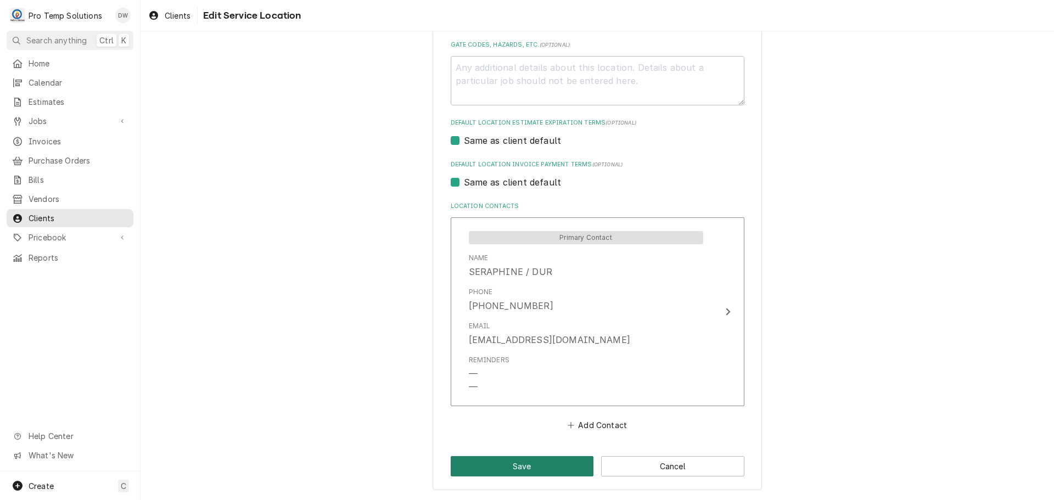
click at [513, 470] on button "Save" at bounding box center [522, 466] width 143 height 20
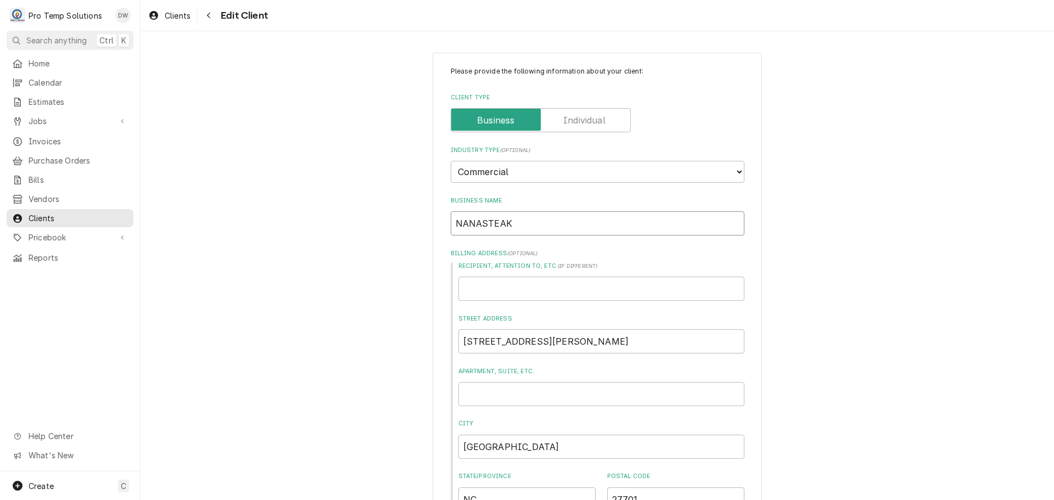
click at [531, 222] on input "NANASTEAK" at bounding box center [598, 223] width 294 height 24
type textarea "x"
type input "NANASTEAK"
type textarea "x"
type input "NANASTEAK /"
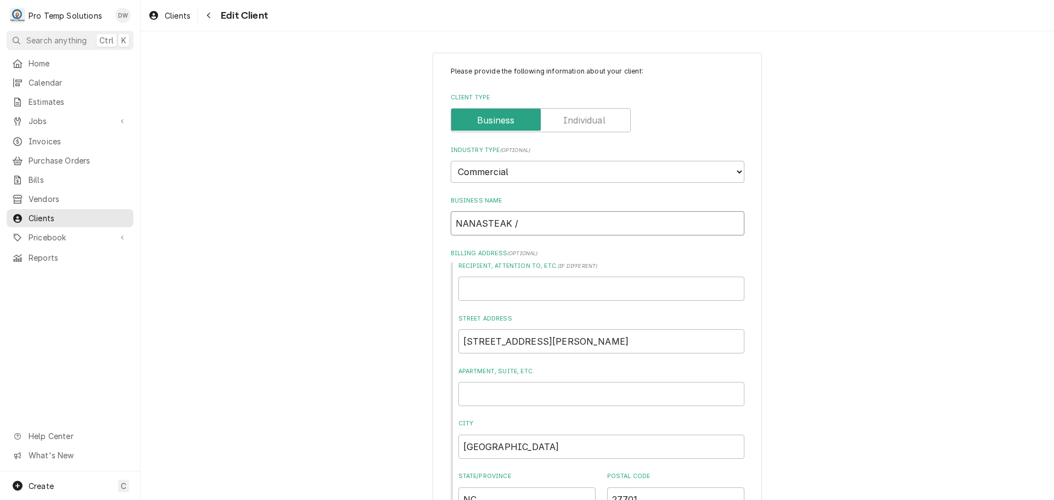
type textarea "x"
type input "NANASTEAK /"
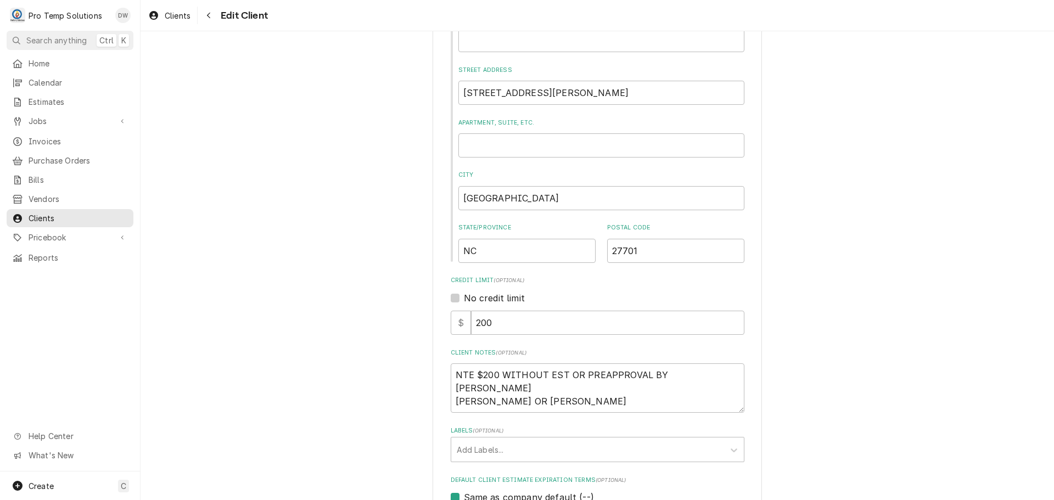
scroll to position [110, 0]
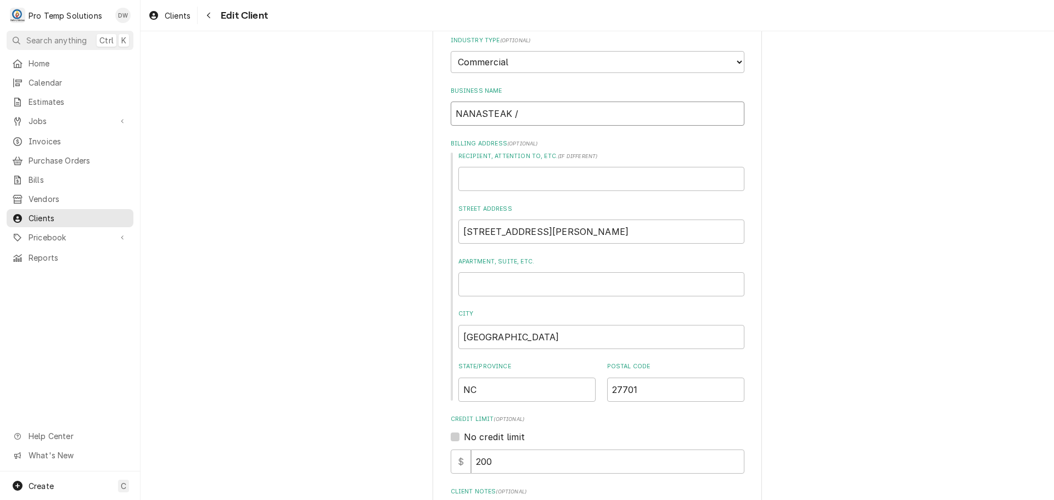
type textarea "x"
type input "NANASTEAK / S"
type textarea "x"
type input "NANASTEAK / SE"
type textarea "x"
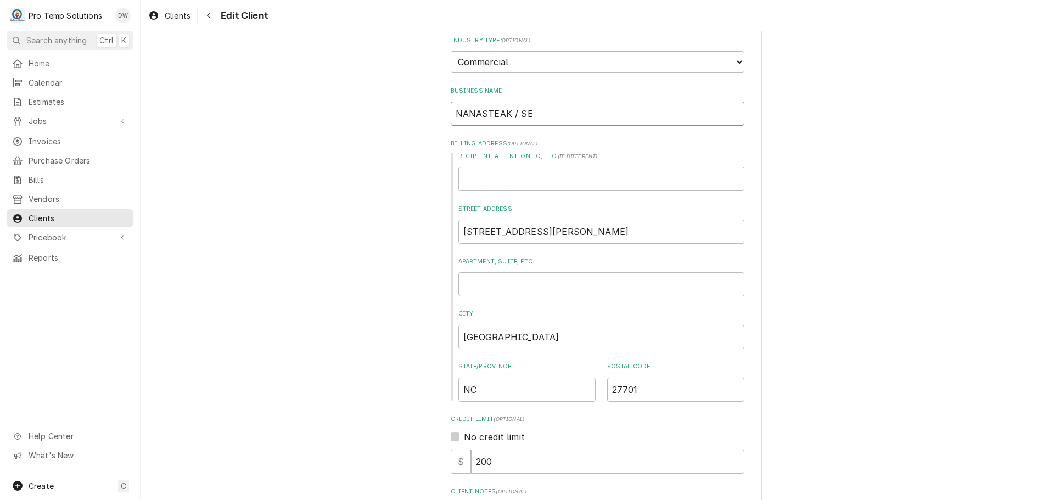
type input "NANASTEAK / SER"
type textarea "x"
type input "NANASTEAK / SERA"
type textarea "x"
type input "NANASTEAK / SERAP"
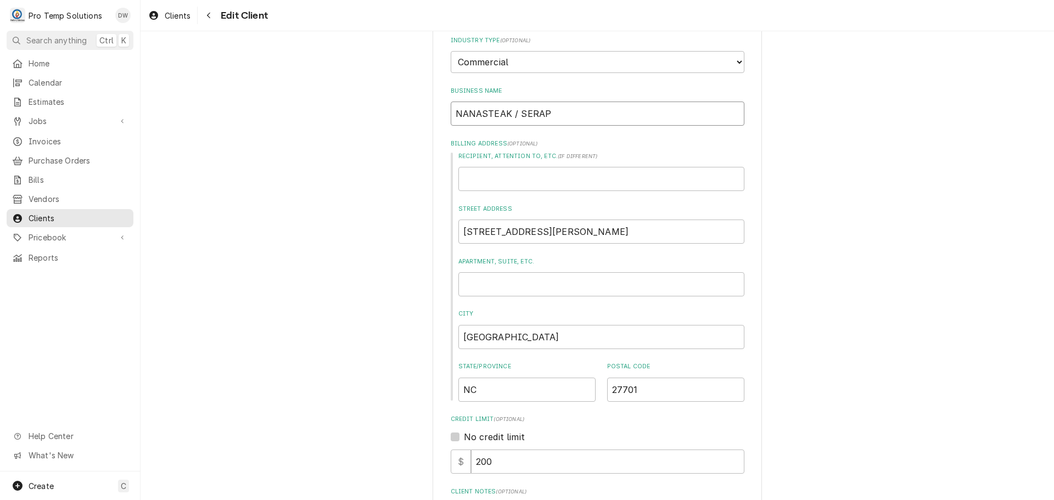
type textarea "x"
type input "NANASTEAK / SERAPH"
type textarea "x"
type input "NANASTEAK / SERAPHI"
type textarea "x"
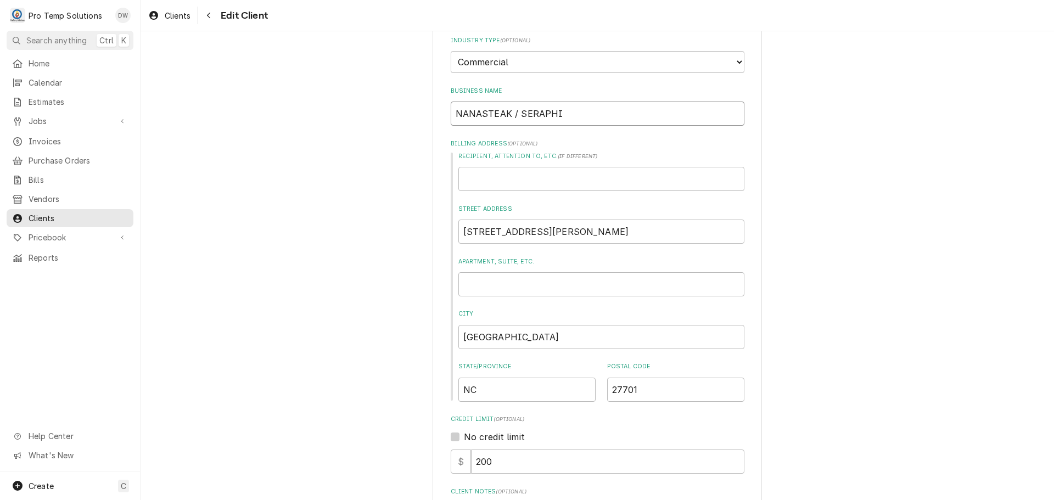
type input "NANASTEAK / SERAPHIN"
type textarea "x"
type input "NANASTEAK / SERAPHINE"
type textarea "x"
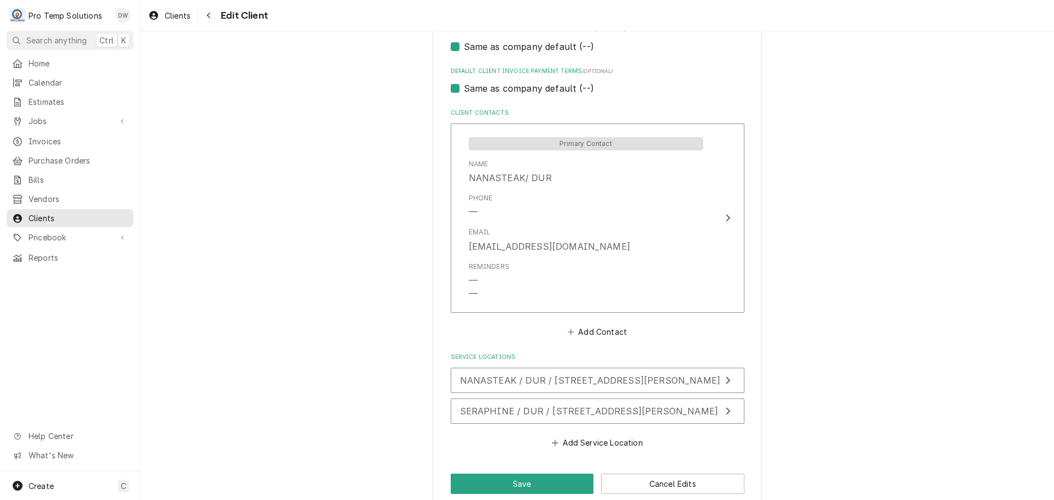
scroll to position [717, 0]
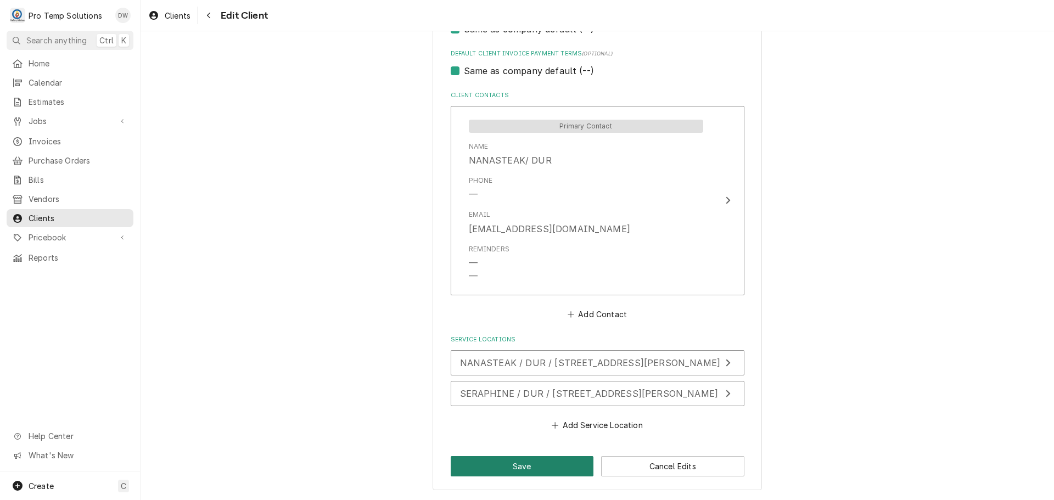
type input "NANASTEAK / SERAPHINE"
click at [521, 465] on button "Save" at bounding box center [522, 466] width 143 height 20
type textarea "x"
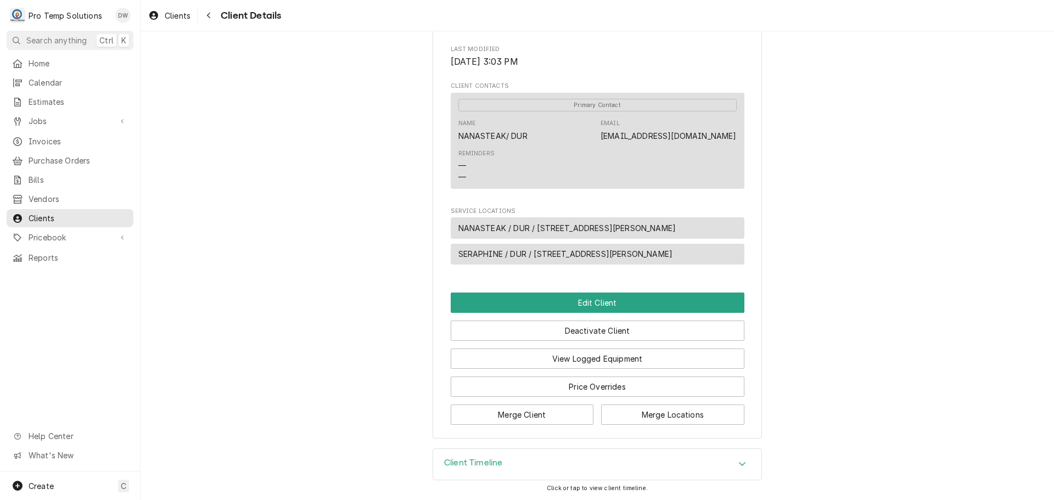
scroll to position [346, 0]
click at [34, 115] on span "Jobs" at bounding box center [70, 121] width 83 height 12
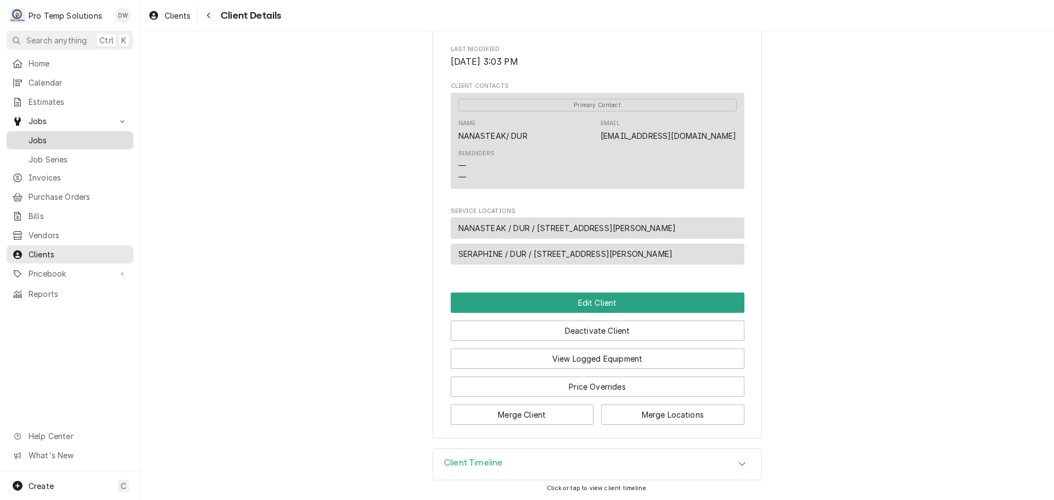
click at [31, 135] on span "Jobs" at bounding box center [78, 141] width 99 height 12
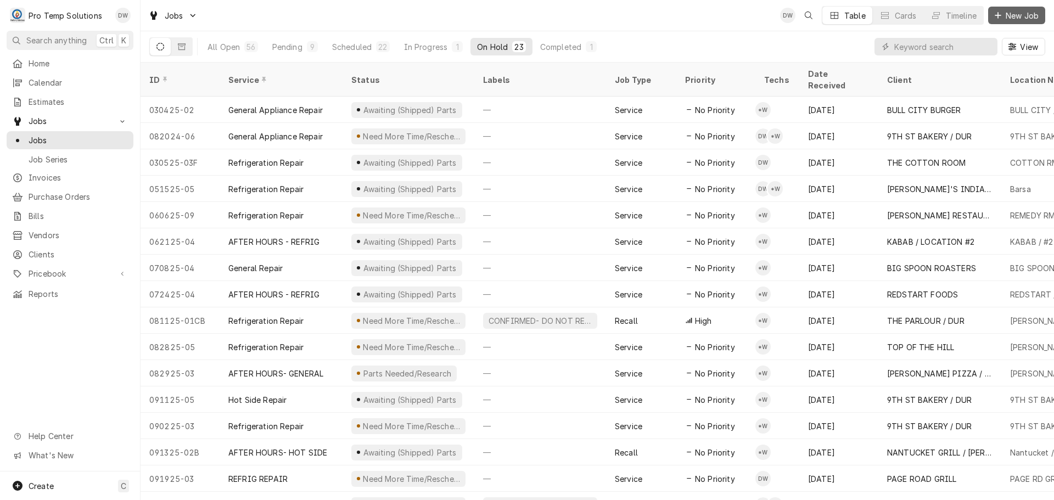
click at [1018, 12] on span "New Job" at bounding box center [1022, 16] width 37 height 12
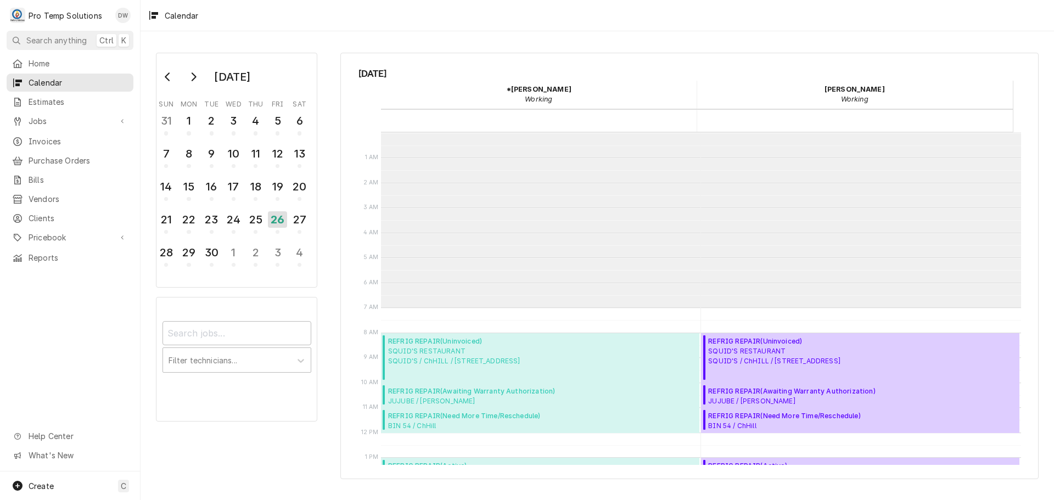
scroll to position [175, 0]
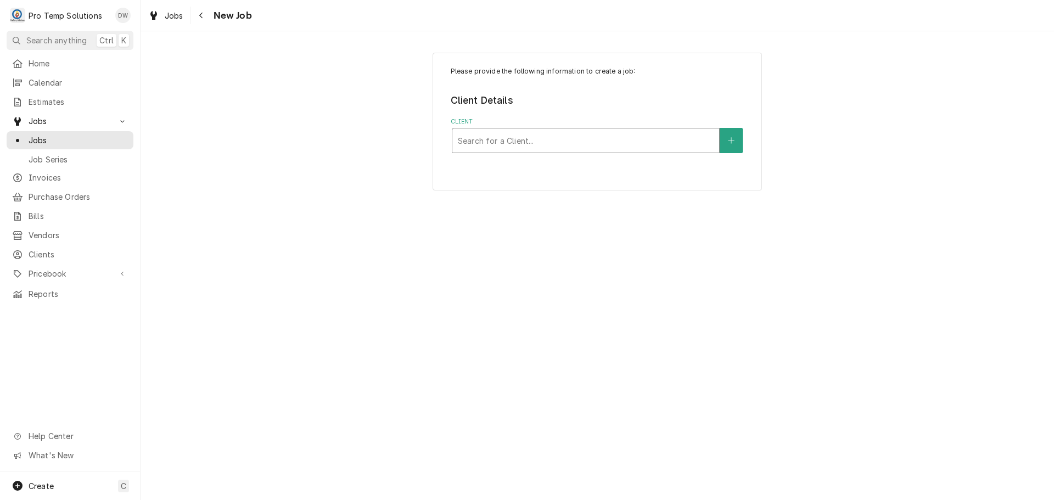
click at [668, 145] on div "Client" at bounding box center [586, 141] width 256 height 20
type input "411 WES"
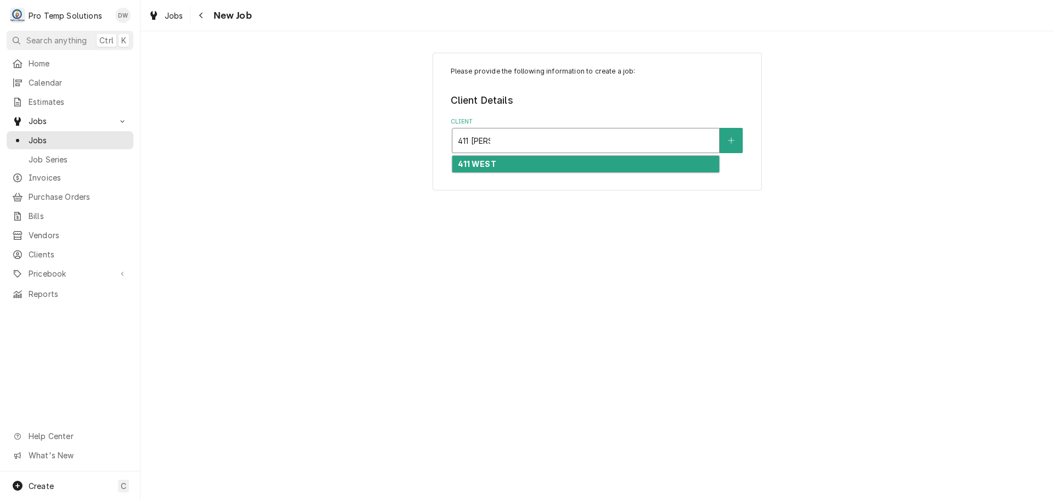
click at [591, 162] on div "411 WEST" at bounding box center [586, 164] width 267 height 17
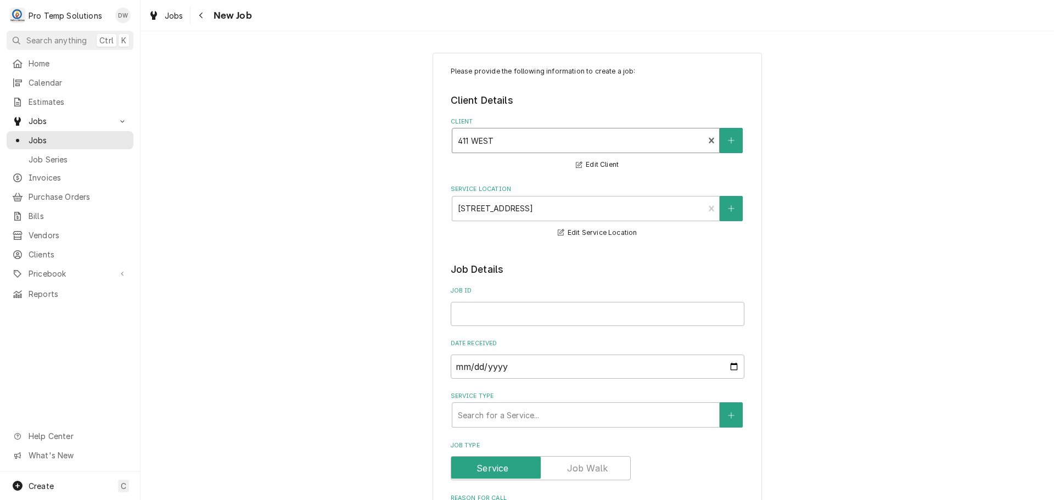
scroll to position [55, 0]
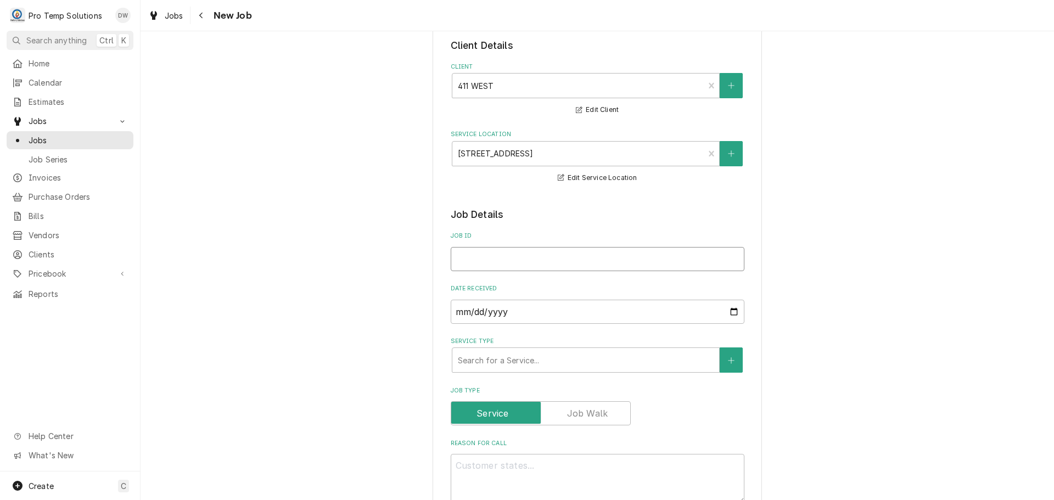
click at [574, 256] on input "Job ID" at bounding box center [598, 259] width 294 height 24
type textarea "x"
type input "0"
type textarea "x"
type input "09"
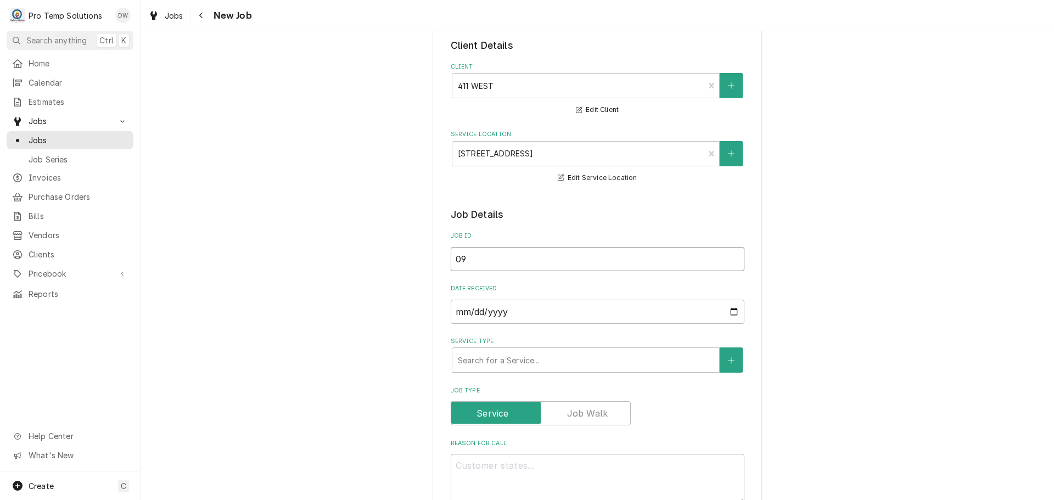
type textarea "x"
type input "093"
type textarea "x"
type input "0930"
type textarea "x"
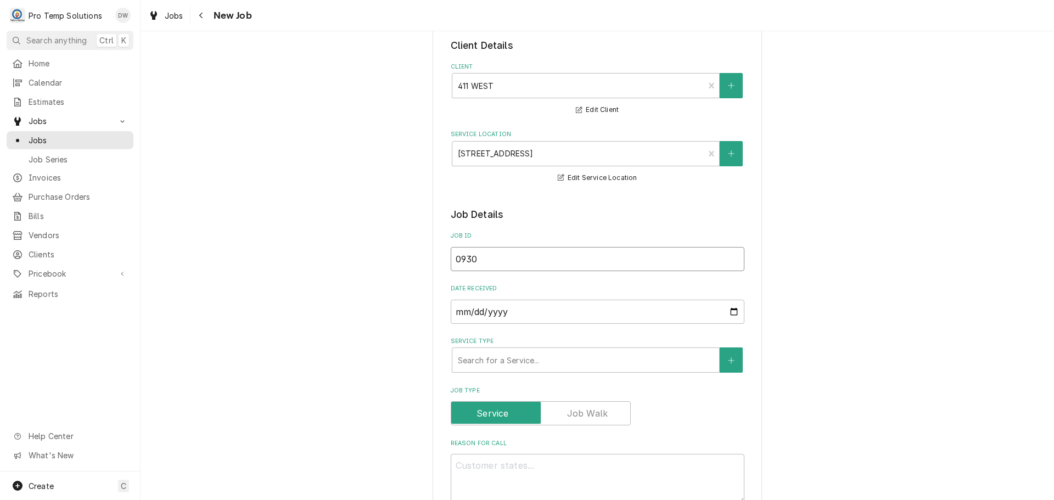
type input "09302"
type textarea "x"
type input "093025"
type textarea "x"
type input "093025-"
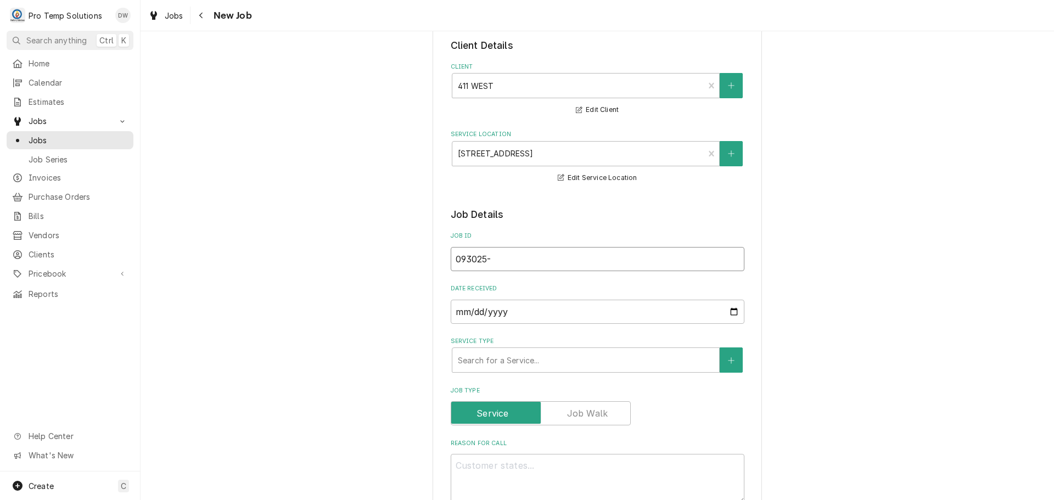
type textarea "x"
type input "093025-0"
type textarea "x"
type input "093025-01"
type textarea "x"
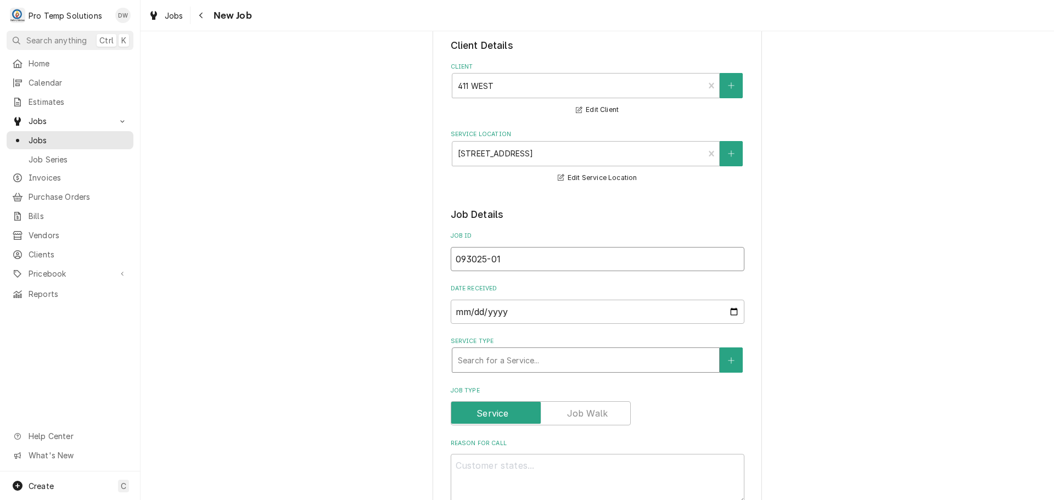
type input "093025-01"
click at [524, 362] on div "Service Type" at bounding box center [586, 360] width 256 height 20
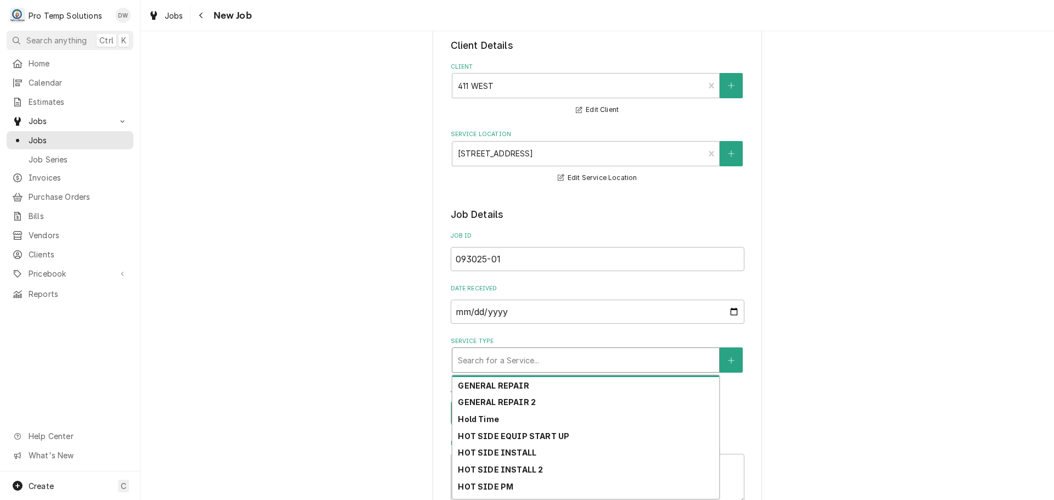
scroll to position [268, 0]
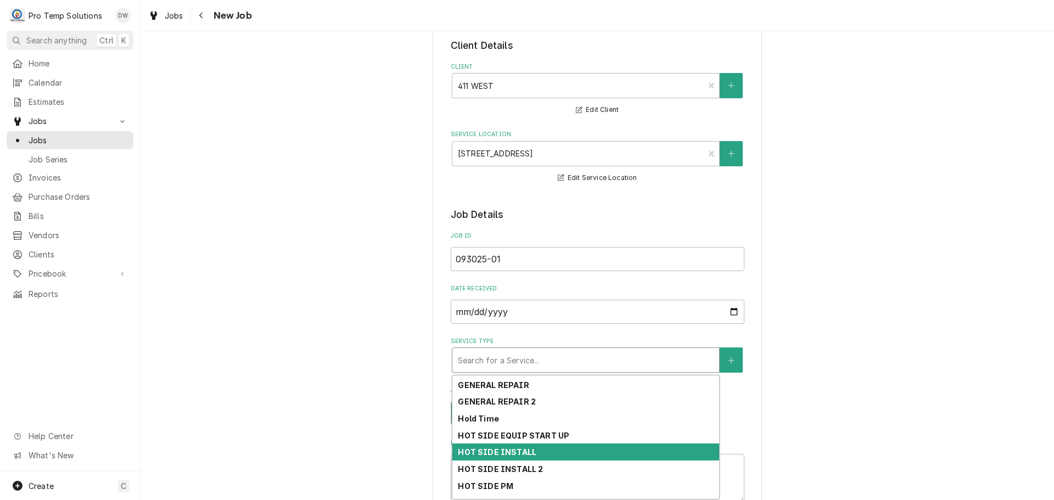
click at [600, 453] on div "HOT SIDE INSTALL" at bounding box center [586, 452] width 267 height 17
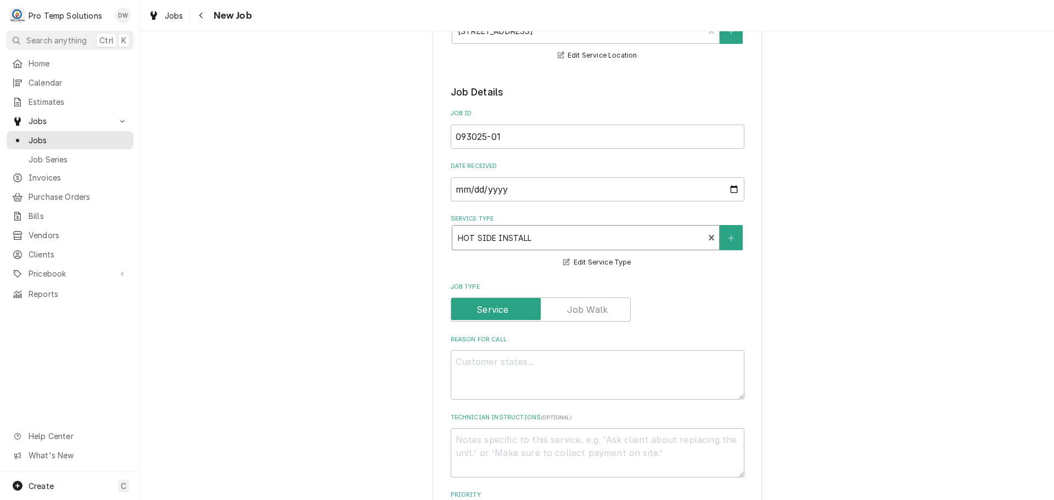
scroll to position [220, 0]
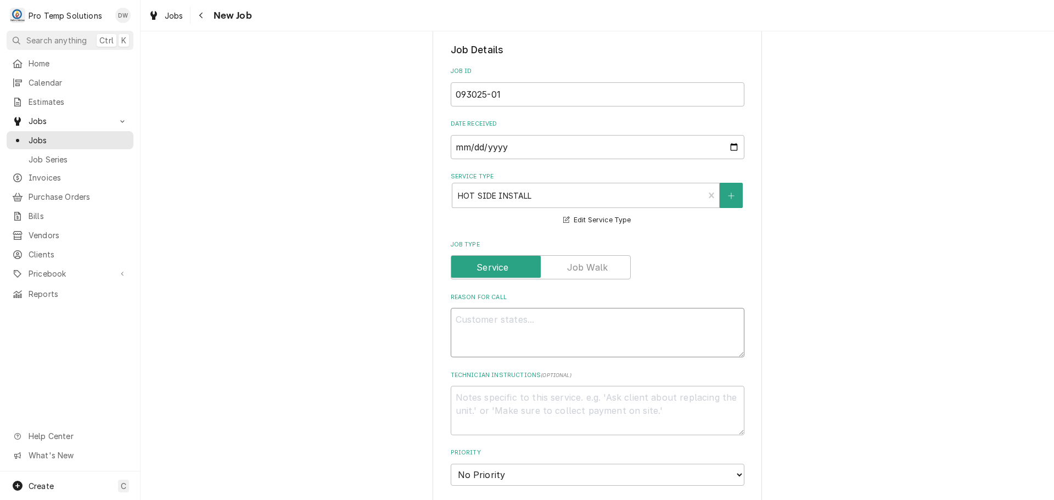
click at [497, 322] on textarea "Reason For Call" at bounding box center [598, 332] width 294 height 49
type textarea "x"
type textarea "I"
type textarea "x"
type textarea "IN"
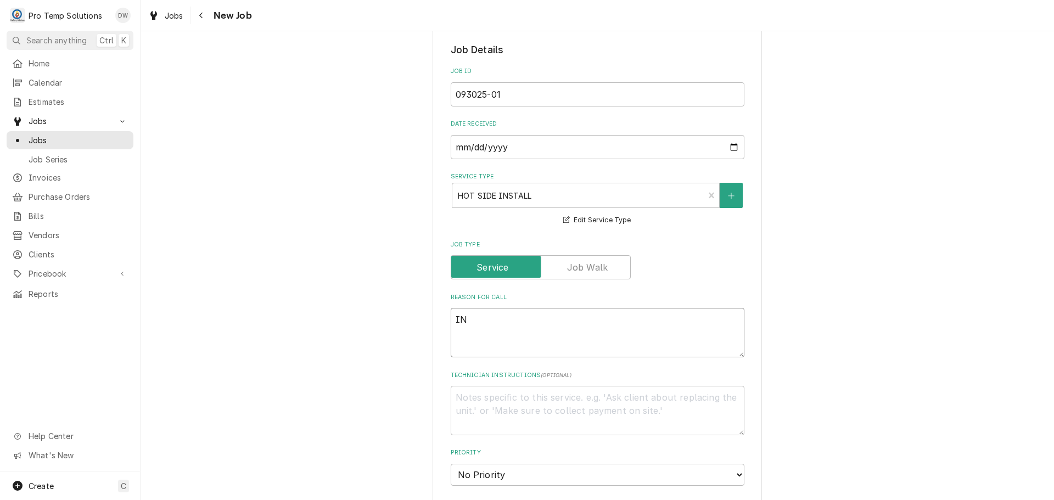
type textarea "x"
type textarea "INS"
type textarea "x"
type textarea "INST"
type textarea "x"
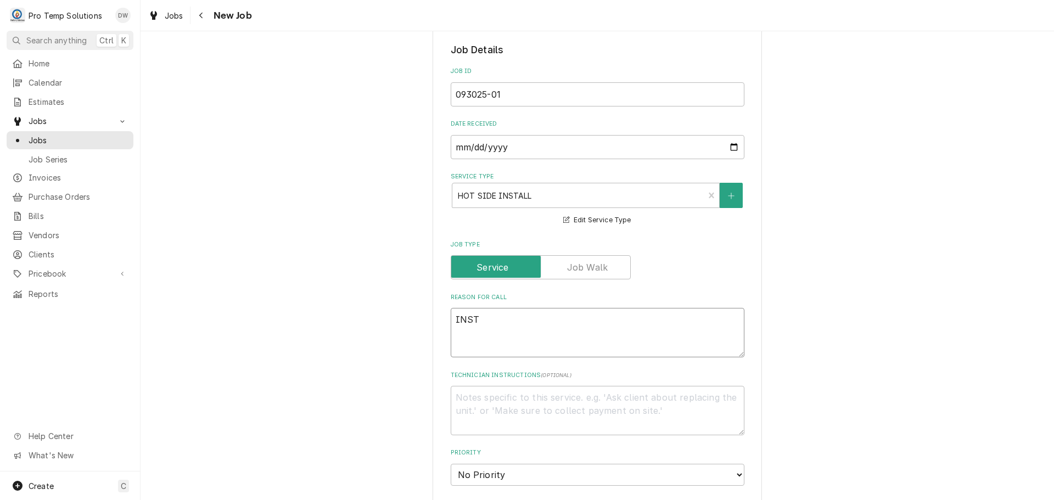
type textarea "INSTA"
type textarea "x"
type textarea "INSTAL"
type textarea "x"
type textarea "INSTALL"
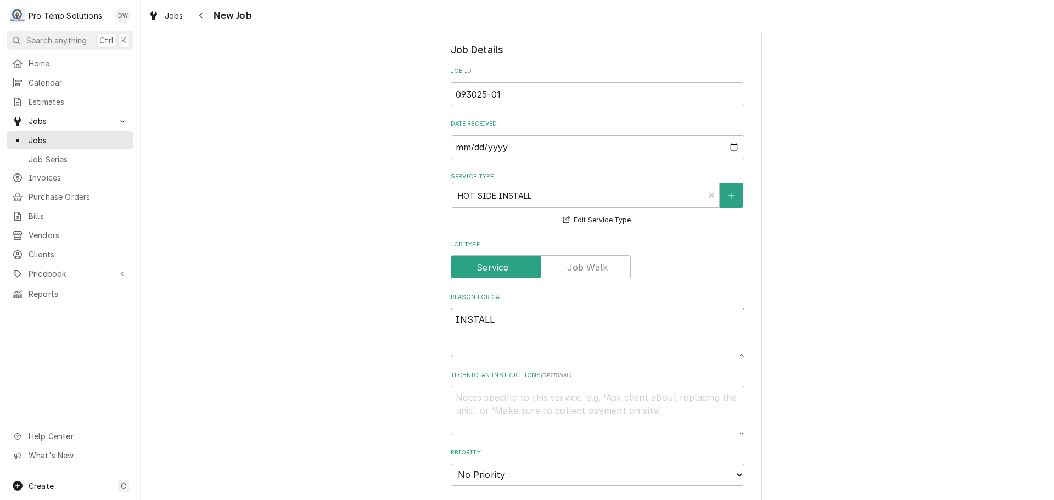
type textarea "x"
type textarea "INSTALL"
type textarea "x"
type textarea "INSTALL ("
type textarea "x"
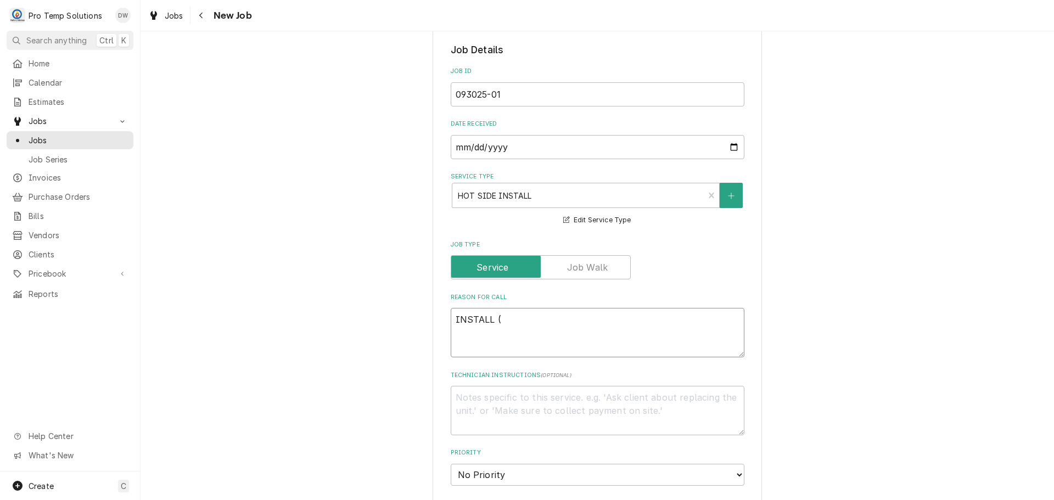
type textarea "INSTALL (2"
type textarea "x"
type textarea "INSTALL (2)"
type textarea "x"
type textarea "INSTALL (2)"
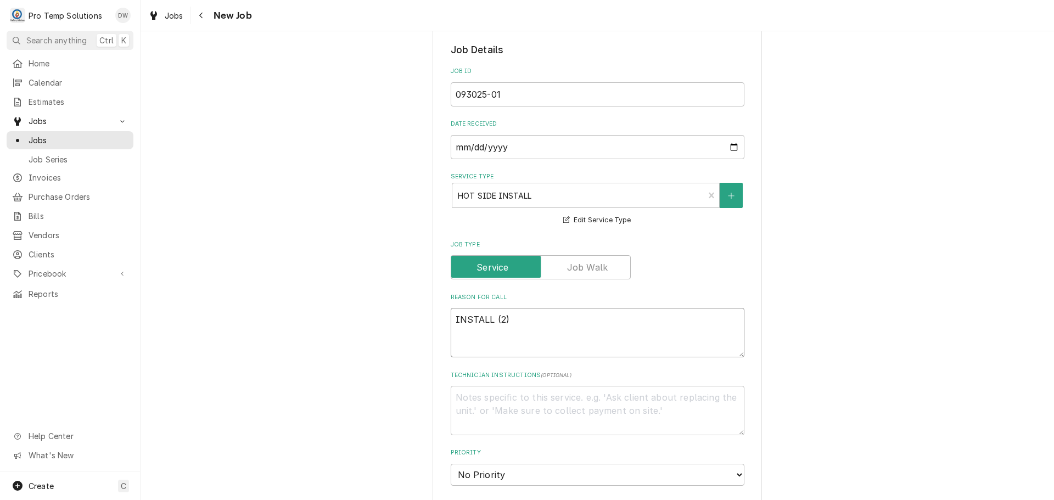
type textarea "x"
type textarea "INSTALL (2) P"
type textarea "x"
type textarea "INSTALL (2) PA"
type textarea "x"
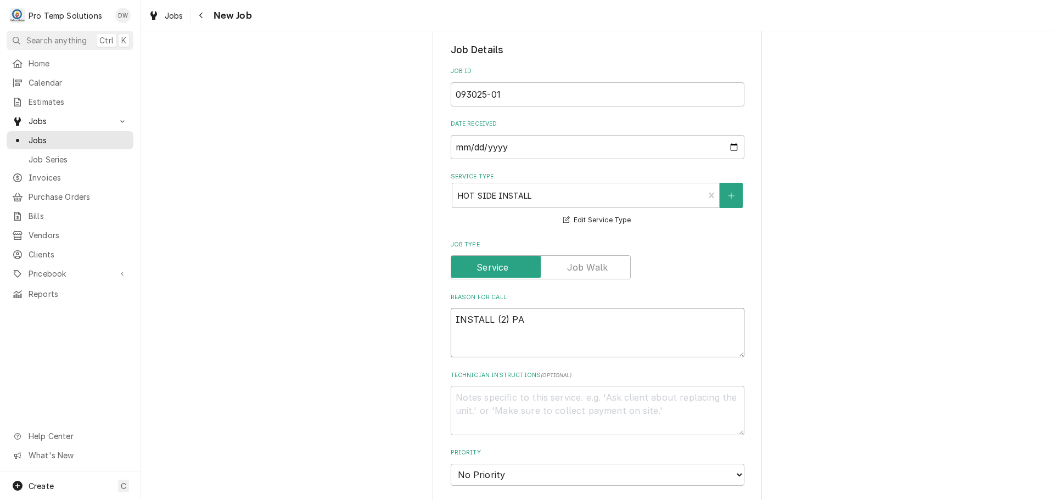
type textarea "INSTALL (2) PAS"
type textarea "x"
type textarea "INSTALL (2) PAST"
type textarea "x"
type textarea "INSTALL (2) PASTA"
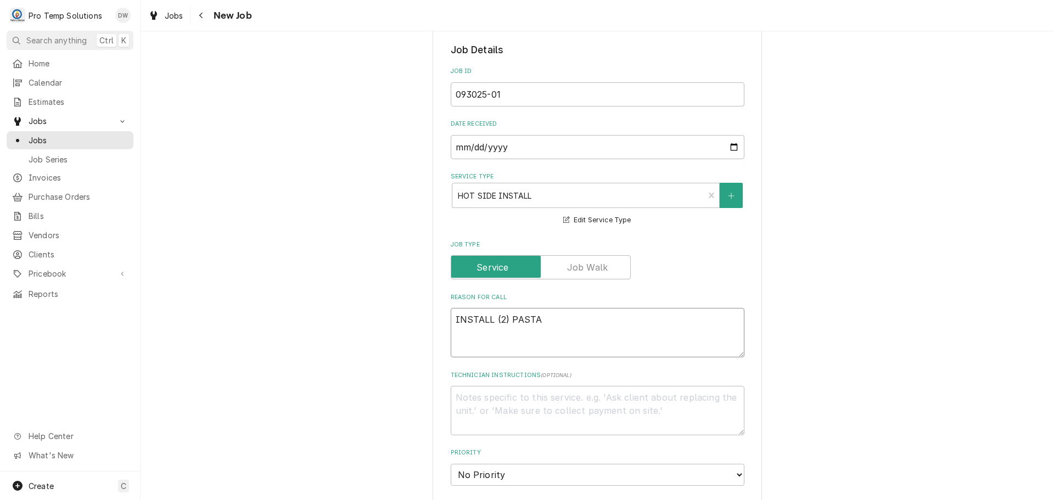
type textarea "x"
type textarea "INSTALL (2) PASTA"
type textarea "x"
type textarea "INSTALL (2) PASTA C"
type textarea "x"
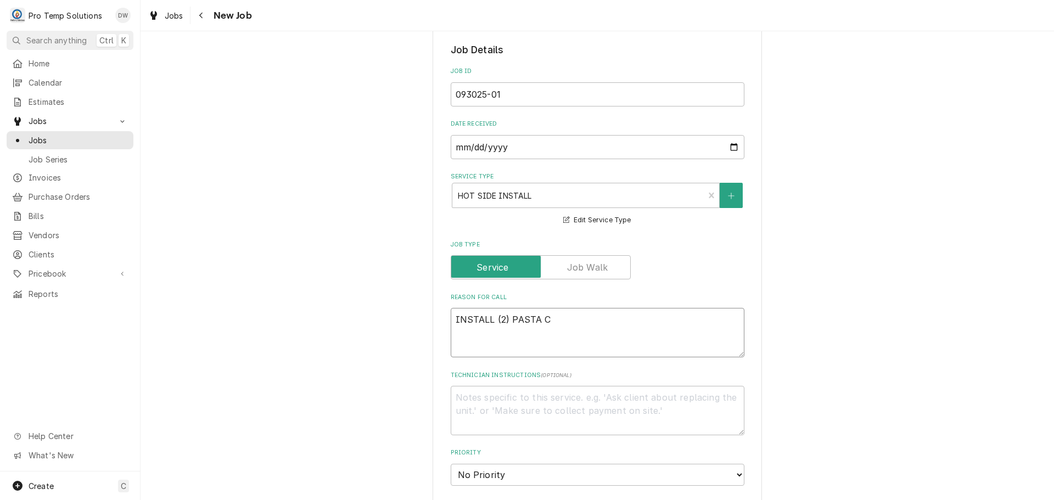
type textarea "INSTALL (2) PASTA CO"
type textarea "x"
type textarea "INSTALL (2) PASTA COO"
type textarea "x"
type textarea "INSTALL (2) PASTA COOK"
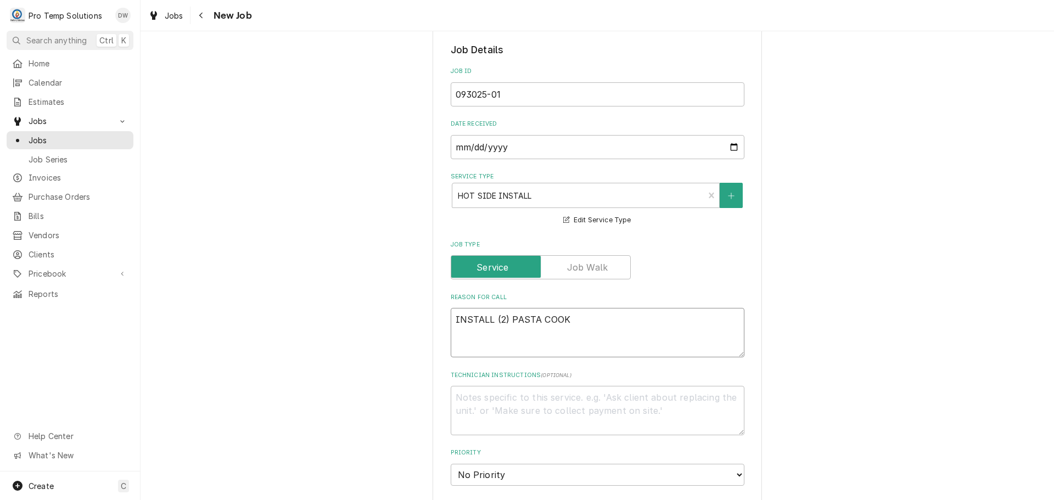
type textarea "x"
type textarea "INSTALL (2) PASTA COOKE"
type textarea "x"
type textarea "INSTALL (2) PASTA COOKER"
type textarea "x"
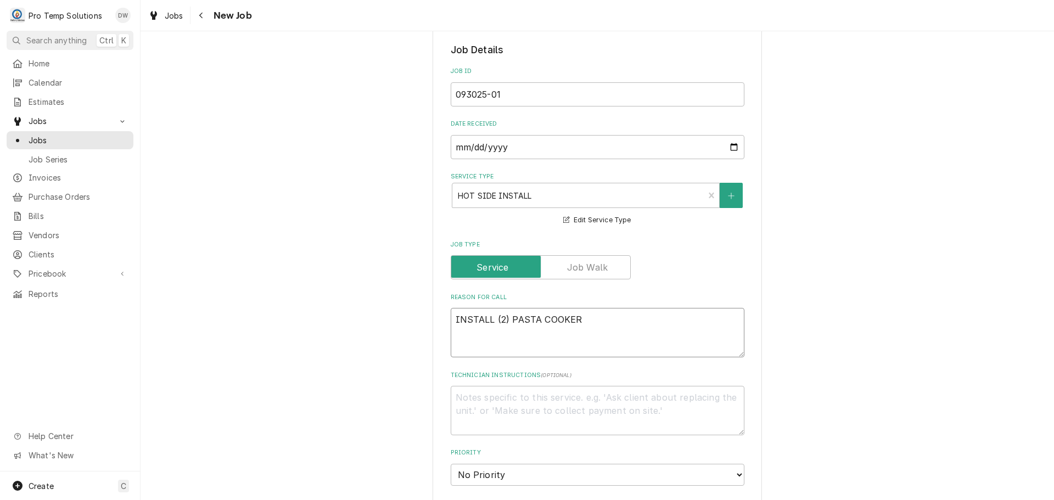
type textarea "INSTALL (2) PASTA COOKERS"
type textarea "x"
type textarea "INSTALL (2) PASTA COOKERS"
type textarea "x"
type textarea "INSTALL (2) PASTA COOKERS"
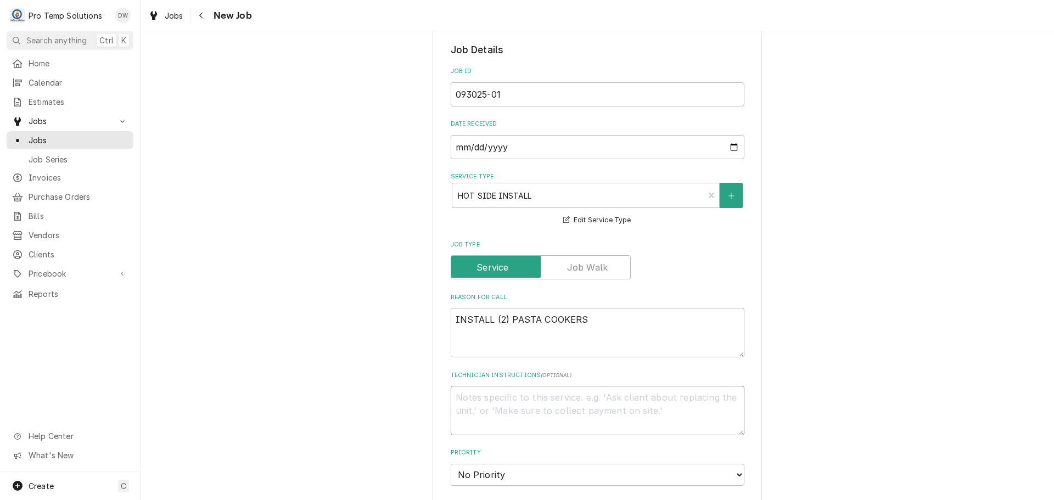
click at [470, 405] on textarea "Technician Instructions ( optional )" at bounding box center [598, 410] width 294 height 49
type textarea "x"
type textarea "P"
type textarea "x"
type textarea "PL"
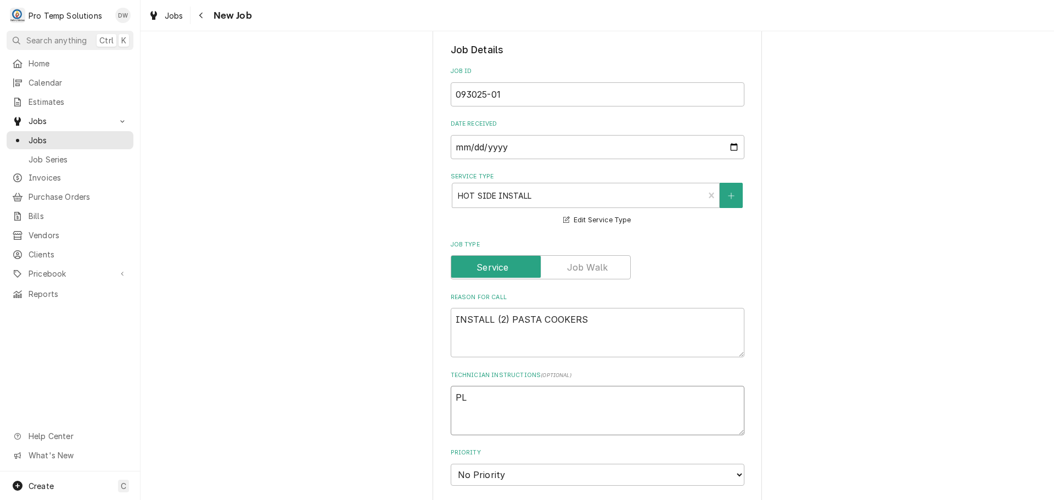
type textarea "x"
type textarea "PLE"
type textarea "x"
type textarea "PLEA"
type textarea "x"
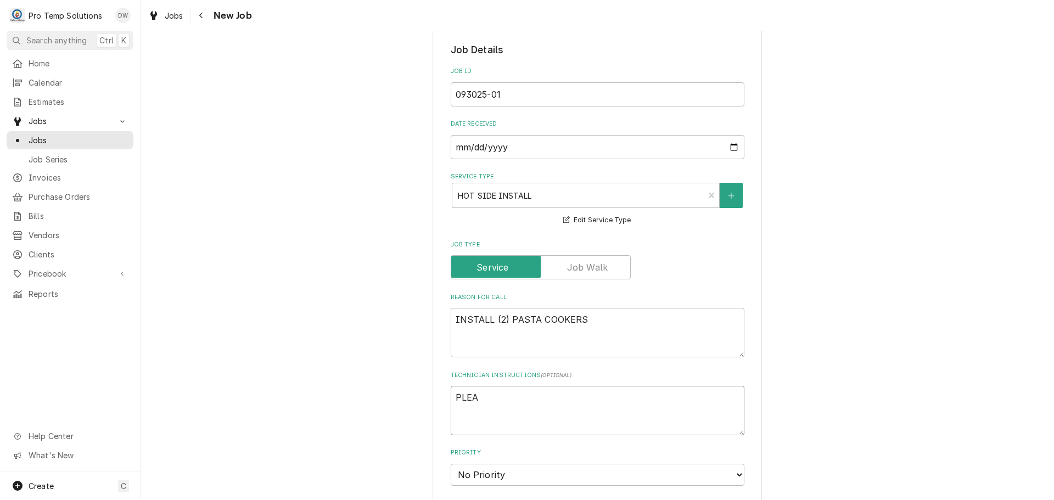
type textarea "PLEAS"
type textarea "x"
type textarea "PLEASE"
type textarea "x"
type textarea "PLEASE"
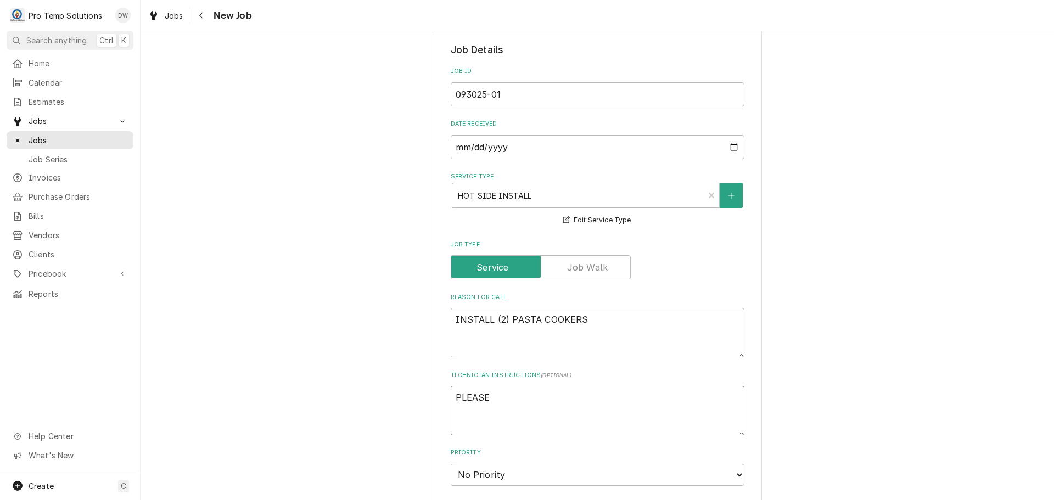
type textarea "x"
type textarea "PLEASE A"
type textarea "x"
type textarea "PLEASE AD"
type textarea "x"
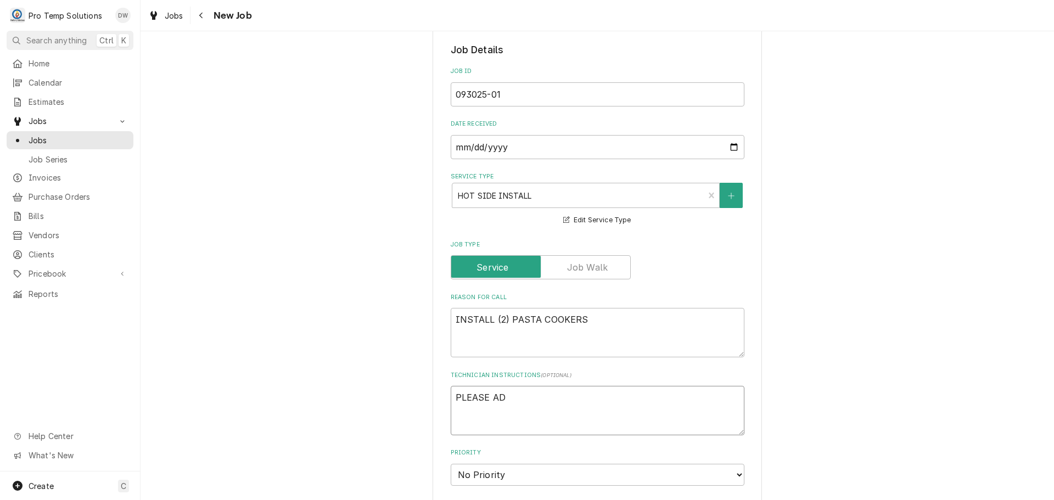
type textarea "PLEASE ADD"
type textarea "x"
type textarea "PLEASE ADD"
type textarea "x"
type textarea "PLEASE ADD E"
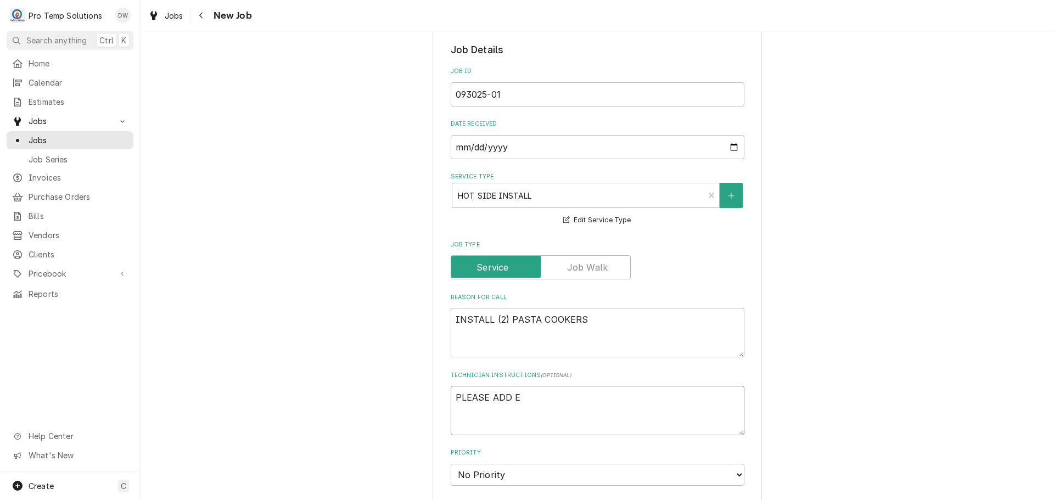
type textarea "x"
type textarea "PLEASE ADD EQ"
type textarea "x"
type textarea "PLEASE ADD EQU"
type textarea "x"
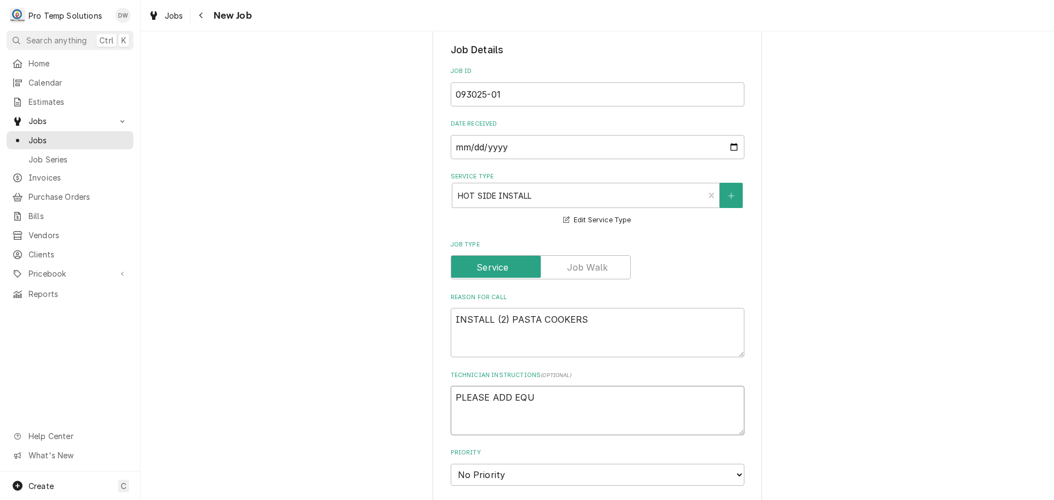
type textarea "PLEASE ADD EQUI"
type textarea "x"
type textarea "PLEASE ADD EQUIP"
type textarea "x"
type textarea "PLEASE ADD EQUIP"
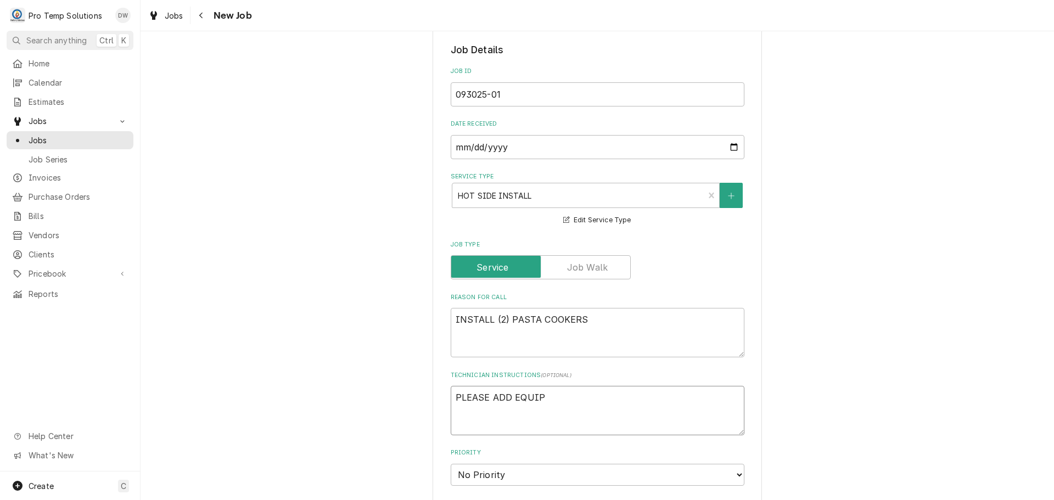
type textarea "x"
type textarea "PLEASE ADD EQUIP D"
type textarea "x"
type textarea "PLEASE ADD EQUIP DA"
type textarea "x"
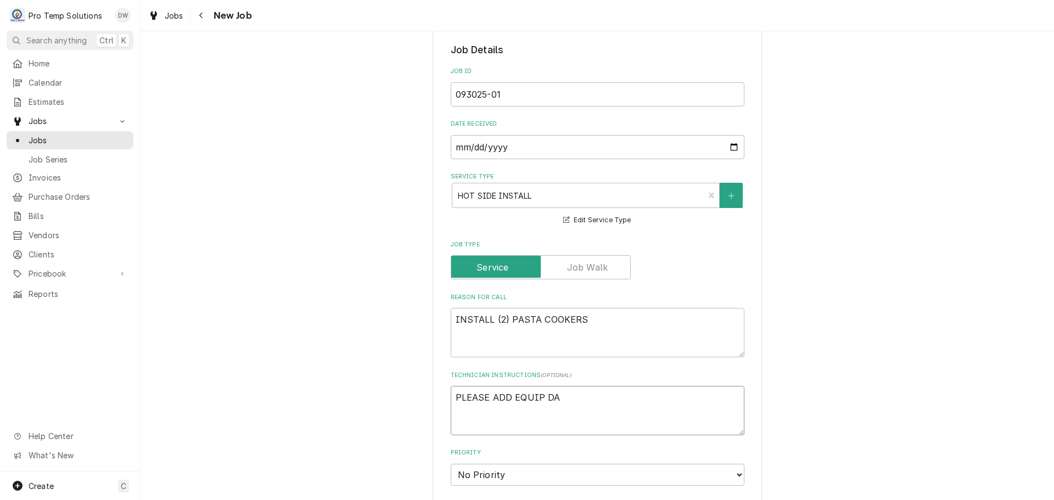
type textarea "PLEASE ADD EQUIP DAT"
type textarea "x"
type textarea "PLEASE ADD EQUIP DATA"
type textarea "x"
type textarea "PLEASE ADD EQUIP DATA"
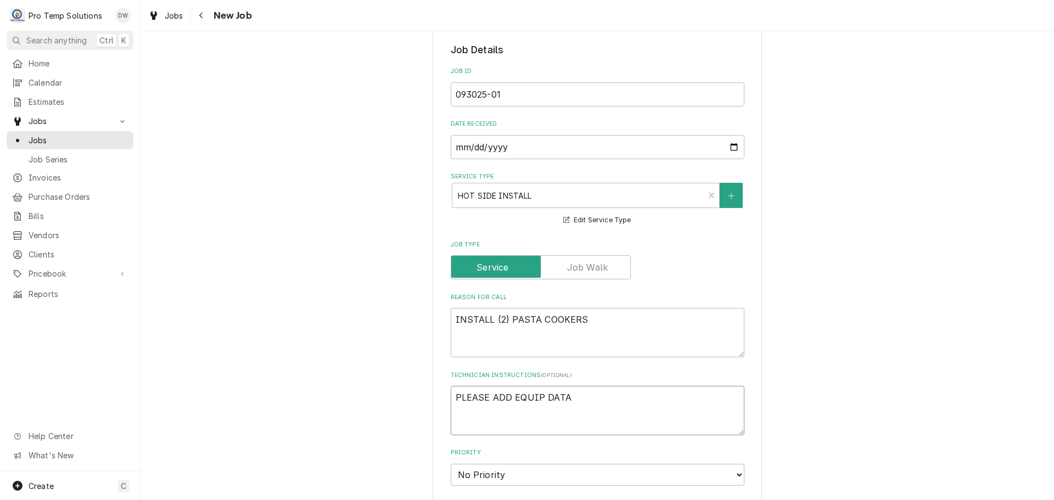
type textarea "x"
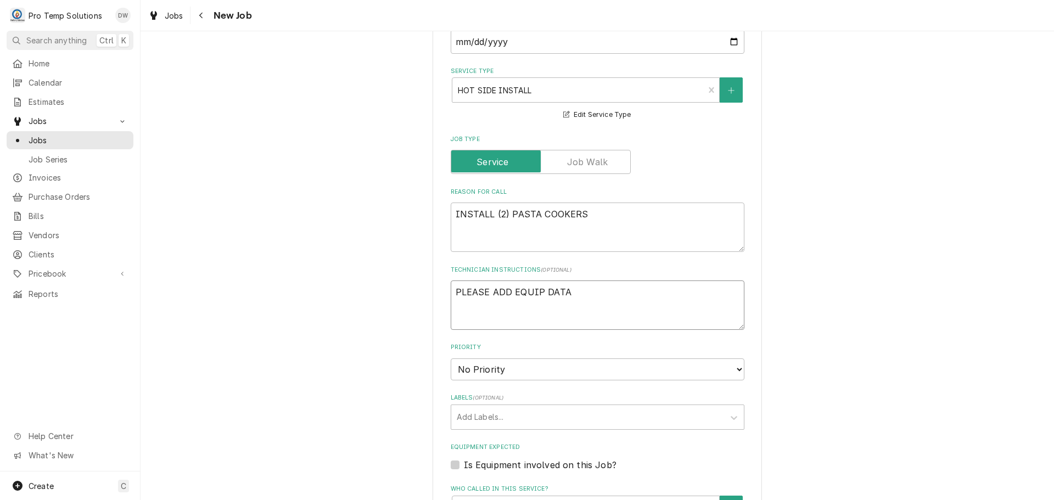
scroll to position [549, 0]
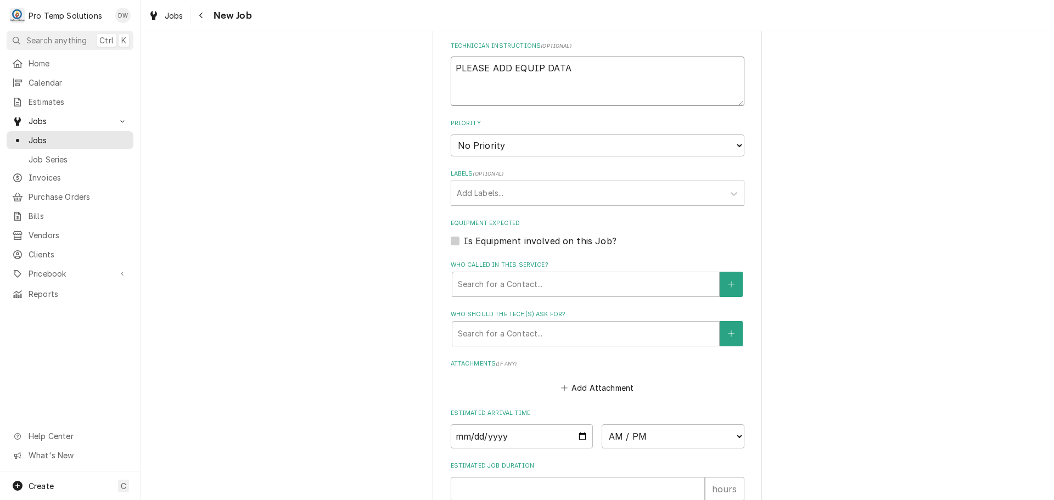
type textarea "PLEASE ADD EQUIP DATA"
click at [576, 435] on input "Date" at bounding box center [522, 437] width 143 height 24
type input "2025-09-30"
type textarea "x"
click at [733, 436] on select "AM / PM 6:00 AM 6:15 AM 6:30 AM 6:45 AM 7:00 AM 7:15 AM 7:30 AM 7:45 AM 8:00 AM…" at bounding box center [673, 437] width 143 height 24
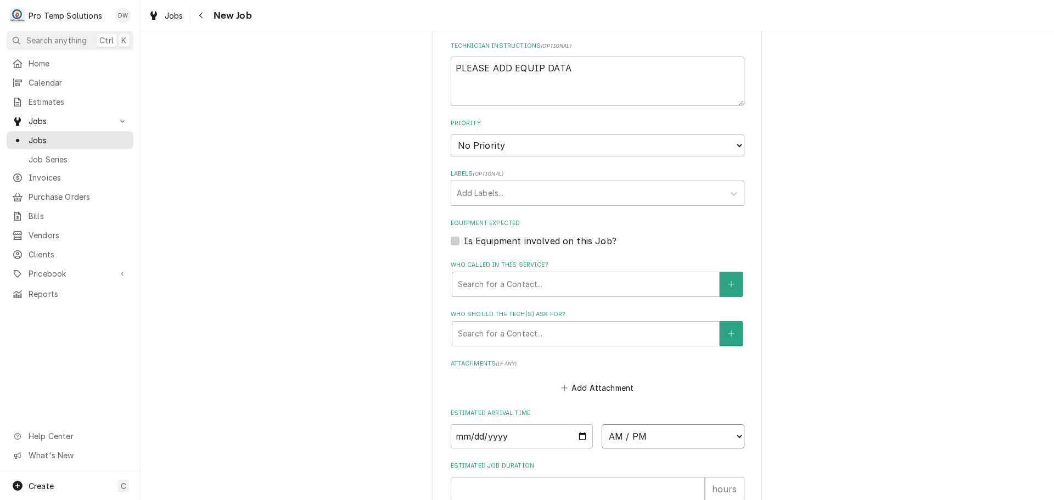
select select "08:00:00"
click at [602, 425] on select "AM / PM 6:00 AM 6:15 AM 6:30 AM 6:45 AM 7:00 AM 7:15 AM 7:30 AM 7:45 AM 8:00 AM…" at bounding box center [673, 437] width 143 height 24
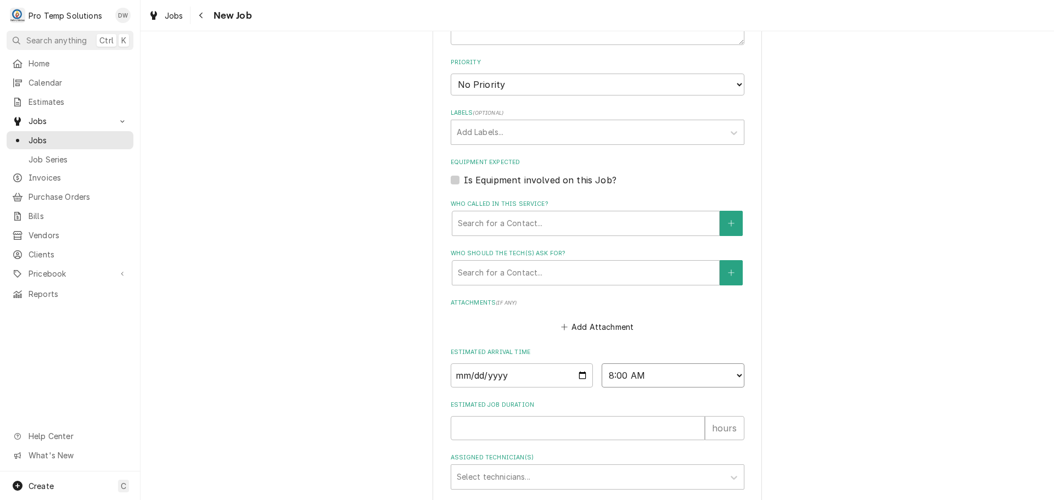
scroll to position [695, 0]
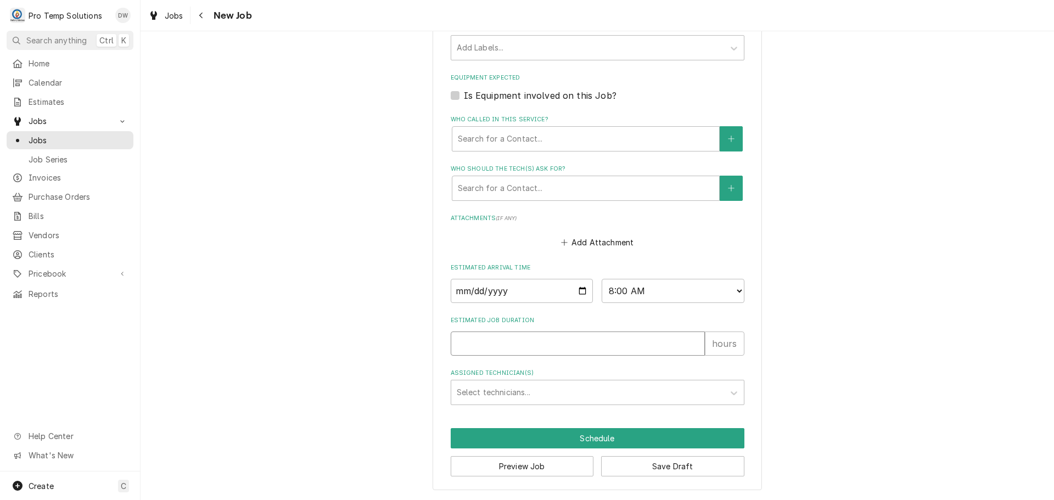
click at [570, 339] on input "Estimated Job Duration" at bounding box center [578, 344] width 254 height 24
type textarea "x"
type input "3"
type textarea "x"
type input "3"
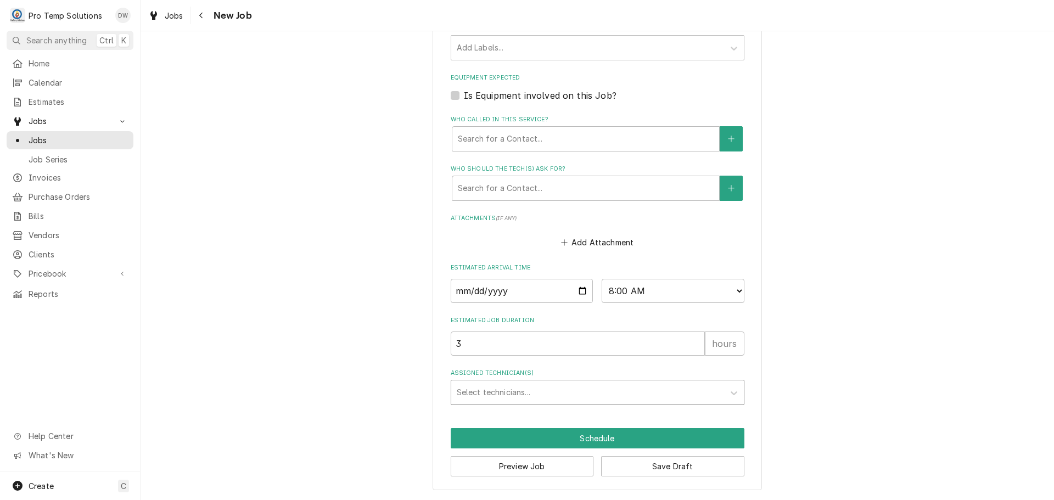
click at [505, 388] on div "Assigned Technician(s)" at bounding box center [588, 393] width 262 height 20
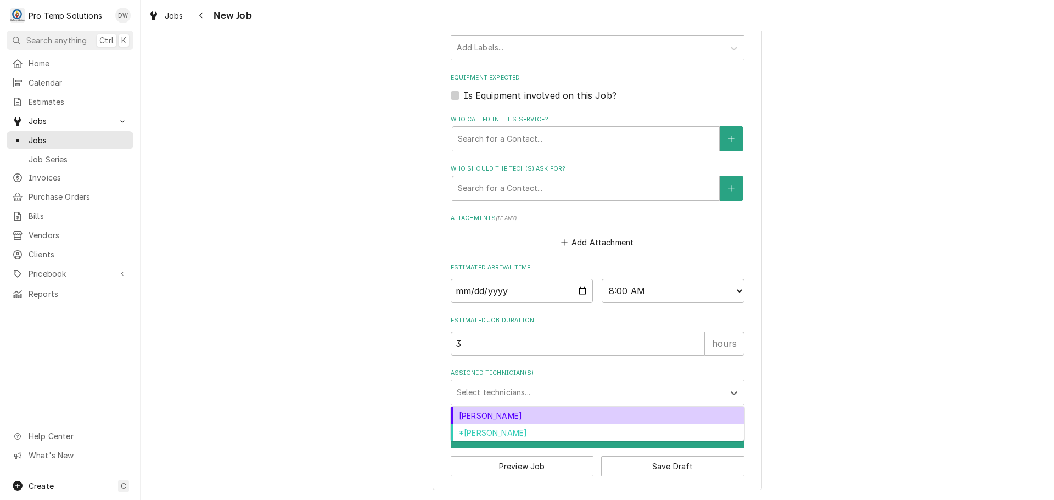
click at [506, 415] on div "Dakota Williams" at bounding box center [597, 415] width 293 height 17
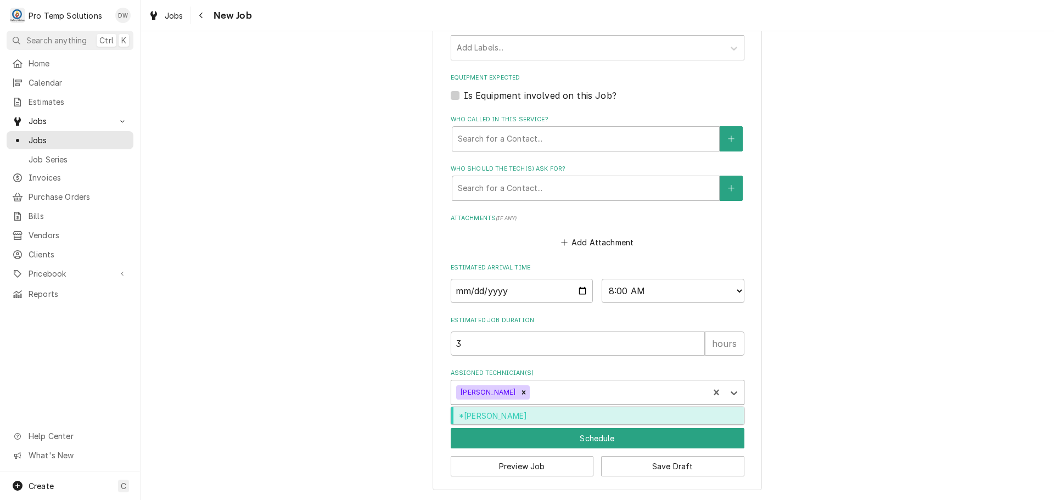
click at [532, 391] on div "Assigned Technician(s)" at bounding box center [617, 393] width 171 height 20
click at [529, 416] on div "*Kevin Williams" at bounding box center [597, 415] width 293 height 17
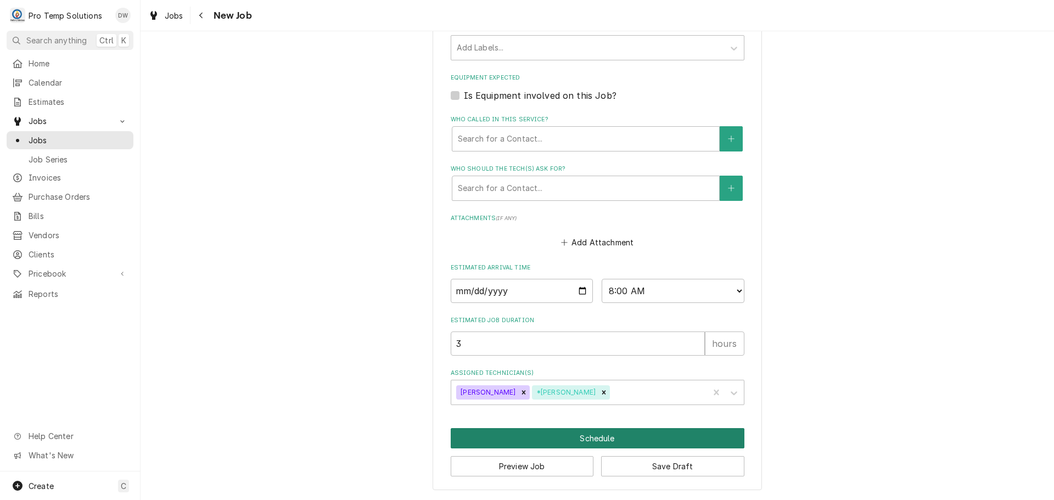
click at [592, 437] on button "Schedule" at bounding box center [598, 438] width 294 height 20
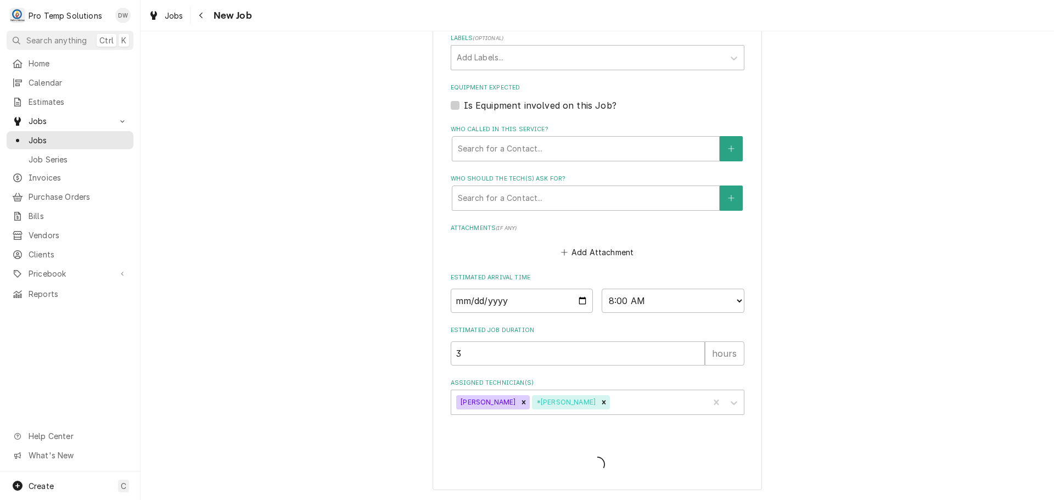
type textarea "x"
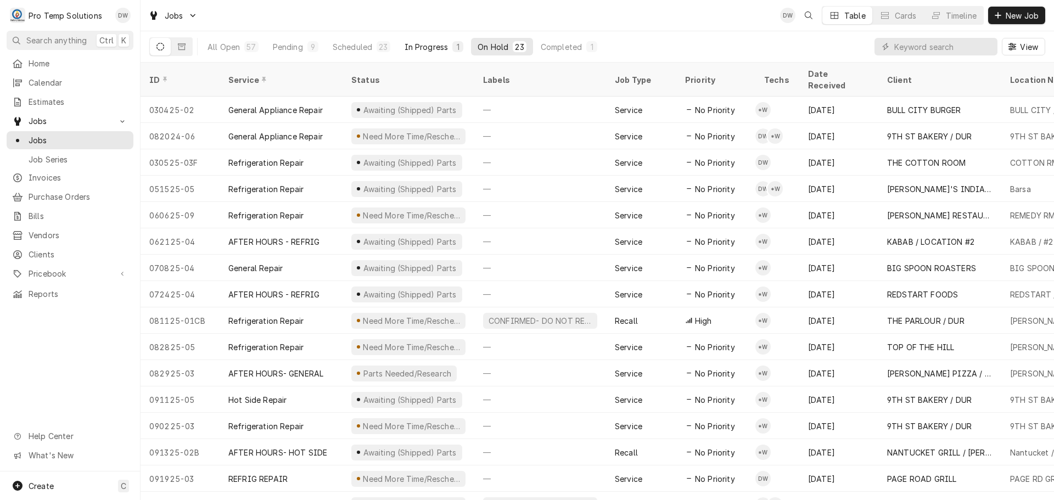
click at [429, 46] on div "In Progress" at bounding box center [427, 47] width 44 height 12
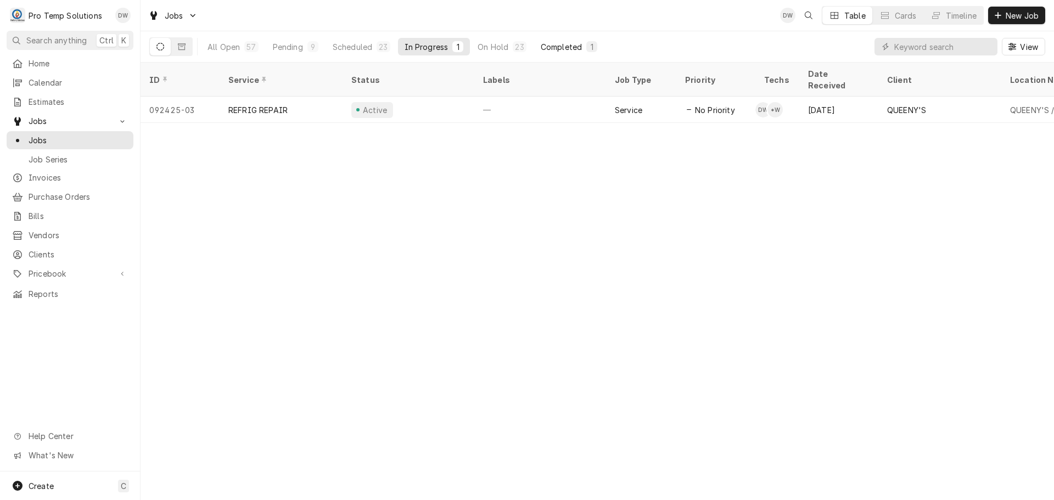
click at [556, 44] on div "Completed" at bounding box center [561, 47] width 41 height 12
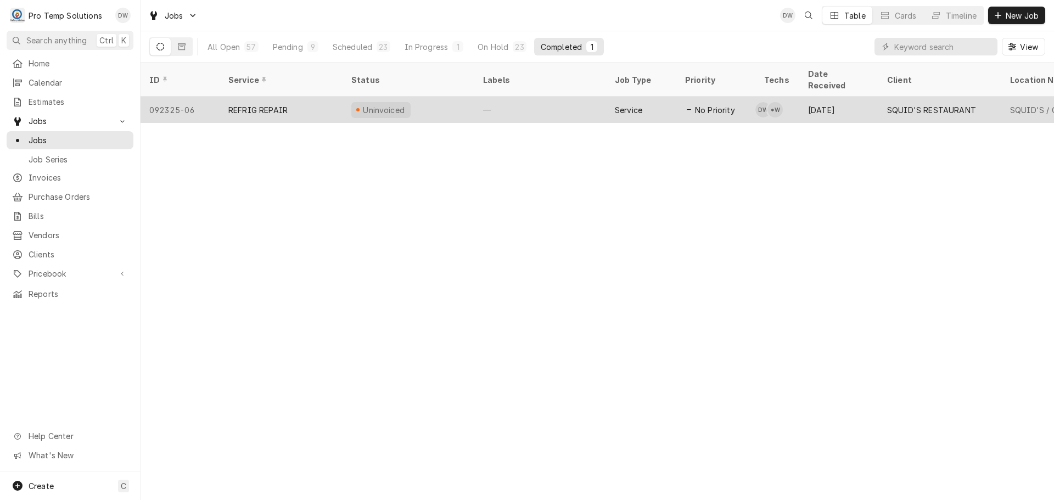
click at [545, 97] on div "—" at bounding box center [540, 110] width 132 height 26
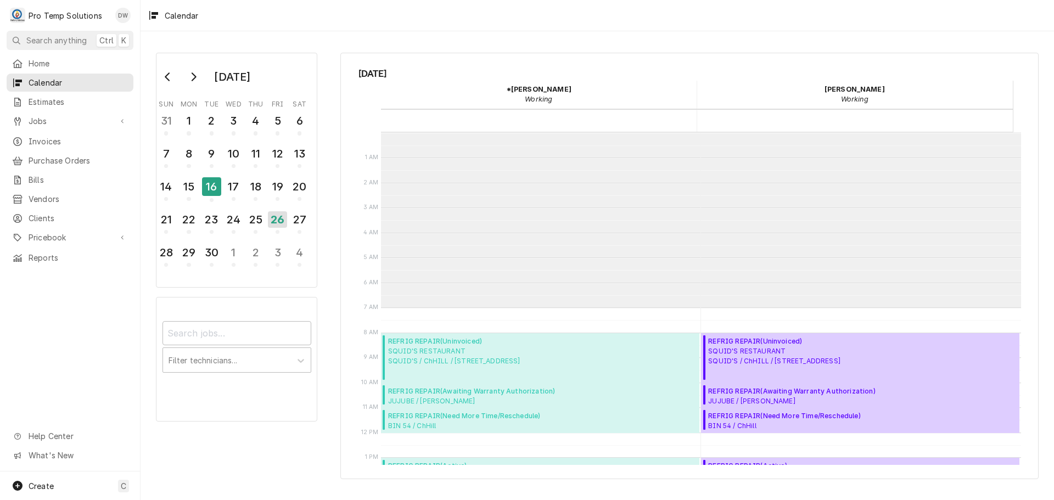
scroll to position [175, 0]
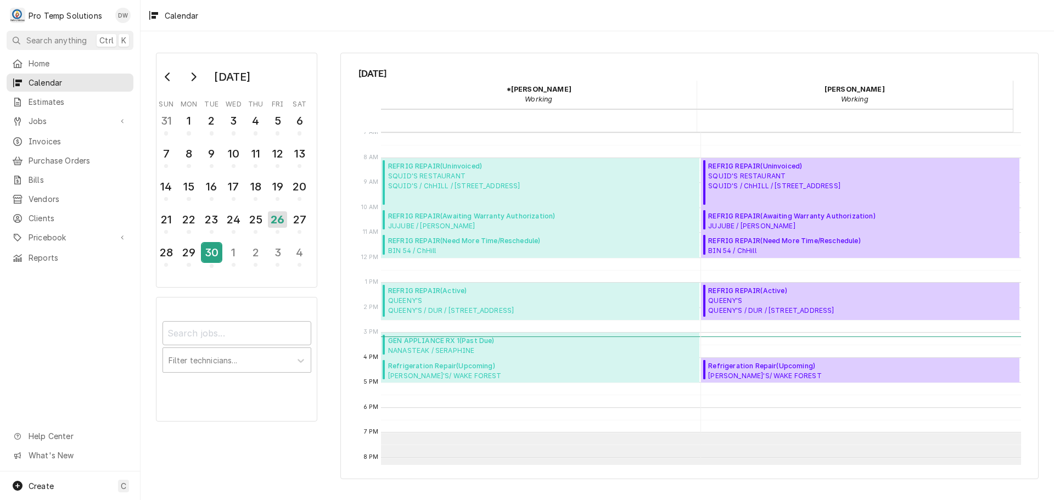
click at [208, 256] on div "30" at bounding box center [211, 252] width 19 height 19
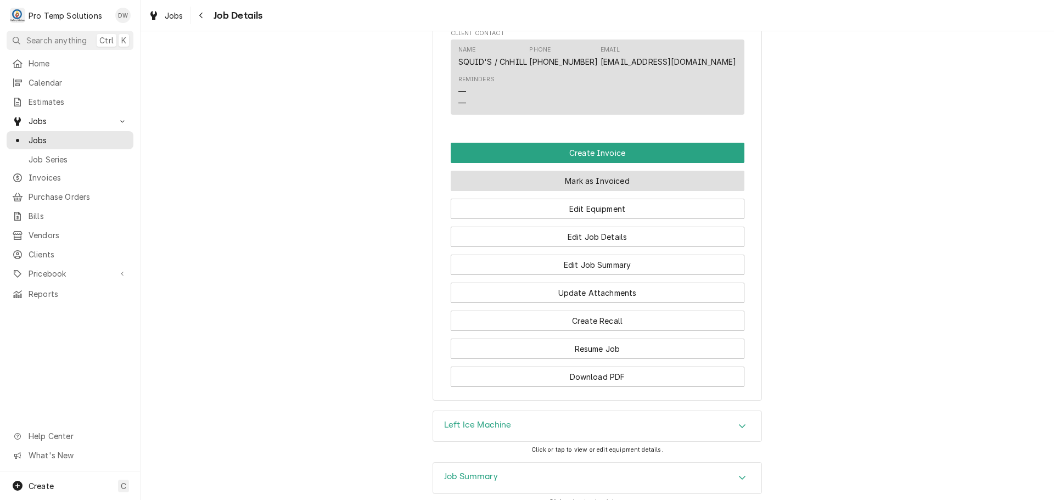
scroll to position [714, 0]
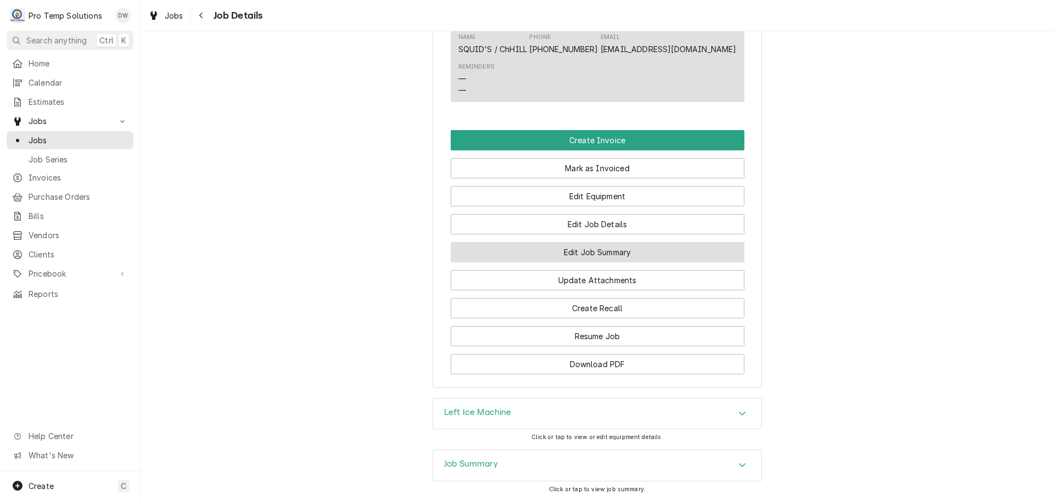
click at [593, 263] on button "Edit Job Summary" at bounding box center [598, 252] width 294 height 20
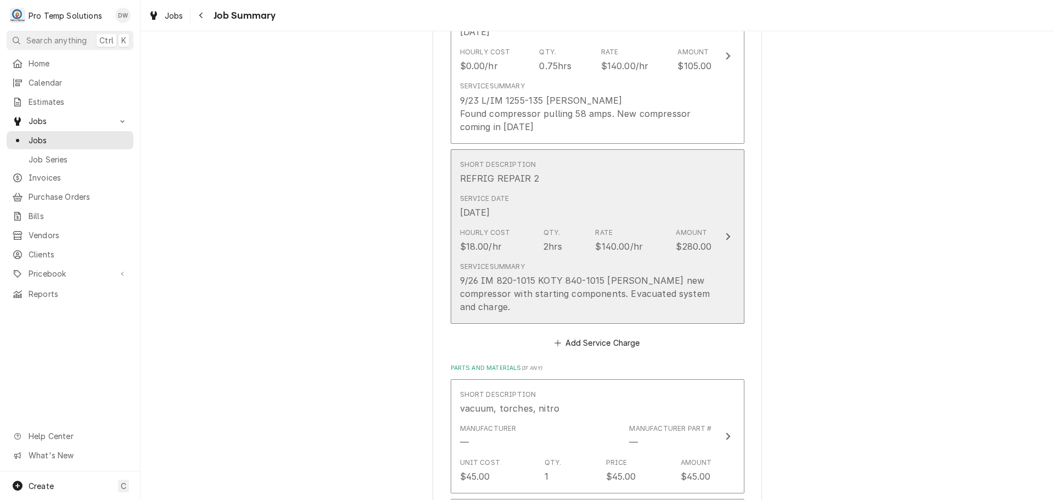
scroll to position [439, 0]
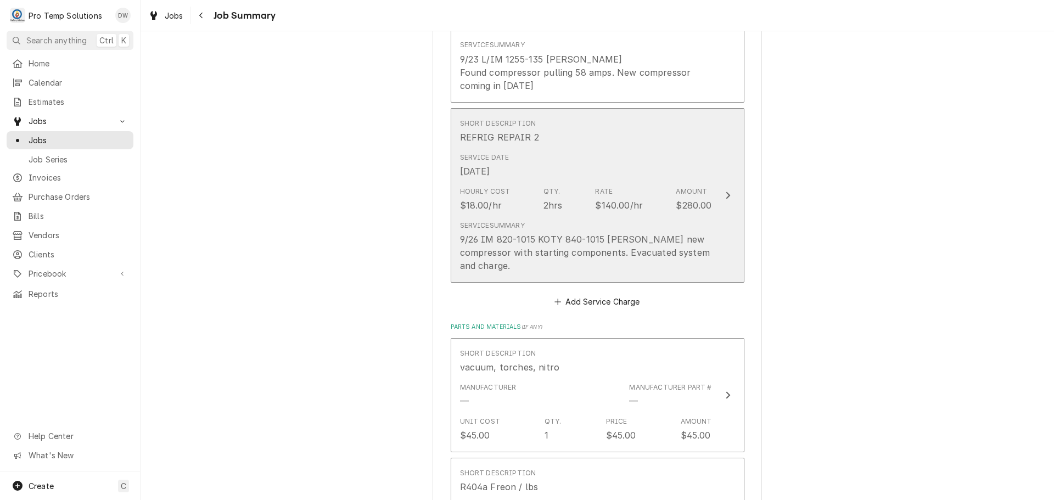
click at [725, 194] on icon "Update Line Item" at bounding box center [727, 195] width 5 height 9
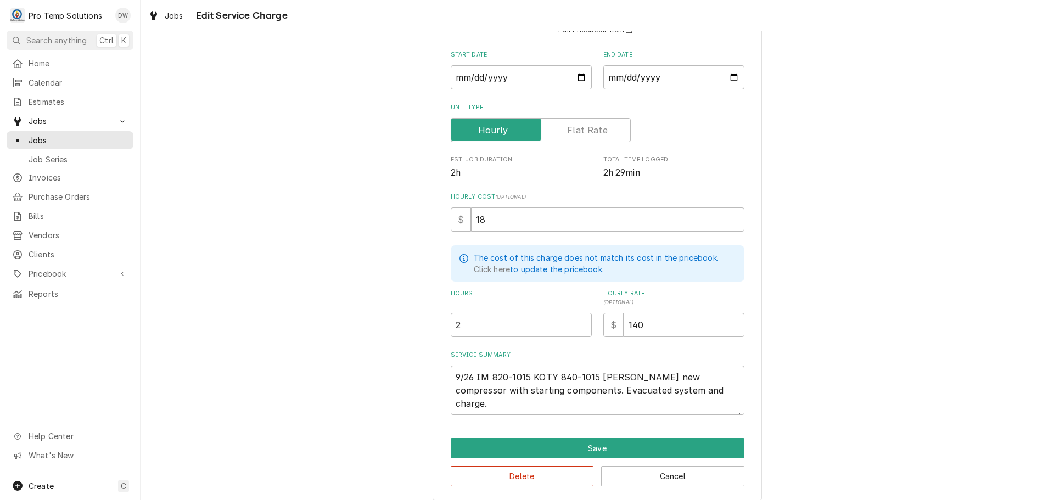
scroll to position [120, 0]
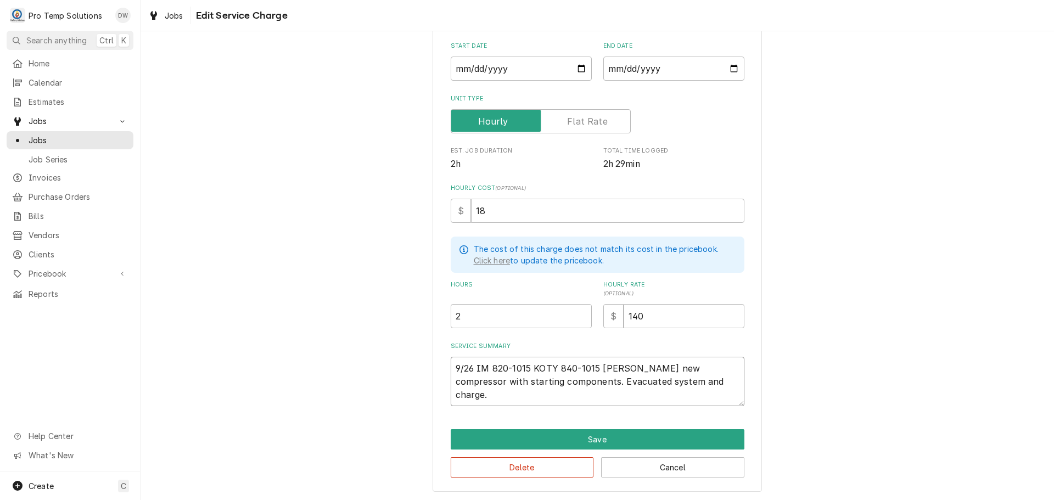
click at [563, 391] on textarea "9/26 IM 820-1015 KOTY 840-1015 [PERSON_NAME] new compressor with starting compo…" at bounding box center [598, 381] width 294 height 49
type textarea "x"
type textarea "9/26 IM 820-1015 KOTY 840-1015 [PERSON_NAME] new compressor with starting compo…"
type textarea "x"
type textarea "9/26 IM 820-1015 KOTY 840-1015 [PERSON_NAME] new compressor with starting compo…"
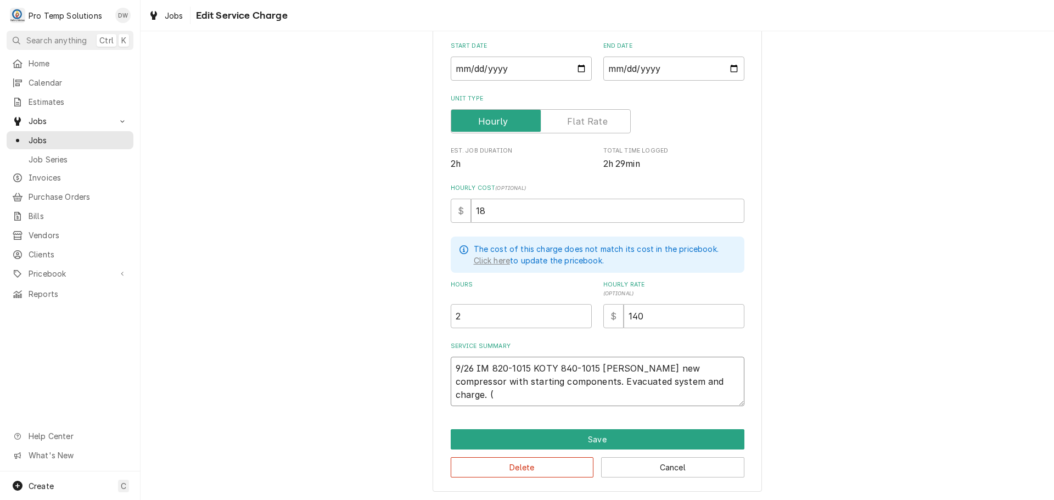
type textarea "x"
type textarea "9/26 IM 820-1015 KOTY 840-1015 [PERSON_NAME] new compressor with starting compo…"
type textarea "x"
type textarea "9/26 IM 820-1015 KOTY 840-1015 [PERSON_NAME] new compressor with starting compo…"
type textarea "x"
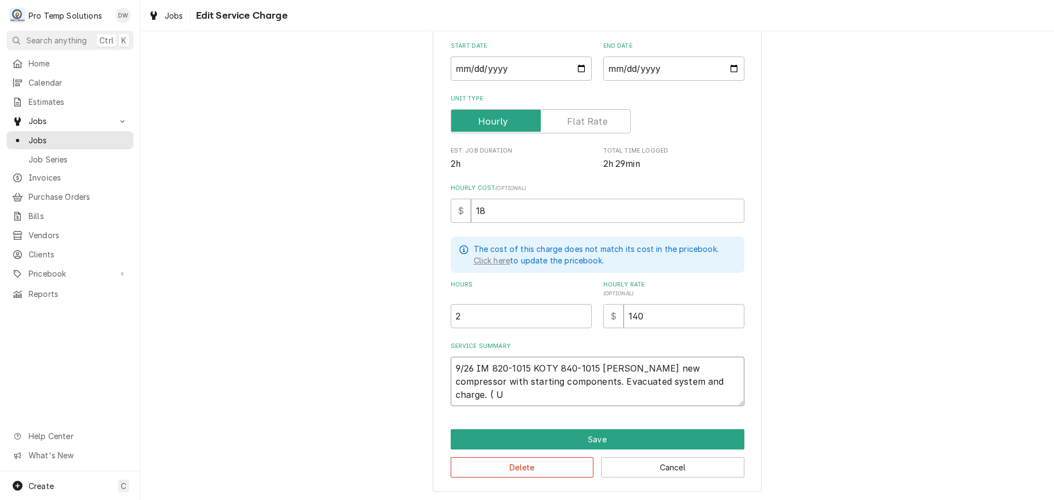
type textarea "9/26 IM 820-1015 KOTY 840-1015 KEVIN Installed new compressor with starting com…"
type textarea "x"
type textarea "9/26 IM 820-1015 KOTY 840-1015 KEVIN Installed new compressor with starting com…"
type textarea "x"
type textarea "9/26 IM 820-1015 KOTY 840-1015 KEVIN Installed new compressor with starting com…"
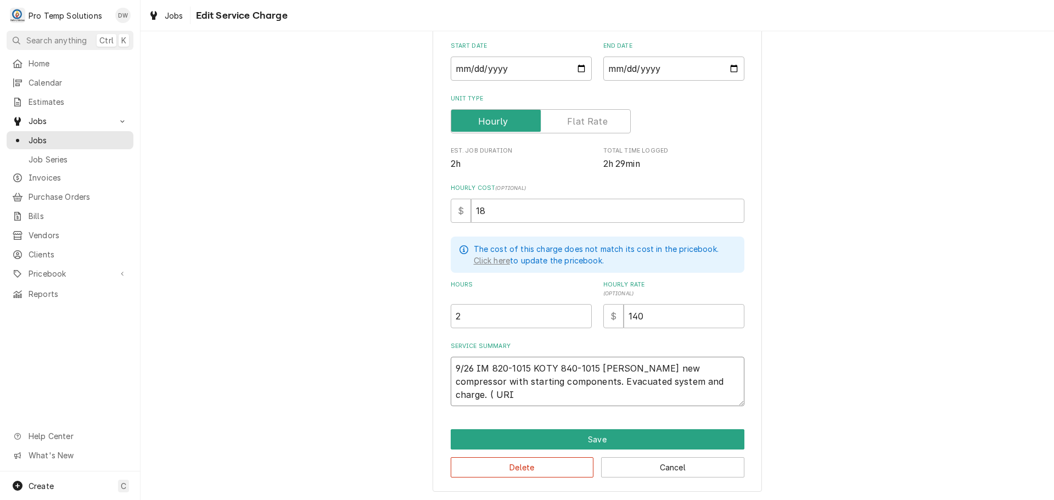
type textarea "x"
type textarea "9/26 IM 820-1015 KOTY 840-1015 KEVIN Installed new compressor with starting com…"
type textarea "x"
type textarea "9/26 IM 820-1015 KOTY 840-1015 KEVIN Installed new compressor with starting com…"
type textarea "x"
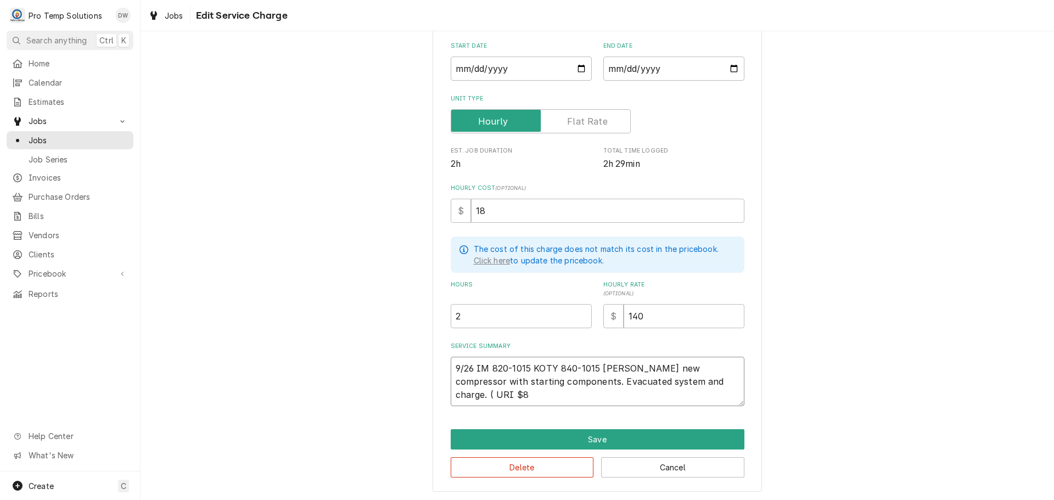
type textarea "9/26 IM 820-1015 KOTY 840-1015 KEVIN Installed new compressor with starting com…"
type textarea "x"
type textarea "9/26 IM 820-1015 KOTY 840-1015 KEVIN Installed new compressor with starting com…"
type textarea "x"
type textarea "9/26 IM 820-1015 KOTY 840-1015 KEVIN Installed new compressor with starting com…"
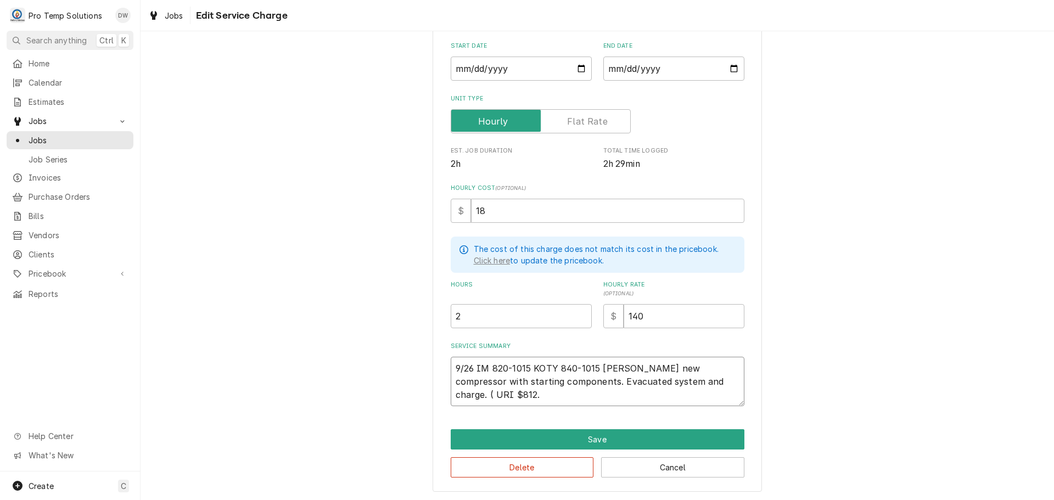
type textarea "x"
type textarea "9/26 IM 820-1015 KOTY 840-1015 KEVIN Installed new compressor with starting com…"
type textarea "x"
type textarea "9/26 IM 820-1015 KOTY 840-1015 KEVIN Installed new compressor with starting com…"
type textarea "x"
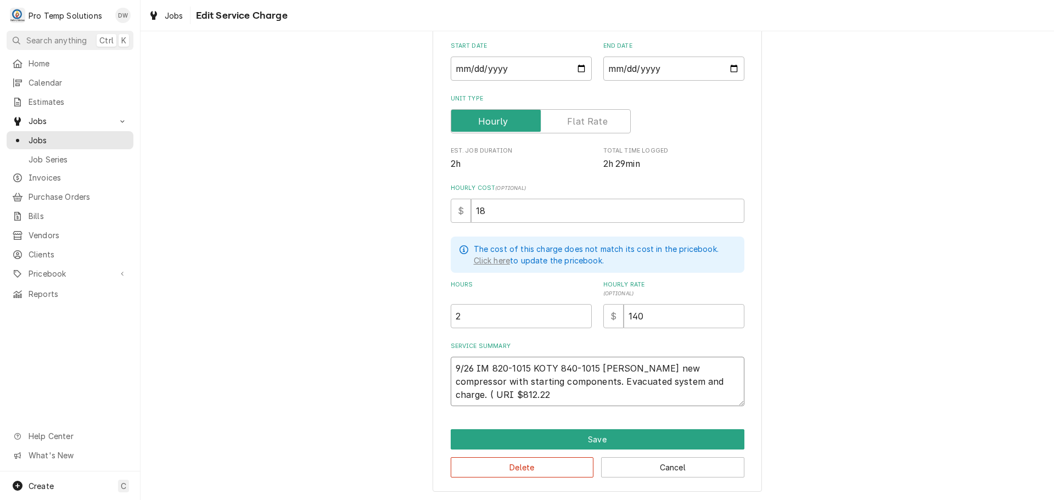
type textarea "9/26 IM 820-1015 KOTY 840-1015 KEVIN Installed new compressor with starting com…"
type textarea "x"
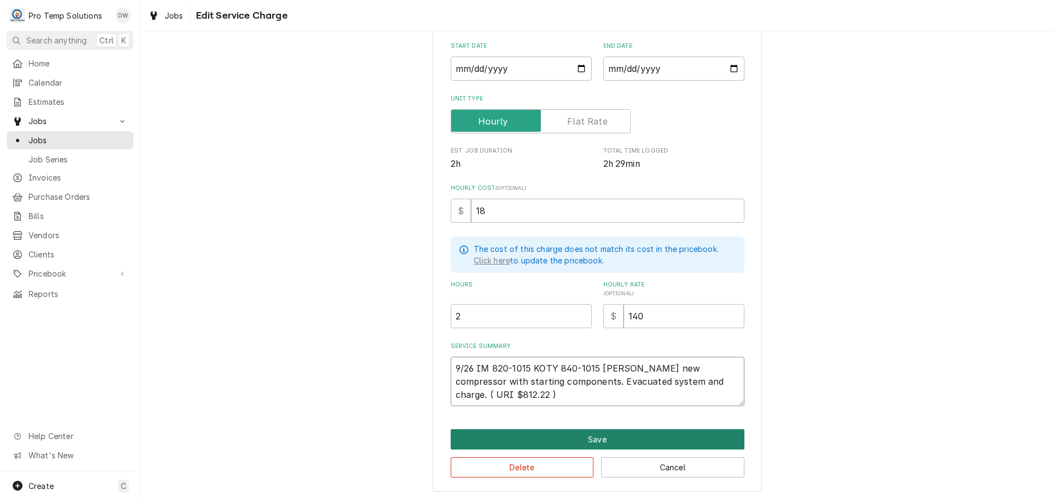
type textarea "9/26 IM 820-1015 KOTY 840-1015 [PERSON_NAME] new compressor with starting compo…"
click at [593, 440] on button "Save" at bounding box center [598, 439] width 294 height 20
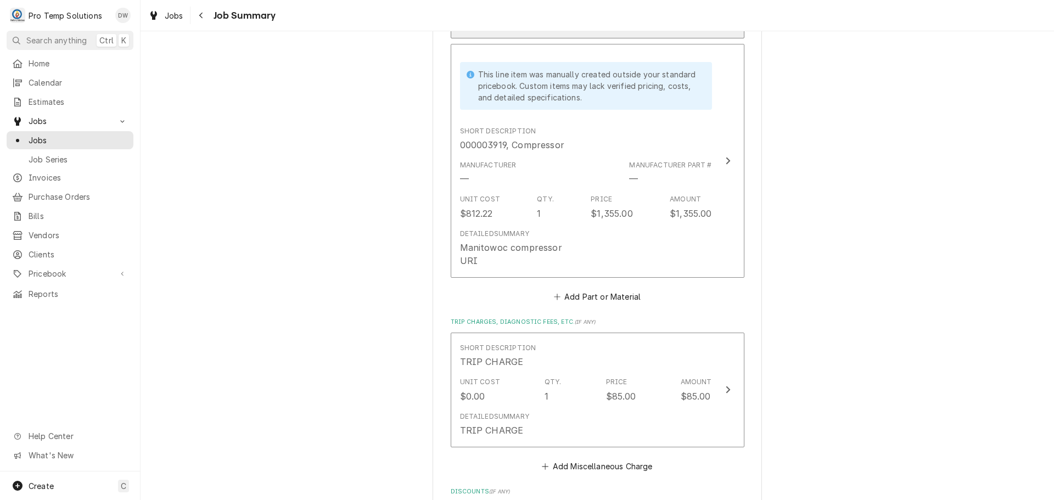
scroll to position [1043, 0]
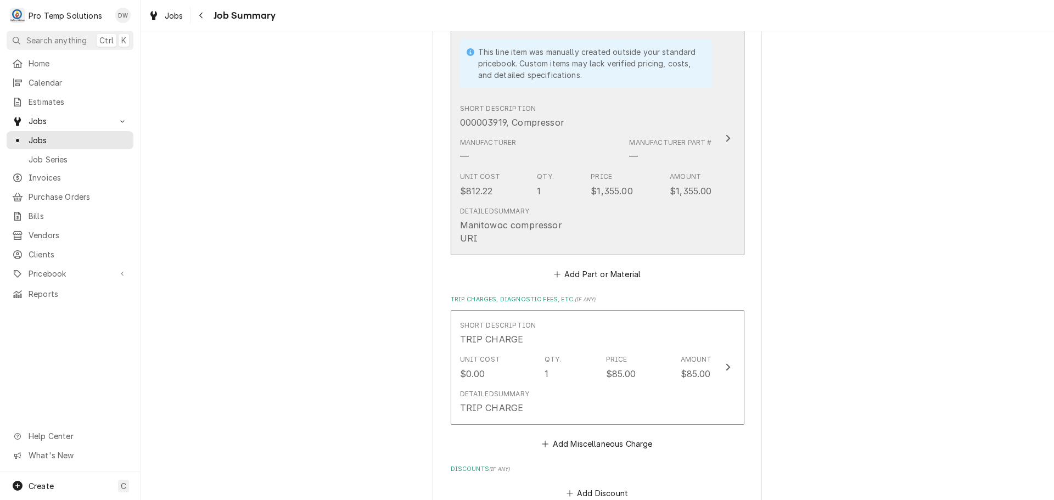
click at [726, 139] on icon "Update Line Item" at bounding box center [727, 138] width 5 height 9
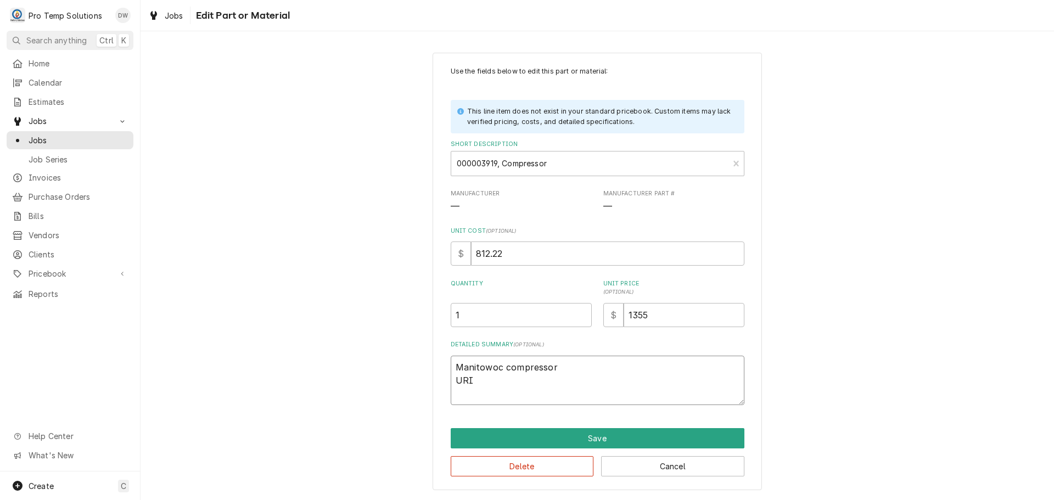
click at [572, 368] on textarea "Manitowoc compressor URI" at bounding box center [598, 380] width 294 height 49
type textarea "x"
type textarea "Manitowoc compressor URI"
type textarea "x"
type textarea "Manitowoc compressor # URI"
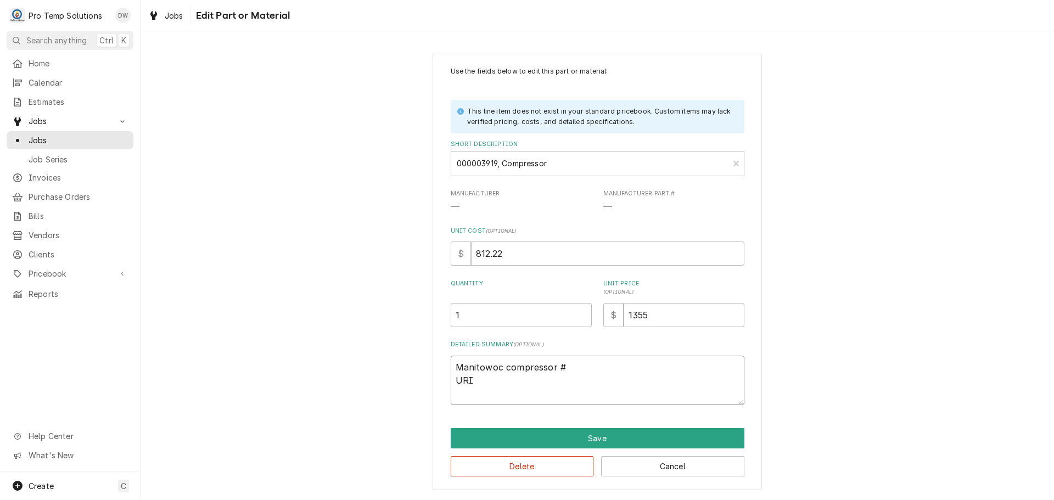
type textarea "x"
type textarea "Manitowoc compressor #0 URI"
type textarea "x"
type textarea "Manitowoc compressor #00 URI"
type textarea "x"
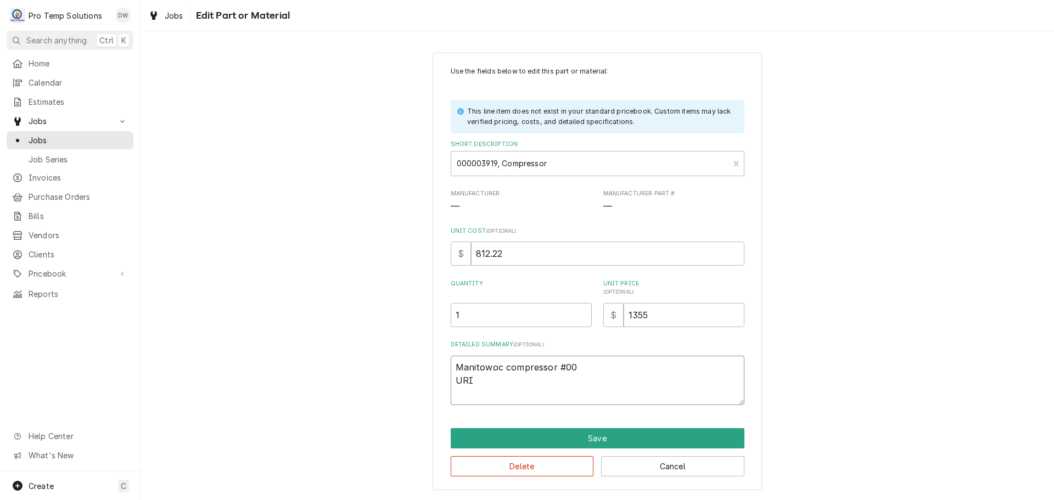
type textarea "Manitowoc compressor #000 URI"
type textarea "x"
type textarea "Manitowoc compressor #0000 URI"
type textarea "x"
type textarea "Manitowoc compressor #00000 URI"
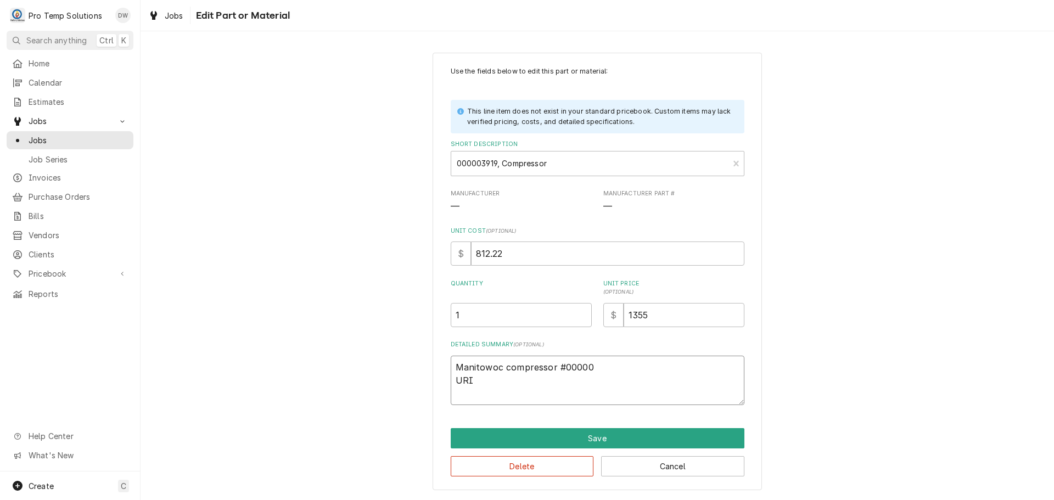
type textarea "x"
type textarea "Manitowoc compressor #000003 URI"
type textarea "x"
type textarea "Manitowoc compressor #0000039 URI"
type textarea "x"
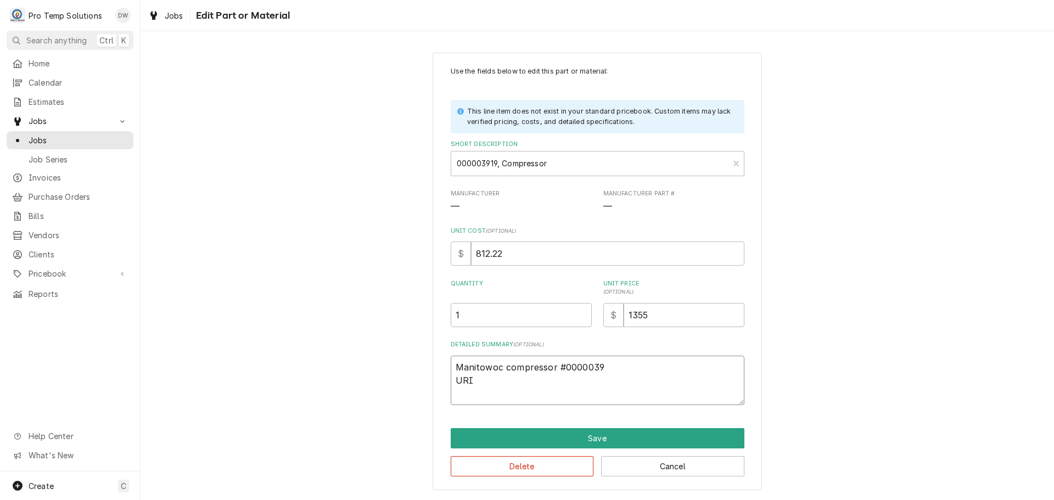
type textarea "Manitowoc compressor #00000391 URI"
type textarea "x"
type textarea "Manitowoc compressor #000003919 URI"
click at [494, 379] on textarea "Manitowoc compressor #000003919 URI" at bounding box center [598, 380] width 294 height 49
type textarea "x"
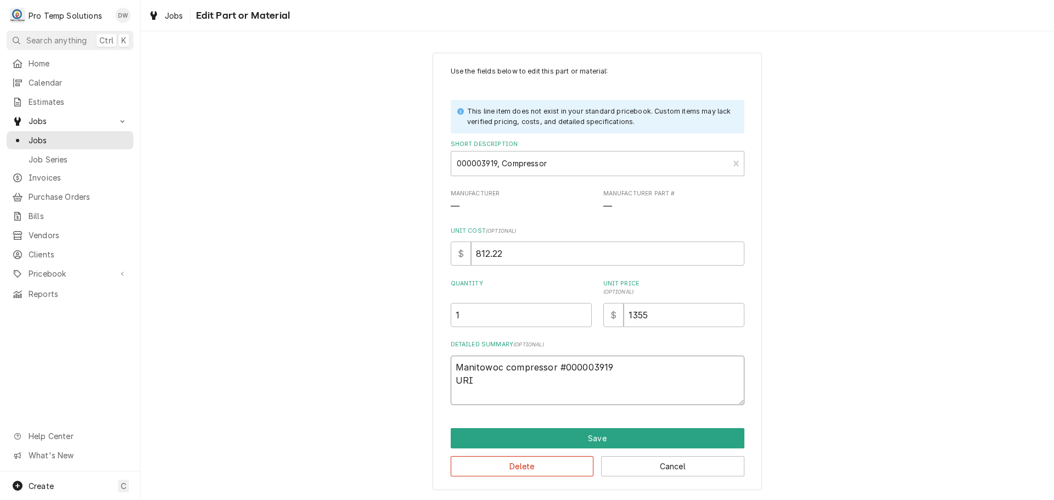
type textarea "Manitowoc compressor #000003919 URI"
type textarea "x"
type textarea "Manitowoc compressor #000003919 URI $"
type textarea "x"
type textarea "Manitowoc compressor #000003919 URI $8"
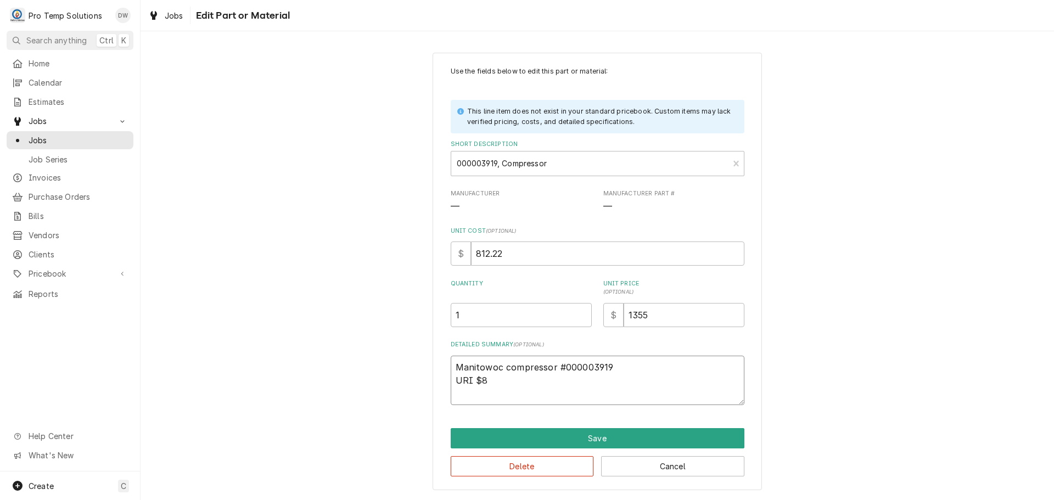
type textarea "x"
type textarea "Manitowoc compressor #000003919 URI $81"
type textarea "x"
type textarea "Manitowoc compressor #000003919 URI $812"
type textarea "x"
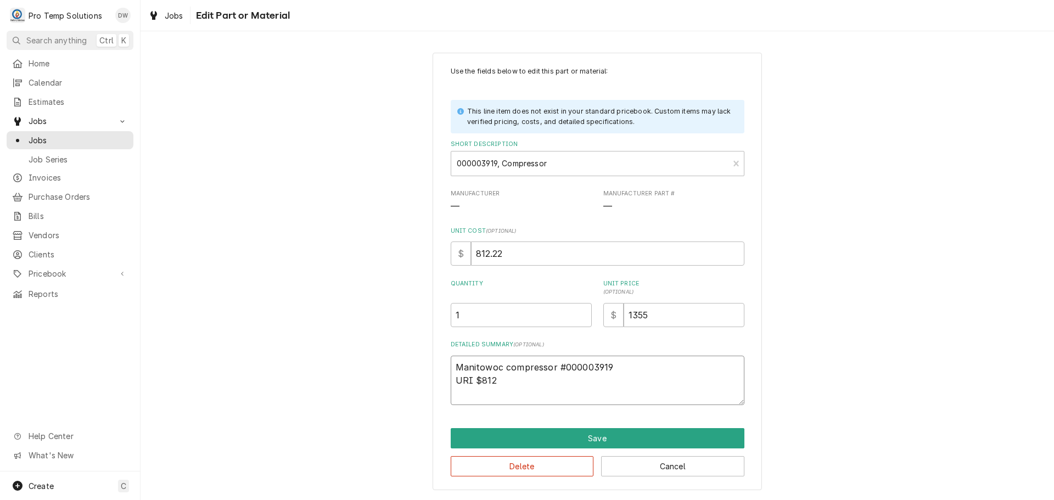
type textarea "Manitowoc compressor #000003919 URI $812."
type textarea "x"
type textarea "Manitowoc compressor #000003919 URI $812.2"
type textarea "x"
type textarea "Manitowoc compressor #000003919 URI $812.22"
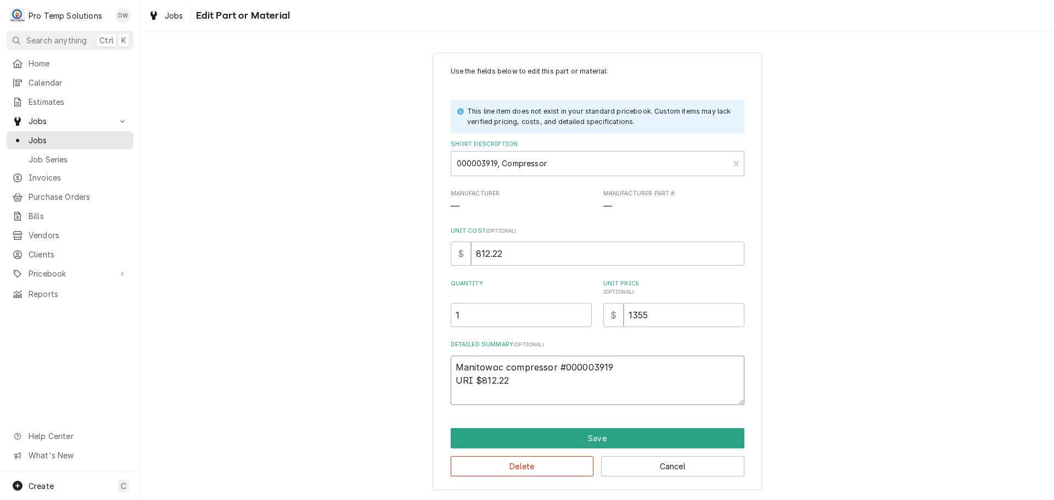
type textarea "x"
type textarea "Manitowoc compressor #000003919 URI $812.22"
type textarea "x"
type textarea "Manitowoc compressor #000003919 URI $812.22 U"
type textarea "x"
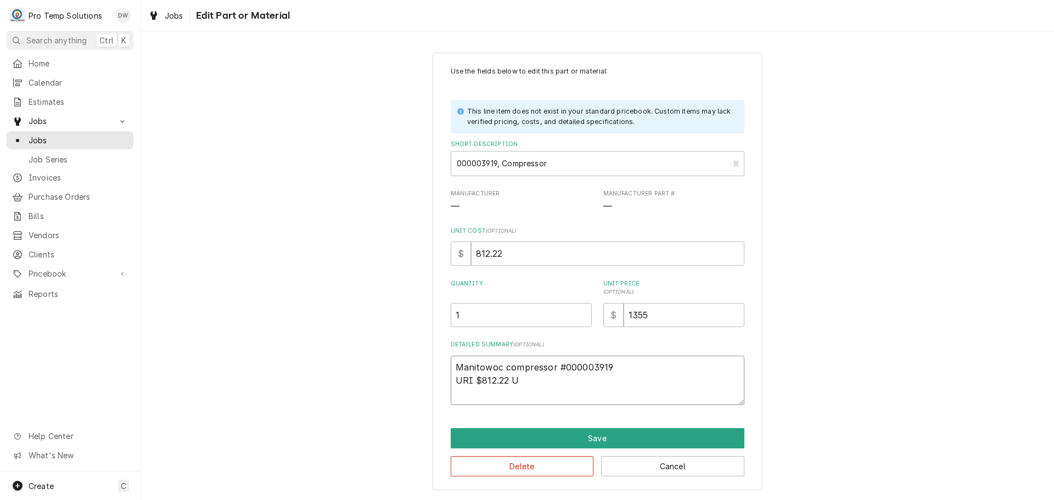
type textarea "Manitowoc compressor #000003919 URI $812.22"
type textarea "x"
type textarea "Manitowoc compressor #000003919 URI $812.22 /"
type textarea "x"
type textarea "Manitowoc compressor #000003919 URI $812.22 /U"
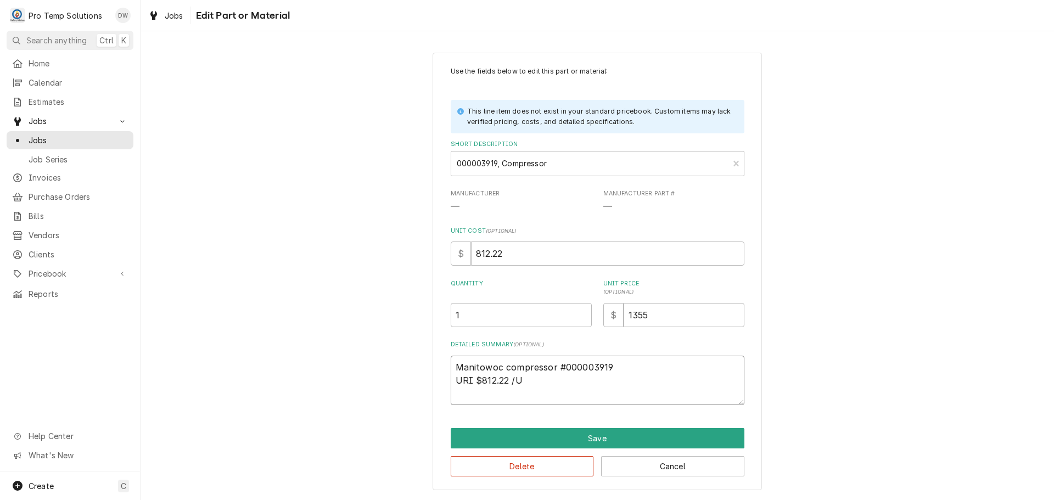
type textarea "x"
type textarea "Manitowoc compressor #000003919 URI $812.22 /UR"
type textarea "x"
type textarea "Manitowoc compressor #000003919 URI $812.22 /URI"
type textarea "x"
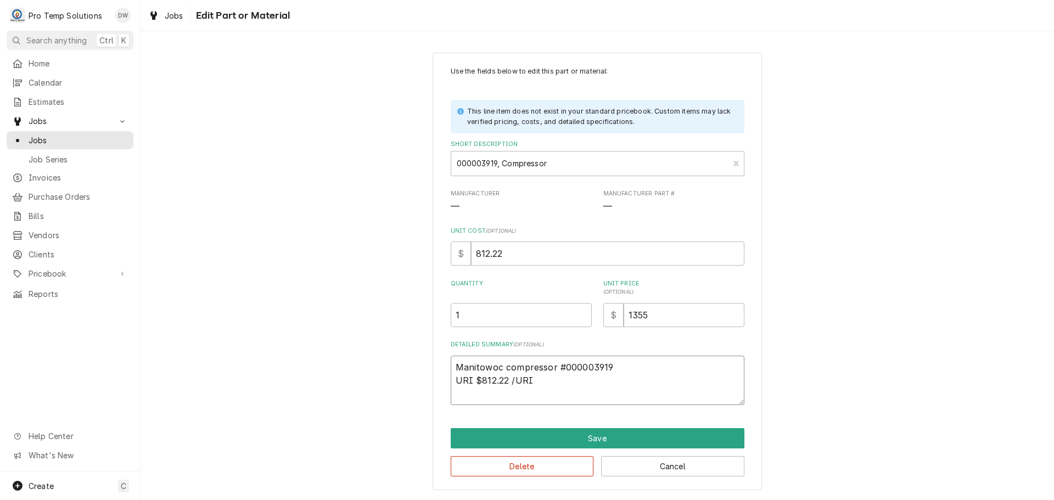
type textarea "Manitowoc compressor #000003919 URI $812.22 /URI"
type textarea "x"
type textarea "Manitowoc compressor #000003919 URI $812.22 /URI L"
type textarea "x"
type textarea "Manitowoc compressor #000003919 URI $812.22 /URI LI"
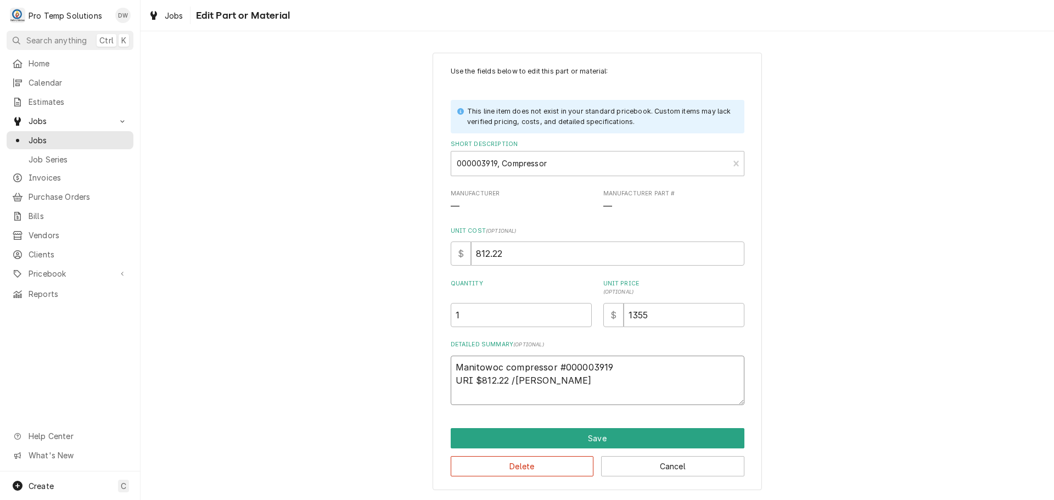
type textarea "x"
type textarea "Manitowoc compressor #000003919 URI $812.22 /URI LIS"
type textarea "x"
type textarea "Manitowoc compressor #000003919 URI $812.22 /URI LIST"
type textarea "x"
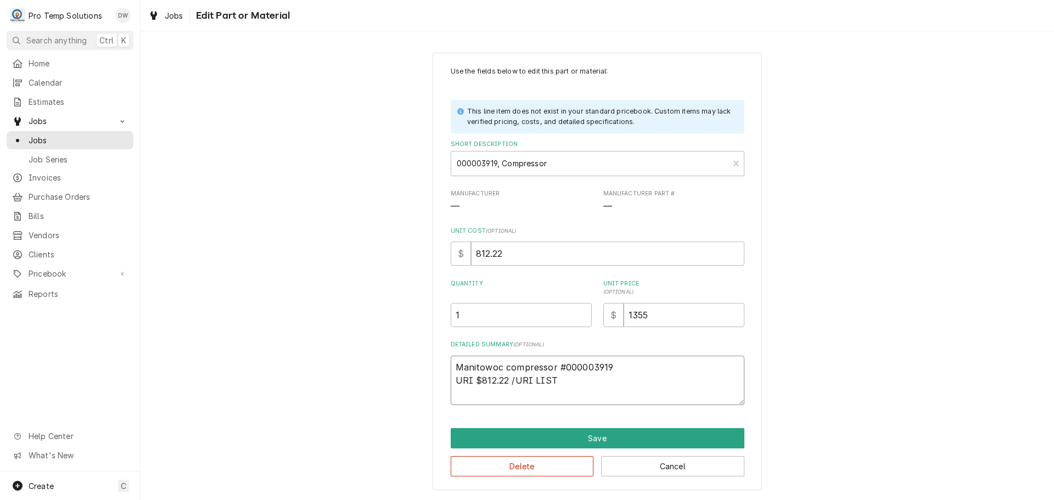
type textarea "Manitowoc compressor #000003919 URI $812.22 /URI LIST"
type textarea "x"
type textarea "Manitowoc compressor #000003919 URI $812.22 /URI LIST $"
type textarea "x"
type textarea "Manitowoc compressor #000003919 URI $812.22 /URI LIST $1"
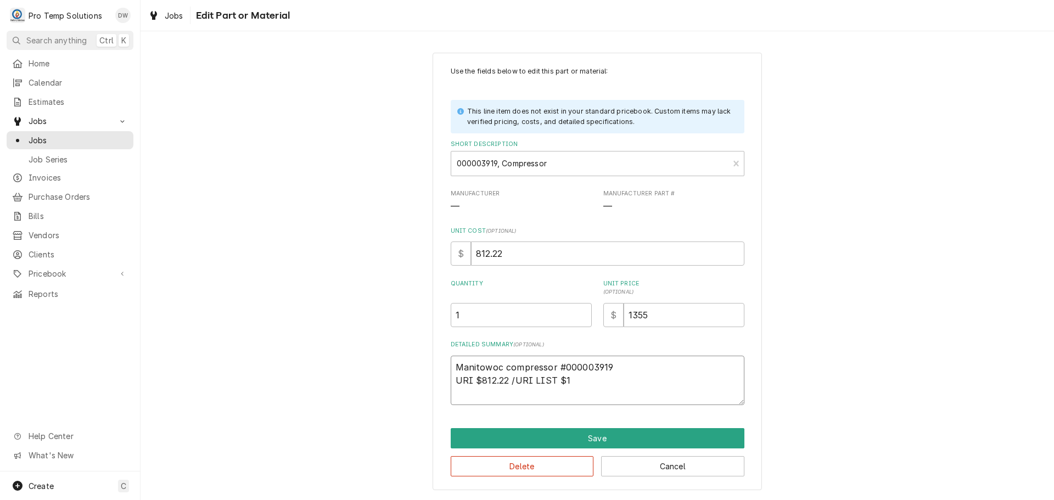
type textarea "x"
type textarea "Manitowoc compressor #000003919 URI $812.22 /URI LIST $16"
type textarea "x"
type textarea "Manitowoc compressor #000003919 URI $812.22 /URI LIST $162"
type textarea "x"
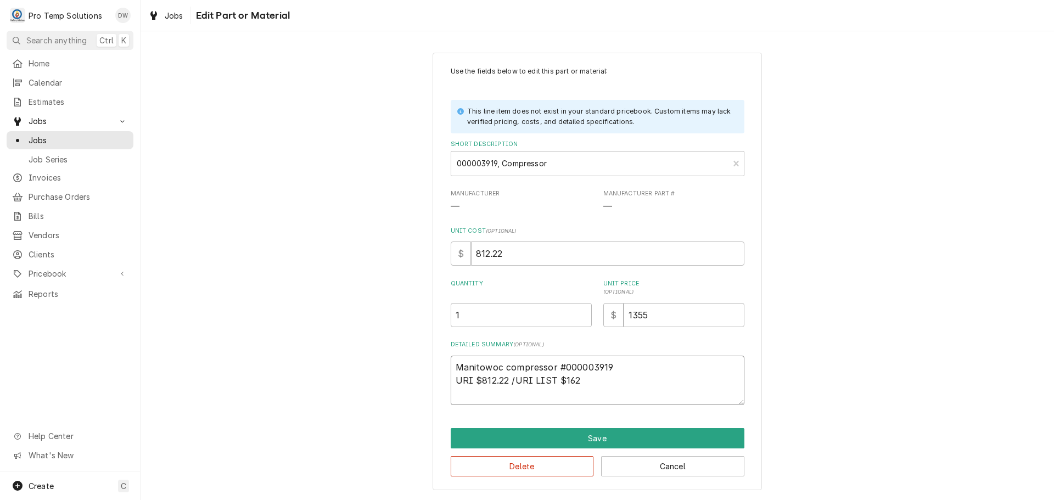
type textarea "Manitowoc compressor #000003919 URI $812.22 /URI LIST $1625"
type textarea "x"
type textarea "Manitowoc compressor #000003919 URI $812.22 /URI LIST $1625."
type textarea "x"
type textarea "Manitowoc compressor #000003919 URI $812.22 /URI LIST $1625.0"
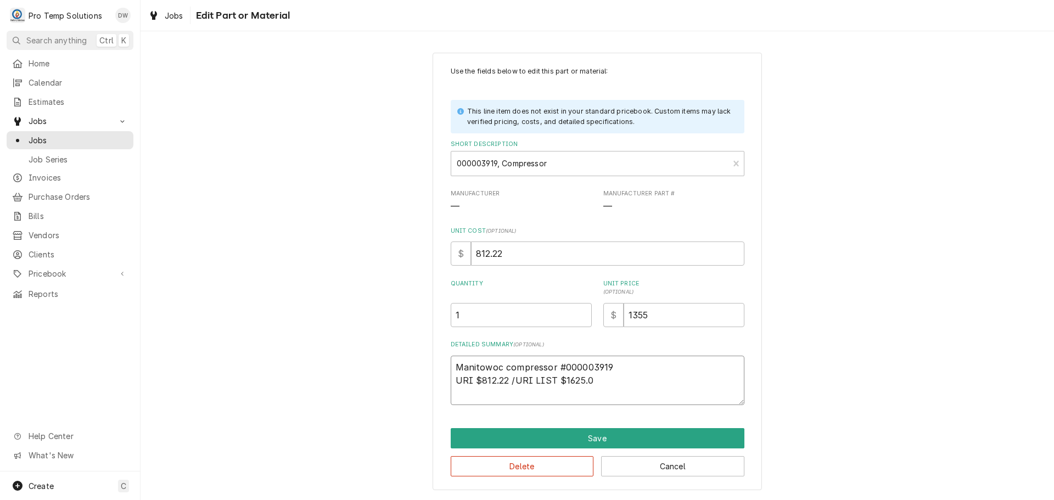
type textarea "x"
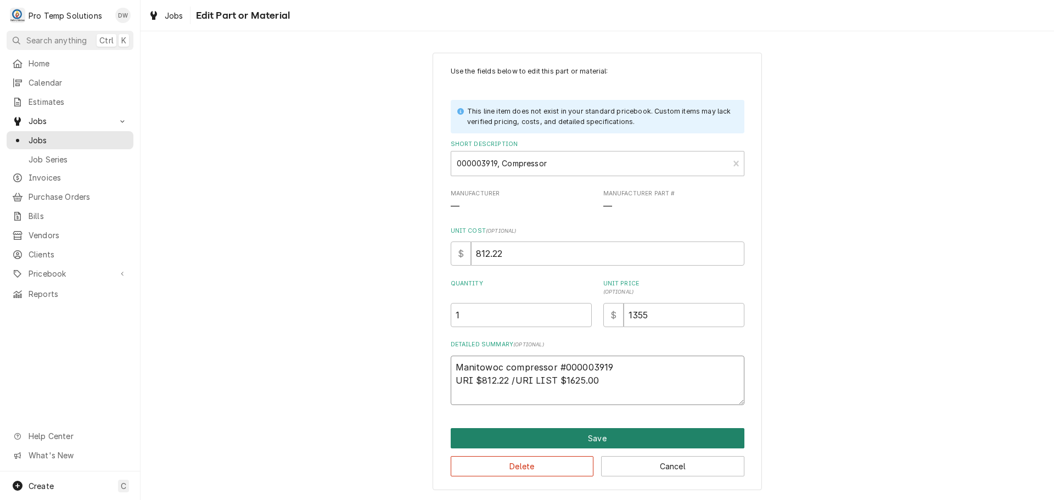
type textarea "Manitowoc compressor #000003919 URI $812.22 /URI LIST $1625.00"
click at [593, 434] on button "Save" at bounding box center [598, 438] width 294 height 20
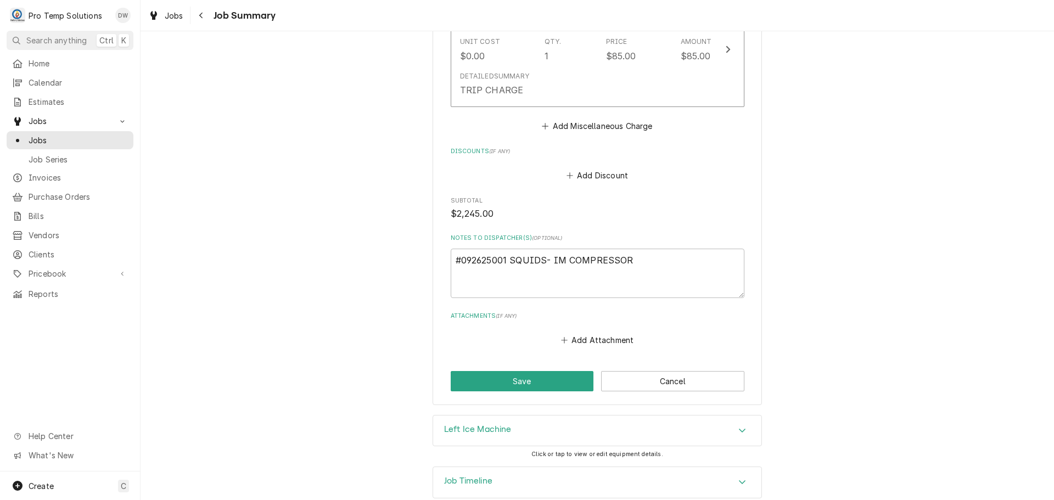
scroll to position [1380, 0]
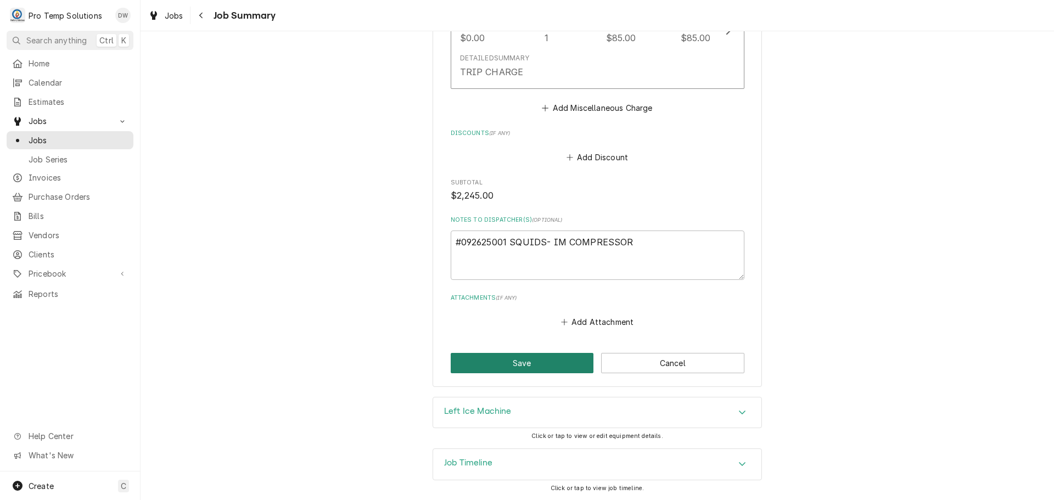
click at [522, 365] on button "Save" at bounding box center [522, 363] width 143 height 20
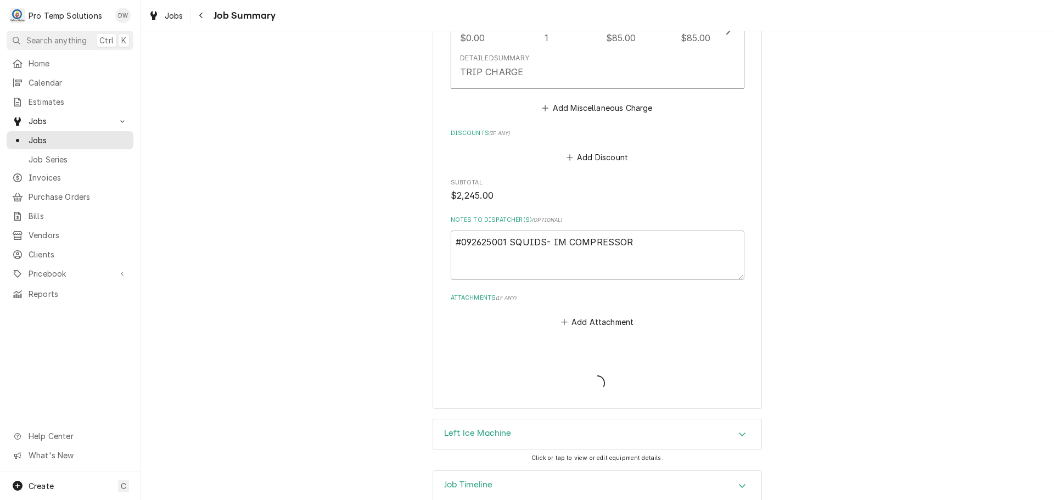
type textarea "x"
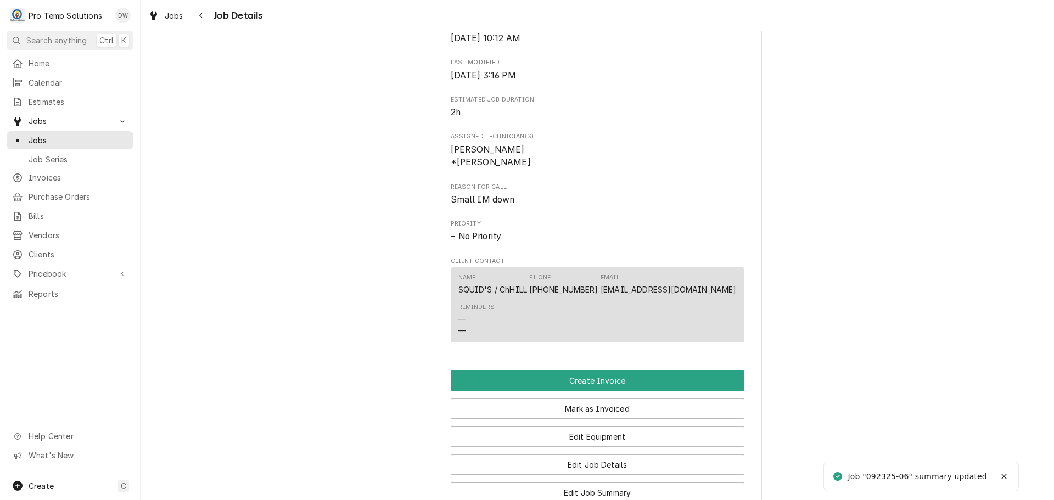
scroll to position [659, 0]
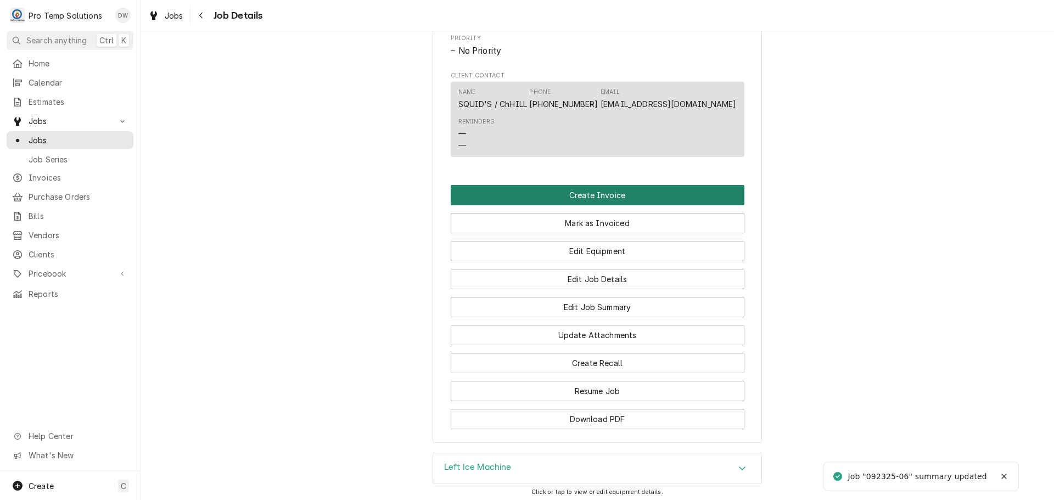
click at [574, 205] on button "Create Invoice" at bounding box center [598, 195] width 294 height 20
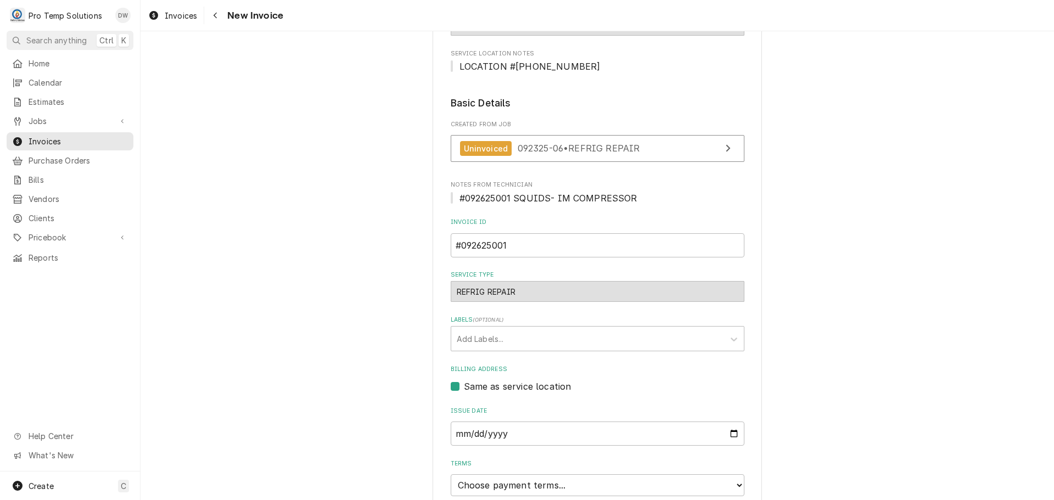
scroll to position [275, 0]
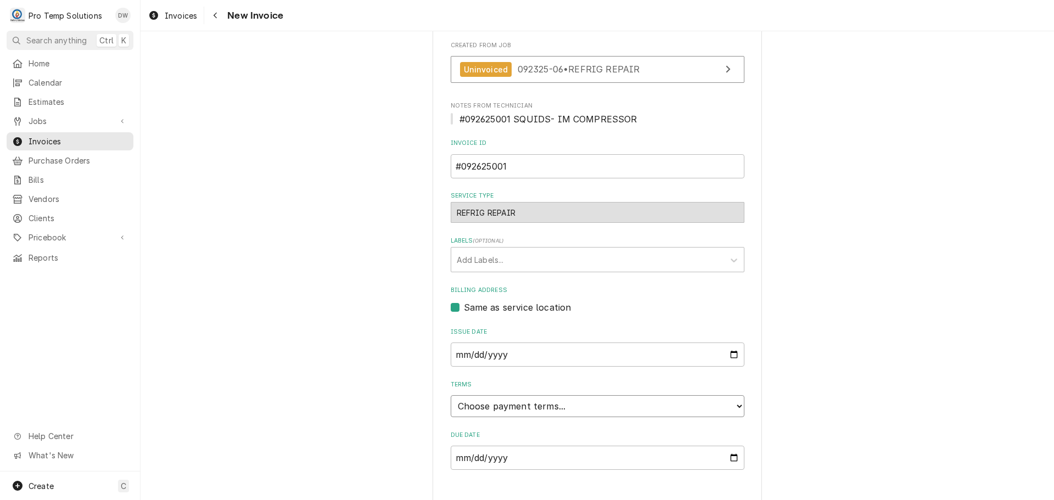
click at [483, 407] on select "Choose payment terms... Same Day Net 7 Net 14 Net 21 Net 30 Net 45 Net 60 Net 90" at bounding box center [598, 406] width 294 height 22
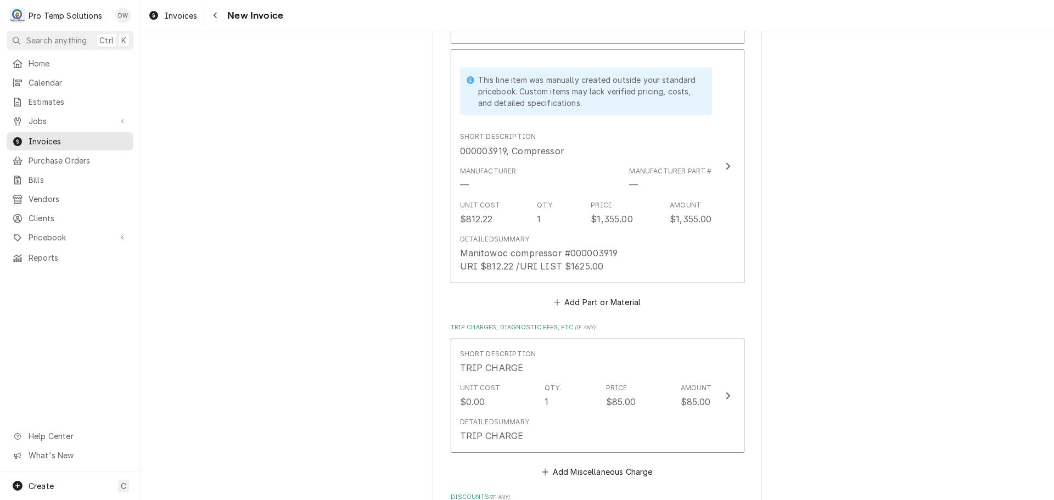
scroll to position [1757, 0]
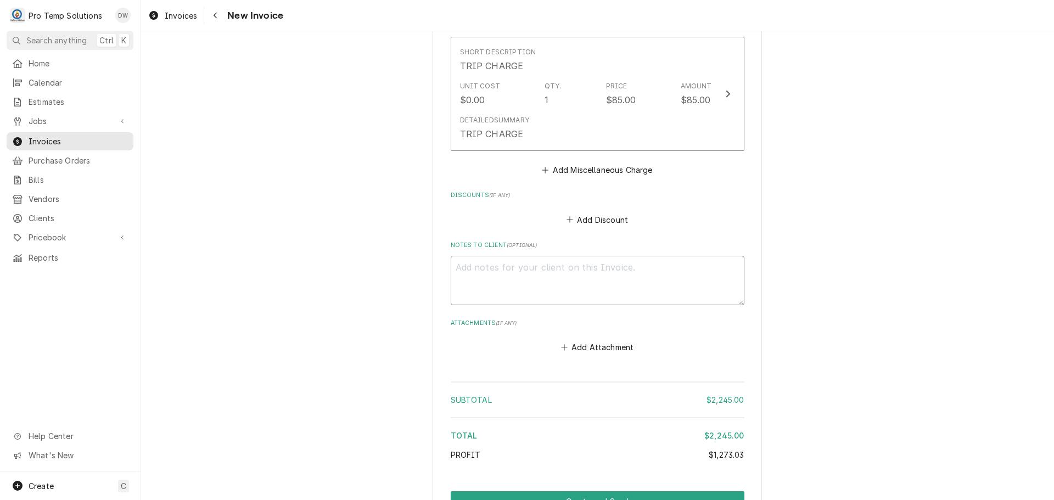
click at [497, 283] on textarea "Notes to Client ( optional )" at bounding box center [598, 280] width 294 height 49
type textarea "x"
type textarea "#"
type textarea "x"
type textarea "#0"
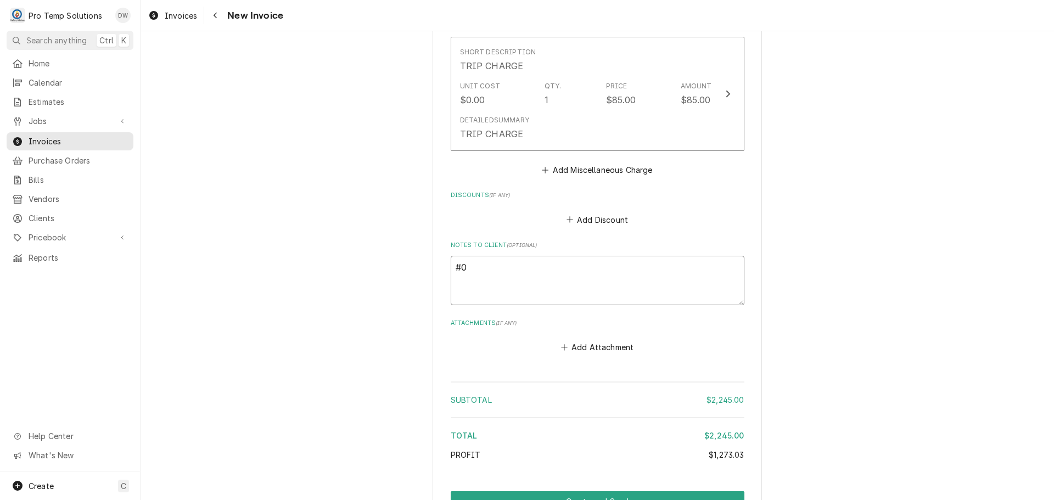
type textarea "x"
type textarea "#09"
type textarea "x"
type textarea "#092"
type textarea "x"
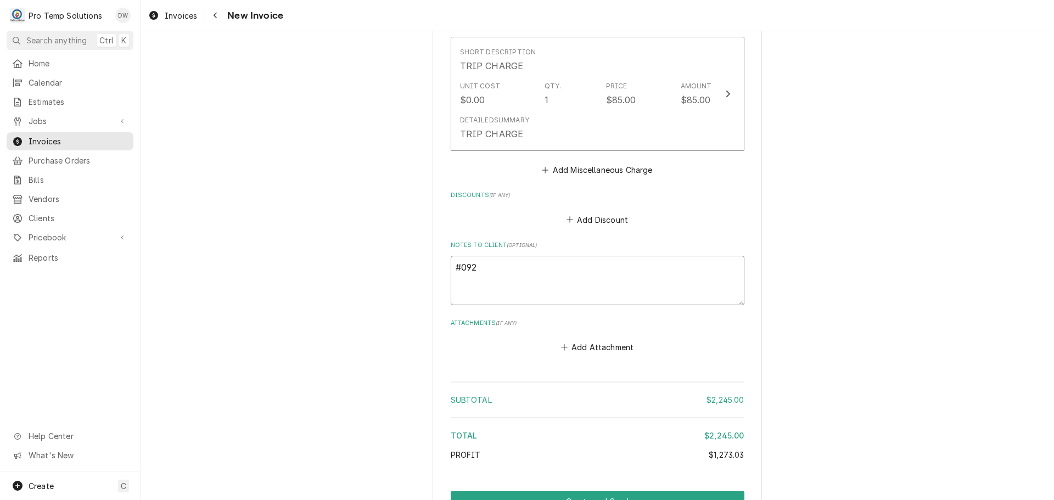
type textarea "#0926"
type textarea "x"
type textarea "#09262"
type textarea "x"
type textarea "#092625"
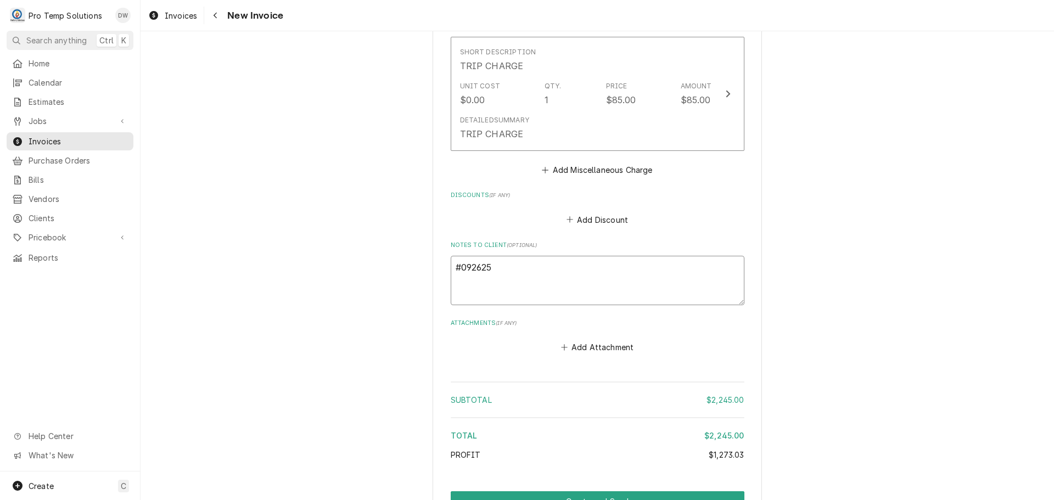
type textarea "x"
type textarea "#0926250"
type textarea "x"
type textarea "#09262500"
type textarea "x"
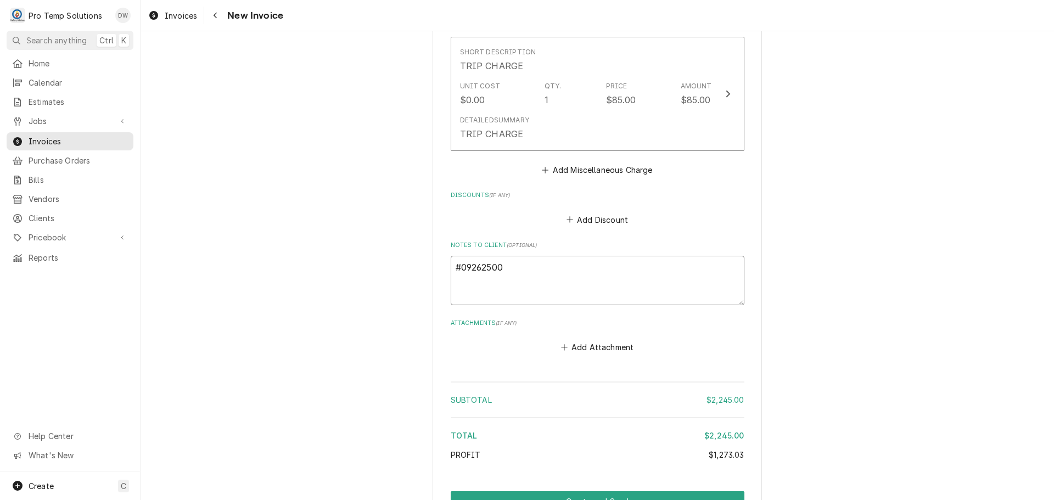
type textarea "#092625001"
type textarea "x"
type textarea "#092625001"
type textarea "x"
type textarea "#092625001 S"
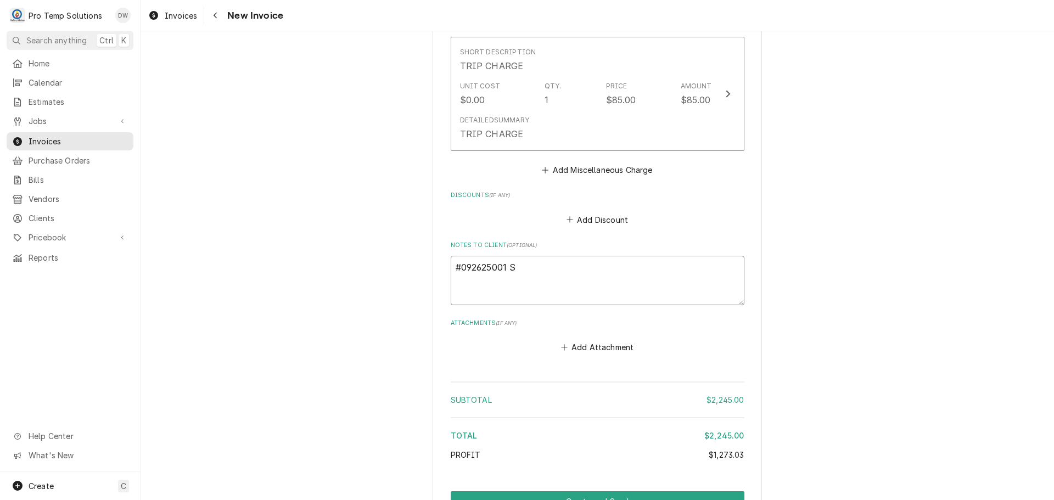
type textarea "x"
type textarea "#092625001 SQ"
type textarea "x"
type textarea "#092625001 SQU"
type textarea "x"
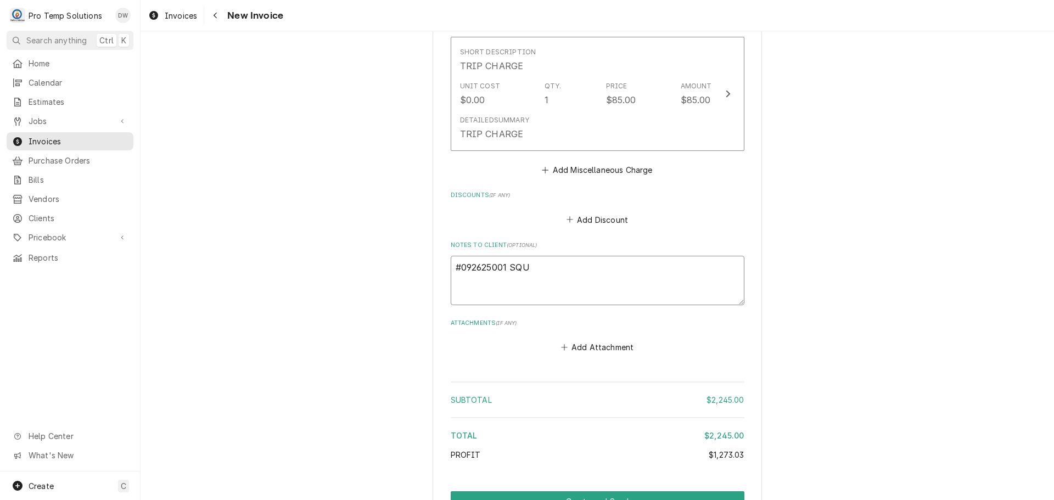
type textarea "#092625001 SQUI"
type textarea "x"
type textarea "#092625001 SQUID"
type textarea "x"
type textarea "#092625001 SQUID'"
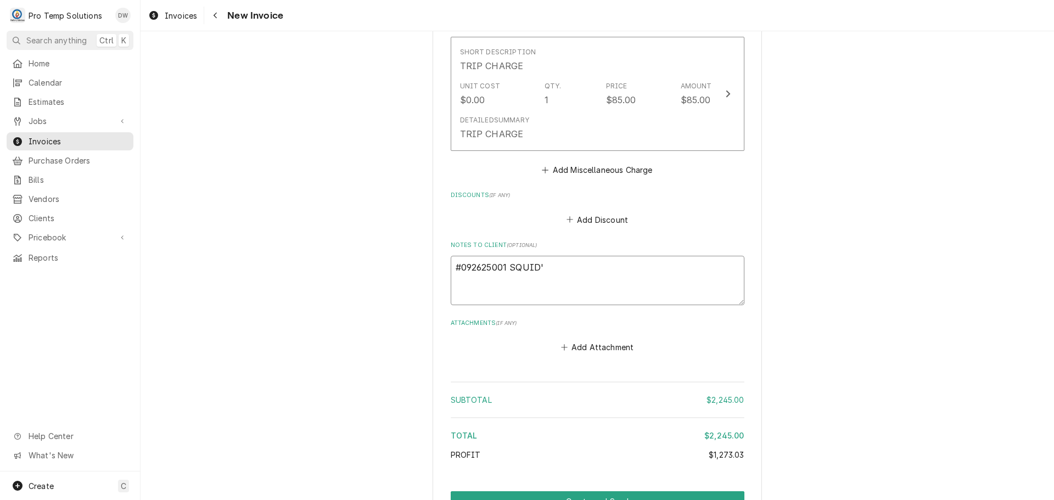
type textarea "x"
type textarea "#092625001 SQUID'S"
type textarea "x"
type textarea "#092625001 SQUID'S-"
type textarea "x"
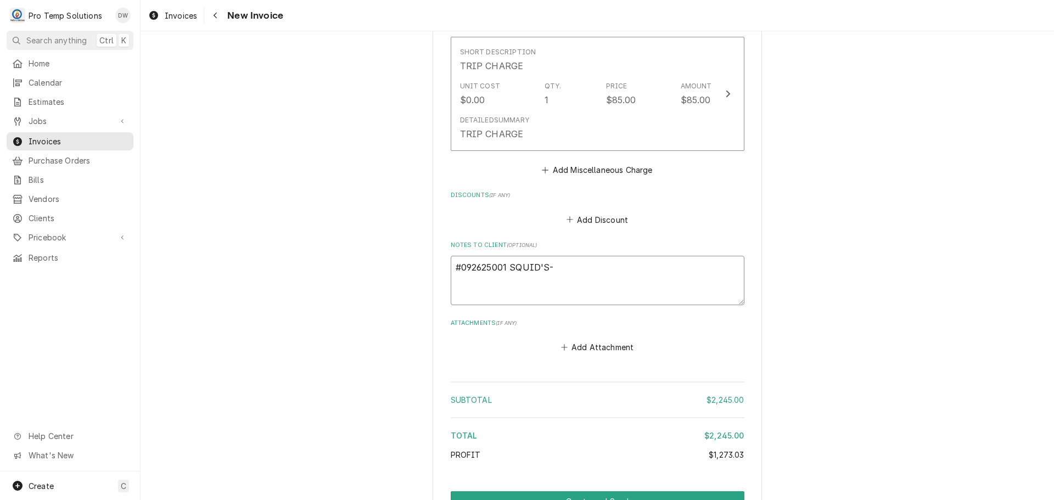
type textarea "#092625001 SQUID'S-"
type textarea "x"
type textarea "#092625001 SQUID'S- I"
type textarea "x"
type textarea "#092625001 SQUID'S- IM"
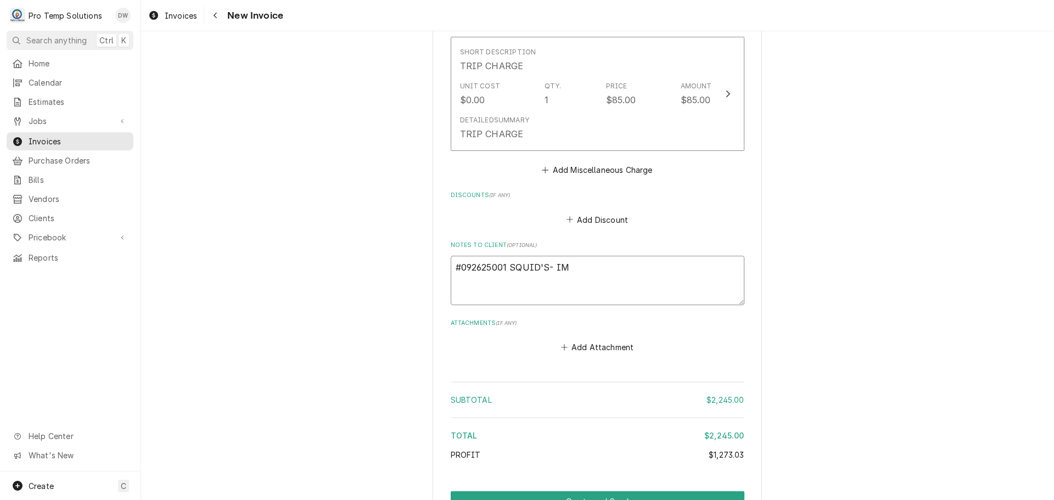
type textarea "x"
type textarea "#092625001 SQUID'S- IM"
type textarea "x"
type textarea "#092625001 SQUID'S- IM CP"
type textarea "x"
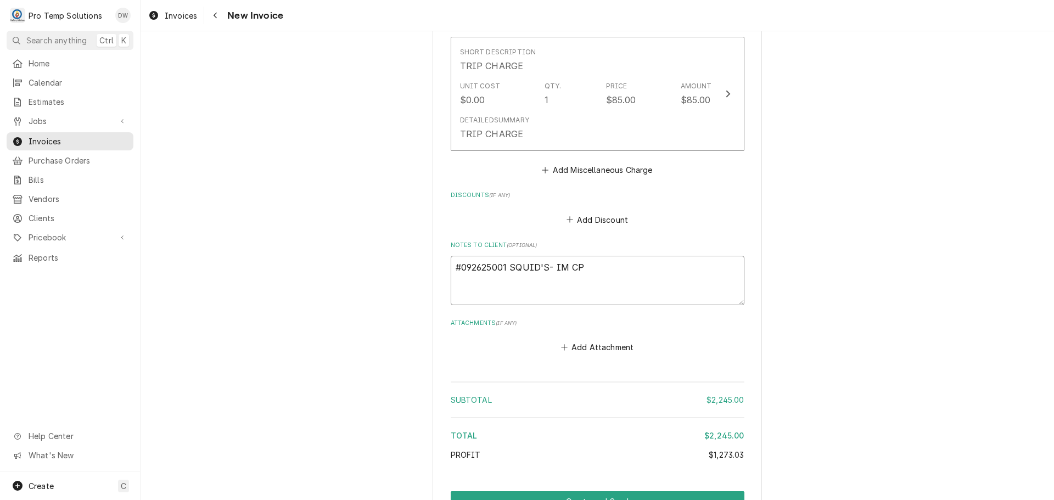
type textarea "#092625001 SQUID'S- IM CPO"
type textarea "x"
type textarea "#092625001 SQUID'S- IM CP"
type textarea "x"
type textarea "#092625001 SQUID'S- IM C"
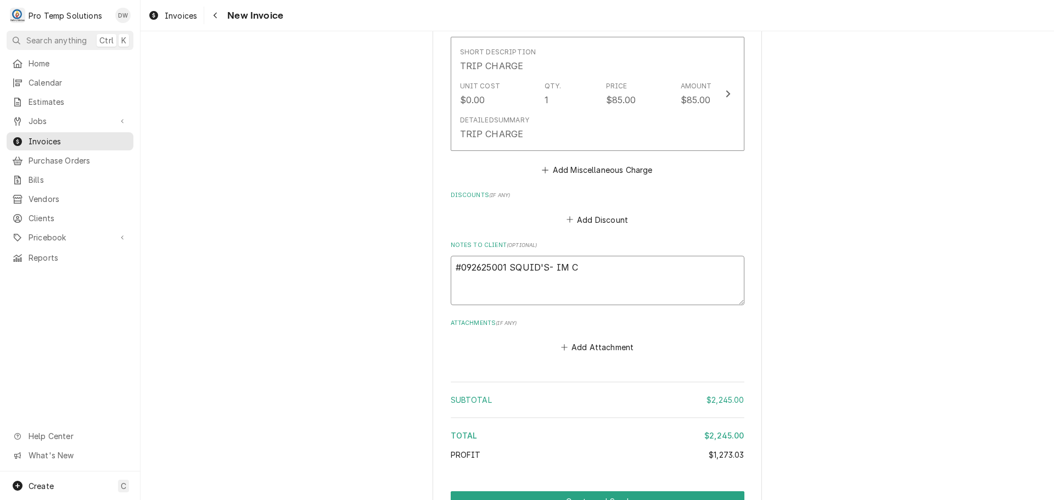
type textarea "x"
type textarea "#092625001 SQUID'S- IM CO"
type textarea "x"
type textarea "#092625001 SQUID'S- IM COM"
type textarea "x"
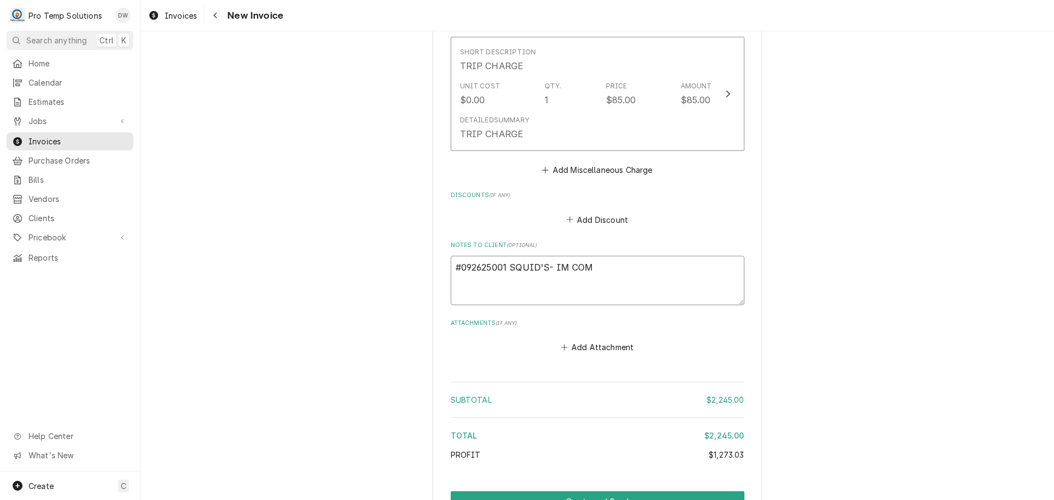
type textarea "#092625001 SQUID'S- IM COMP"
type textarea "x"
type textarea "#092625001 SQUID'S- IM COMPR"
type textarea "x"
type textarea "#092625001 SQUID'S- IM COMPRE"
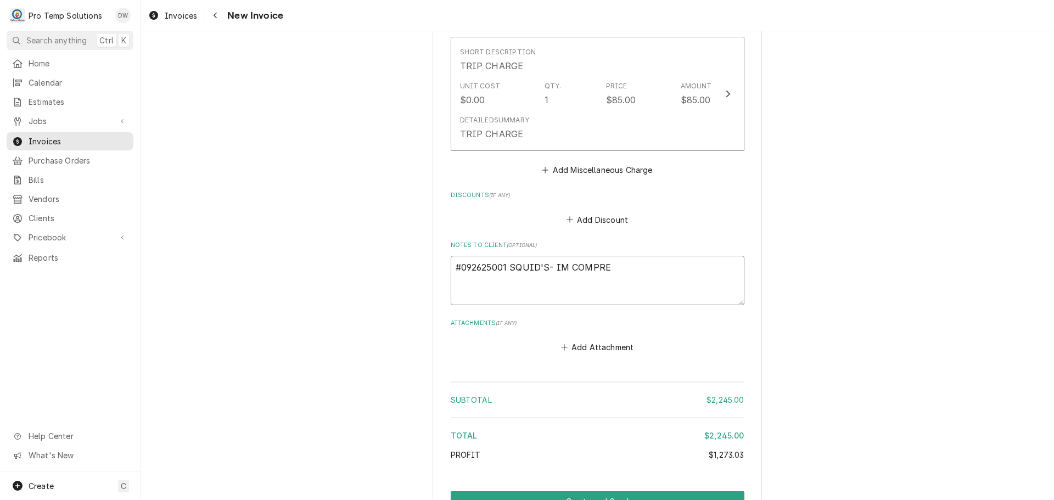
type textarea "x"
type textarea "#092625001 SQUID'S- IM COMPRES"
type textarea "x"
type textarea "#092625001 SQUID'S- IM COMPRESS"
type textarea "x"
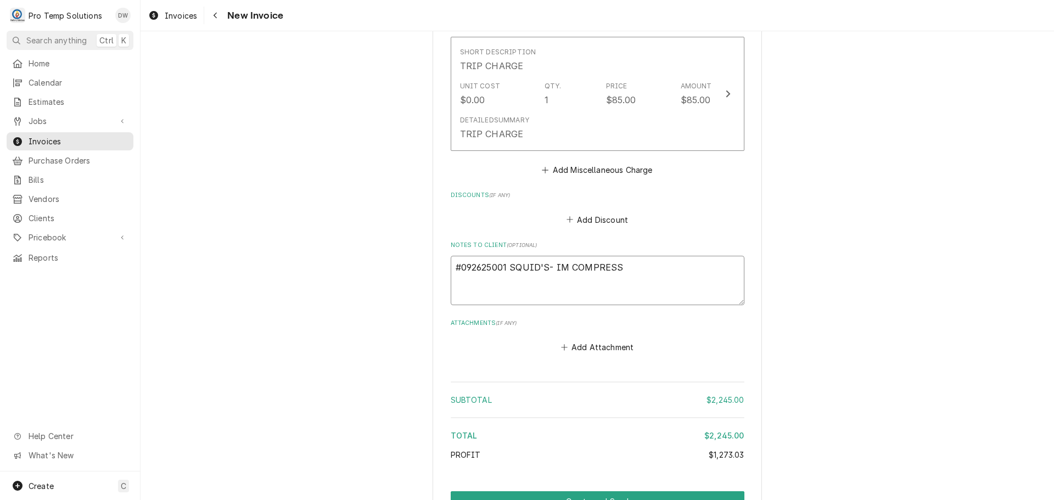
type textarea "#092625001 SQUID'S- IM COMPRESSO"
type textarea "x"
type textarea "#092625001 SQUID'S- IM COMPRESSOR"
type textarea "x"
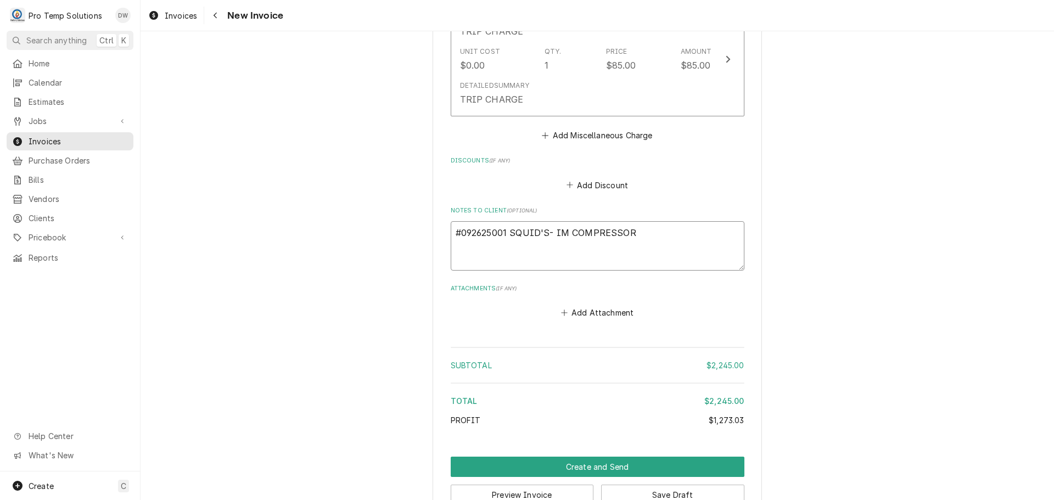
scroll to position [1821, 0]
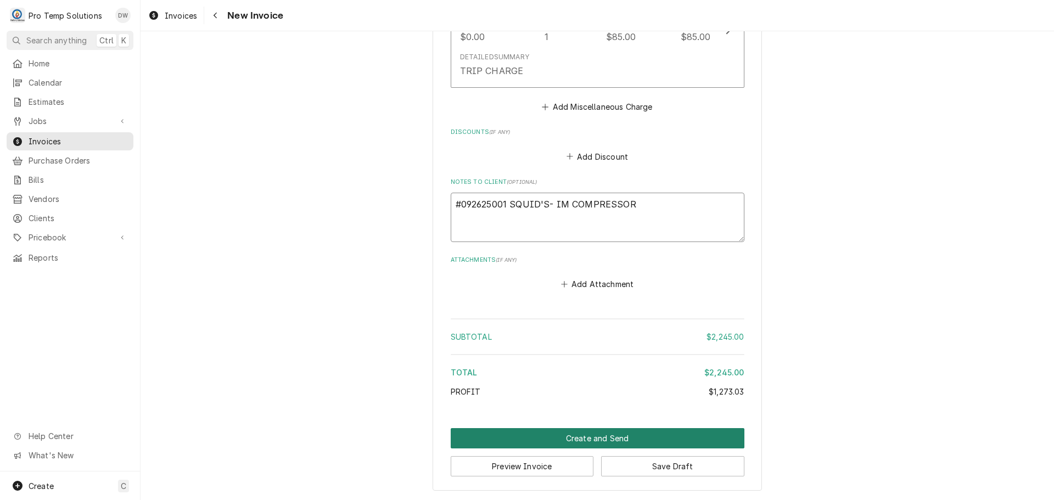
type textarea "#092625001 SQUID'S- IM COMPRESSOR"
click at [584, 435] on button "Create and Send" at bounding box center [598, 438] width 294 height 20
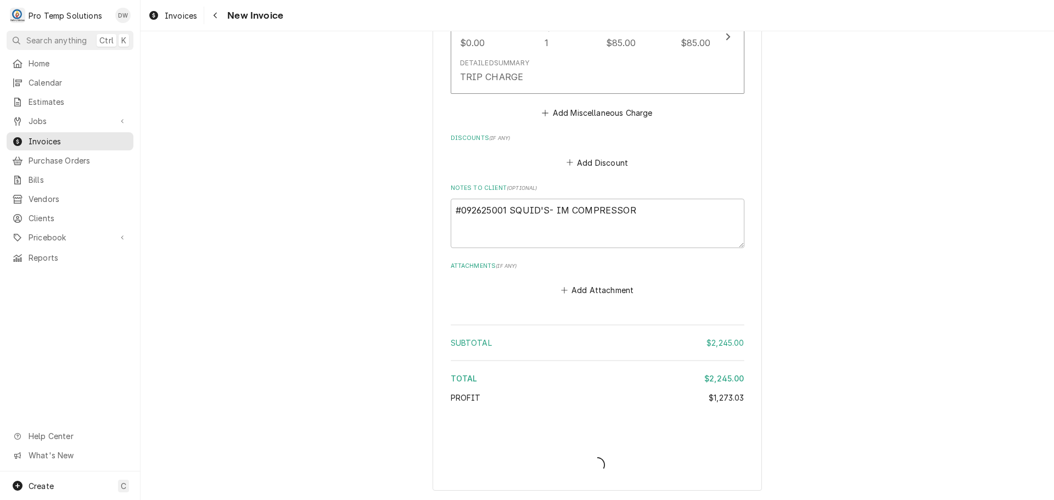
type textarea "x"
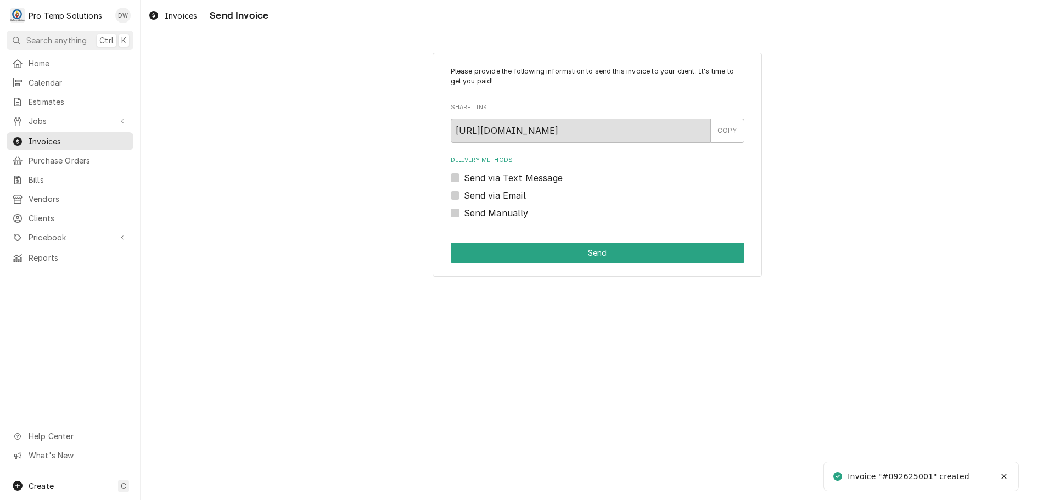
click at [464, 194] on label "Send via Email" at bounding box center [495, 195] width 62 height 13
click at [464, 194] on input "Send via Email" at bounding box center [611, 201] width 294 height 24
checkbox input "true"
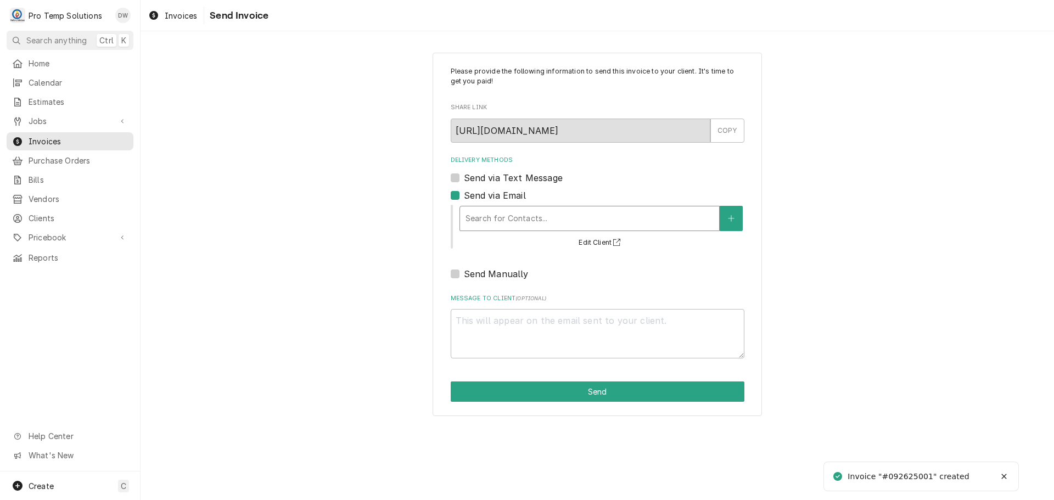
click at [555, 216] on div "Delivery Methods" at bounding box center [590, 219] width 248 height 20
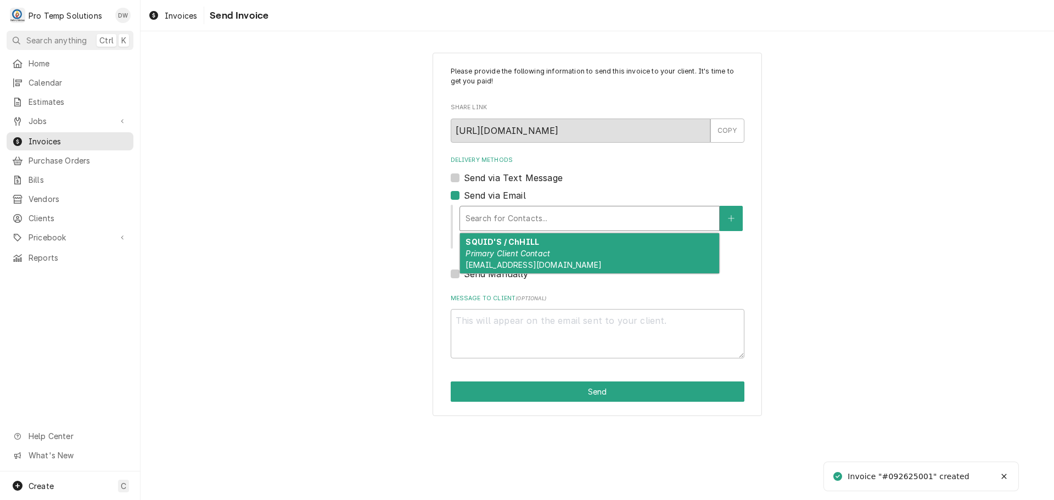
click at [545, 250] on em "Primary Client Contact" at bounding box center [508, 253] width 85 height 9
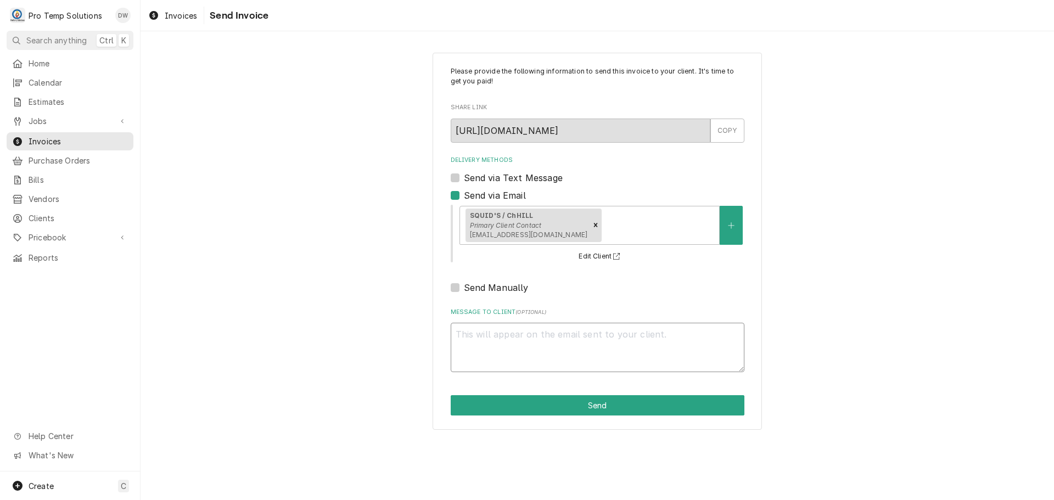
click at [496, 344] on textarea "Message to Client ( optional )" at bounding box center [598, 347] width 294 height 49
type textarea "x"
type textarea "#"
type textarea "x"
type textarea "#0"
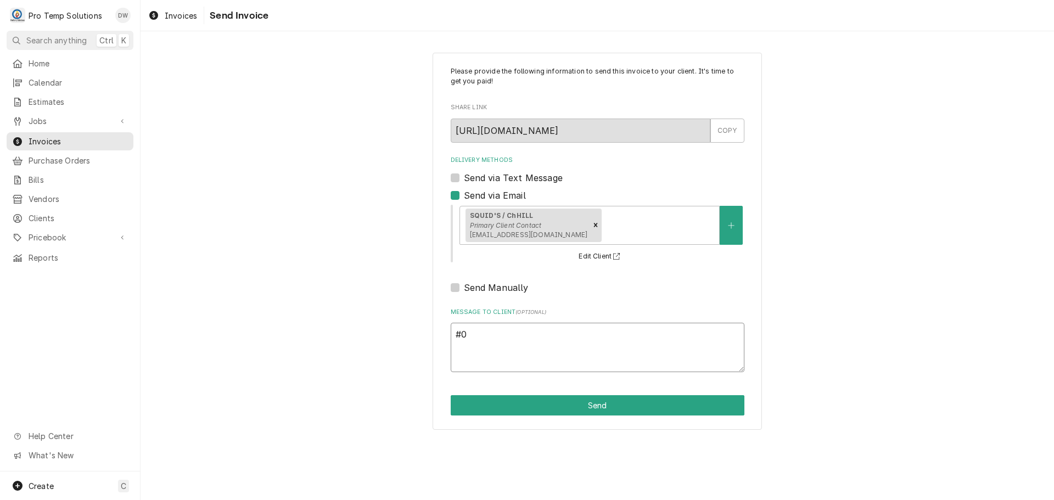
type textarea "x"
type textarea "#09"
type textarea "x"
type textarea "#092"
type textarea "x"
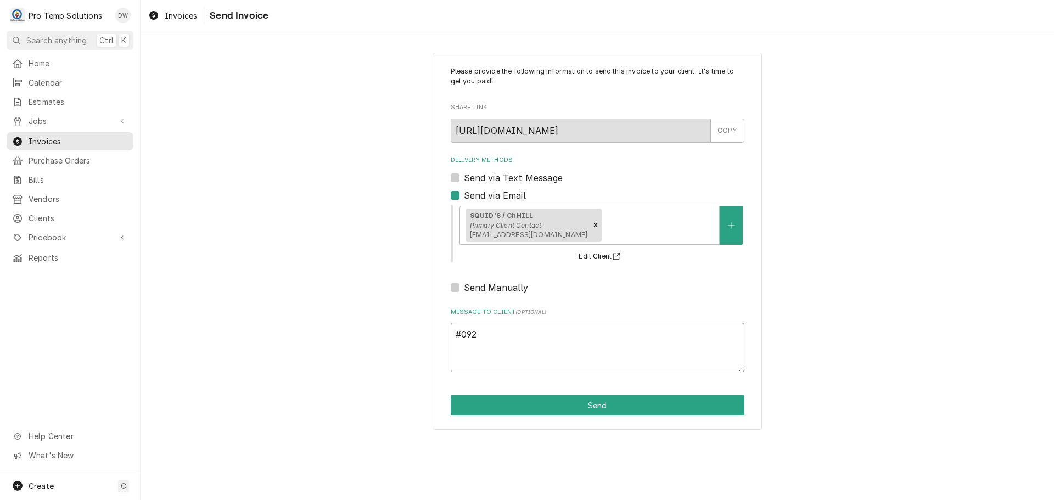
type textarea "#0926"
type textarea "x"
type textarea "#09262"
type textarea "x"
type textarea "#092625"
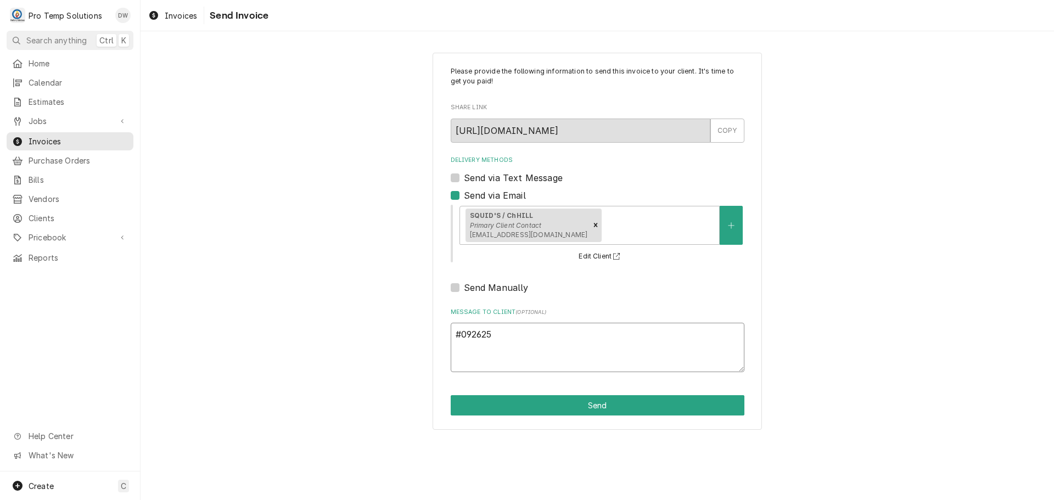
type textarea "x"
type textarea "#0926250"
type textarea "x"
type textarea "#09262500"
type textarea "x"
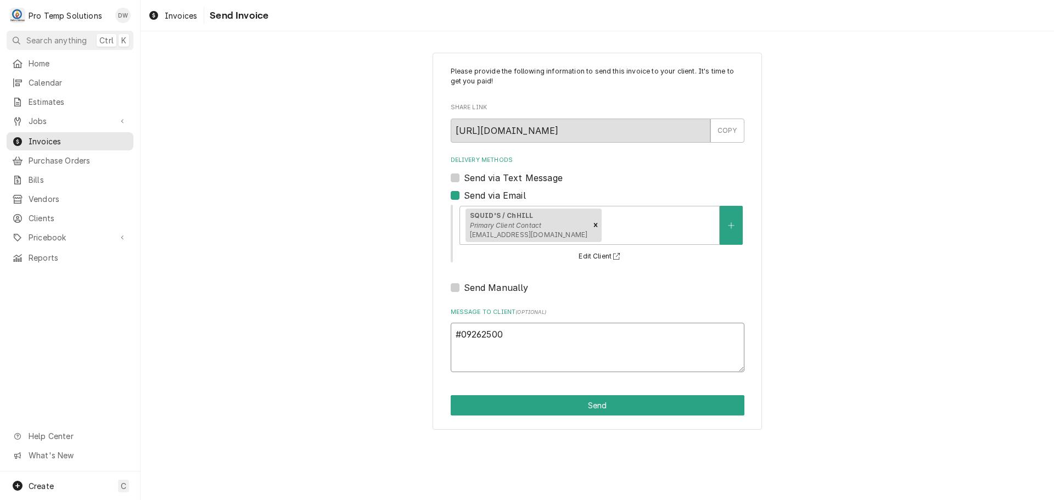
type textarea "#092625001"
type textarea "x"
type textarea "#092625001"
type textarea "x"
type textarea "#092625001 S"
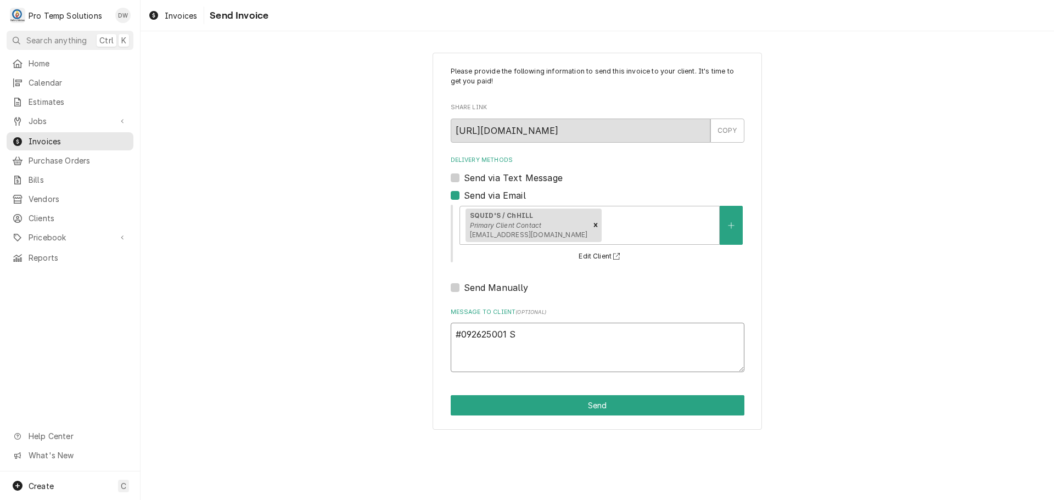
type textarea "x"
type textarea "#092625001 SQ"
type textarea "x"
type textarea "#092625001 SQU"
type textarea "x"
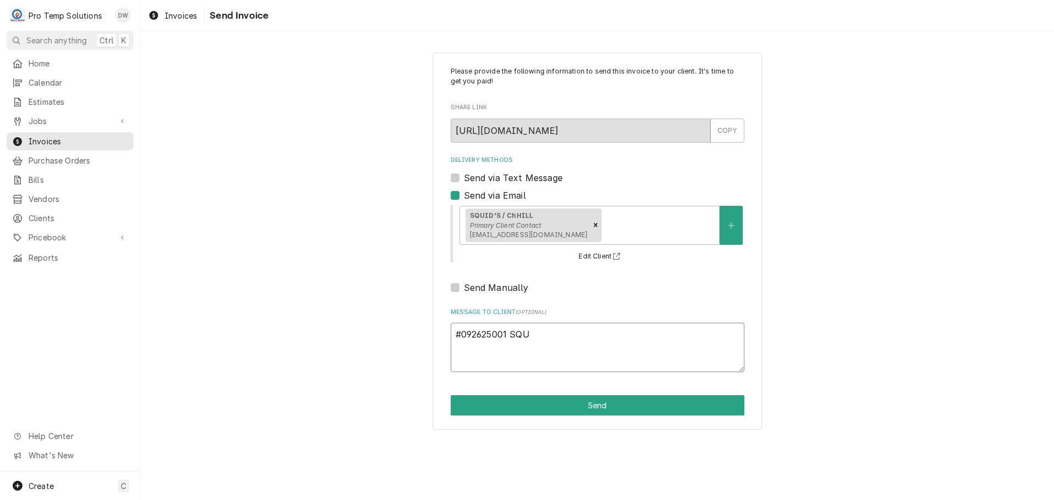
type textarea "#092625001 SQUI"
type textarea "x"
type textarea "#092625001 SQUID"
type textarea "x"
type textarea "#092625001 SQUID'"
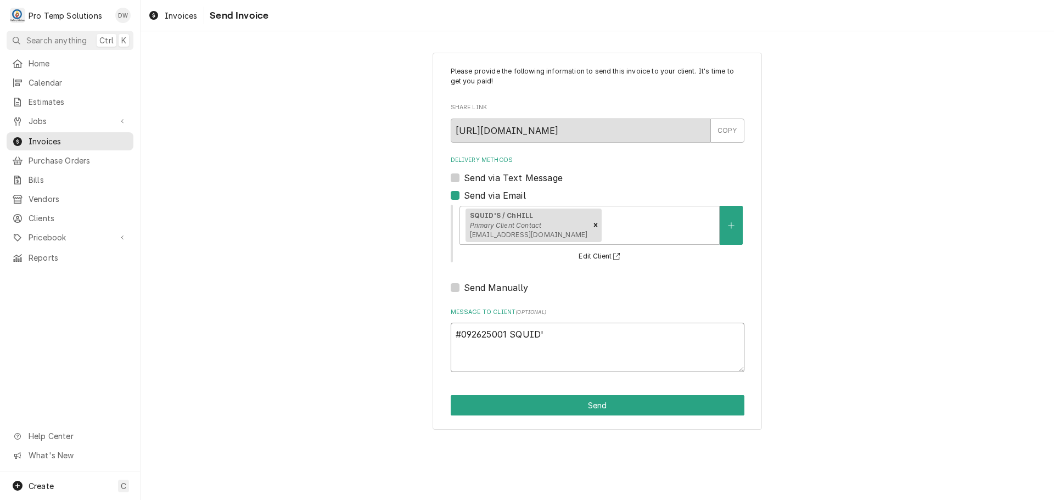
type textarea "x"
type textarea "#092625001 SQUID'S"
type textarea "x"
type textarea "#092625001 SQUID'S-"
type textarea "x"
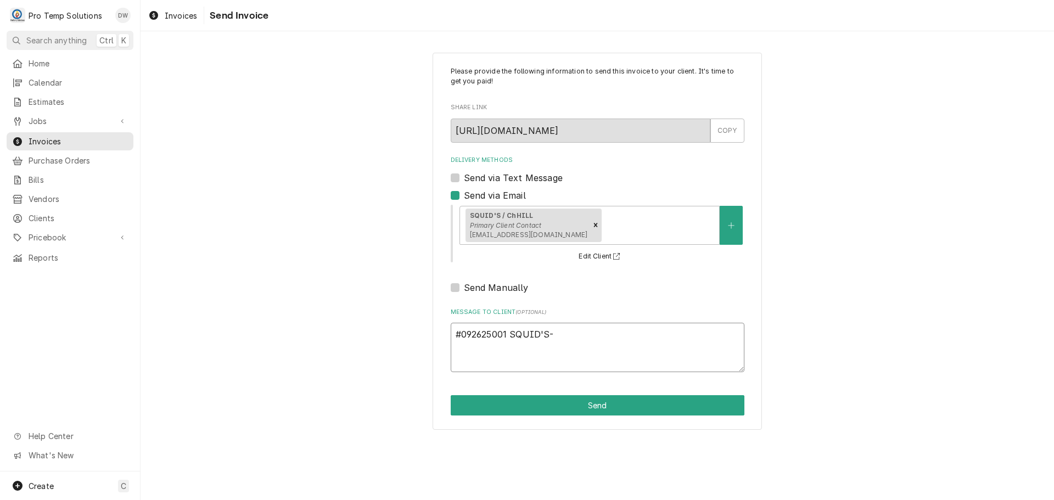
type textarea "#092625001 SQUID'S-"
type textarea "x"
type textarea "#092625001 SQUID'S- I"
type textarea "x"
type textarea "#092625001 SQUID'S- IM"
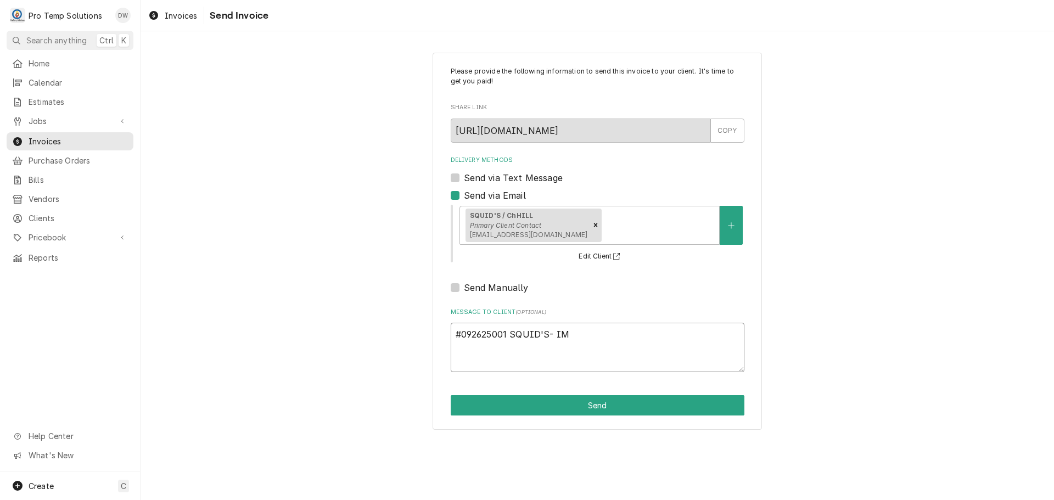
type textarea "x"
type textarea "#092625001 SQUID'S- IM"
type textarea "x"
type textarea "#092625001 SQUID'S- IM C"
type textarea "x"
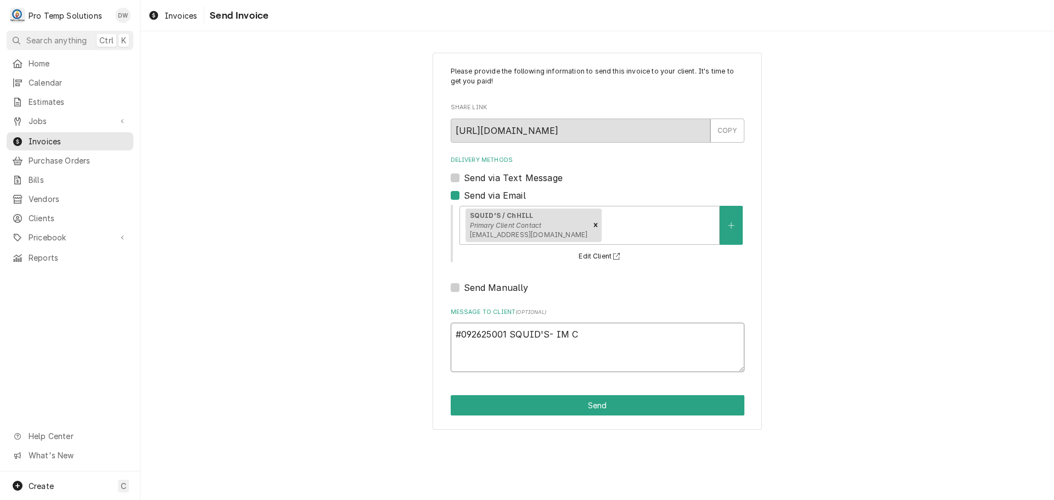
type textarea "#092625001 SQUID'S- IM CO"
type textarea "x"
type textarea "#092625001 SQUID'S- IM COM"
type textarea "x"
type textarea "#092625001 SQUID'S- IM COMP"
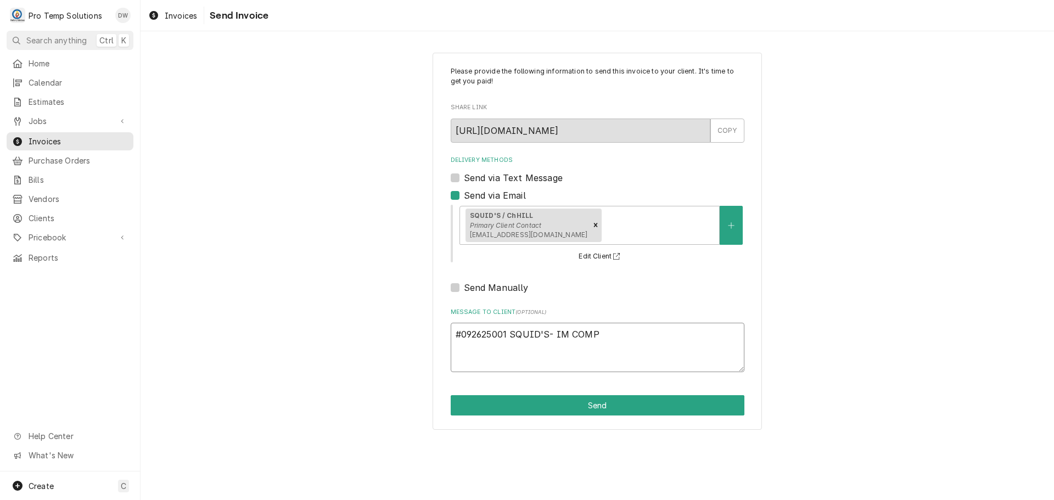
type textarea "x"
type textarea "#092625001 SQUID'S- IM COMPR"
type textarea "x"
type textarea "#092625001 SQUID'S- IM COMPRE"
type textarea "x"
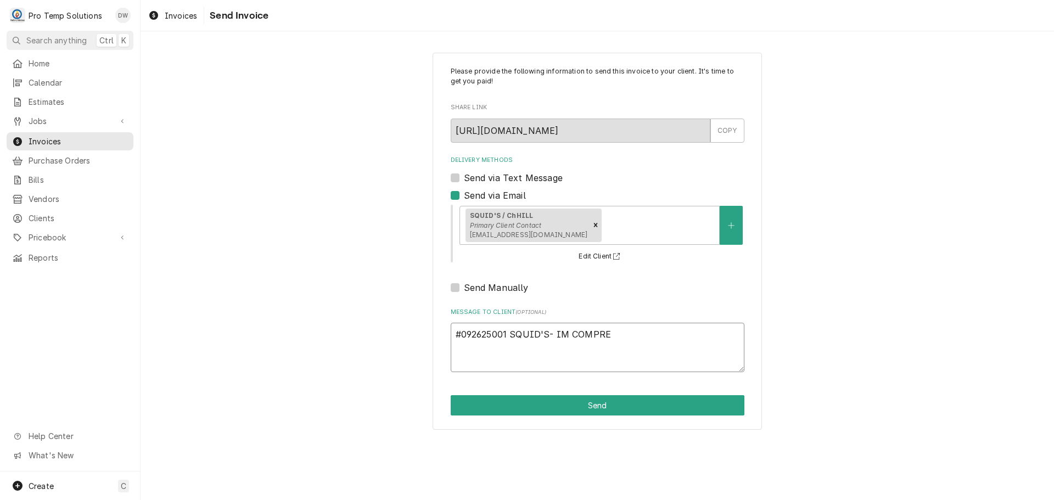
type textarea "#092625001 SQUID'S- IM COMPRES"
type textarea "x"
type textarea "#092625001 SQUID'S- IM COMPRESS"
type textarea "x"
type textarea "#092625001 SQUID'S- IM COMPRESSO"
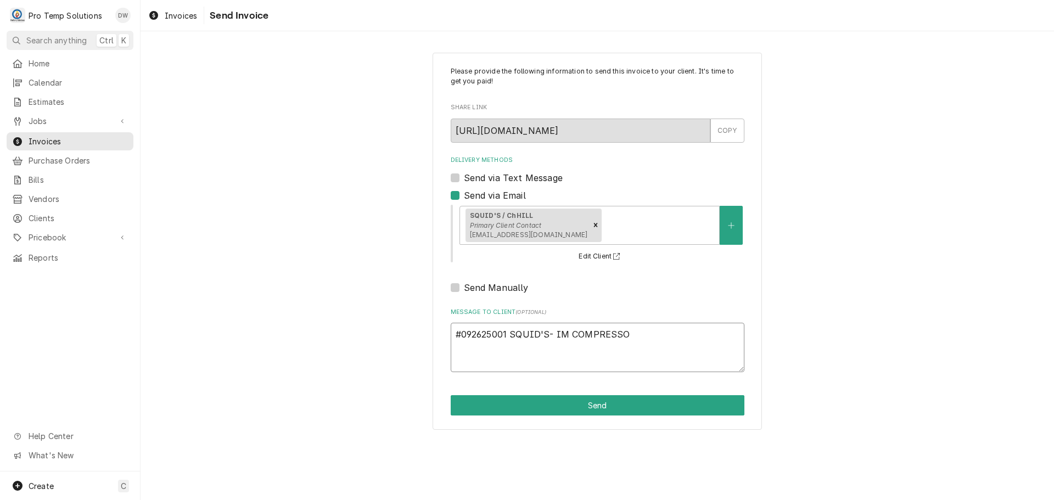
type textarea "x"
type textarea "#092625001 SQUID'S- IM COMPRESSOR"
type textarea "x"
type textarea "#092625001 SQUID'S- IM COMPRESSOR"
click at [603, 406] on button "Send" at bounding box center [598, 405] width 294 height 20
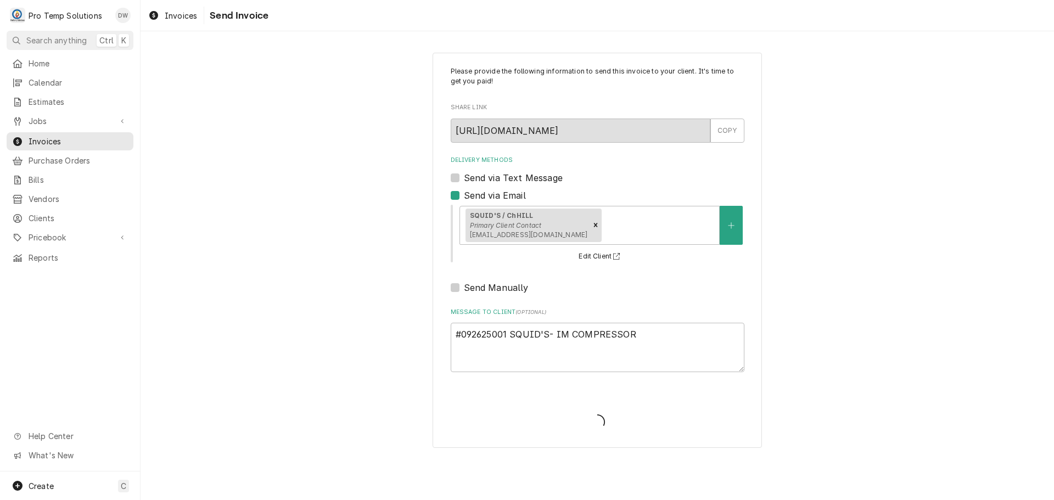
type textarea "x"
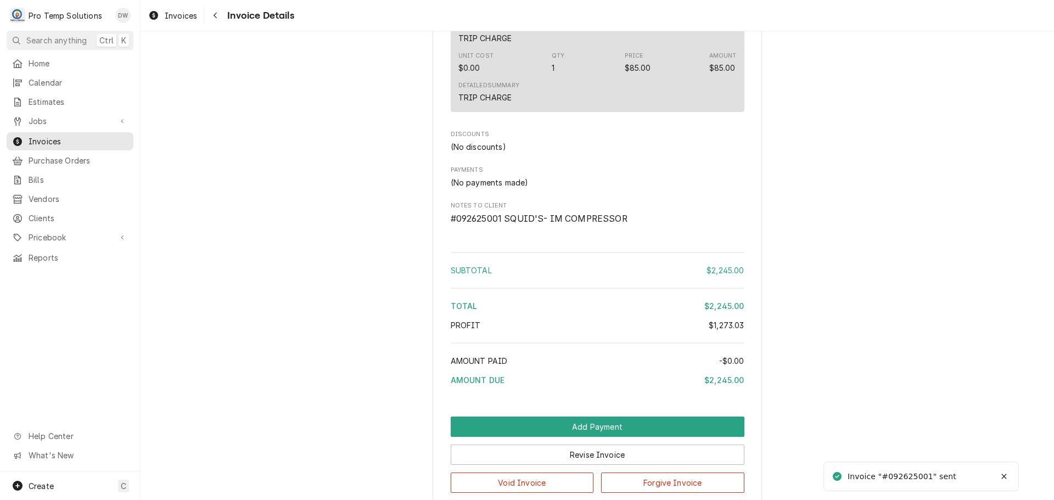
scroll to position [1586, 0]
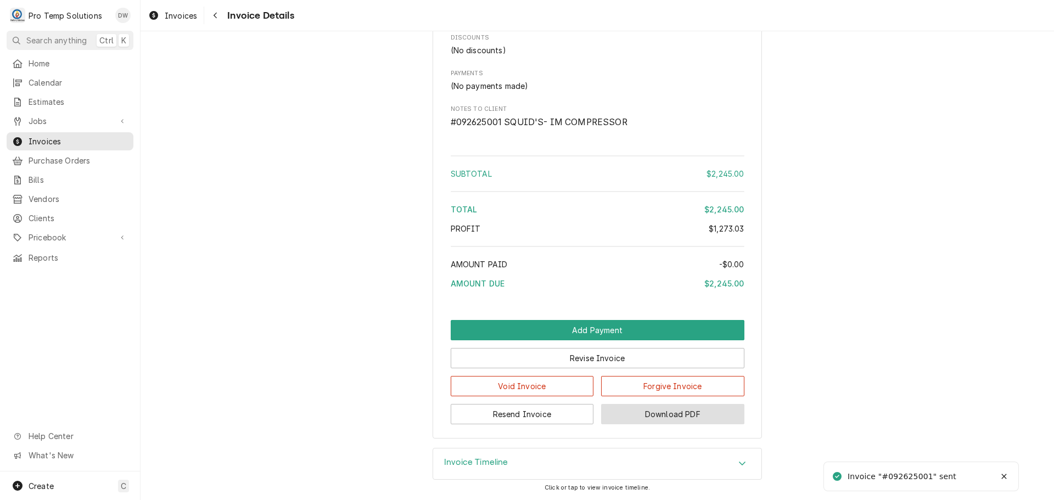
click at [656, 414] on button "Download PDF" at bounding box center [672, 414] width 143 height 20
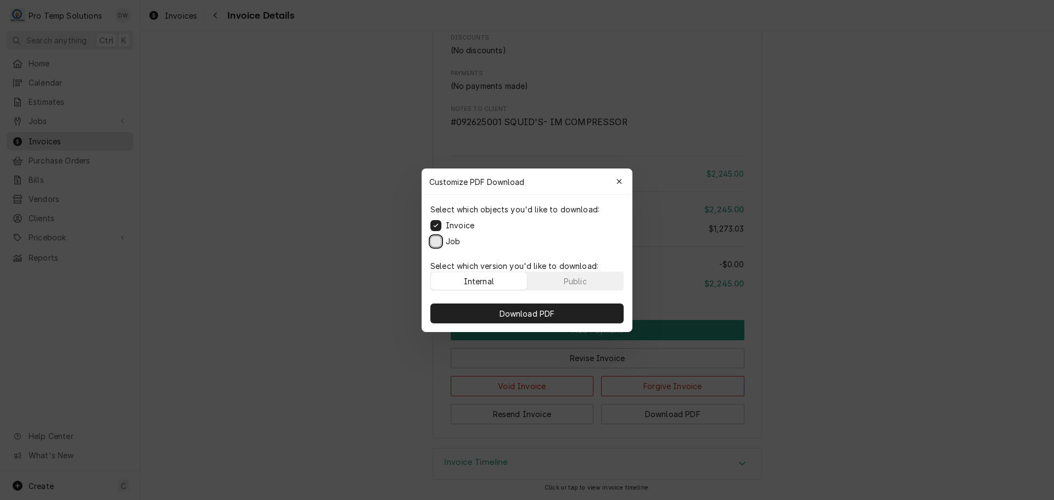
click at [437, 244] on button "Job" at bounding box center [436, 241] width 11 height 11
click at [519, 314] on span "Download PDF" at bounding box center [528, 314] width 60 height 12
